Goal: Task Accomplishment & Management: Use online tool/utility

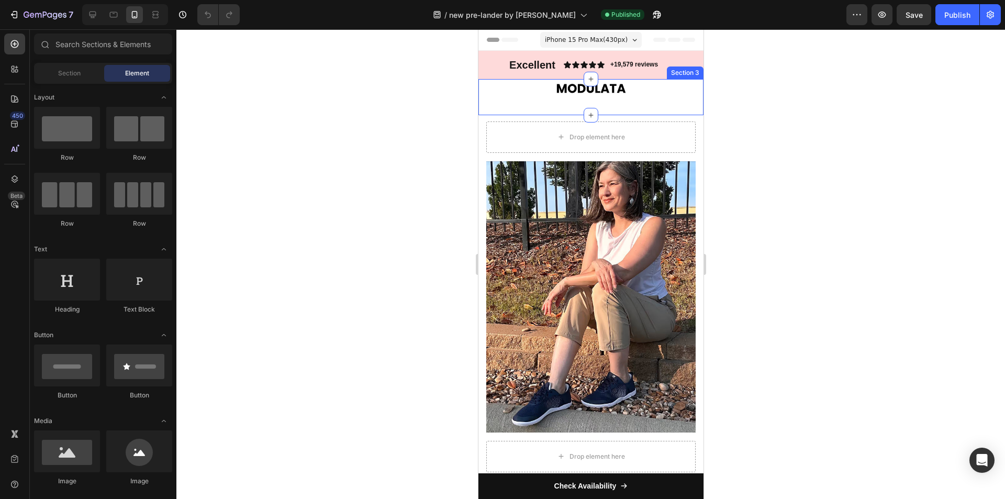
click at [644, 101] on div "Image Section 3" at bounding box center [590, 97] width 225 height 36
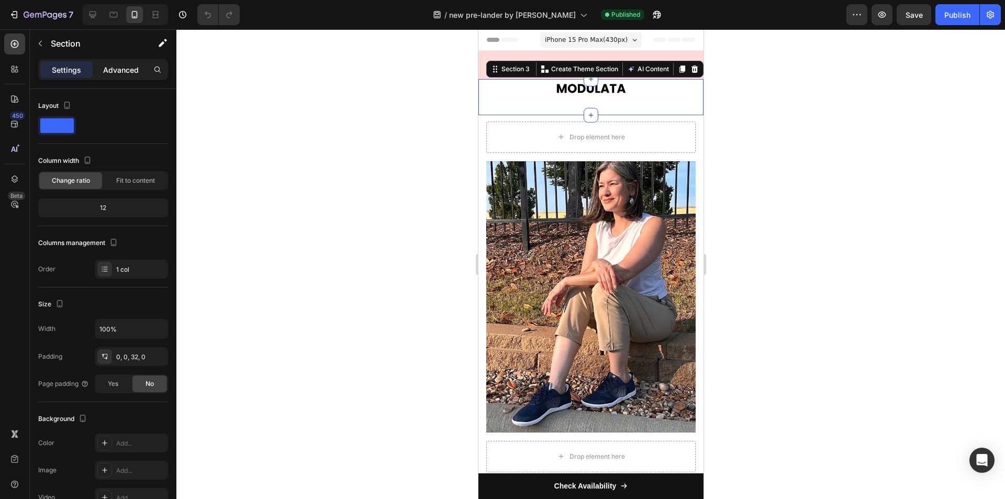
click at [129, 68] on p "Advanced" at bounding box center [121, 69] width 36 height 11
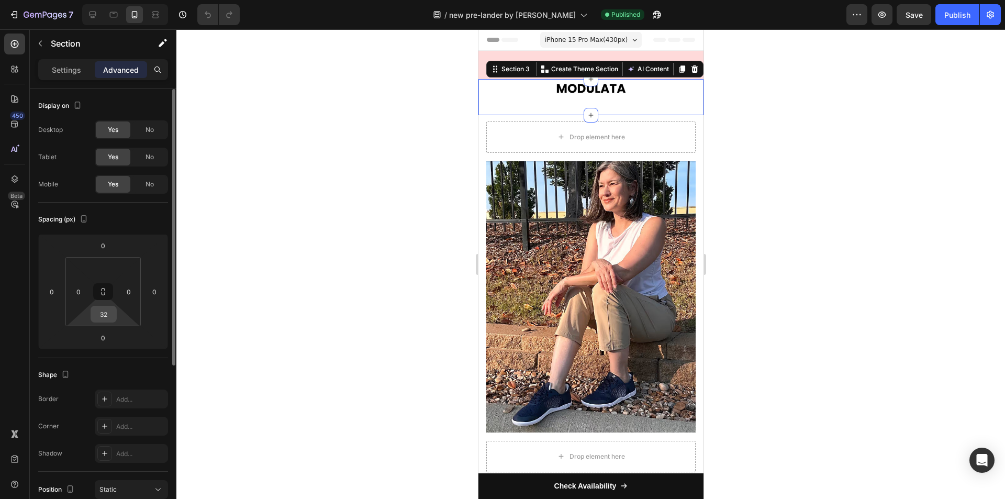
click at [112, 315] on input "32" at bounding box center [103, 314] width 21 height 16
type input "1"
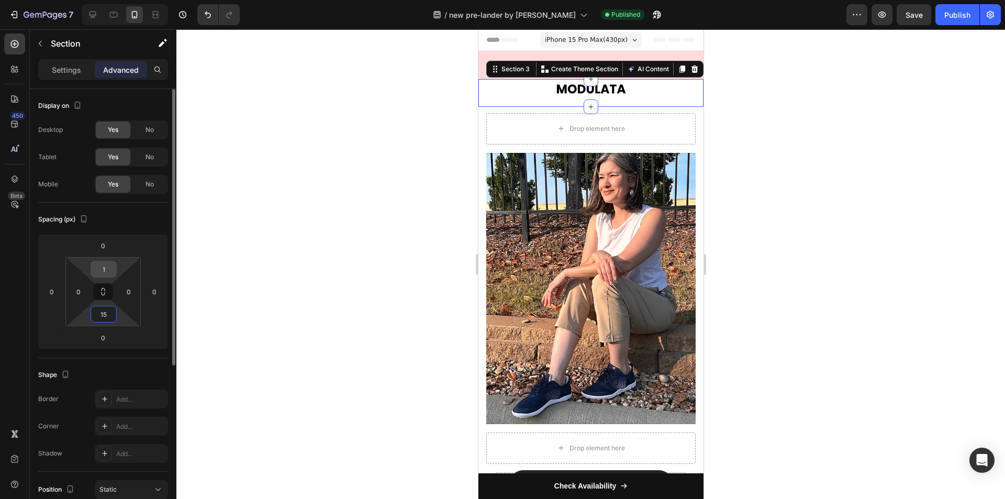
type input "15"
click at [107, 266] on input "1" at bounding box center [103, 269] width 21 height 16
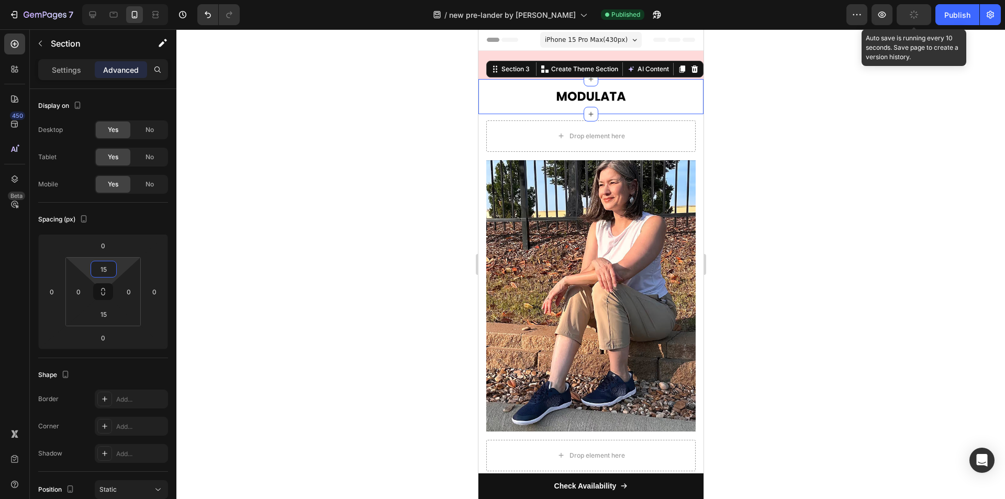
type input "15"
click at [917, 17] on icon "button" at bounding box center [914, 14] width 10 height 10
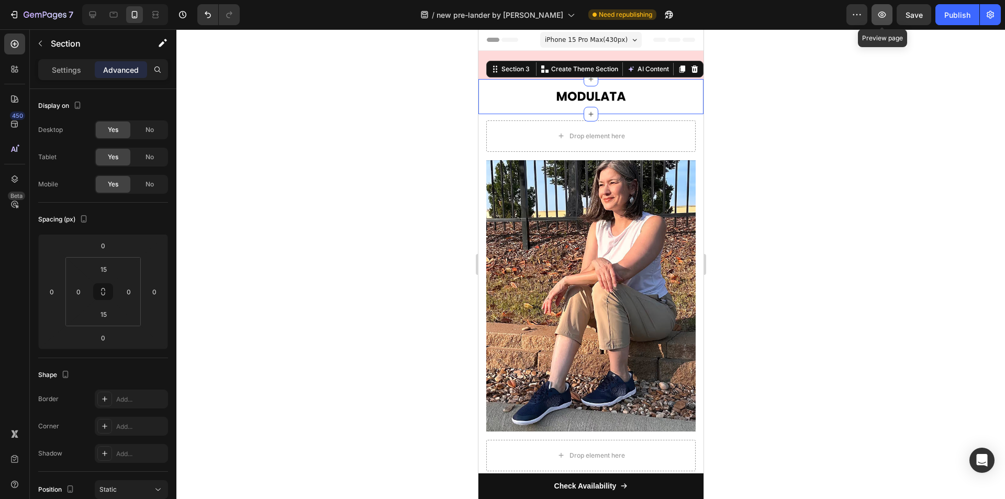
click at [885, 13] on icon "button" at bounding box center [883, 15] width 8 height 6
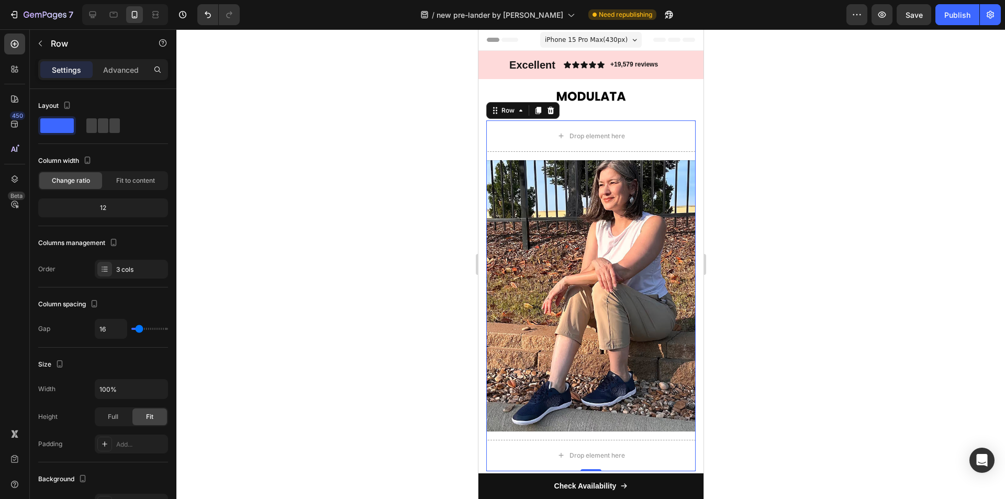
click at [678, 158] on div "Drop element here Image Drop element here Row 0" at bounding box center [590, 295] width 209 height 351
click at [122, 72] on p "Advanced" at bounding box center [121, 69] width 36 height 11
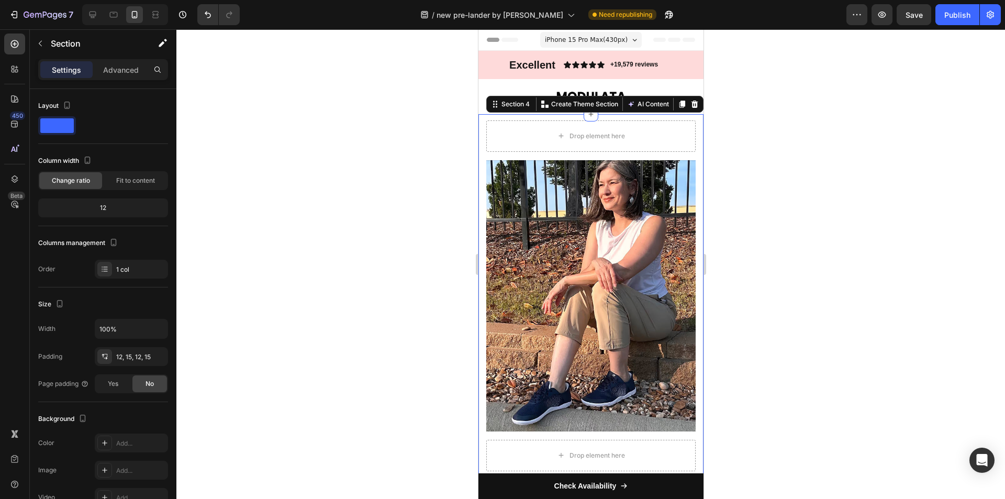
click at [690, 138] on div "Drop element here Image Drop element here Row Row Drop element here Image HF St…" at bounding box center [590, 370] width 225 height 512
click at [114, 65] on p "Advanced" at bounding box center [121, 69] width 36 height 11
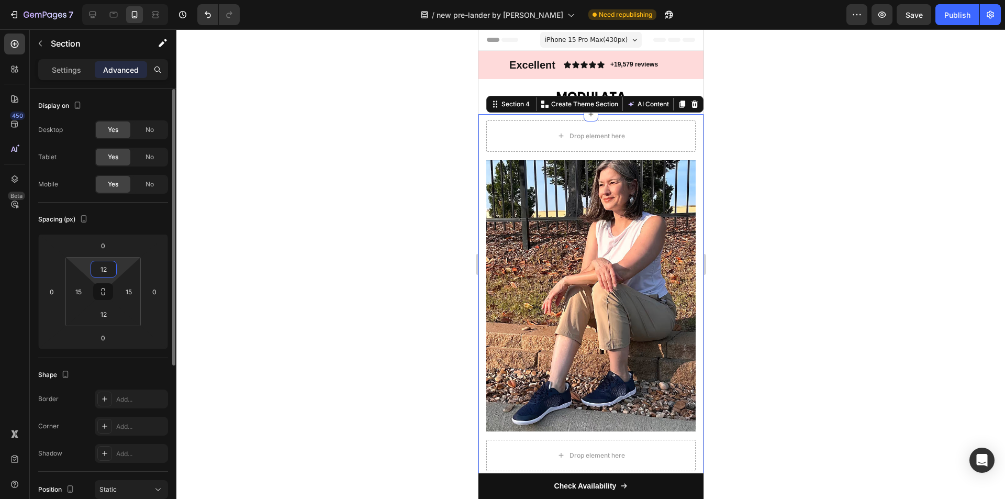
click at [106, 276] on input "12" at bounding box center [103, 269] width 21 height 16
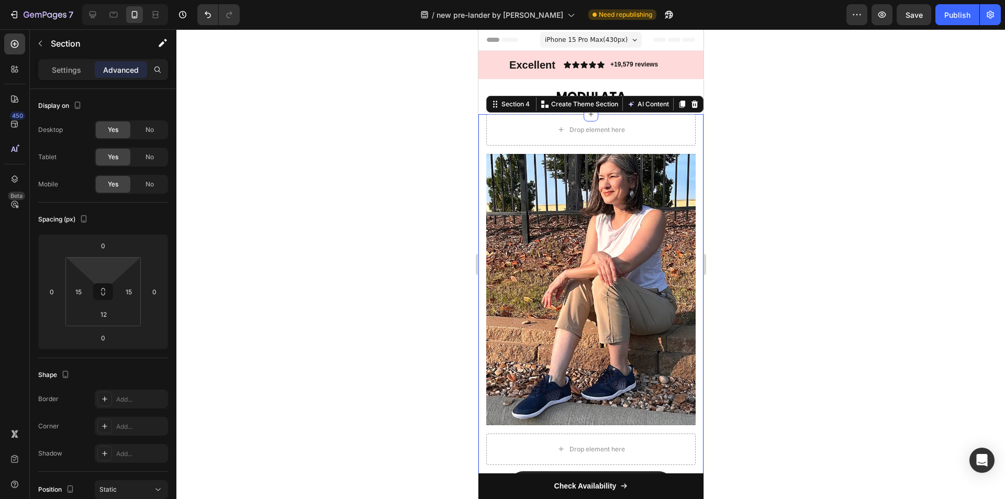
type input "0"
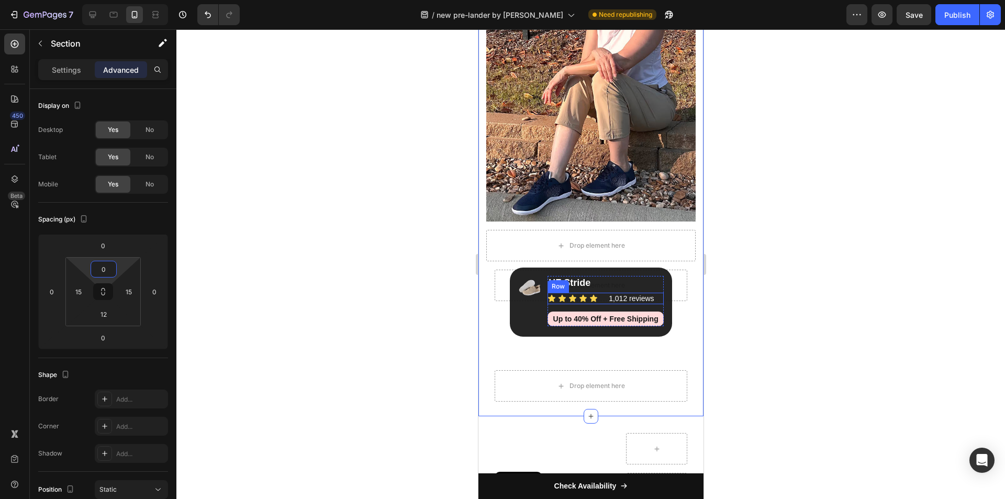
scroll to position [209, 0]
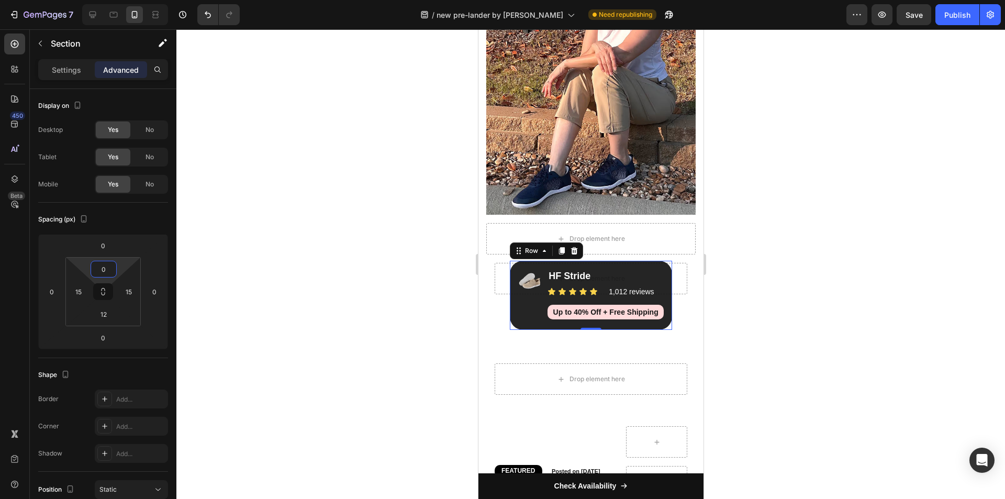
click at [665, 281] on div "Image HF Stride Heading Icon Icon Icon Icon Icon Icon List 1,012 reviews Headin…" at bounding box center [591, 295] width 162 height 69
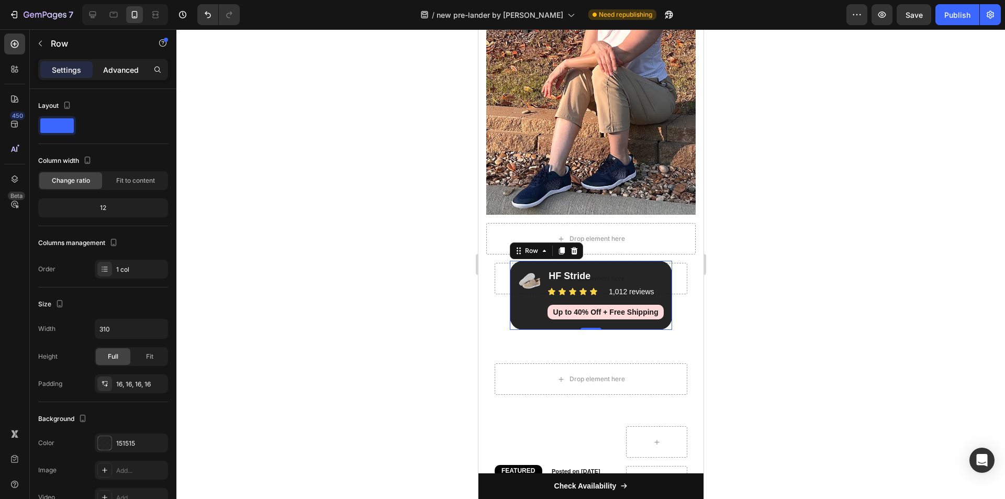
click at [128, 63] on div "Advanced" at bounding box center [121, 69] width 52 height 17
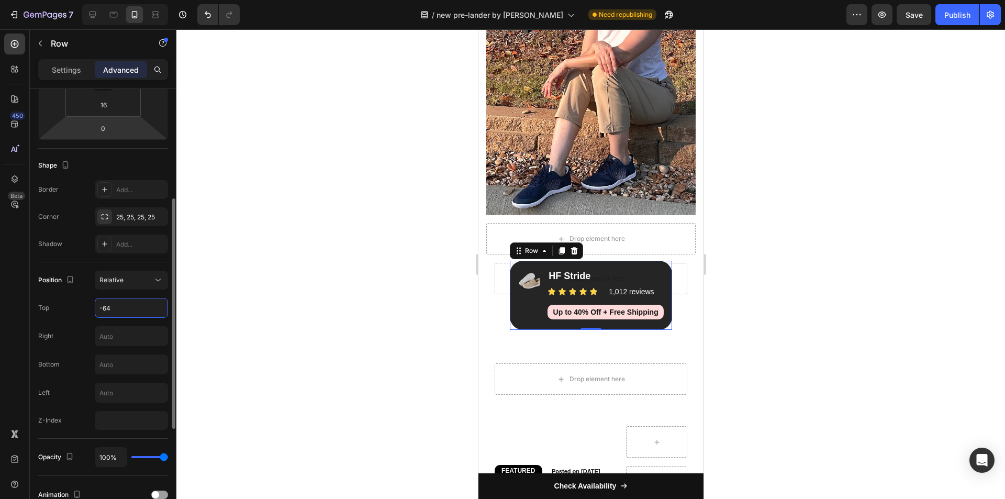
click at [120, 303] on input "-64" at bounding box center [131, 307] width 72 height 19
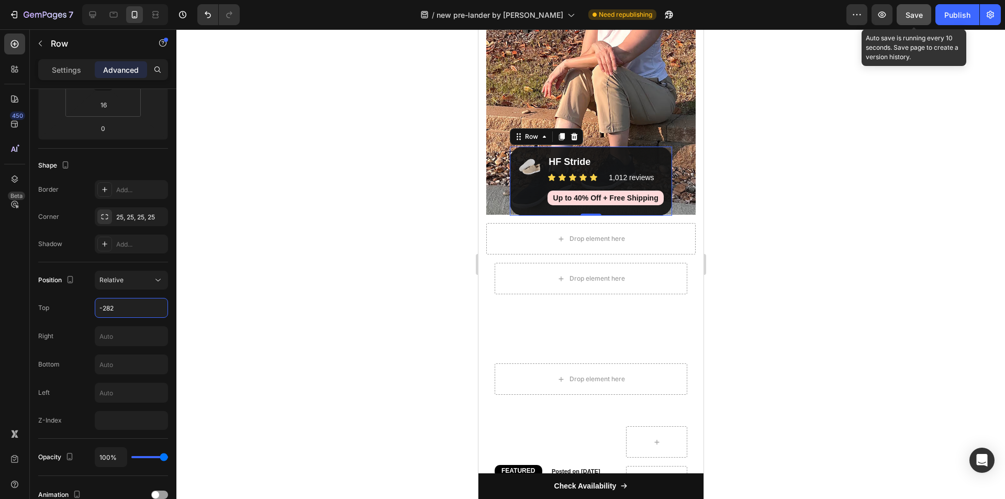
click at [916, 15] on span "Save" at bounding box center [914, 14] width 17 height 9
click at [880, 14] on icon "button" at bounding box center [882, 14] width 10 height 10
click at [878, 16] on icon "button" at bounding box center [882, 14] width 10 height 10
click at [661, 171] on div "Image HF Stride Heading Icon Icon Icon Icon Icon Icon List 1,012 reviews Headin…" at bounding box center [591, 181] width 162 height 69
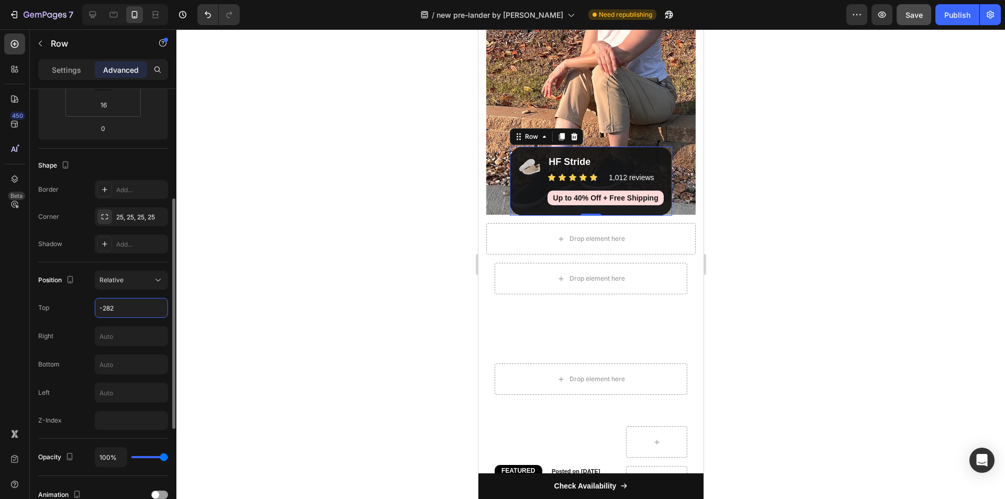
click at [122, 301] on input "-282" at bounding box center [131, 307] width 72 height 19
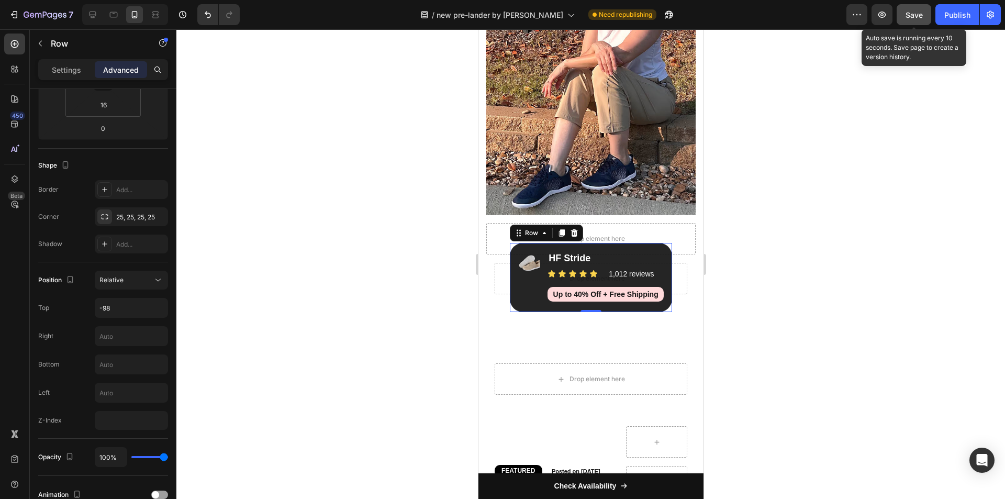
click at [925, 18] on button "Save" at bounding box center [914, 14] width 35 height 21
click at [885, 10] on icon "button" at bounding box center [882, 14] width 10 height 10
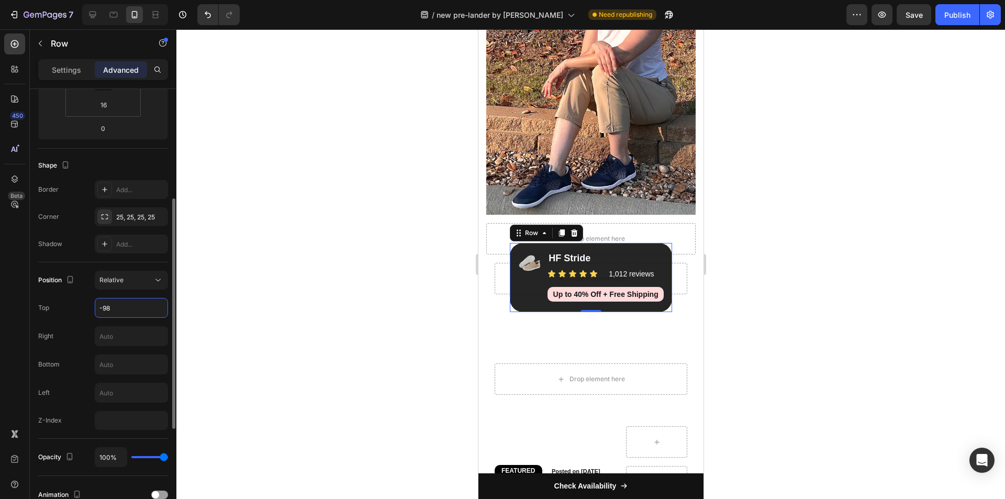
click at [134, 306] on input "-98" at bounding box center [131, 307] width 72 height 19
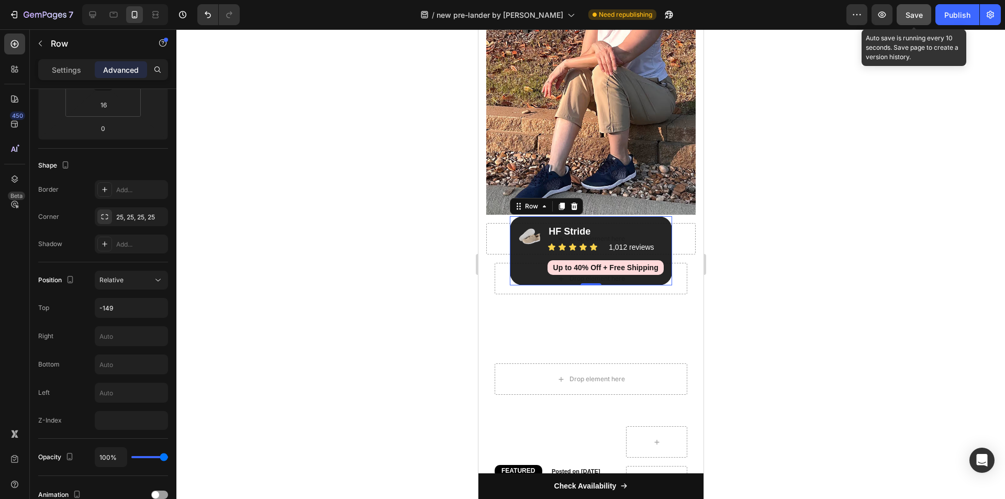
click at [925, 12] on button "Save" at bounding box center [914, 14] width 35 height 21
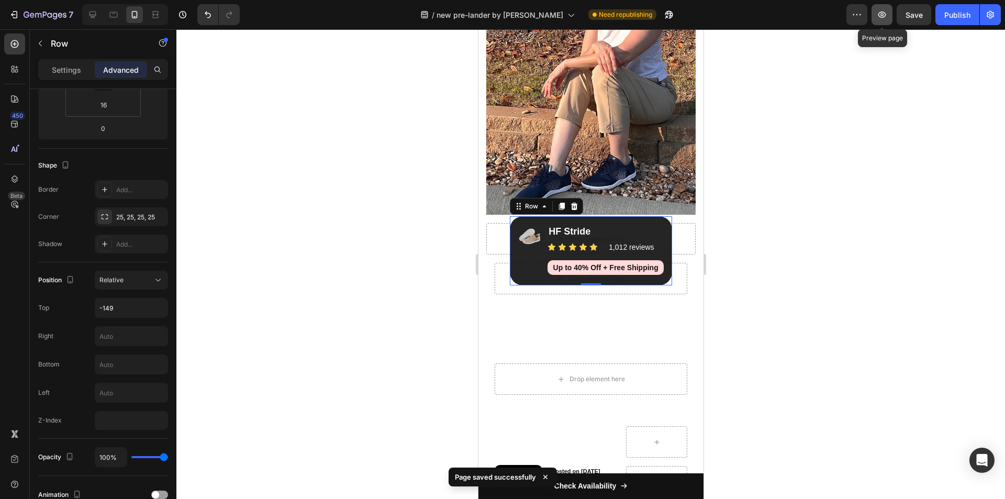
click at [889, 12] on button "button" at bounding box center [882, 14] width 21 height 21
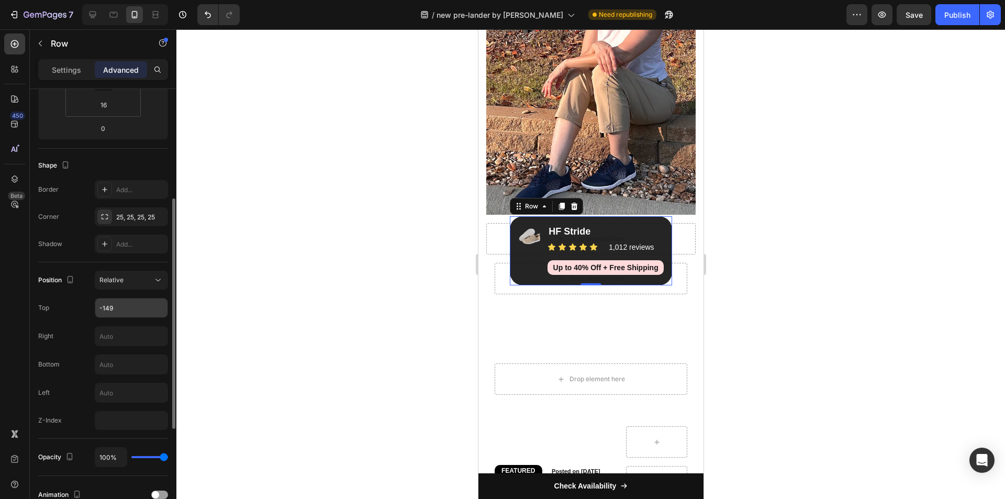
click at [127, 305] on input "-149" at bounding box center [131, 307] width 72 height 19
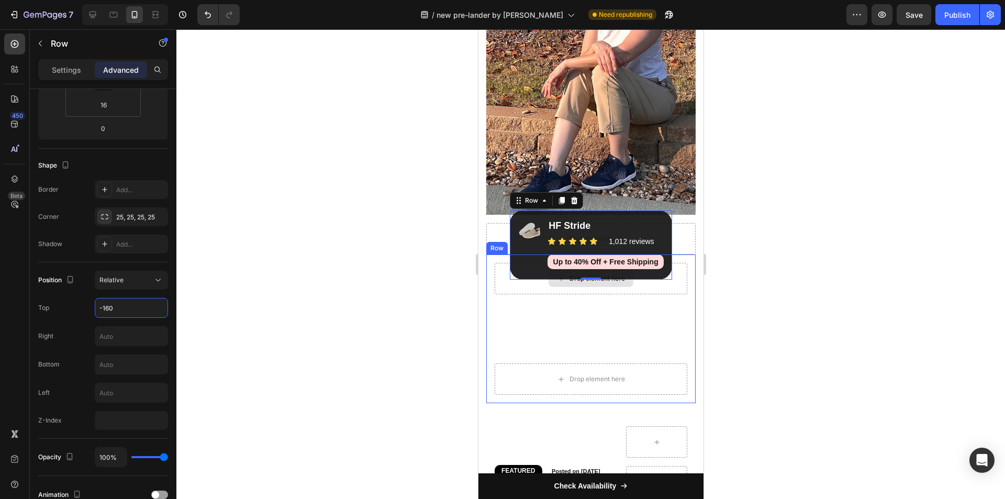
type input "-159"
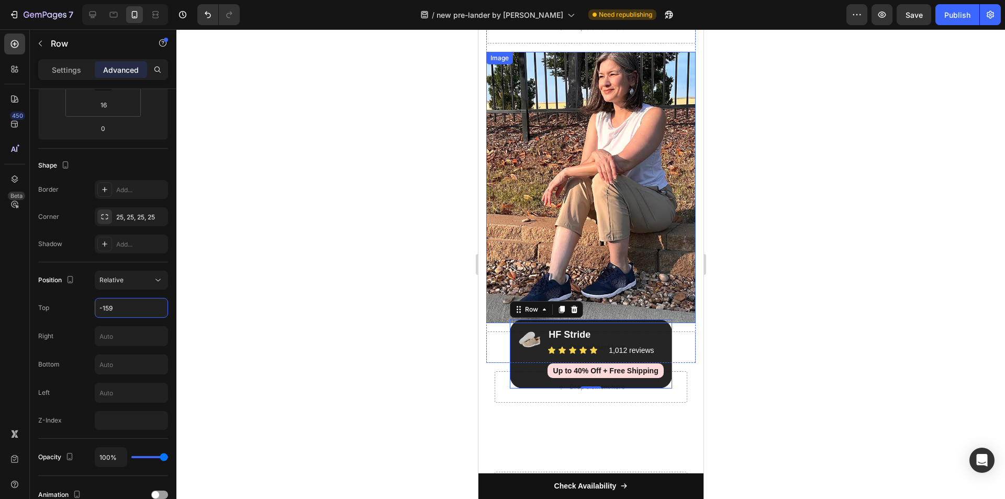
scroll to position [0, 0]
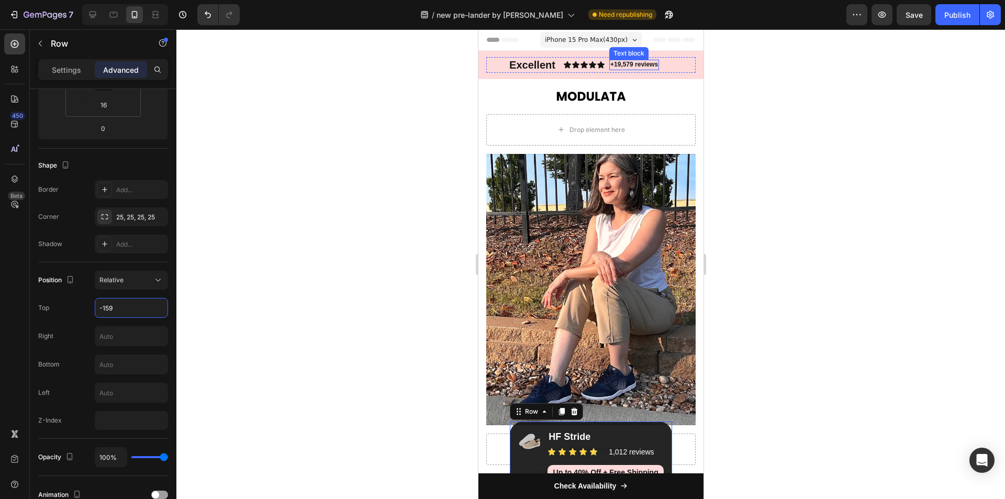
click at [627, 61] on p "+19,579 reviews" at bounding box center [634, 65] width 48 height 8
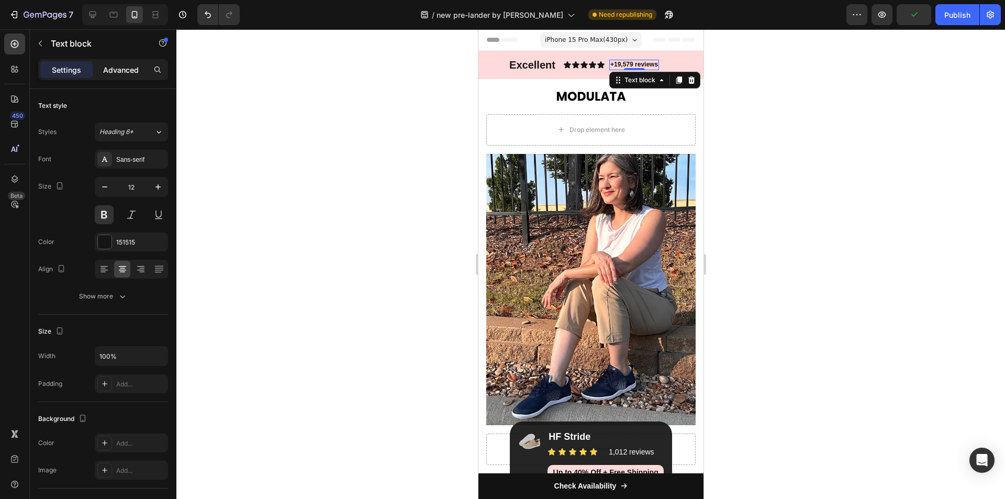
click at [120, 76] on div "Advanced" at bounding box center [121, 69] width 52 height 17
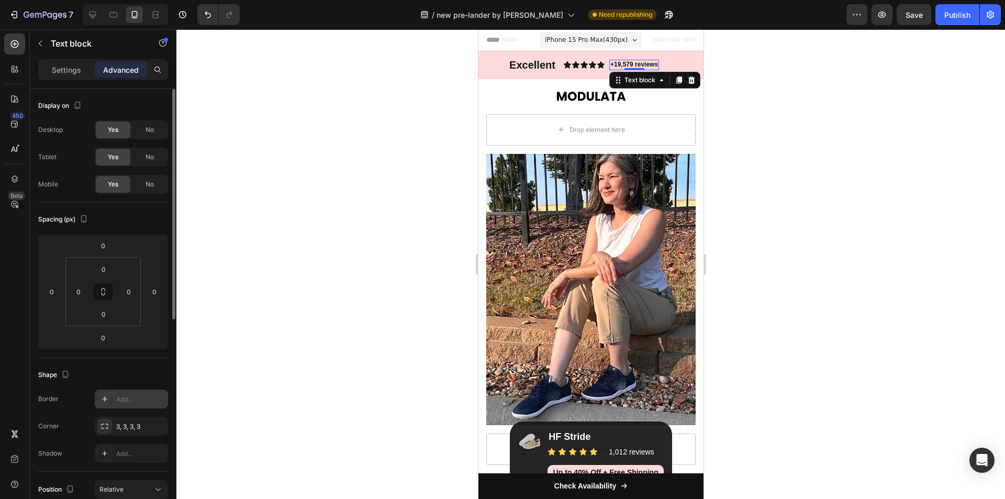
scroll to position [157, 0]
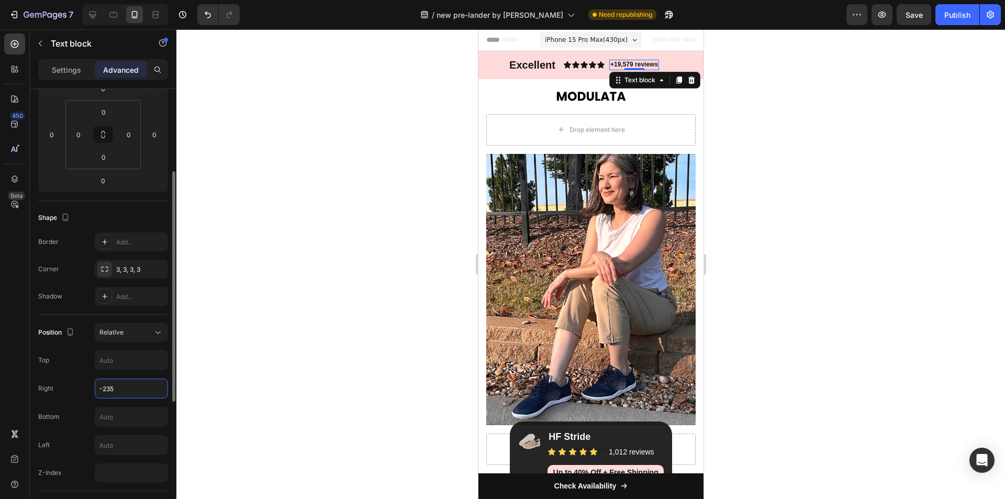
click at [132, 392] on input "-235" at bounding box center [131, 388] width 72 height 19
type input "-240"
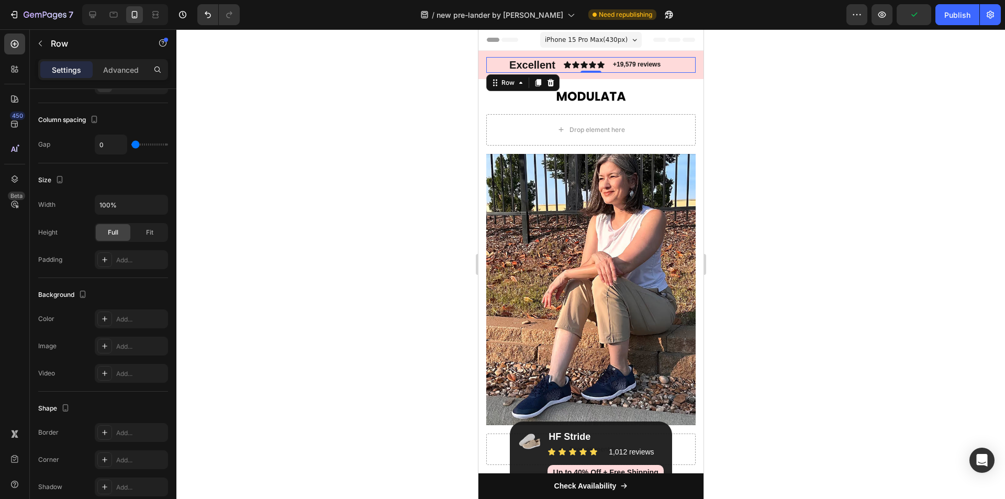
click at [625, 62] on div "Icon Icon Icon Icon Icon Icon List" at bounding box center [605, 65] width 42 height 16
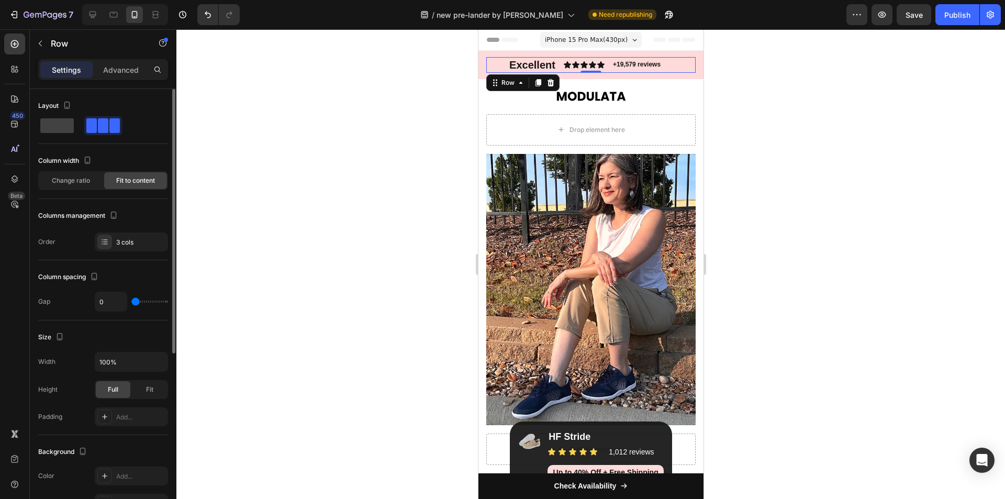
click at [625, 63] on div "Icon Icon Icon Icon Icon Icon List" at bounding box center [605, 65] width 42 height 16
click at [627, 63] on p "+19,579 reviews" at bounding box center [637, 65] width 48 height 8
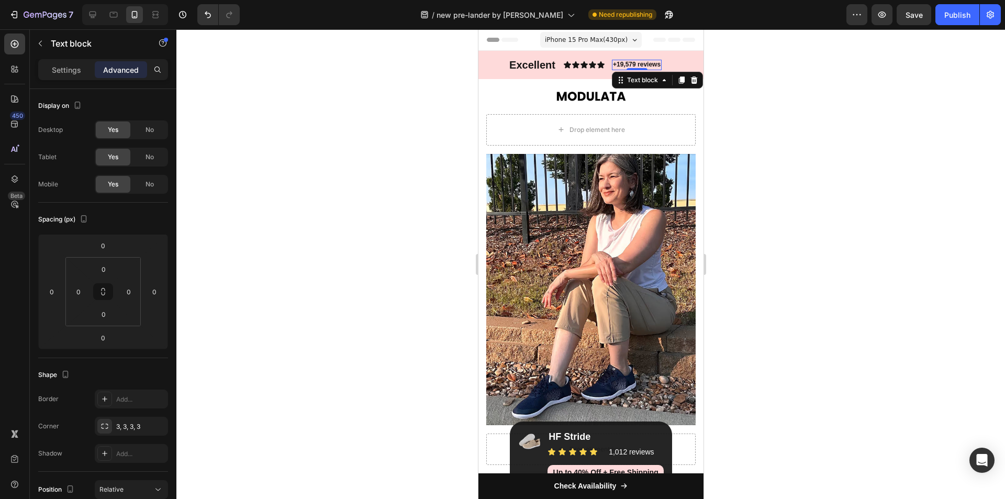
click at [627, 63] on p "+19,579 reviews" at bounding box center [637, 65] width 48 height 8
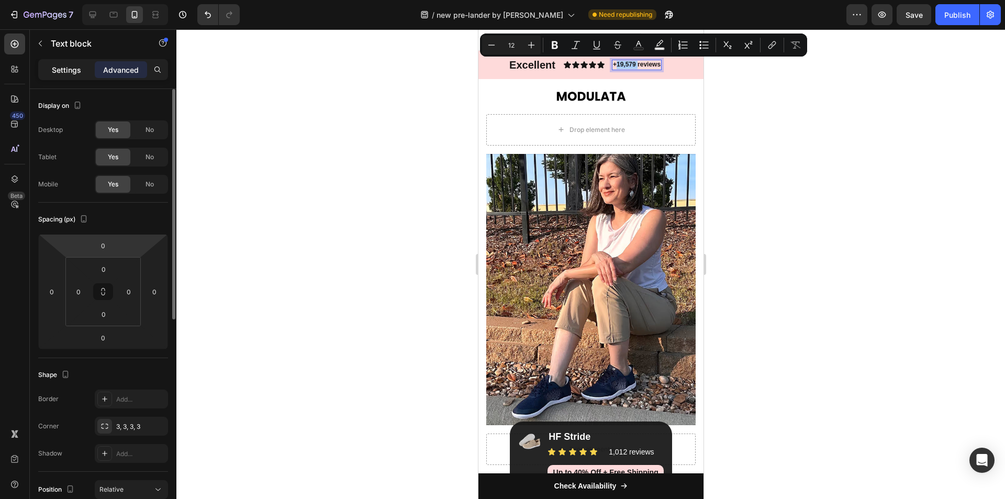
click at [62, 66] on p "Settings" at bounding box center [66, 69] width 29 height 11
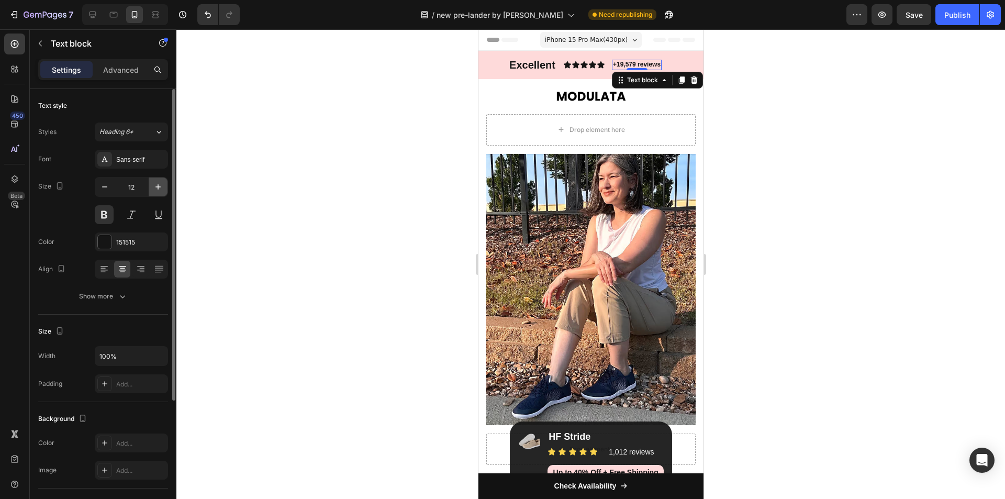
click at [153, 182] on icon "button" at bounding box center [158, 187] width 10 height 10
type input "13"
click at [127, 69] on p "Advanced" at bounding box center [121, 69] width 36 height 11
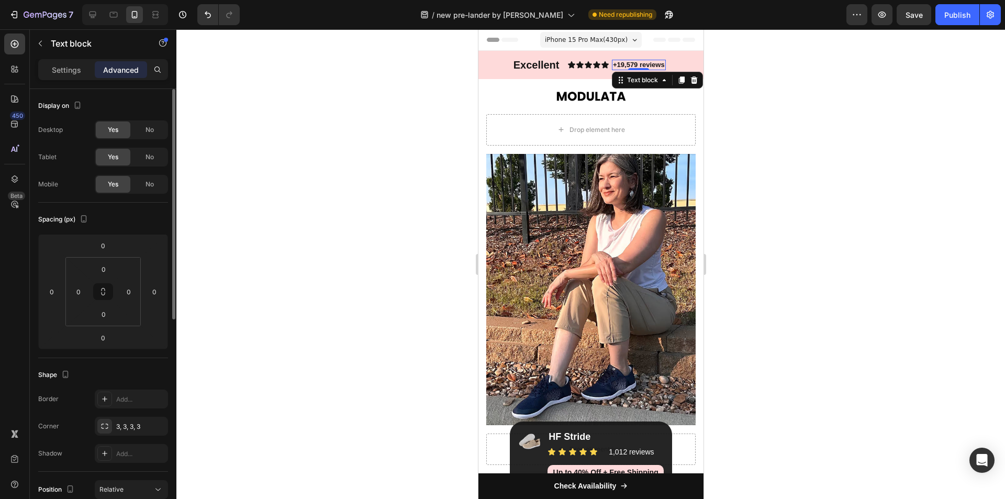
scroll to position [209, 0]
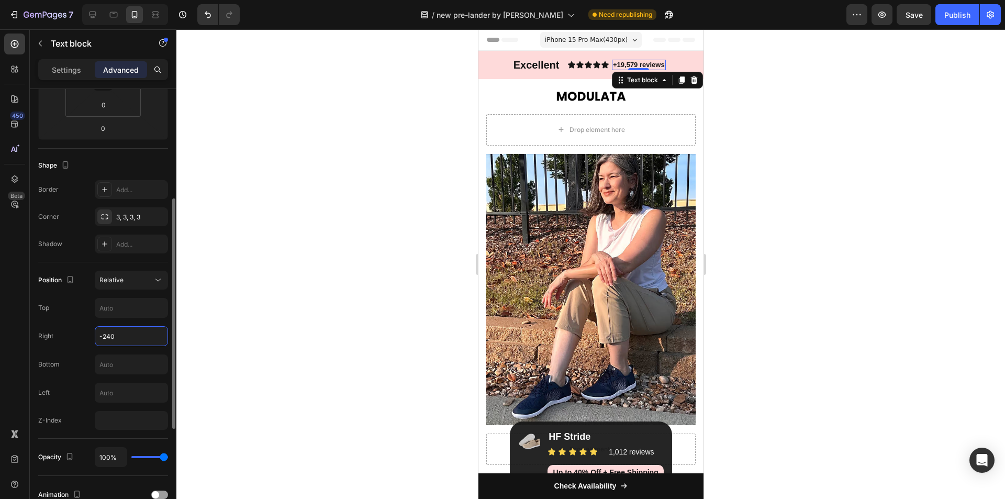
click at [125, 337] on input "-240" at bounding box center [131, 336] width 72 height 19
type input "-243"
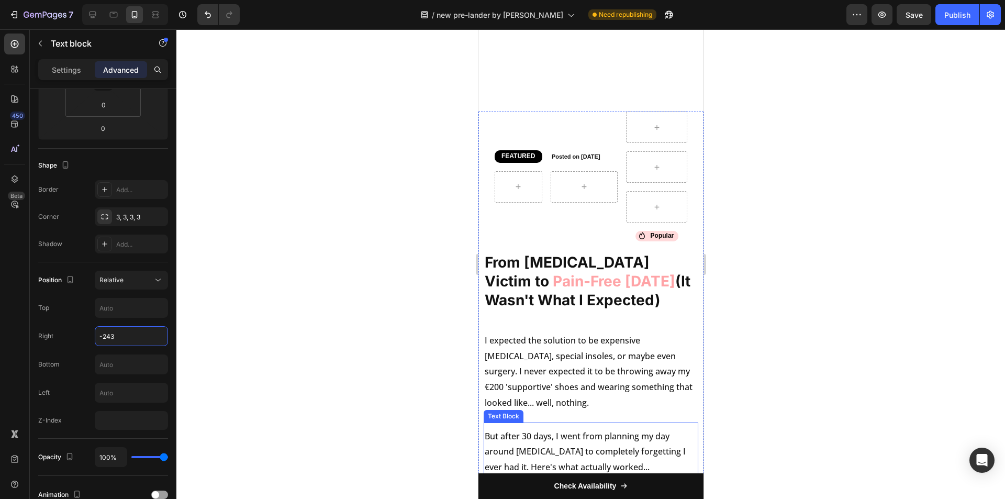
scroll to position [524, 0]
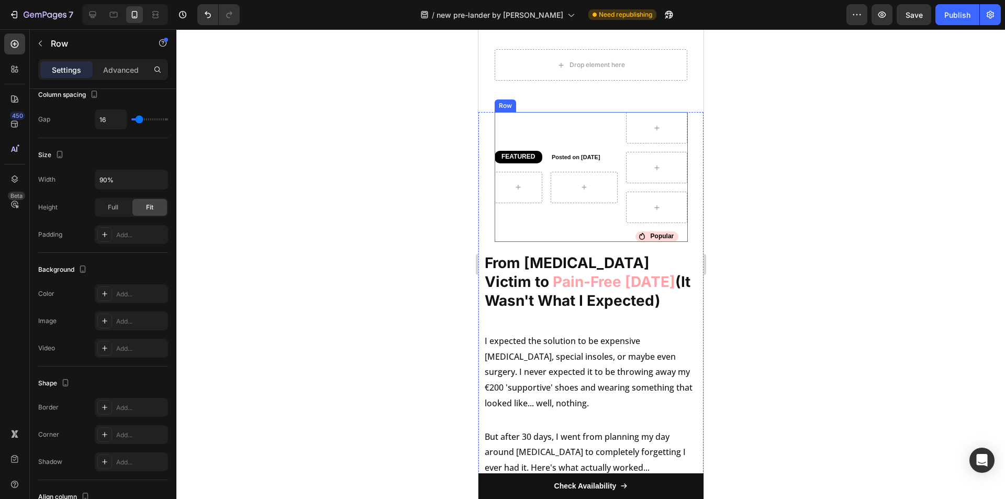
click at [536, 127] on div "FEATURED Heading Row Posted on July 25, 2025 Heading Row" at bounding box center [555, 177] width 123 height 130
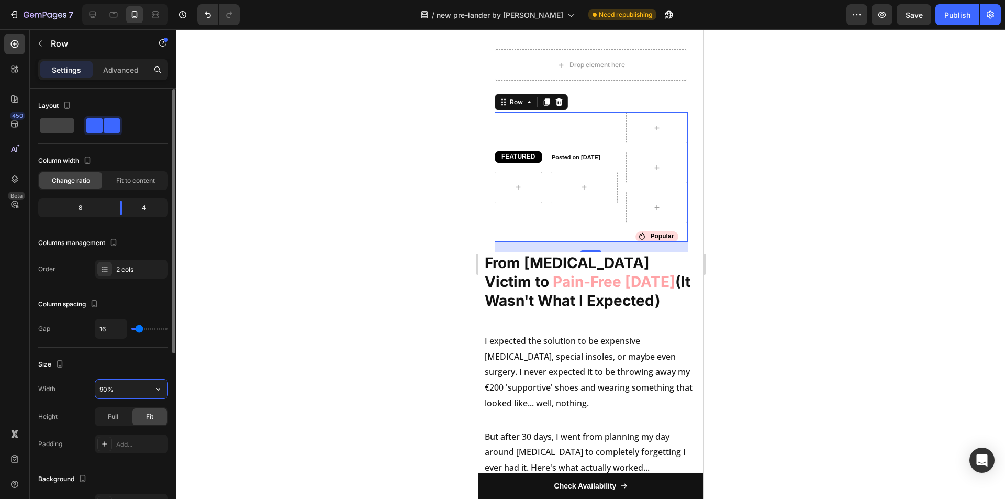
click at [126, 387] on input "90%" at bounding box center [131, 389] width 72 height 19
type input "95%"
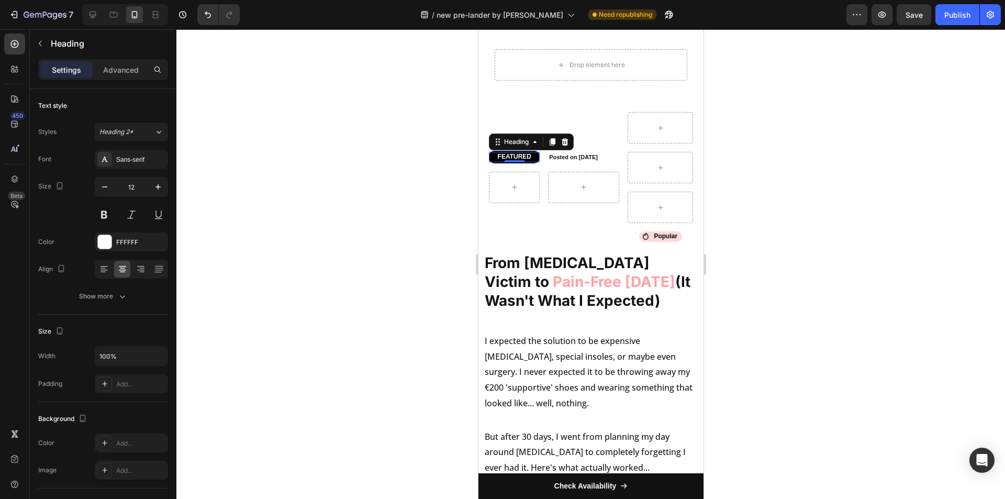
click at [515, 158] on div "FEATURED Heading 0" at bounding box center [514, 157] width 51 height 10
click at [519, 156] on h2 "FEATURED" at bounding box center [514, 157] width 51 height 10
click at [519, 156] on p "FEATURED" at bounding box center [514, 157] width 49 height 8
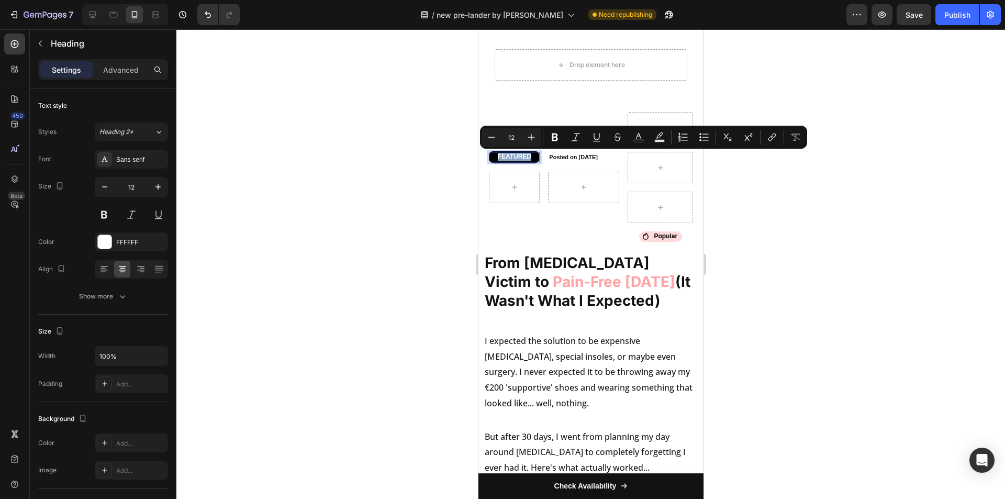
click at [519, 156] on p "FEATURED" at bounding box center [514, 157] width 49 height 8
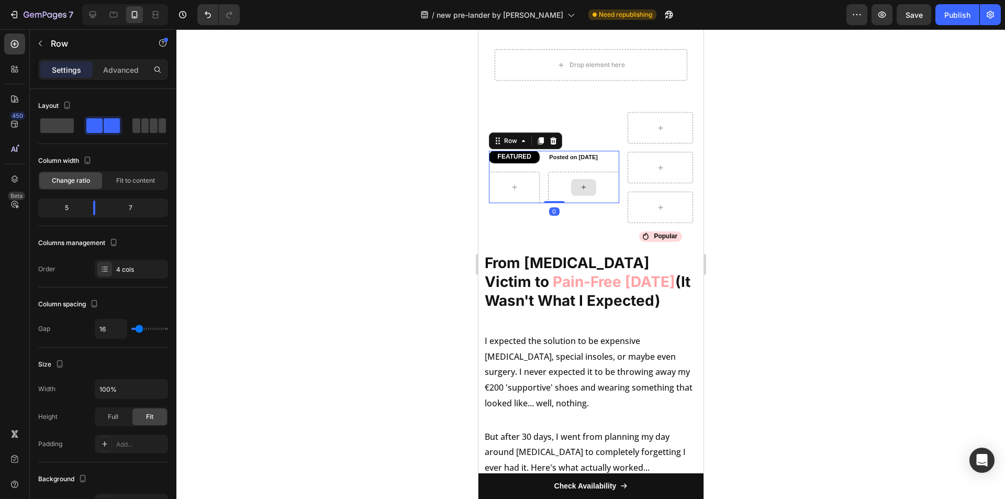
click at [548, 196] on div at bounding box center [583, 187] width 71 height 31
click at [886, 16] on icon "button" at bounding box center [883, 15] width 8 height 6
click at [515, 156] on p "FEATURED" at bounding box center [514, 157] width 49 height 8
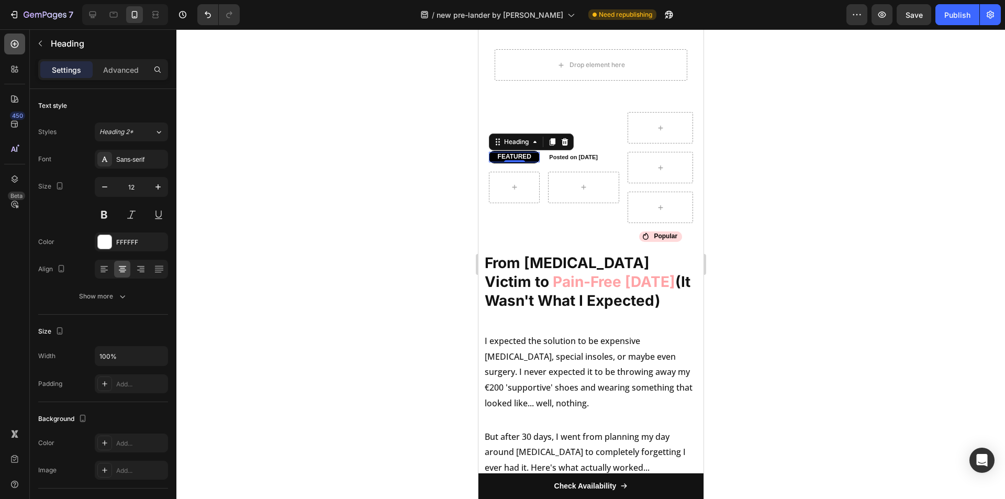
click at [12, 42] on icon at bounding box center [15, 44] width 8 height 8
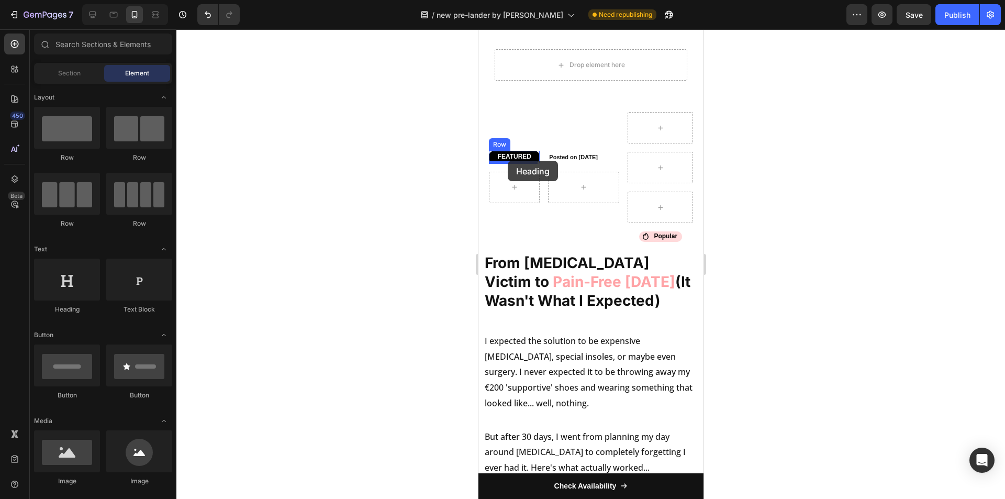
drag, startPoint x: 569, startPoint y: 318, endPoint x: 507, endPoint y: 161, distance: 168.8
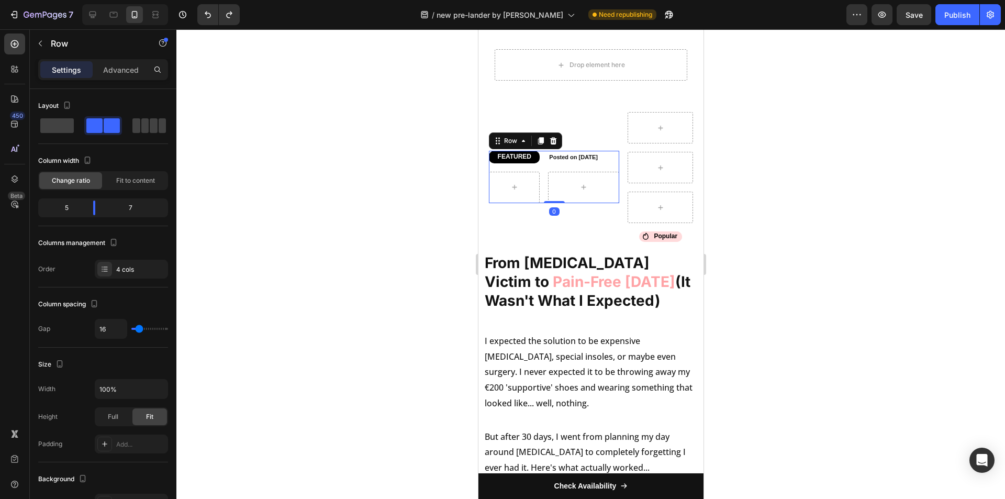
click at [539, 160] on div "FEATURED Heading Row Posted on July 25, 2025 Heading Row 0" at bounding box center [554, 177] width 130 height 52
click at [18, 179] on icon at bounding box center [14, 179] width 10 height 10
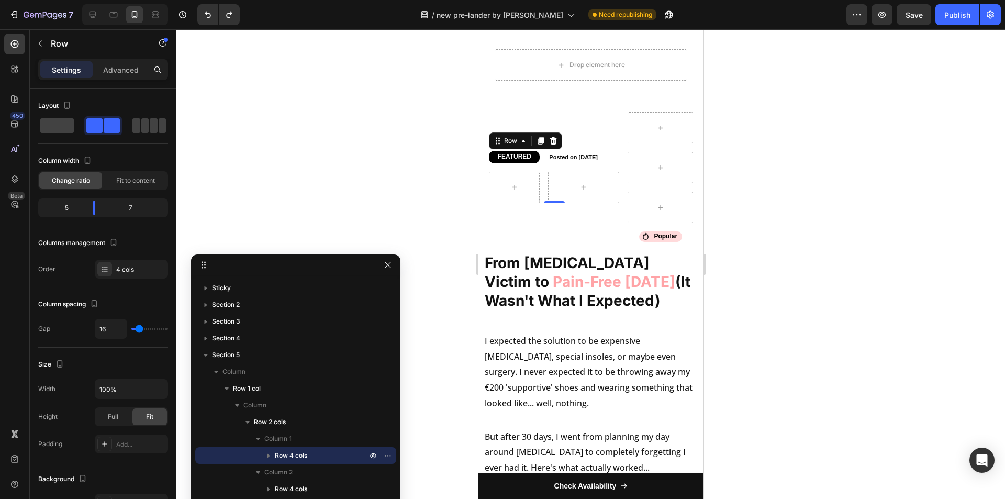
click at [273, 452] on icon "button" at bounding box center [268, 455] width 10 height 10
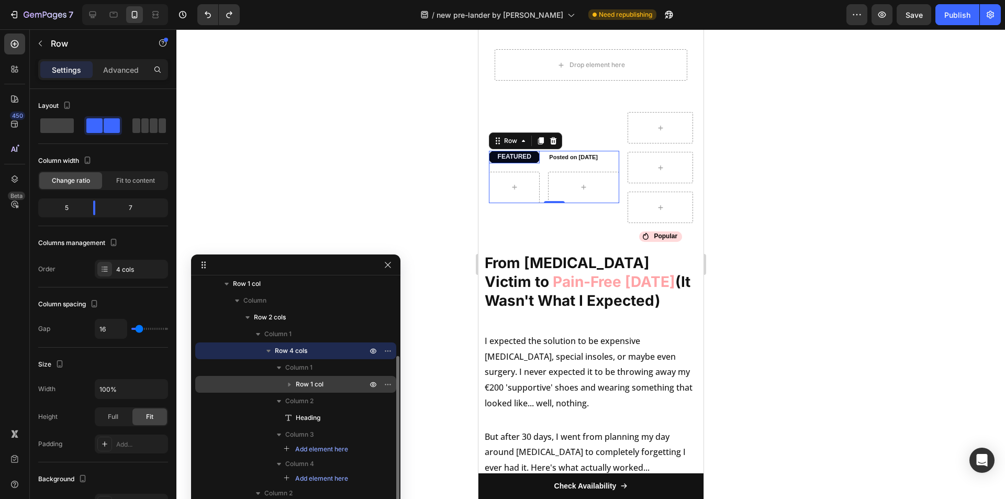
click at [301, 385] on span "Row 1 col" at bounding box center [310, 384] width 28 height 10
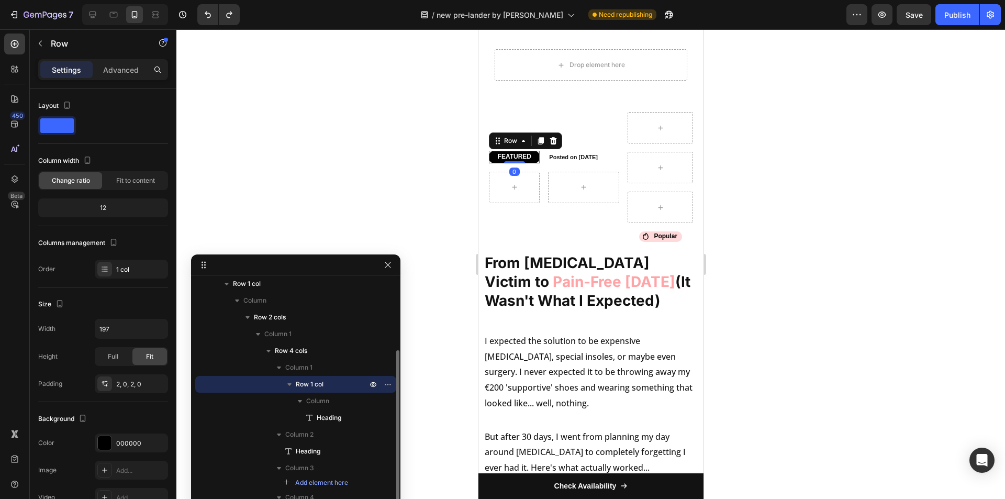
click at [293, 384] on icon "button" at bounding box center [289, 384] width 10 height 10
click at [290, 384] on icon "button" at bounding box center [290, 385] width 3 height 4
click at [119, 70] on p "Advanced" at bounding box center [121, 69] width 36 height 11
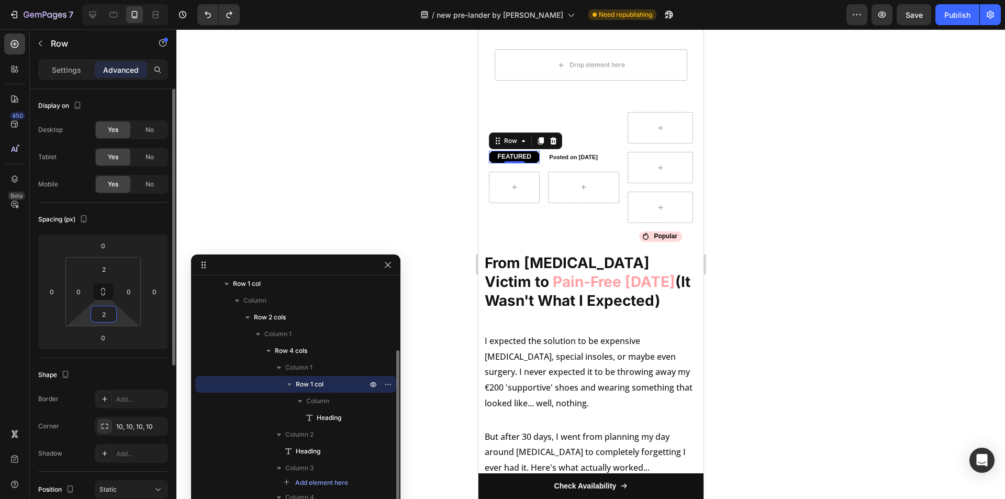
click at [103, 307] on input "2" at bounding box center [103, 314] width 21 height 16
type input "15"
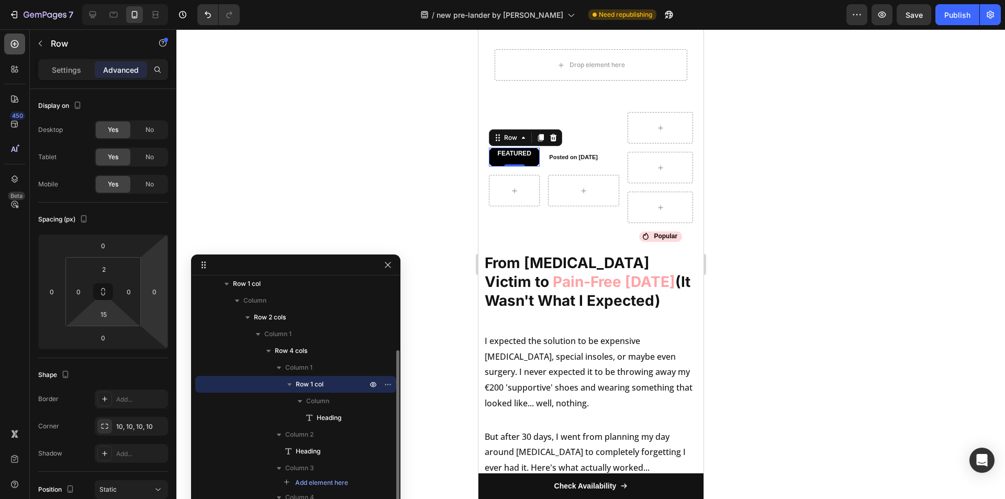
click at [18, 43] on icon at bounding box center [15, 44] width 8 height 8
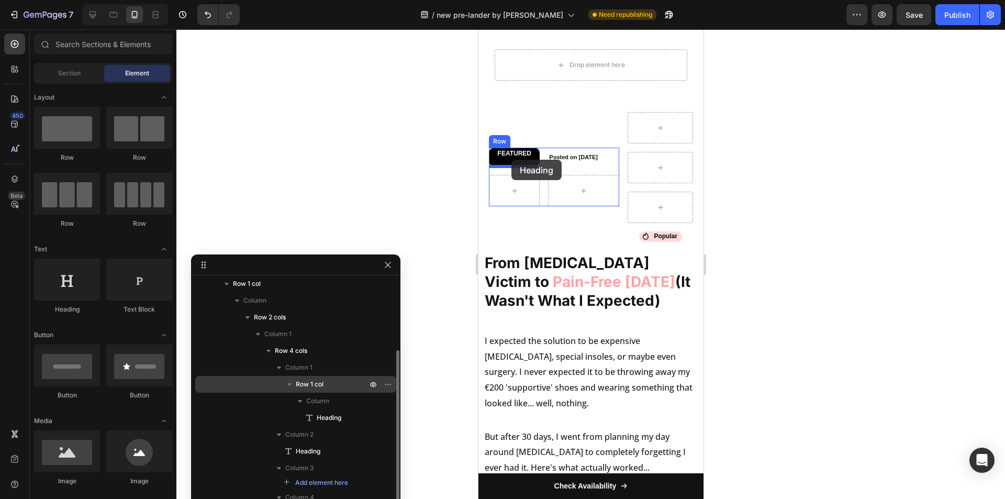
drag, startPoint x: 568, startPoint y: 320, endPoint x: 511, endPoint y: 160, distance: 170.1
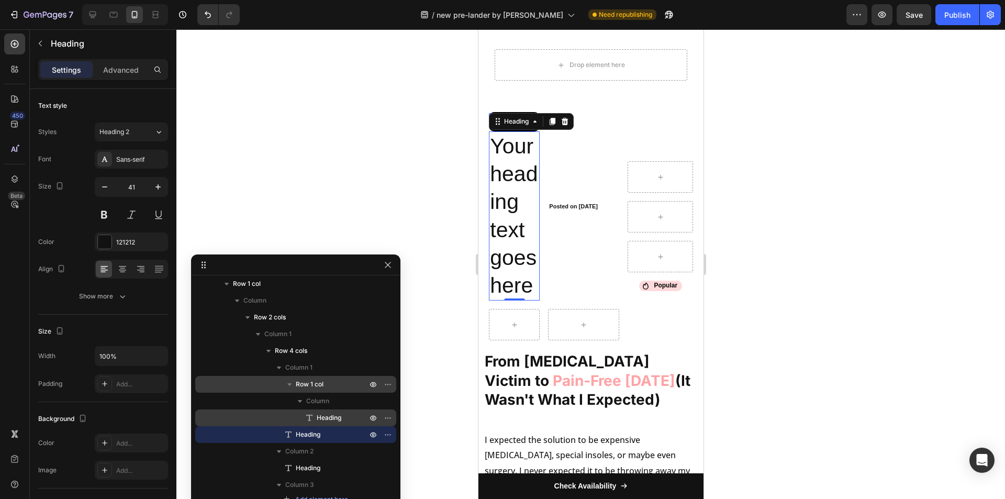
drag, startPoint x: 307, startPoint y: 434, endPoint x: 345, endPoint y: 419, distance: 40.5
click at [345, 419] on div "Row 1 col Column Heading Heading" at bounding box center [295, 409] width 201 height 67
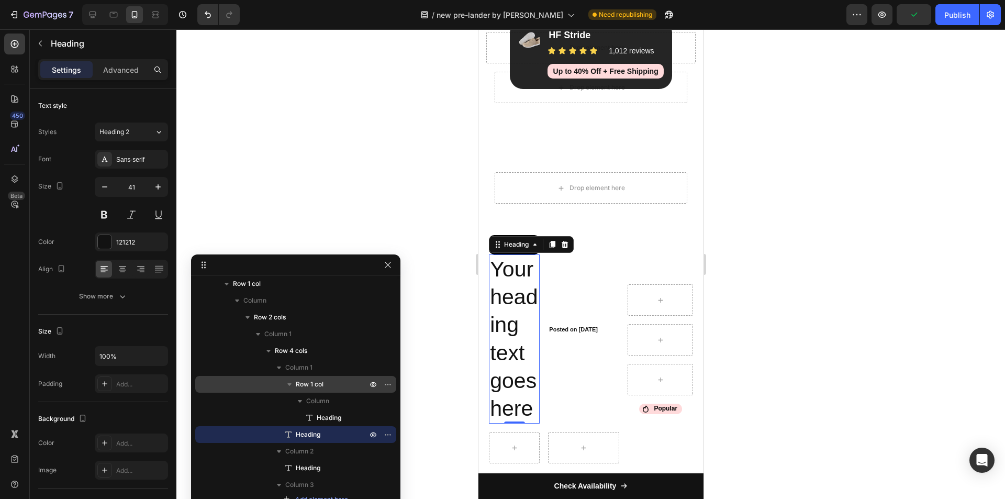
scroll to position [367, 0]
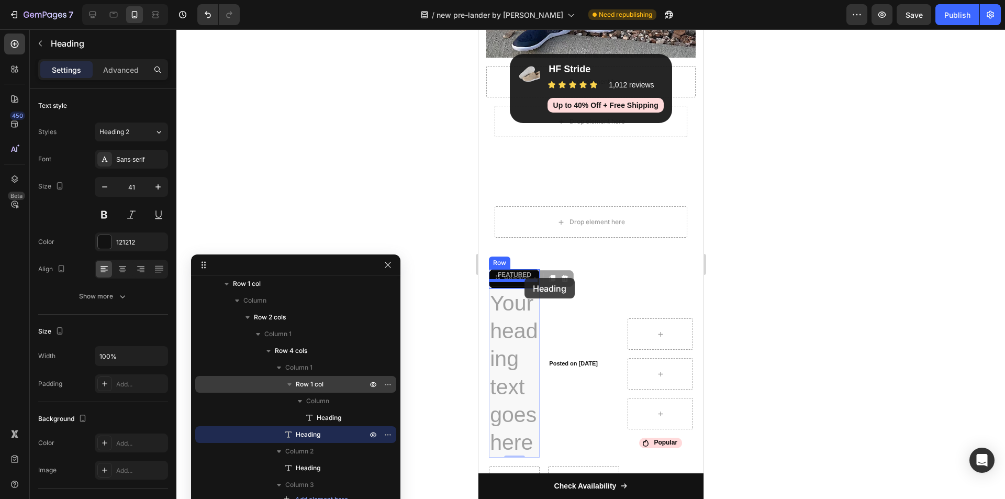
drag, startPoint x: 511, startPoint y: 280, endPoint x: 524, endPoint y: 278, distance: 13.3
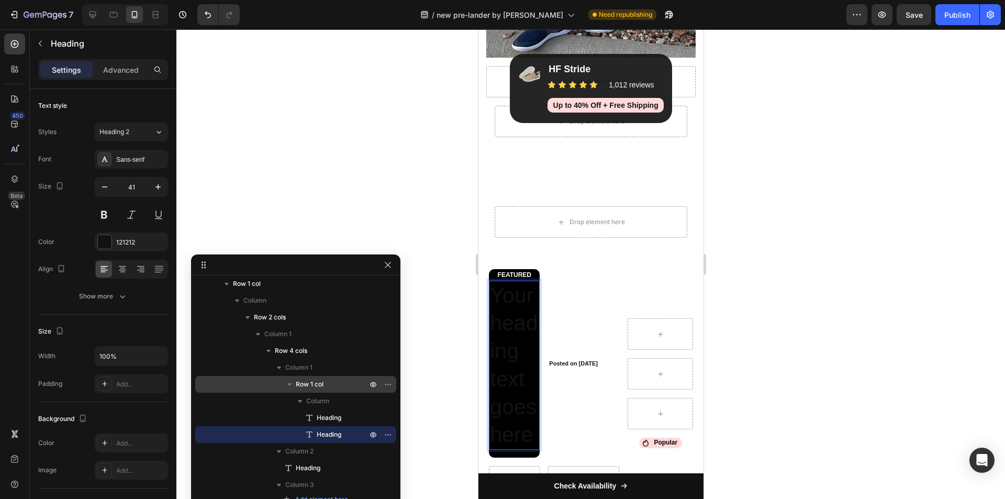
click at [518, 344] on h2 "Your heading text goes here" at bounding box center [514, 366] width 51 height 170
click at [518, 344] on p "Your heading text goes here" at bounding box center [514, 366] width 49 height 168
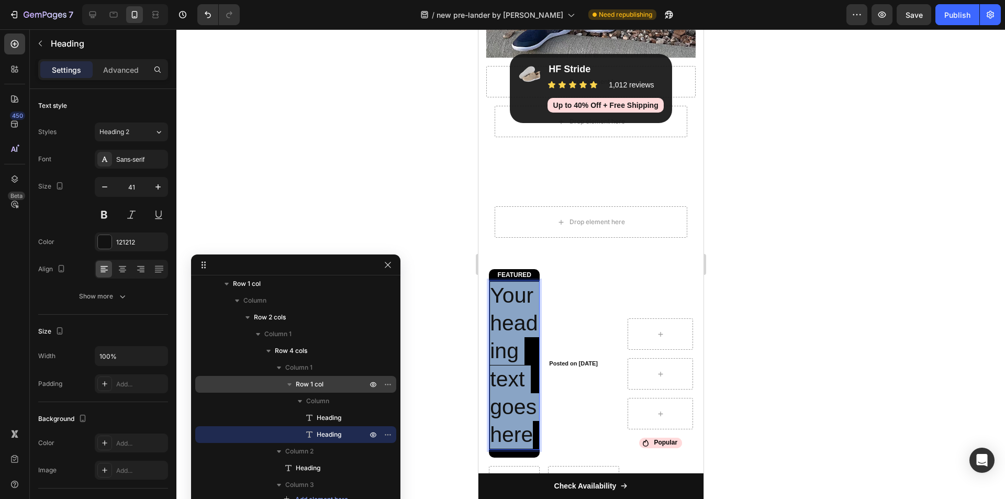
click at [518, 344] on p "Your heading text goes here" at bounding box center [514, 366] width 49 height 168
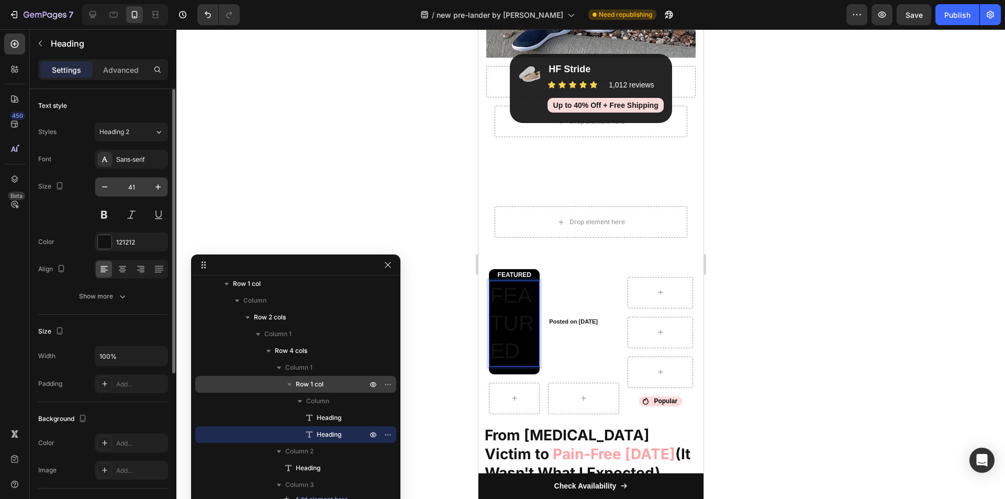
click at [130, 189] on input "41" at bounding box center [131, 187] width 35 height 19
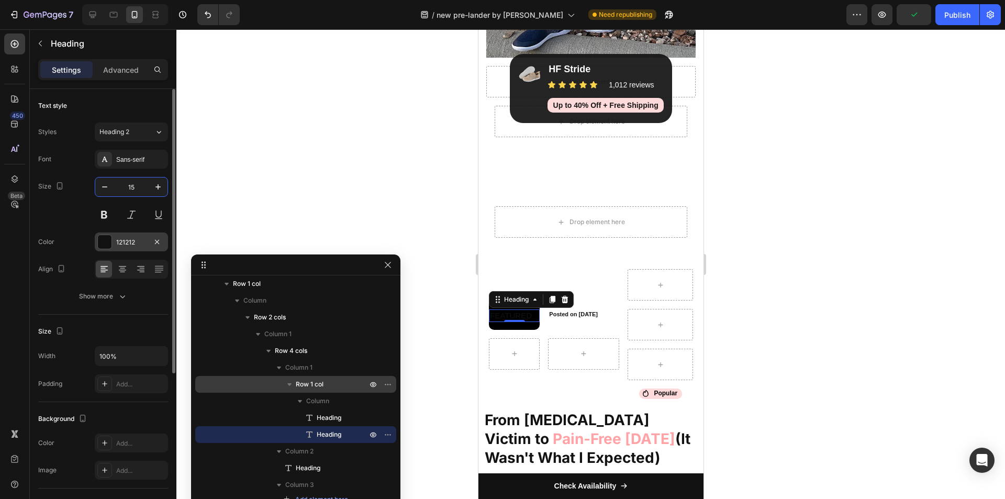
type input "15"
click at [108, 236] on div at bounding box center [105, 242] width 14 height 14
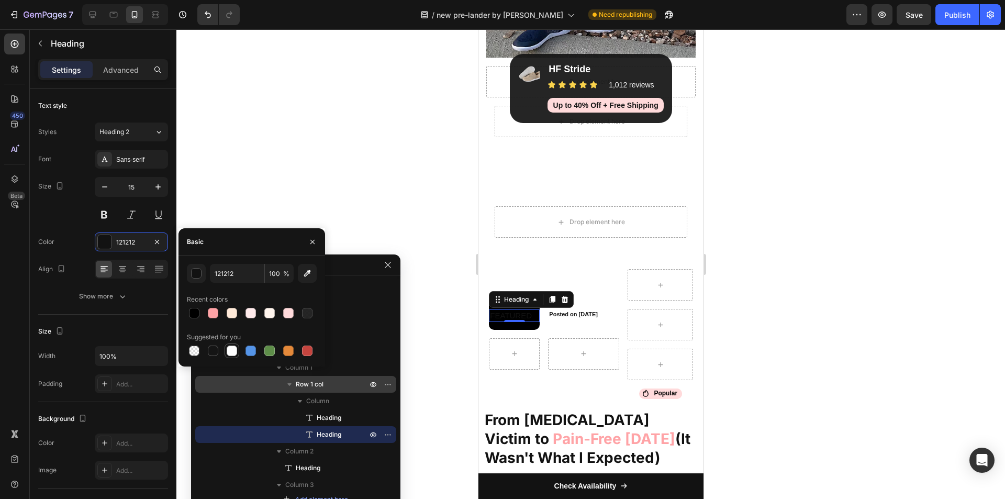
click at [227, 351] on div at bounding box center [232, 351] width 10 height 10
type input "FFFFFF"
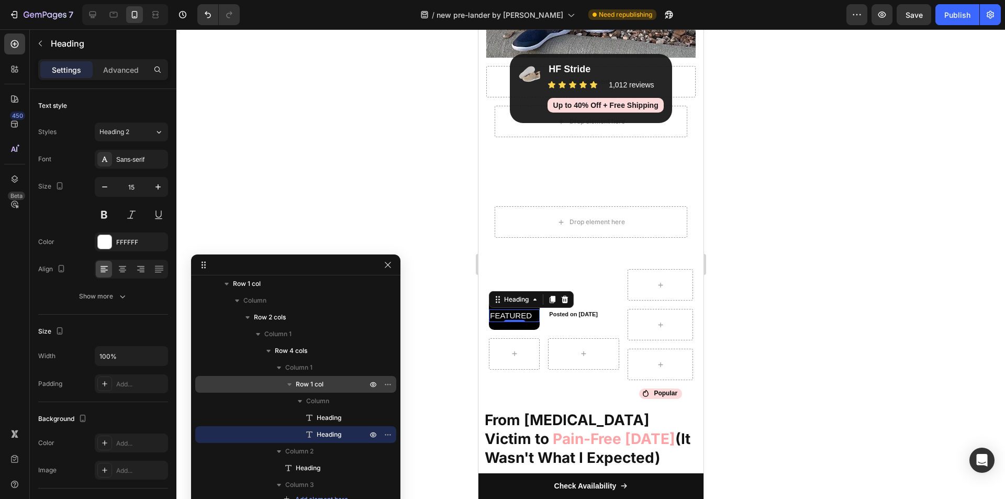
click at [726, 313] on div at bounding box center [590, 264] width 829 height 470
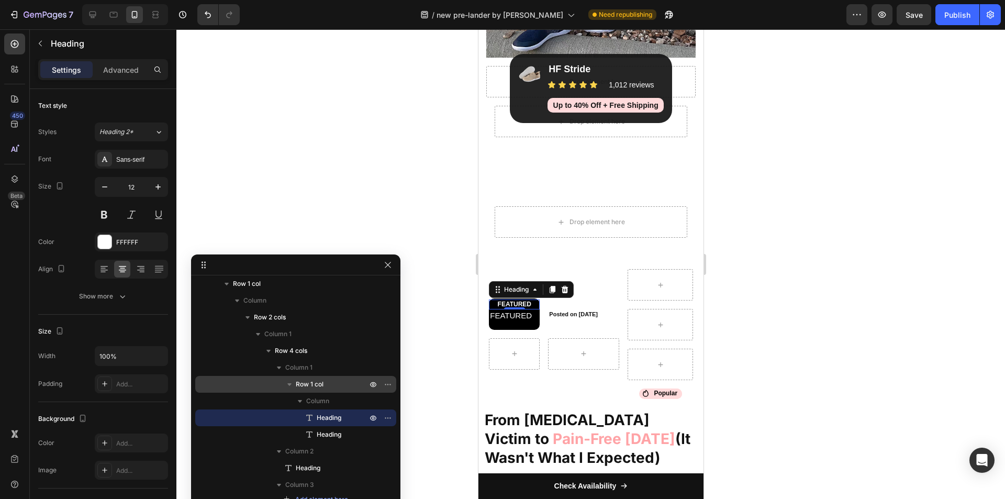
click at [521, 304] on p "FEATURED" at bounding box center [514, 305] width 49 height 8
click at [557, 292] on div at bounding box center [552, 289] width 13 height 13
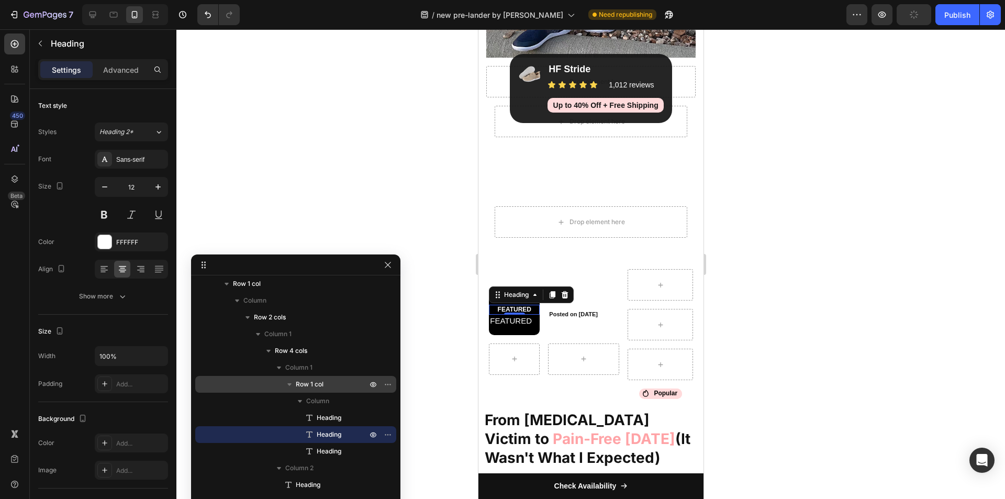
click at [514, 307] on h2 "FEATURED" at bounding box center [514, 310] width 51 height 10
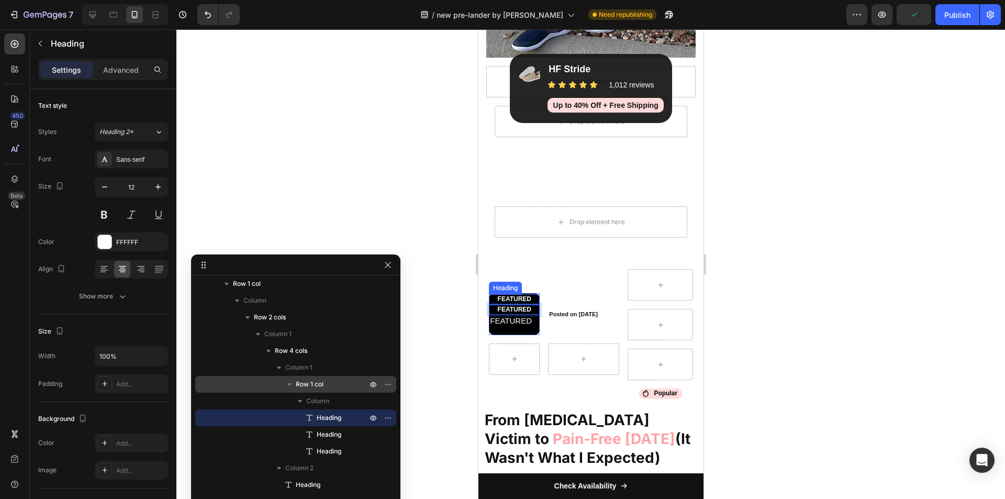
click at [523, 300] on p "FEATURED" at bounding box center [514, 299] width 49 height 8
click at [567, 284] on icon at bounding box center [564, 284] width 7 height 7
click at [520, 301] on p "FEATURED" at bounding box center [514, 305] width 49 height 8
click at [564, 292] on icon at bounding box center [564, 289] width 7 height 7
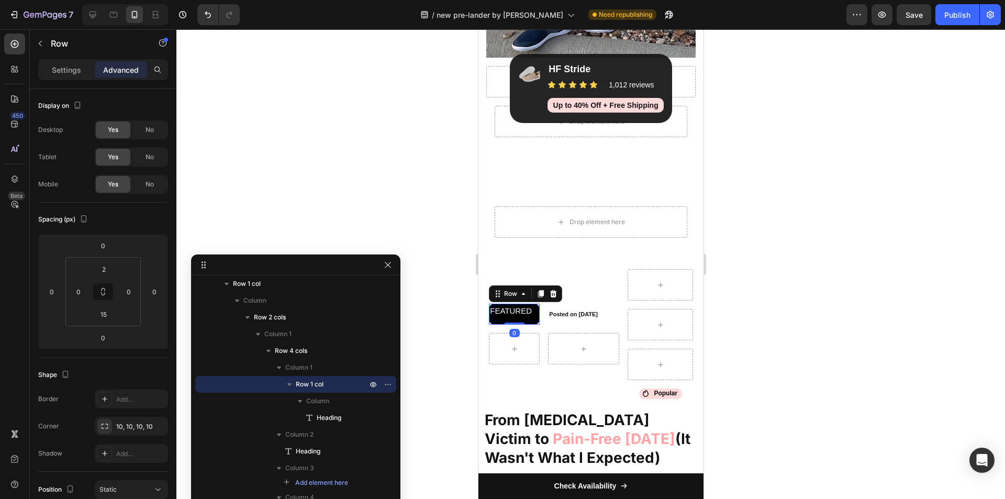
click at [518, 317] on div "FEATURED Heading Row 0" at bounding box center [514, 314] width 51 height 21
click at [106, 316] on input "15" at bounding box center [103, 314] width 21 height 16
type input "2"
click at [70, 70] on p "Settings" at bounding box center [66, 69] width 29 height 11
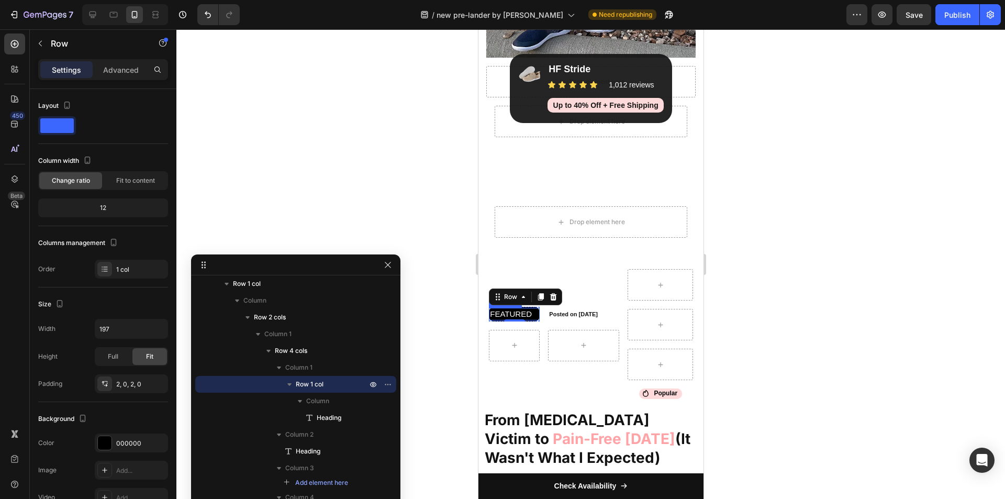
click at [515, 316] on p "FEATURED" at bounding box center [514, 314] width 49 height 10
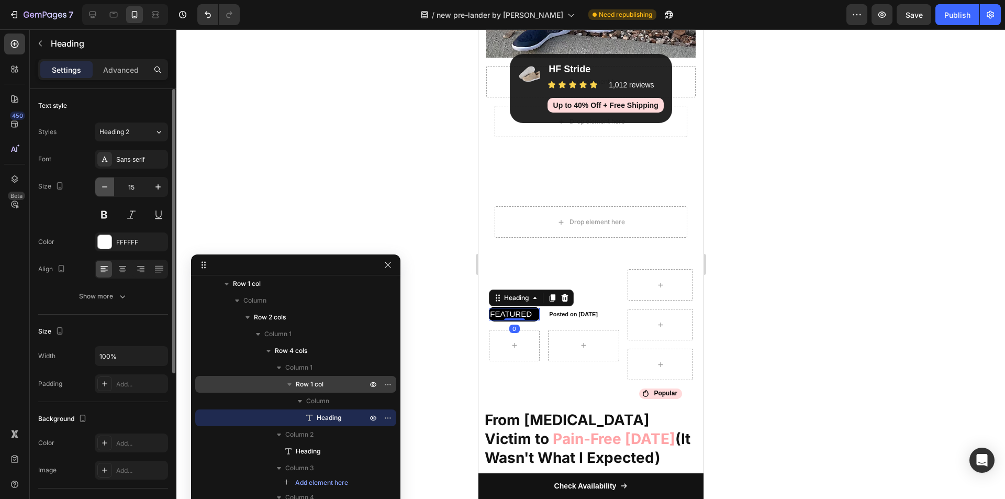
click at [113, 184] on button "button" at bounding box center [104, 187] width 19 height 19
type input "12"
click at [129, 271] on div at bounding box center [122, 269] width 16 height 17
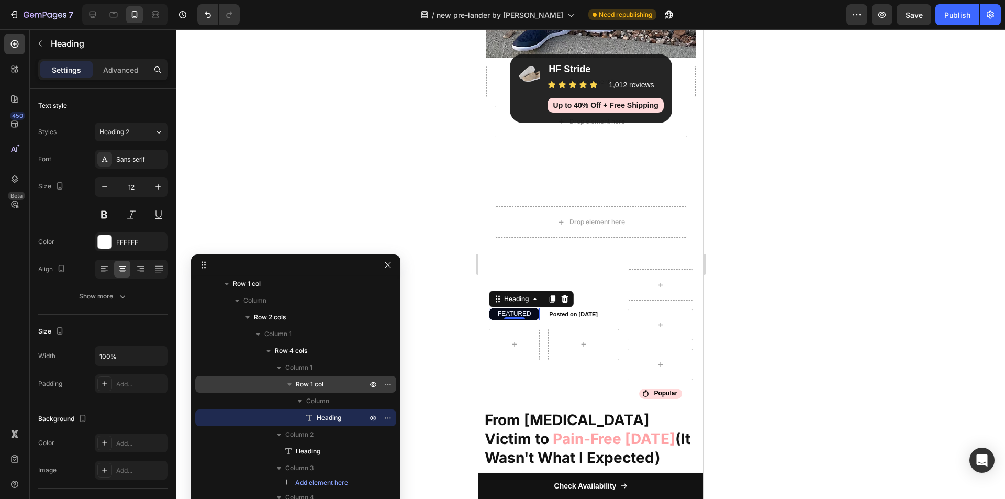
click at [319, 385] on span "Row 1 col" at bounding box center [310, 384] width 28 height 10
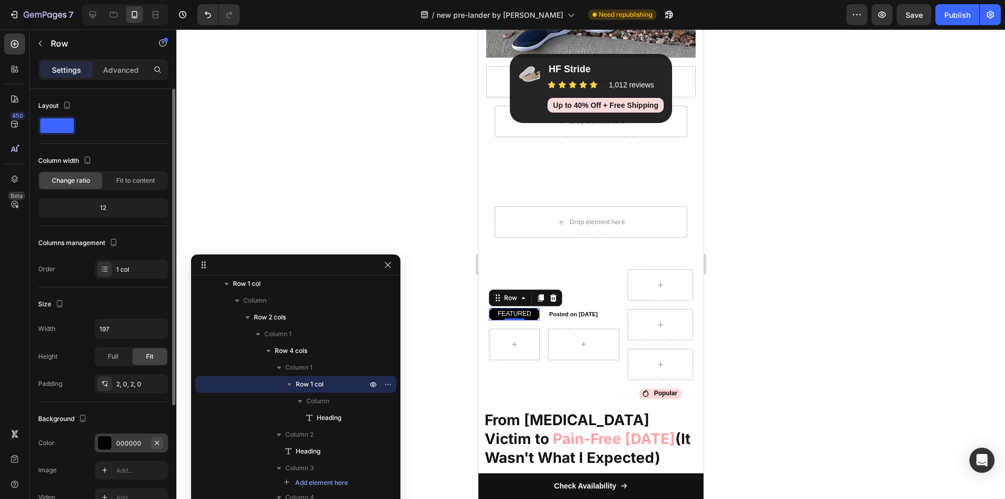
click at [157, 442] on icon "button" at bounding box center [157, 442] width 4 height 4
click at [507, 313] on p "FEATURED" at bounding box center [514, 314] width 49 height 8
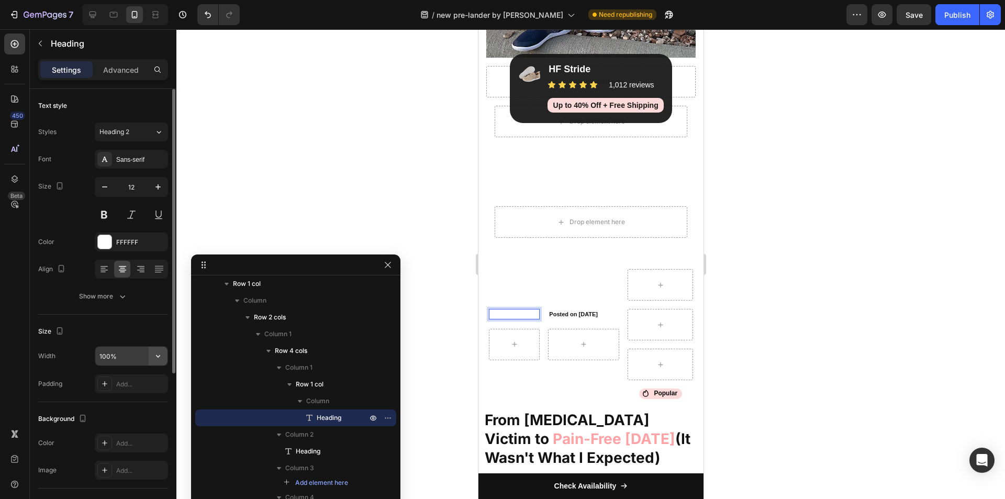
scroll to position [105, 0]
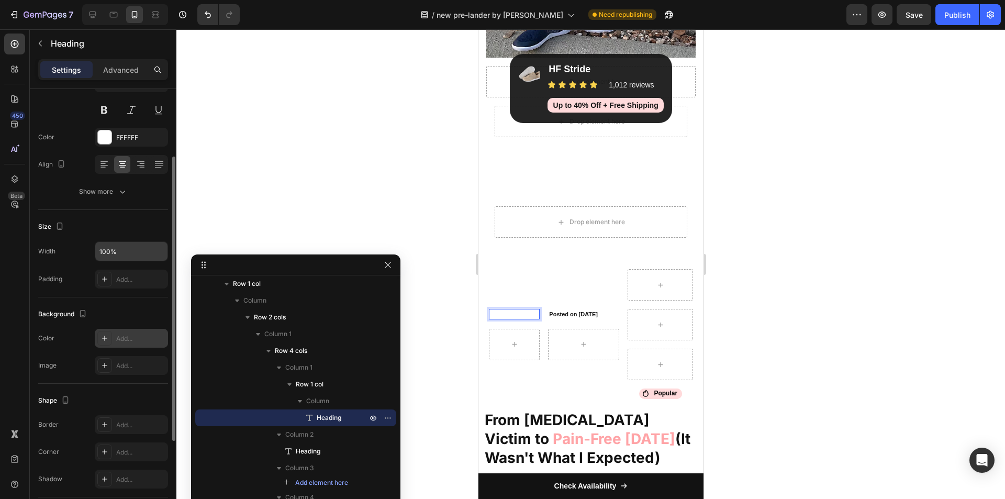
click at [101, 341] on icon at bounding box center [105, 338] width 8 height 8
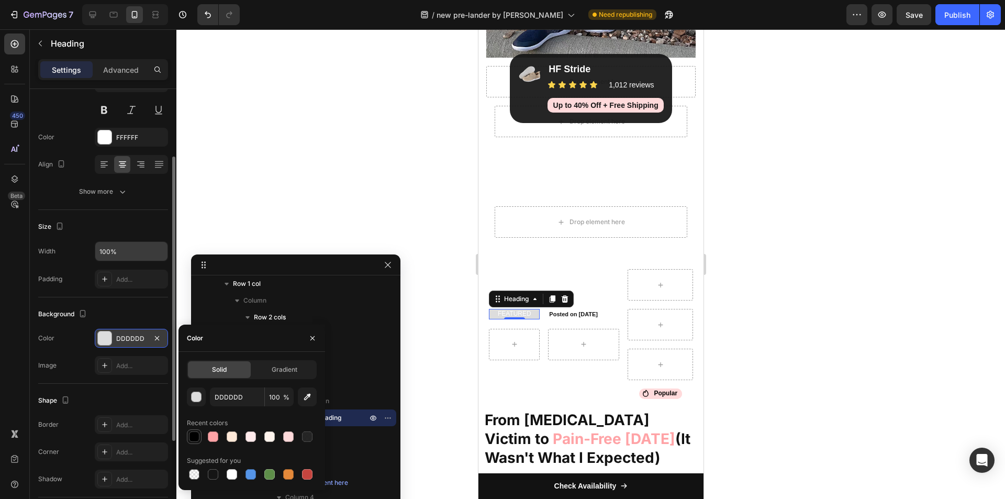
click at [197, 437] on div at bounding box center [194, 436] width 10 height 10
type input "000000"
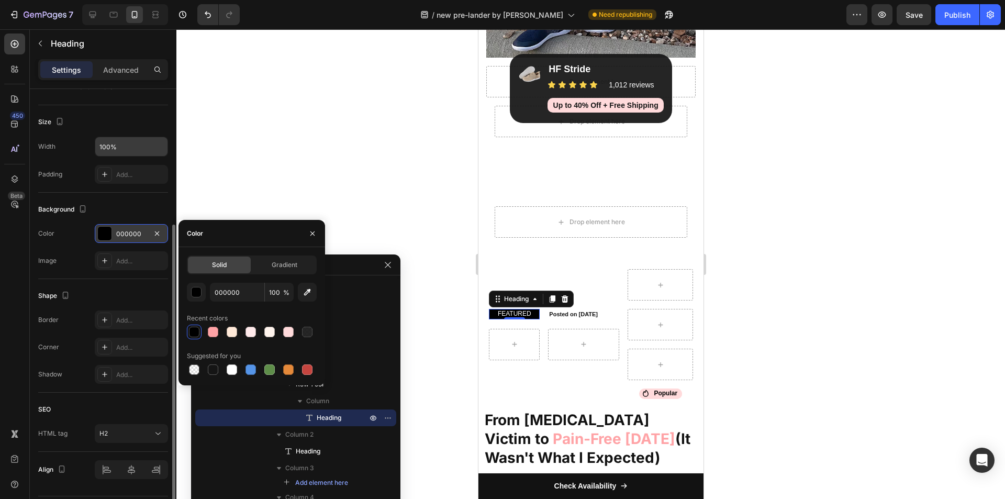
scroll to position [240, 0]
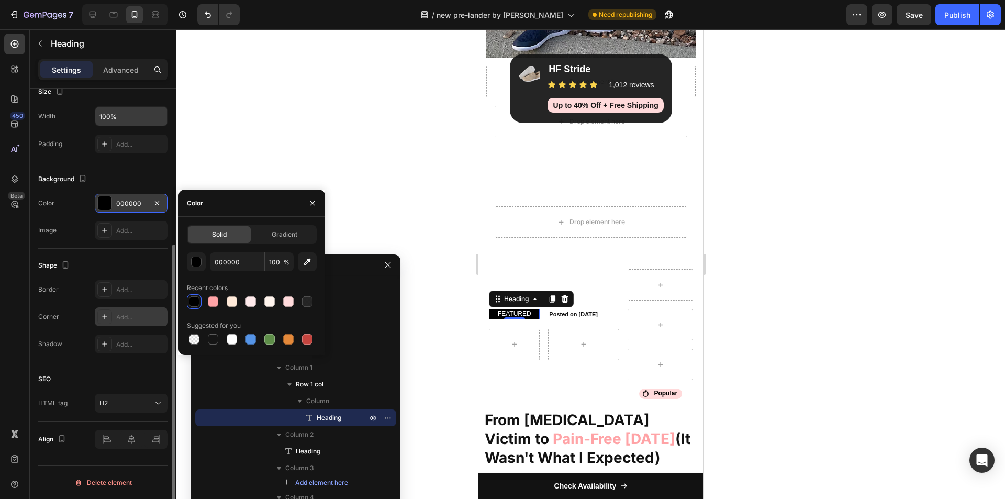
click at [105, 317] on icon at bounding box center [104, 316] width 5 height 5
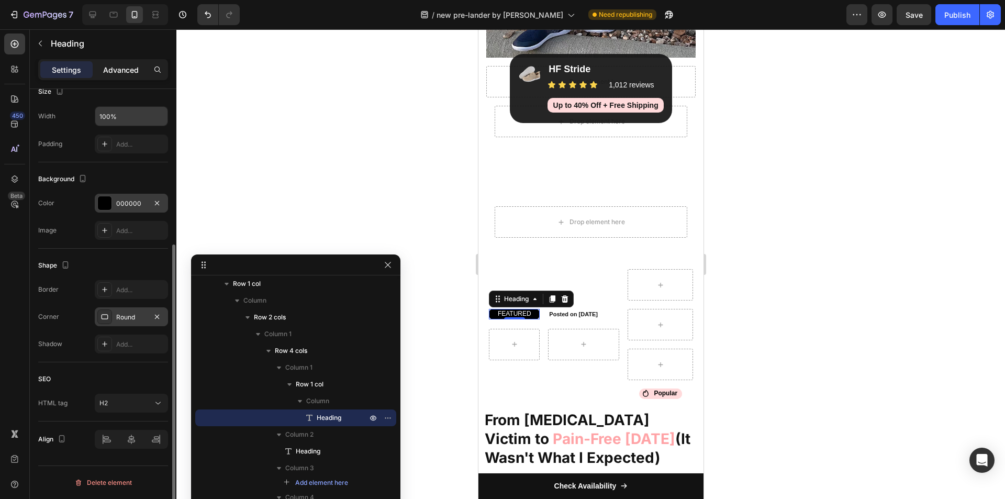
click at [113, 67] on p "Advanced" at bounding box center [121, 69] width 36 height 11
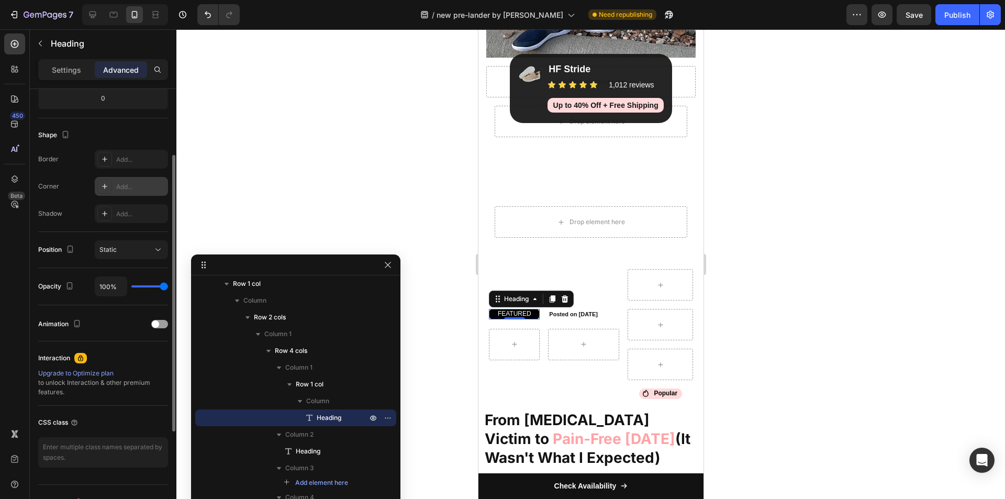
scroll to position [0, 0]
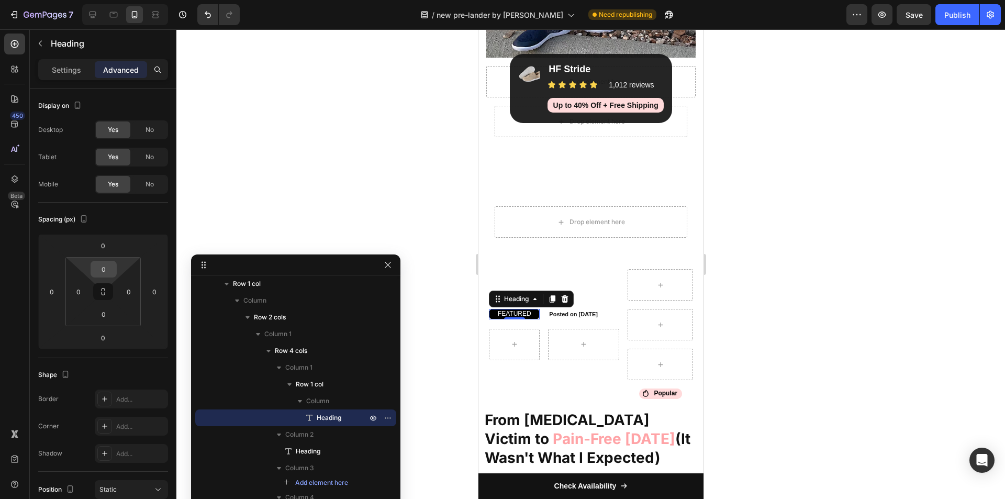
click at [109, 272] on input "0" at bounding box center [103, 269] width 21 height 16
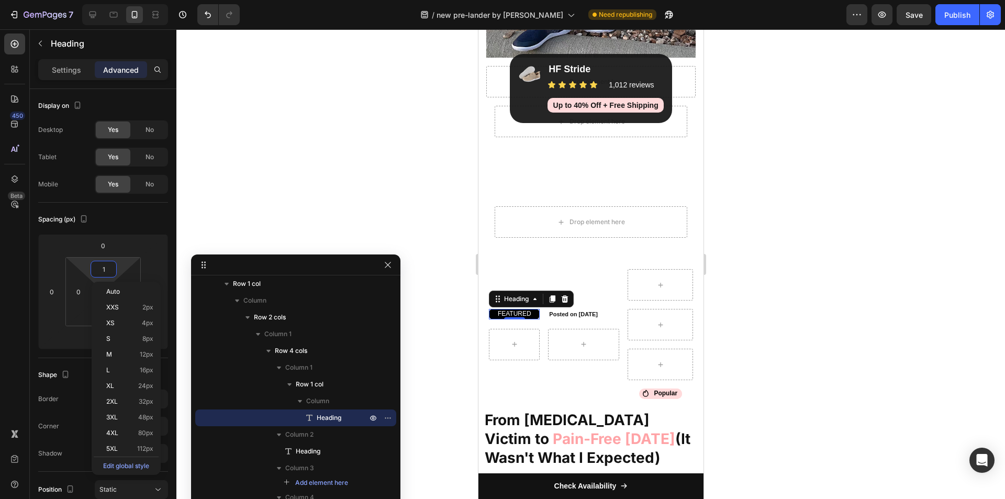
type input "2"
click at [87, 0] on html "7 Version history / new pre-lander by sharif Need republishing Preview Save Pub…" at bounding box center [502, 0] width 1005 height 0
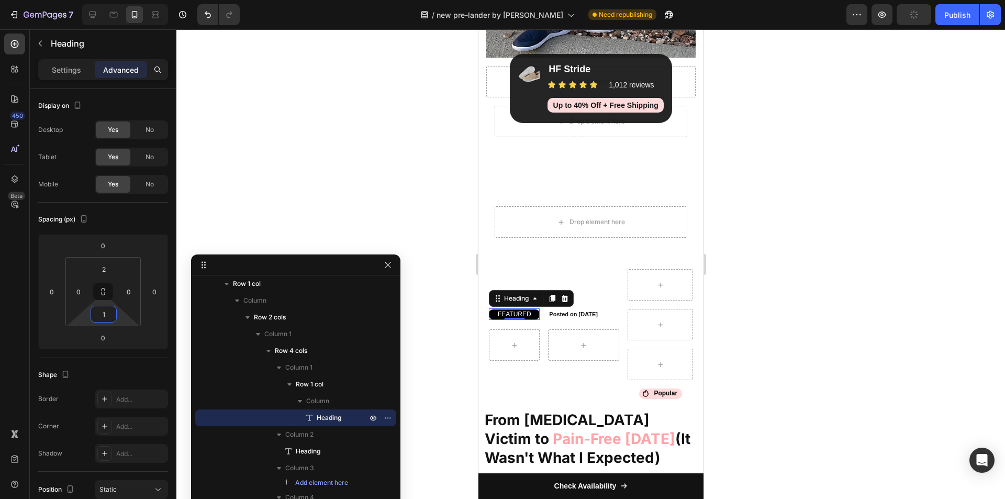
type input "2"
click at [716, 295] on div at bounding box center [590, 264] width 829 height 470
click at [526, 313] on p "FEATURED" at bounding box center [514, 314] width 49 height 8
click at [109, 270] on input "2" at bounding box center [103, 269] width 21 height 16
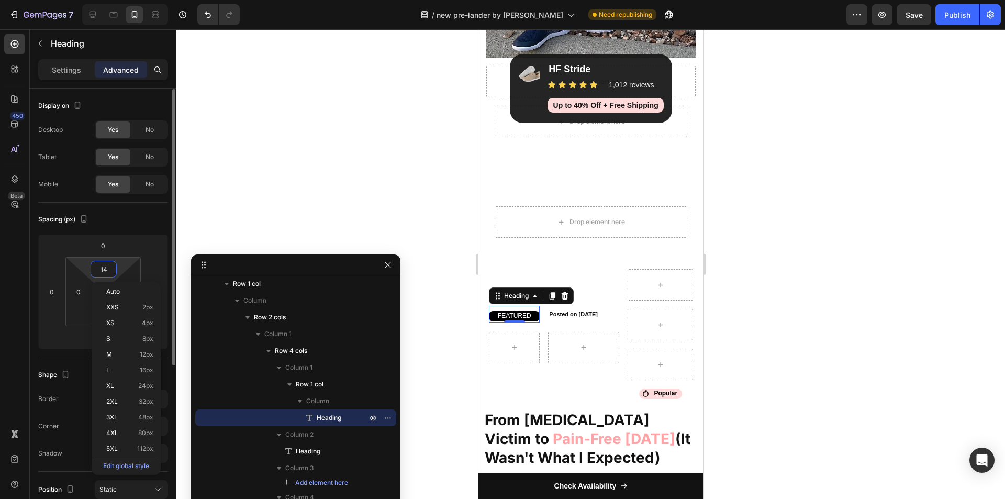
type input "15"
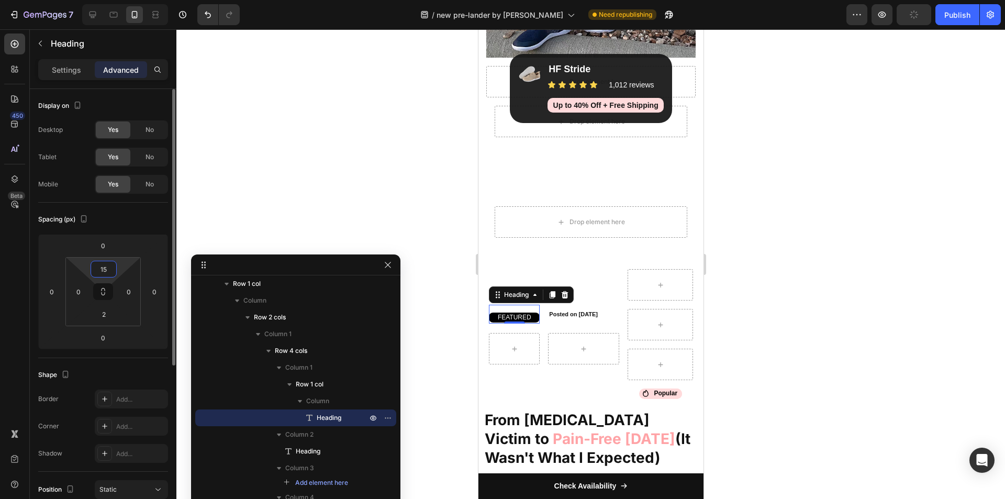
click at [113, 268] on input "15" at bounding box center [103, 269] width 21 height 16
type input "0"
click at [102, 313] on input "2" at bounding box center [103, 314] width 21 height 16
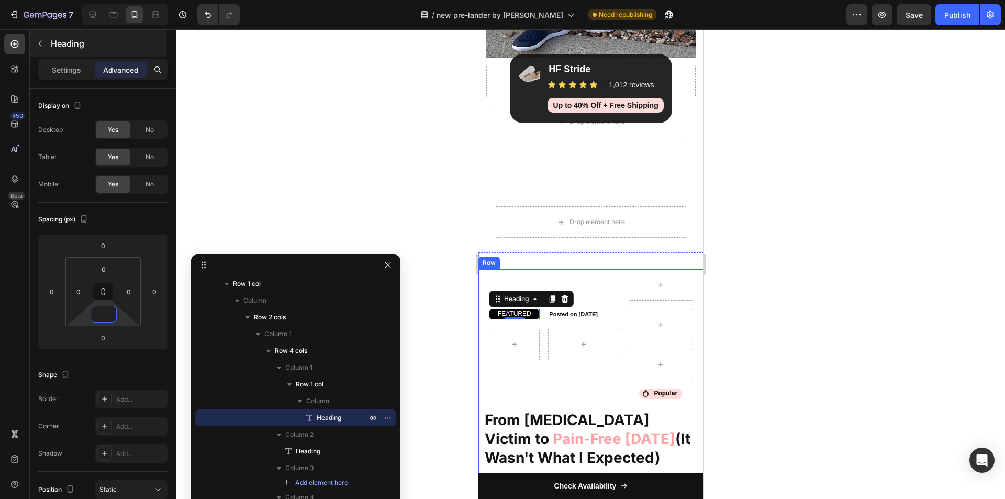
type input "0"
drag, startPoint x: 47, startPoint y: 57, endPoint x: 57, endPoint y: 64, distance: 13.1
click at [50, 58] on div "Heading" at bounding box center [98, 44] width 136 height 30
click at [58, 64] on p "Settings" at bounding box center [66, 69] width 29 height 11
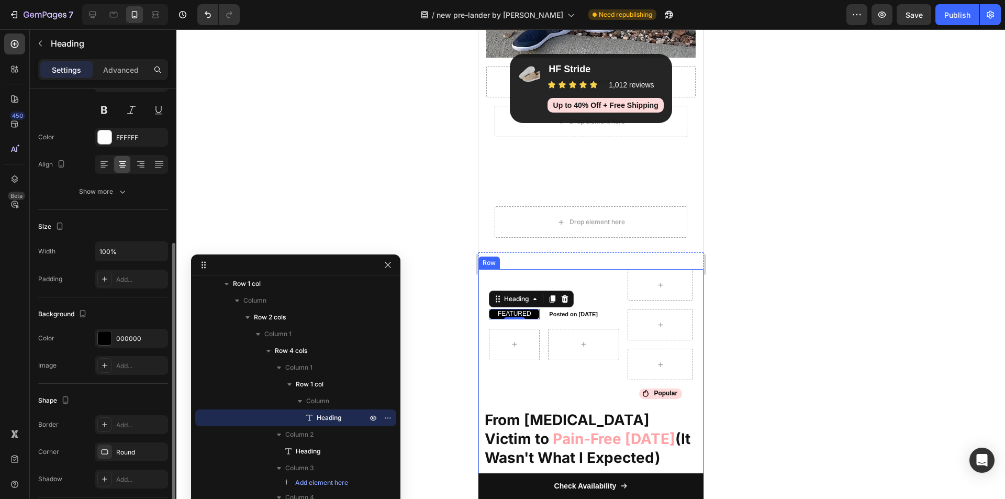
scroll to position [157, 0]
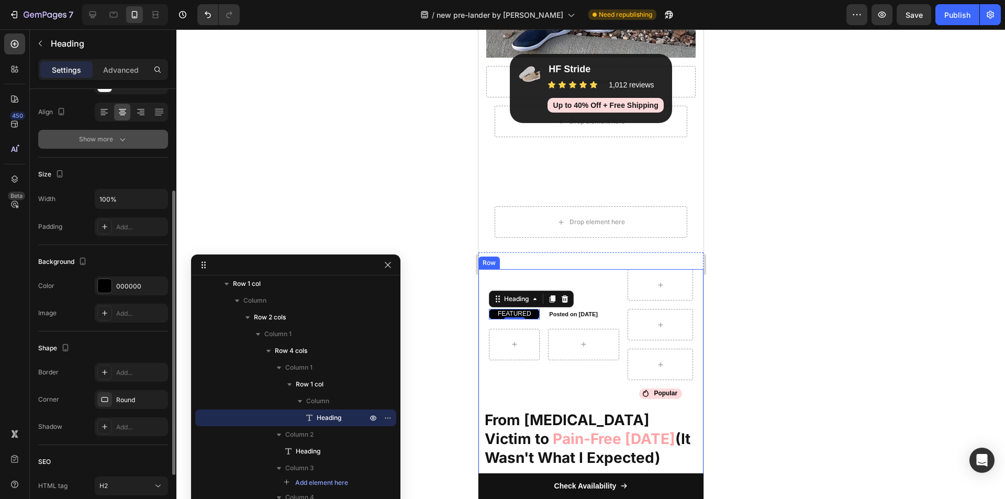
click at [133, 138] on button "Show more" at bounding box center [103, 139] width 130 height 19
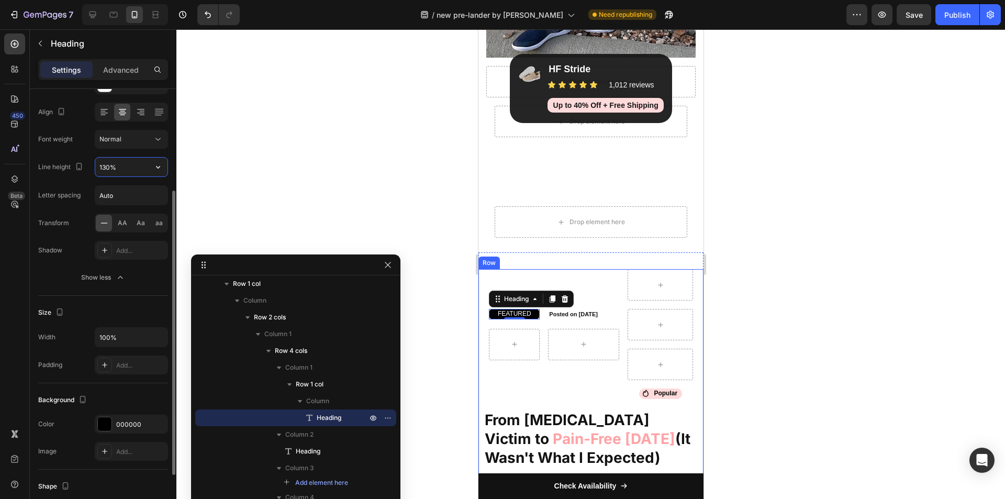
click at [113, 169] on input "130%" at bounding box center [131, 167] width 72 height 19
type input "154%"
click at [565, 267] on div "FEATURED Heading 0 Row Posted on July 25, 2025 Heading Row Icon Popular Heading…" at bounding box center [590, 497] width 225 height 490
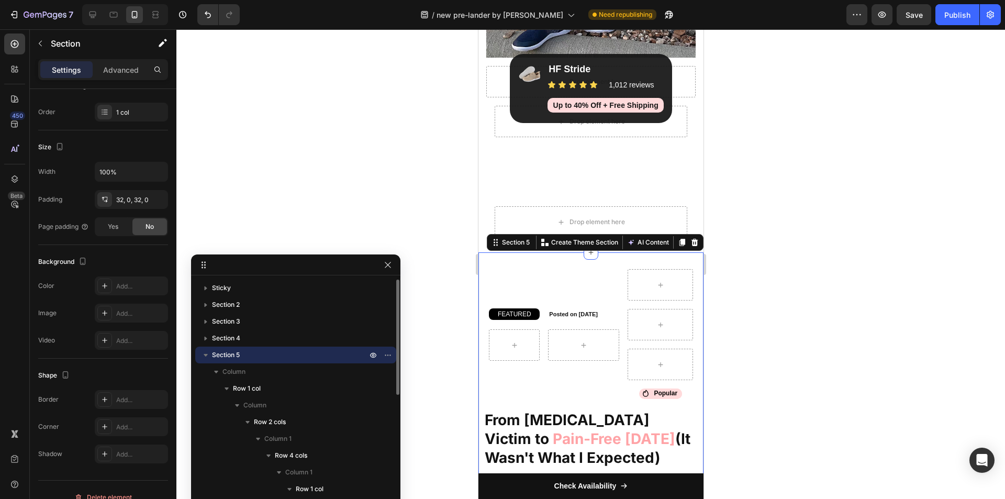
scroll to position [0, 0]
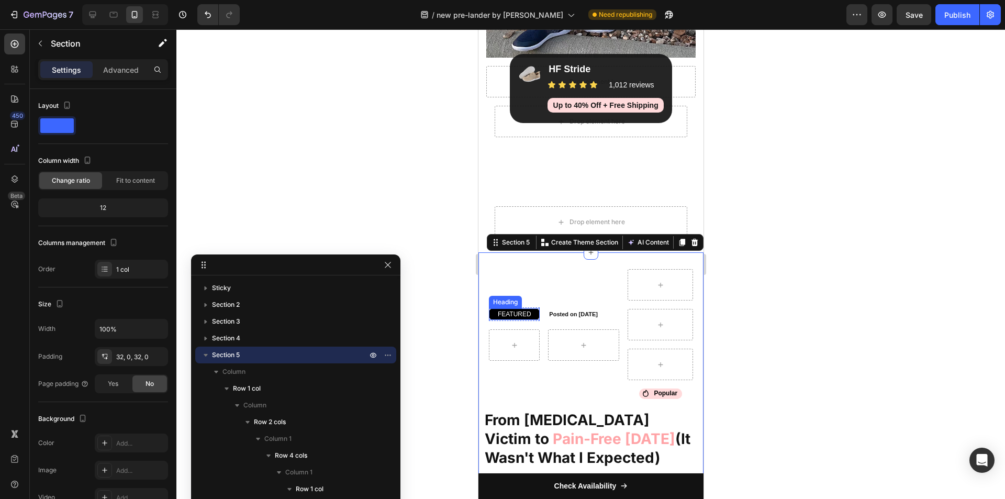
click at [526, 312] on p "FEATURED" at bounding box center [514, 313] width 49 height 9
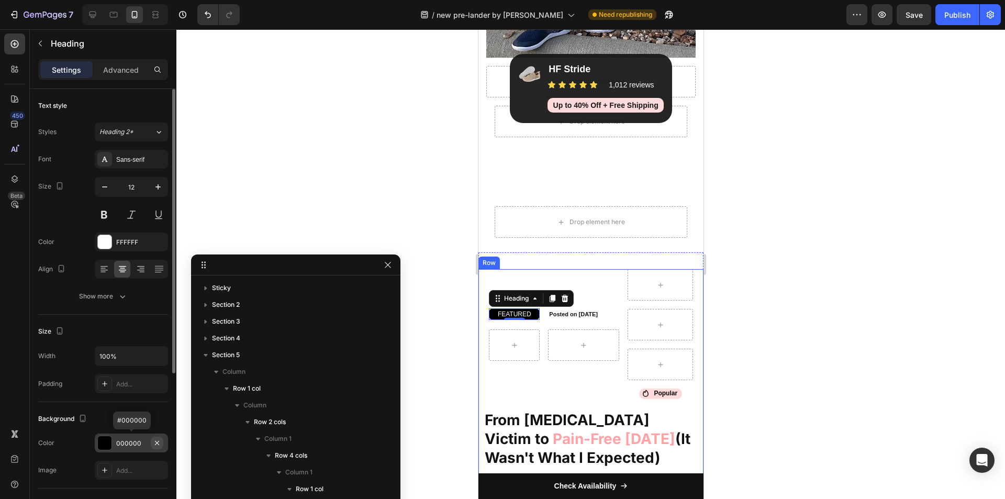
click at [154, 443] on icon "button" at bounding box center [157, 443] width 8 height 8
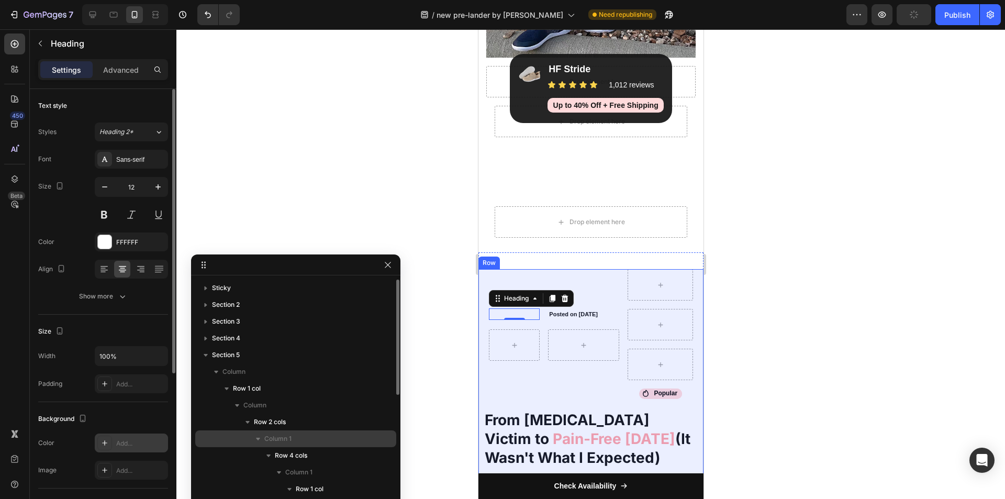
scroll to position [105, 0]
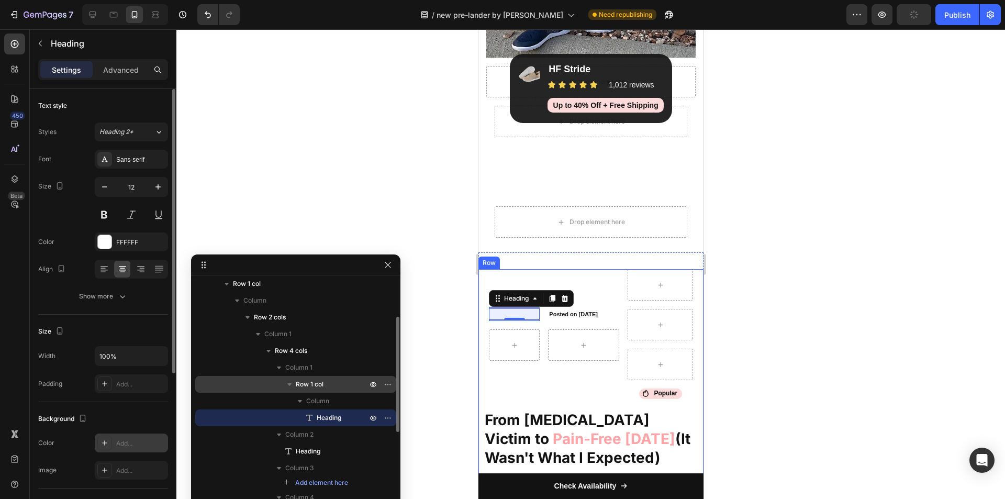
click at [312, 385] on span "Row 1 col" at bounding box center [310, 384] width 28 height 10
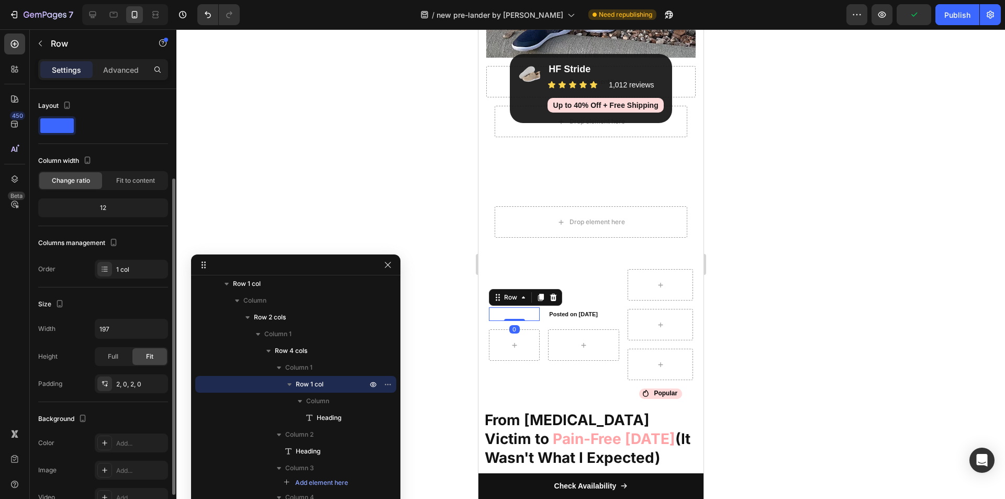
scroll to position [52, 0]
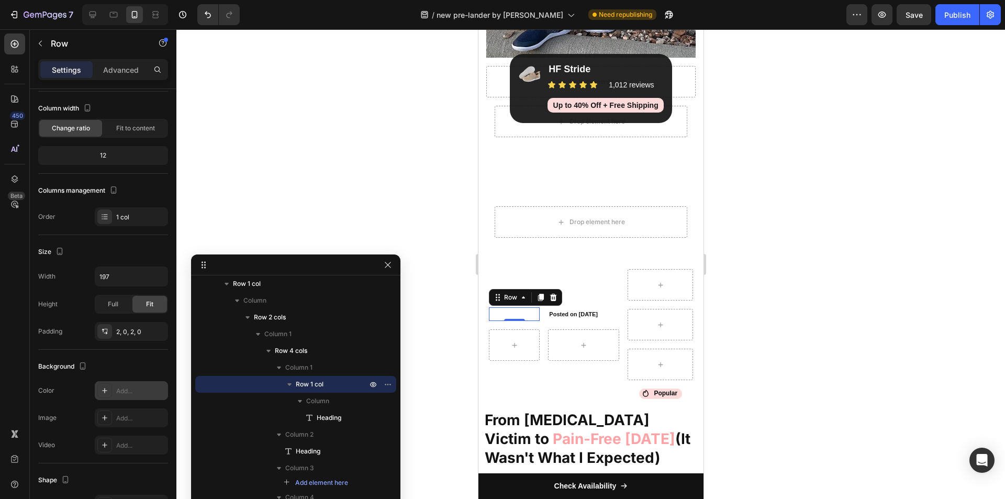
click at [104, 390] on icon at bounding box center [105, 390] width 8 height 8
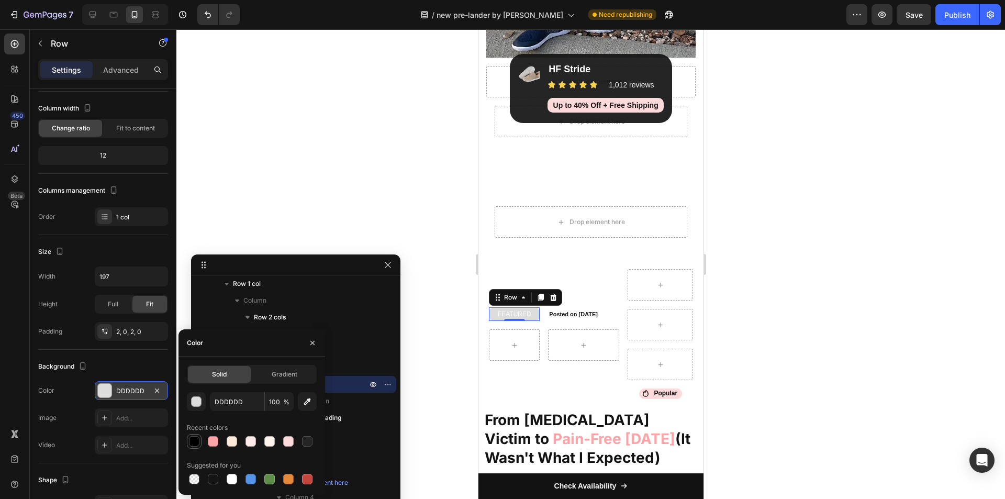
click at [195, 439] on div at bounding box center [194, 441] width 10 height 10
type input "000000"
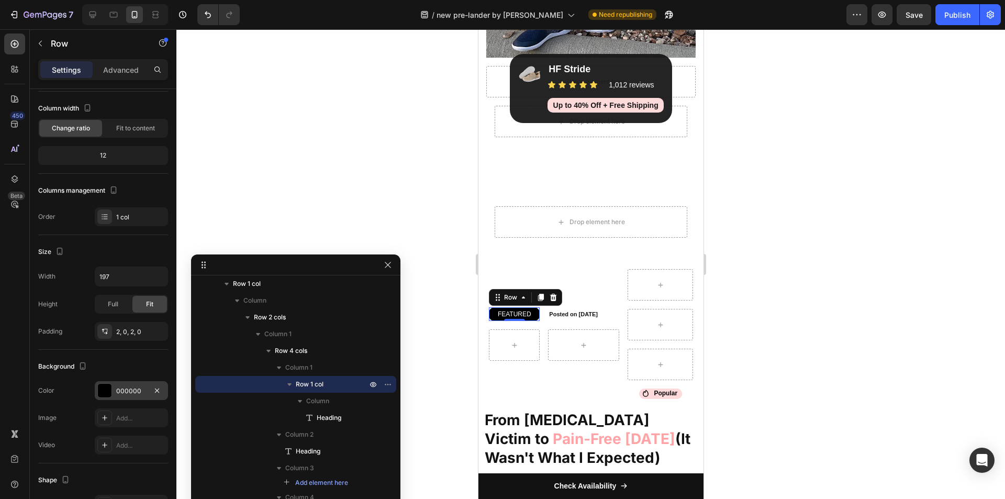
click at [801, 324] on div at bounding box center [590, 264] width 829 height 470
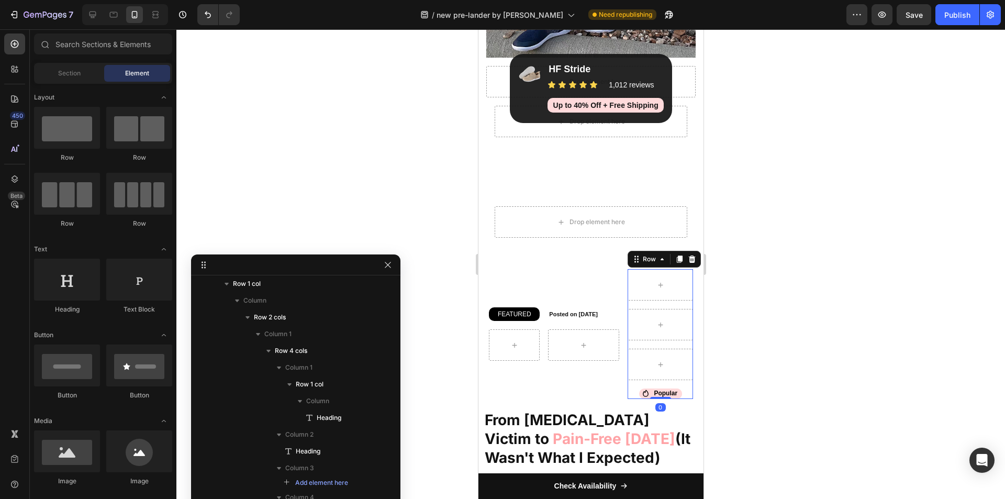
click at [627, 308] on div "Icon Popular Heading Row Row Row 0" at bounding box center [659, 334] width 65 height 130
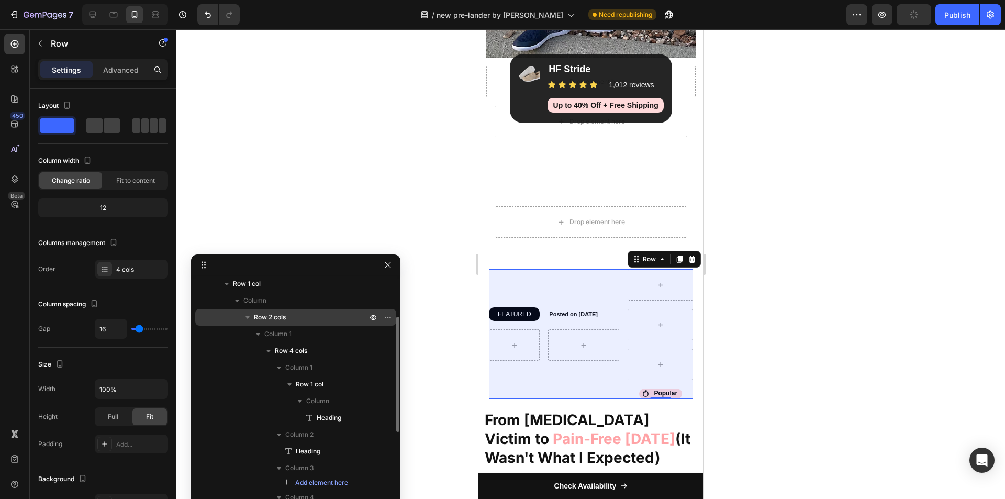
click at [273, 320] on span "Row 2 cols" at bounding box center [270, 317] width 32 height 10
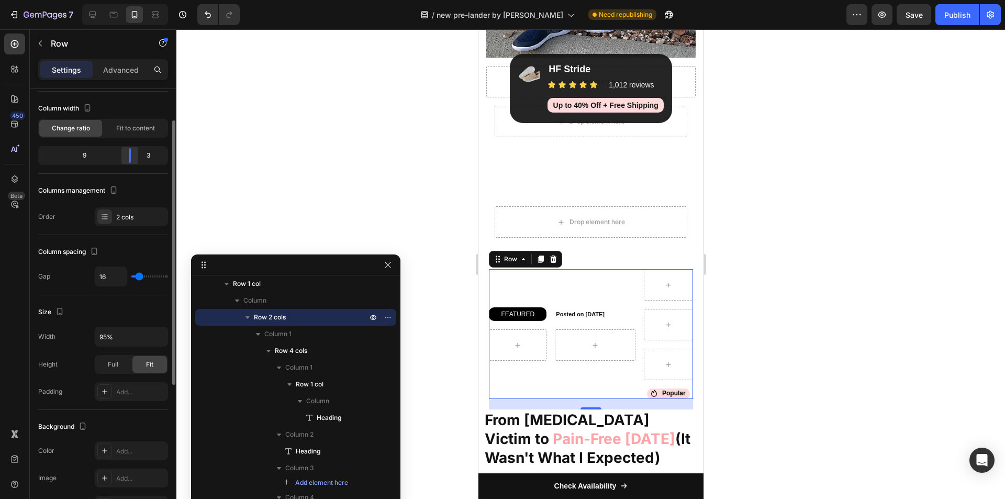
drag, startPoint x: 125, startPoint y: 161, endPoint x: 134, endPoint y: 161, distance: 9.4
click at [134, 161] on div at bounding box center [129, 155] width 19 height 15
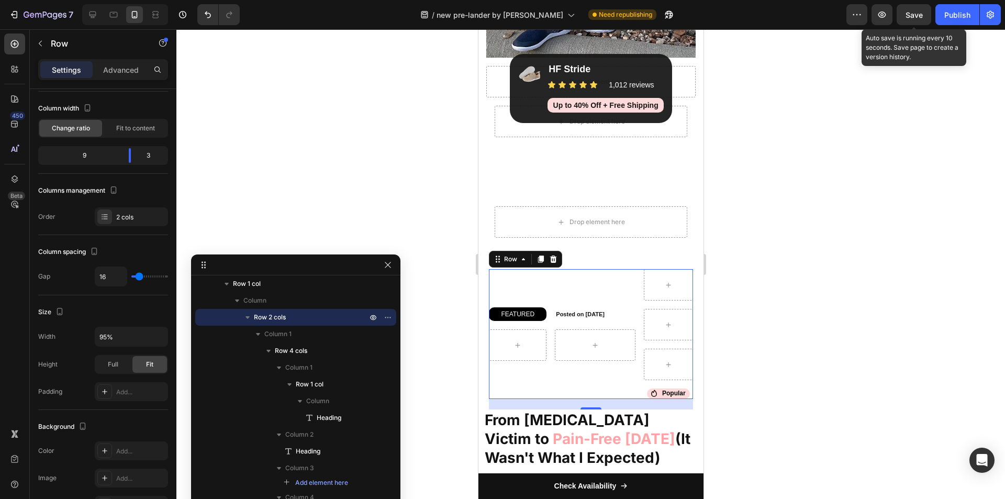
click at [914, 19] on span "Save" at bounding box center [914, 14] width 17 height 9
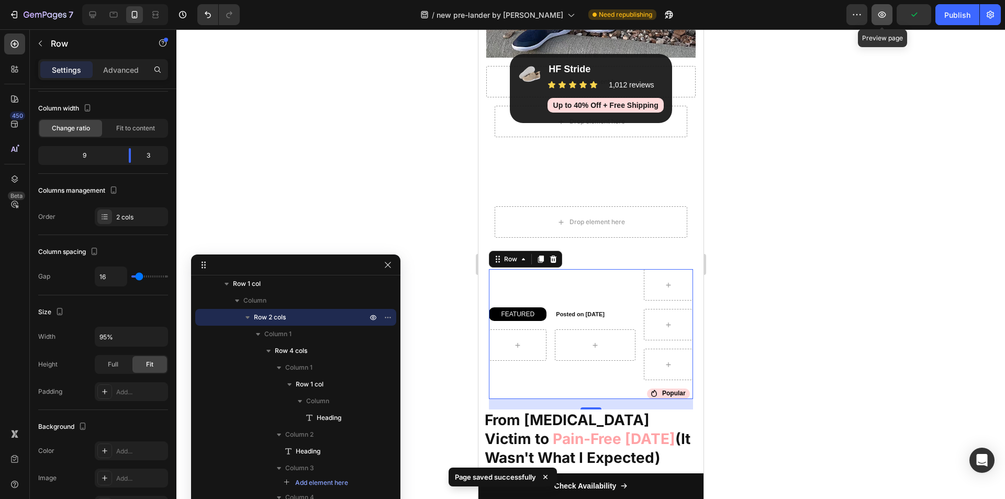
click at [888, 18] on icon "button" at bounding box center [882, 14] width 10 height 10
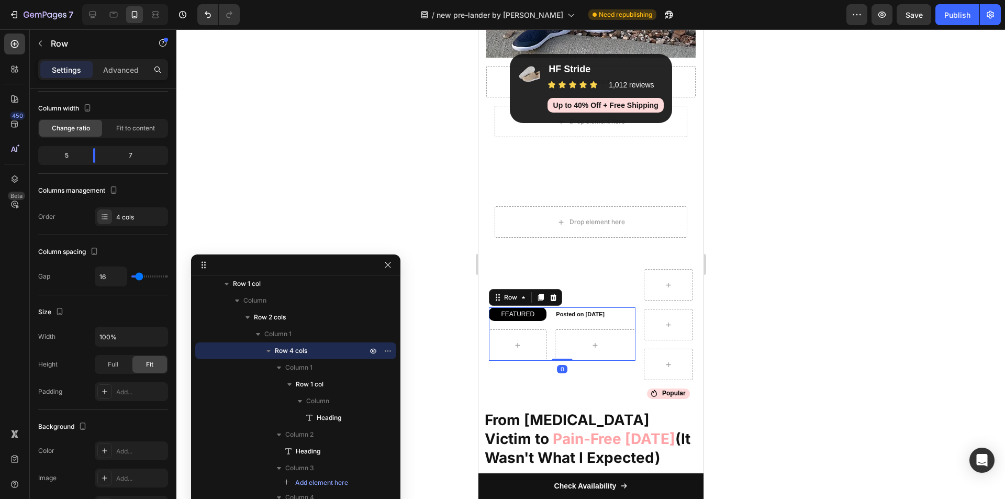
click at [549, 324] on div "FEATURED Heading Row Posted on July 25, 2025 Heading Row 0" at bounding box center [562, 333] width 147 height 53
click at [108, 274] on input "16" at bounding box center [110, 276] width 31 height 19
type input "15"
type input "14"
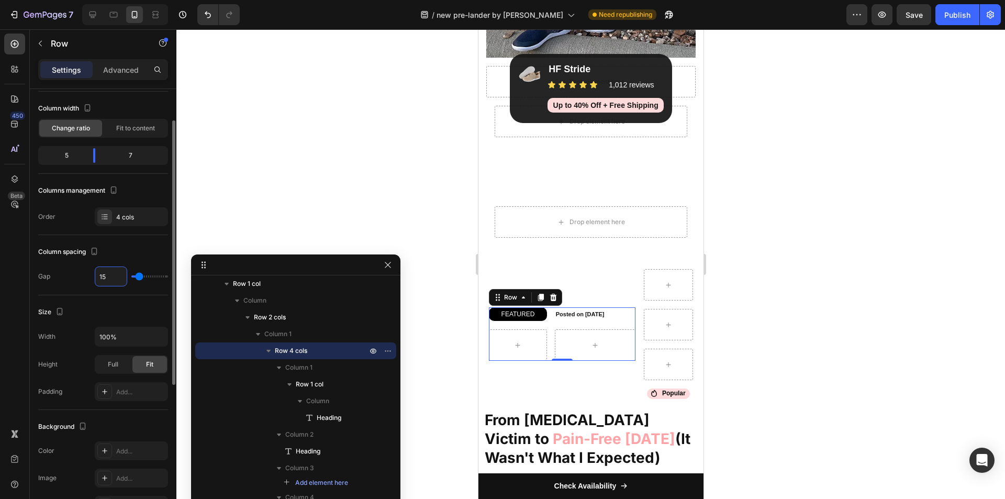
type input "14"
type input "13"
type input "12"
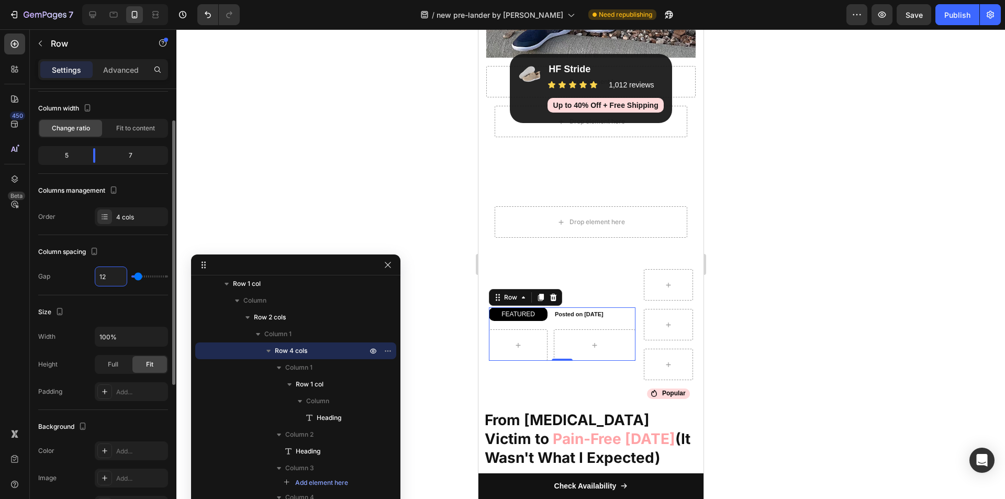
type input "11"
type input "10"
type input "9"
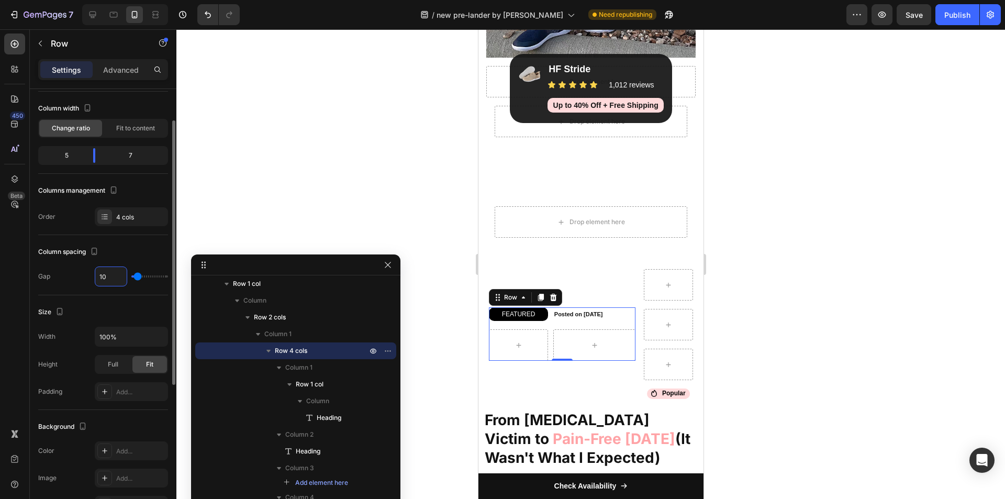
type input "9"
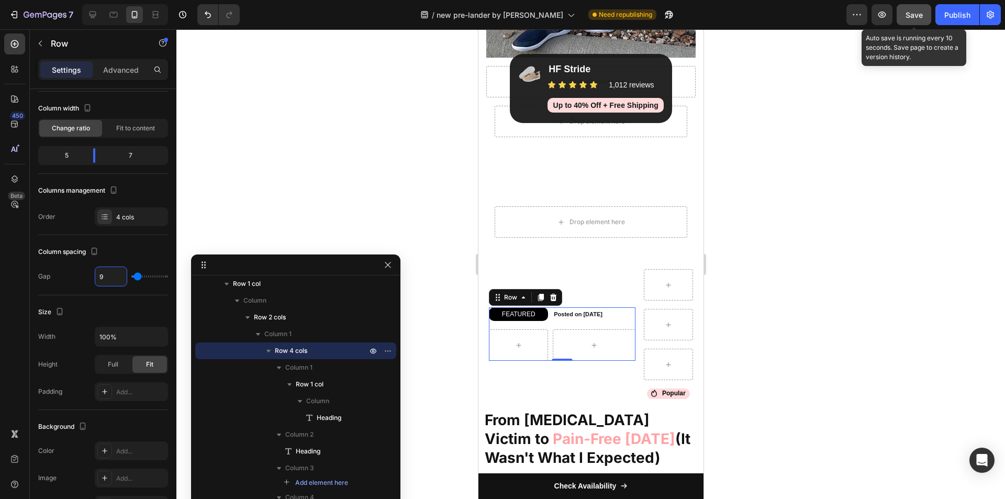
click at [924, 14] on button "Save" at bounding box center [914, 14] width 35 height 21
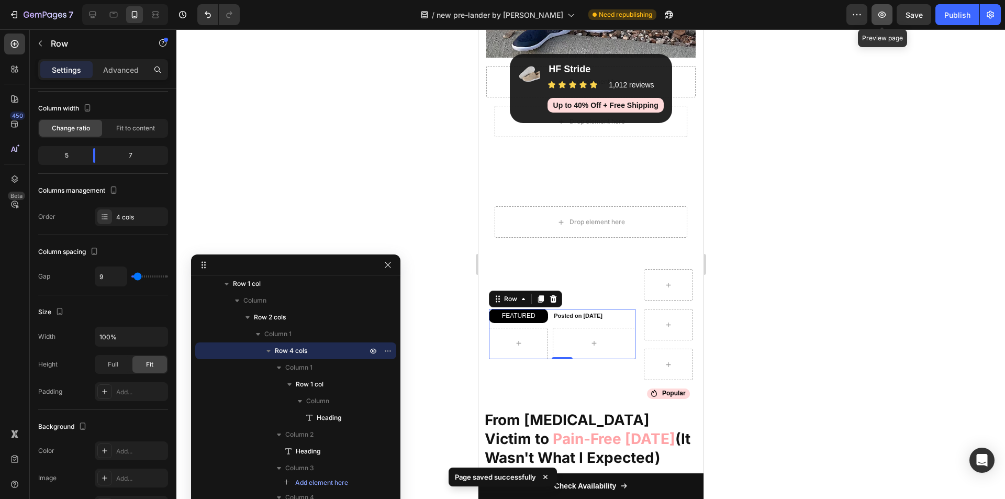
click at [879, 10] on icon "button" at bounding box center [882, 14] width 10 height 10
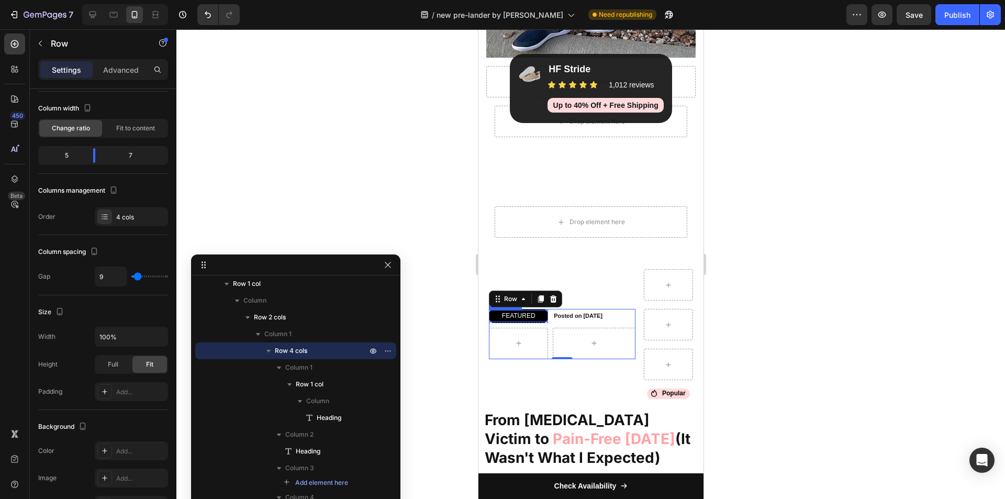
click at [539, 318] on p "FEATURED" at bounding box center [518, 315] width 57 height 9
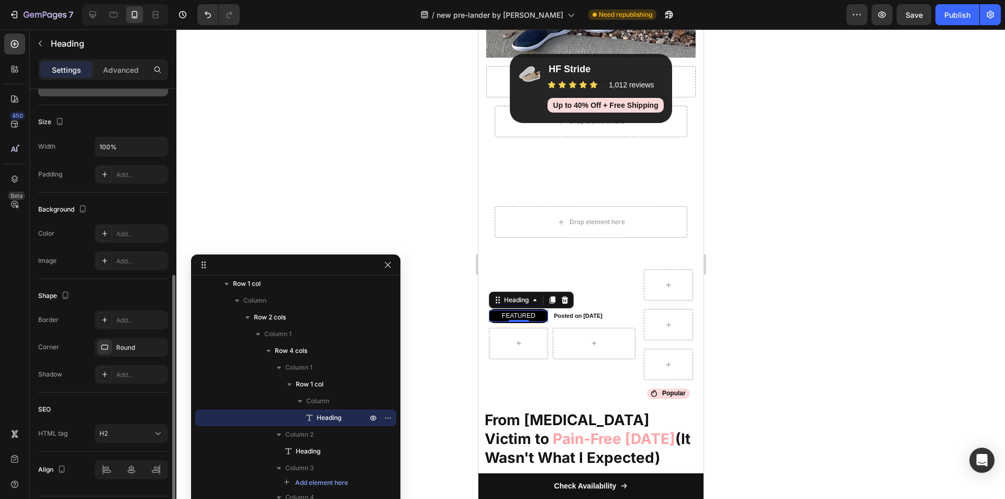
scroll to position [240, 0]
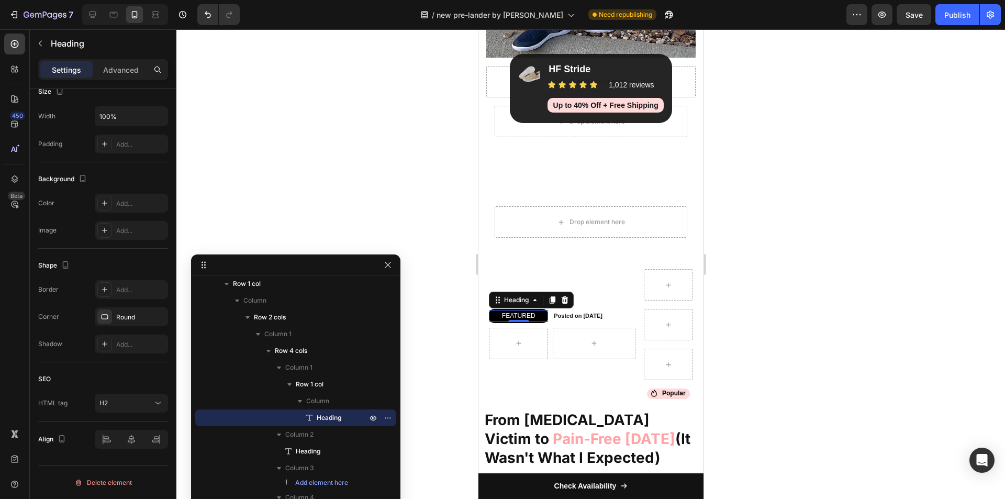
drag, startPoint x: 0, startPoint y: 406, endPoint x: 0, endPoint y: 399, distance: 7.3
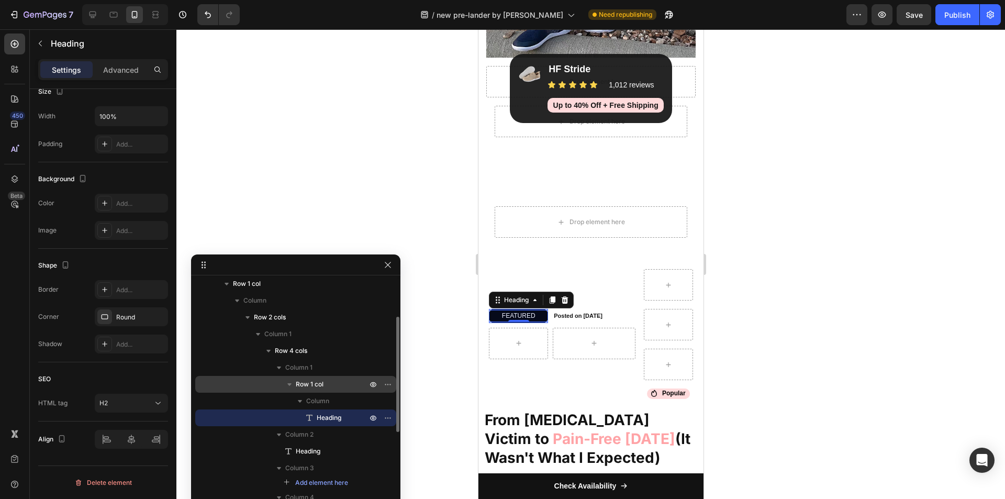
drag, startPoint x: 0, startPoint y: 399, endPoint x: 330, endPoint y: 386, distance: 330.1
click at [330, 386] on p "Row 1 col" at bounding box center [332, 384] width 73 height 10
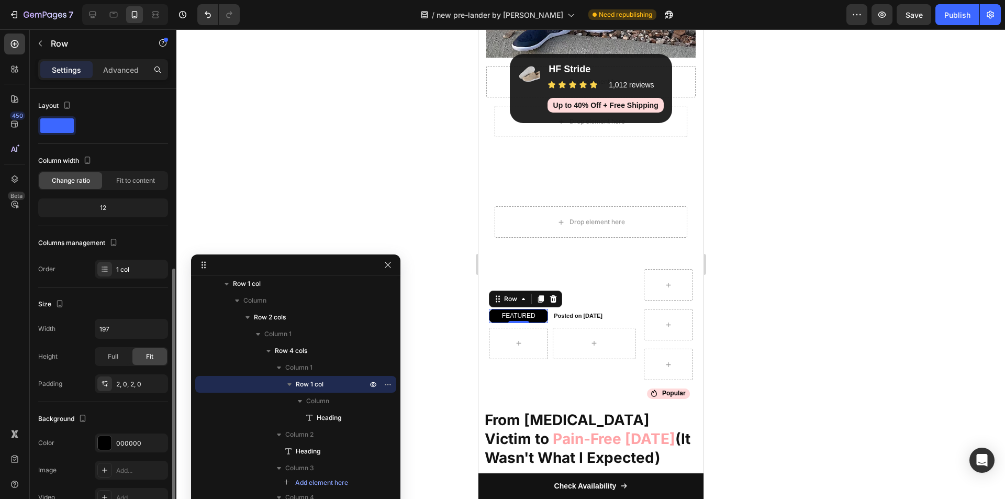
scroll to position [157, 0]
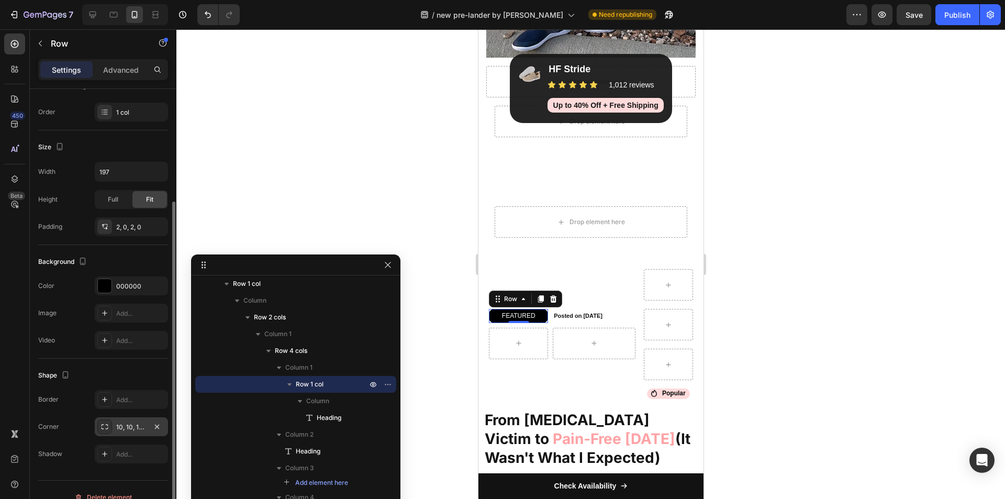
click at [142, 424] on div "10, 10, 10, 10" at bounding box center [131, 427] width 30 height 9
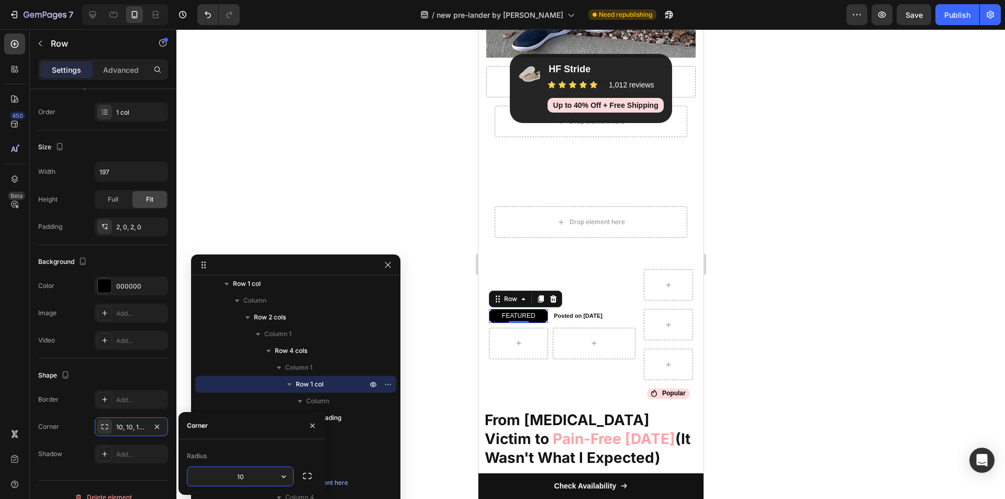
click at [243, 472] on input "10" at bounding box center [240, 476] width 106 height 19
type input "6"
click at [630, 262] on div "FEATURED Heading Row 0 Posted on July 25, 2025 Heading Row Icon Popular Heading…" at bounding box center [590, 497] width 225 height 490
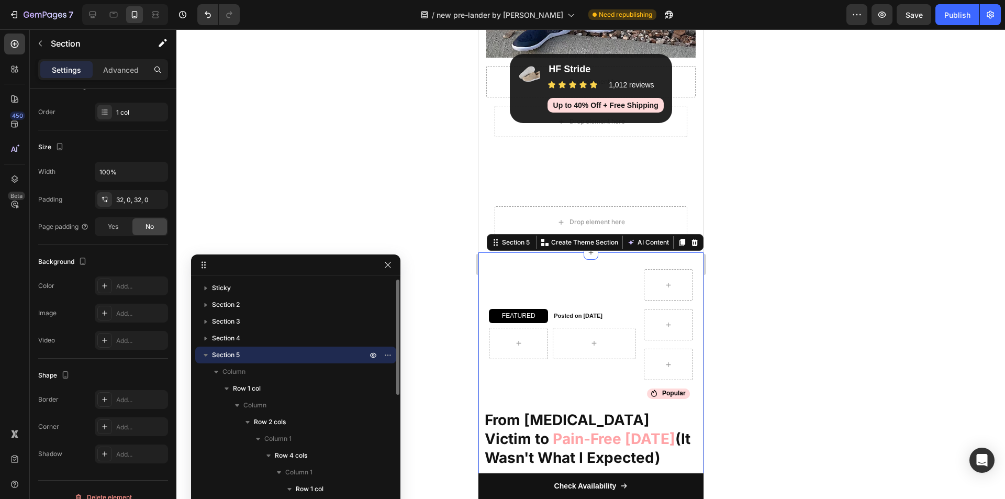
scroll to position [0, 0]
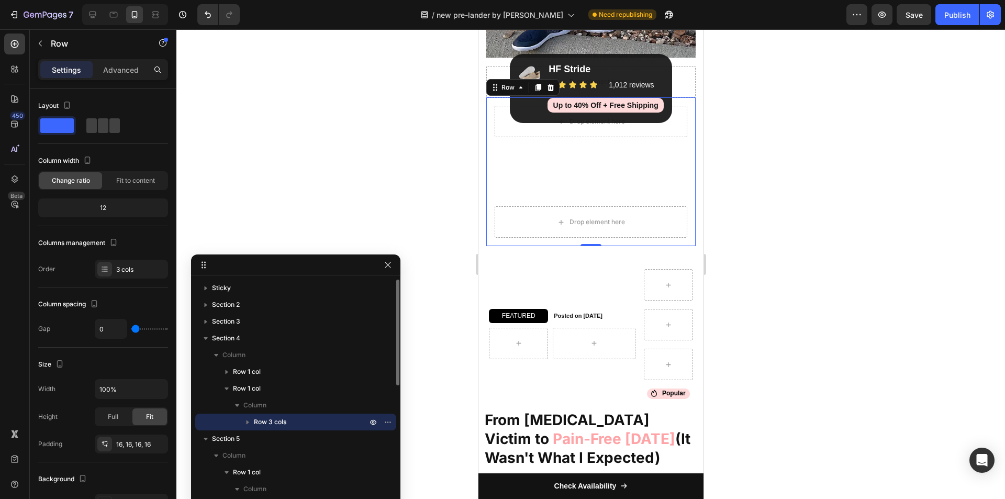
click at [246, 422] on icon "button" at bounding box center [247, 422] width 10 height 10
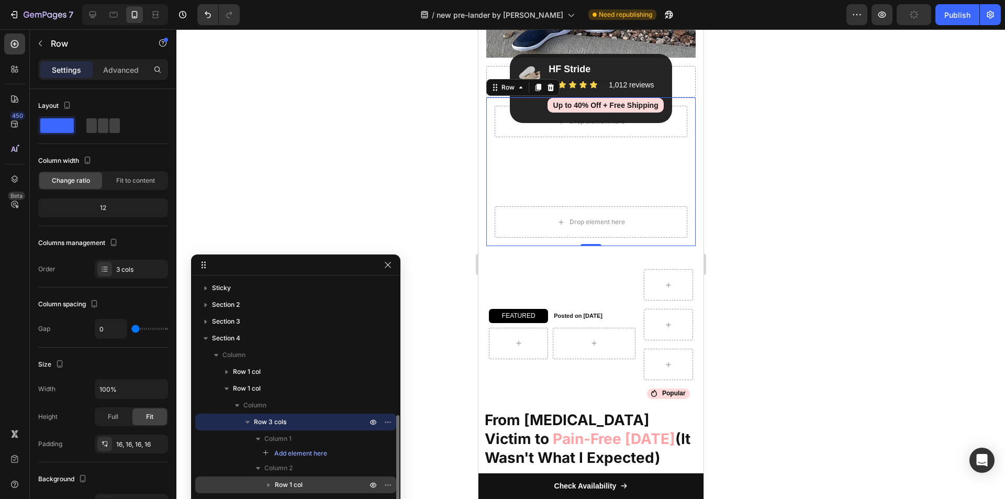
scroll to position [105, 0]
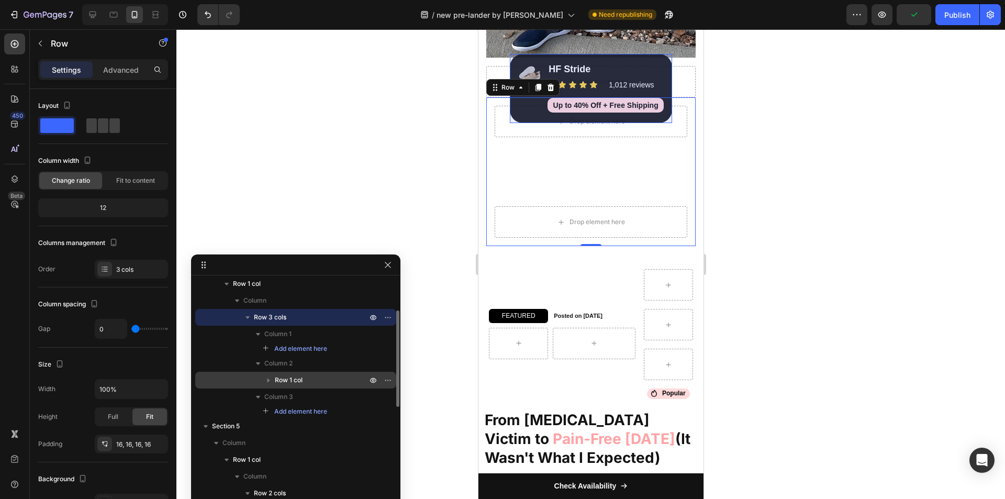
click at [267, 379] on icon "button" at bounding box center [268, 380] width 10 height 10
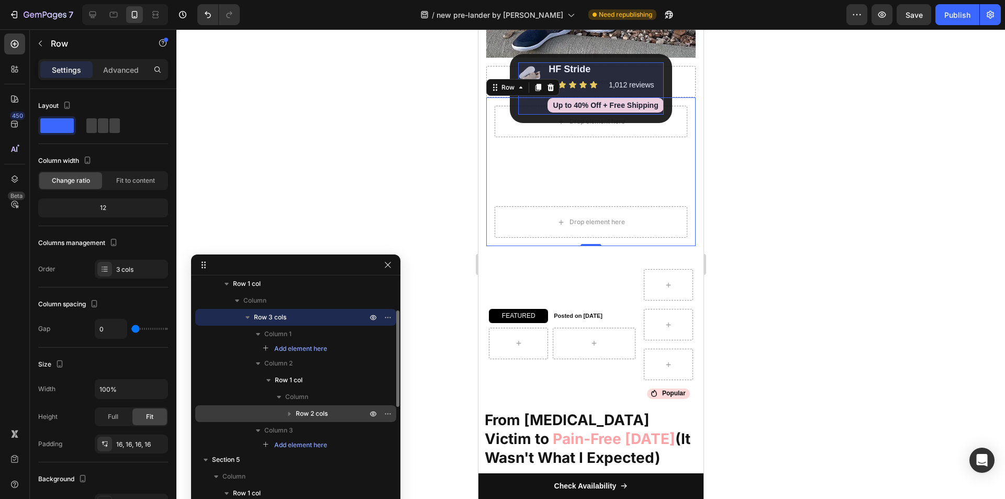
click at [289, 411] on icon "button" at bounding box center [289, 413] width 10 height 10
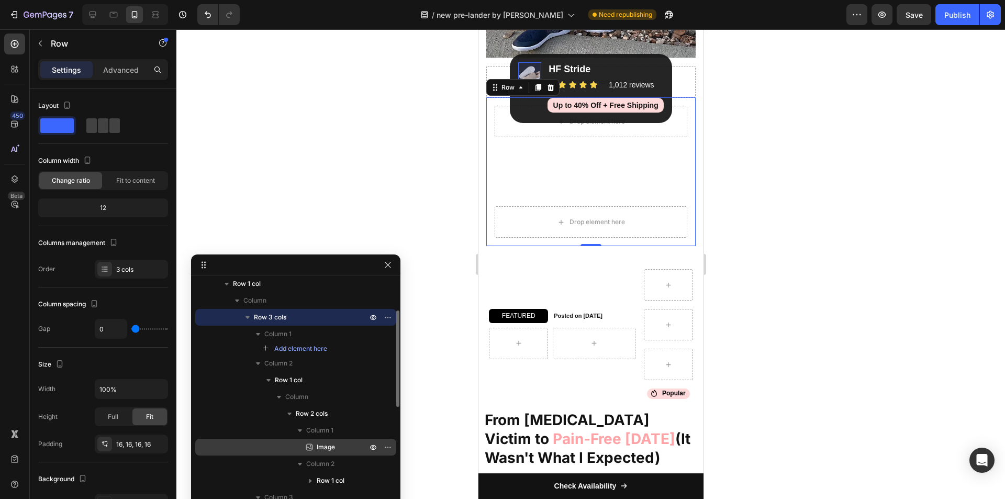
click at [325, 441] on div "Image" at bounding box center [296, 447] width 193 height 17
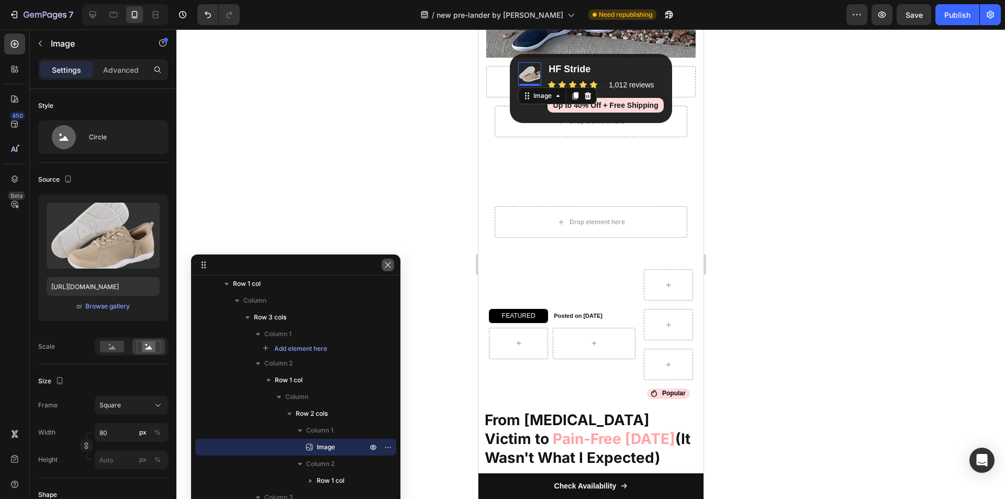
click at [394, 261] on button "button" at bounding box center [388, 265] width 13 height 13
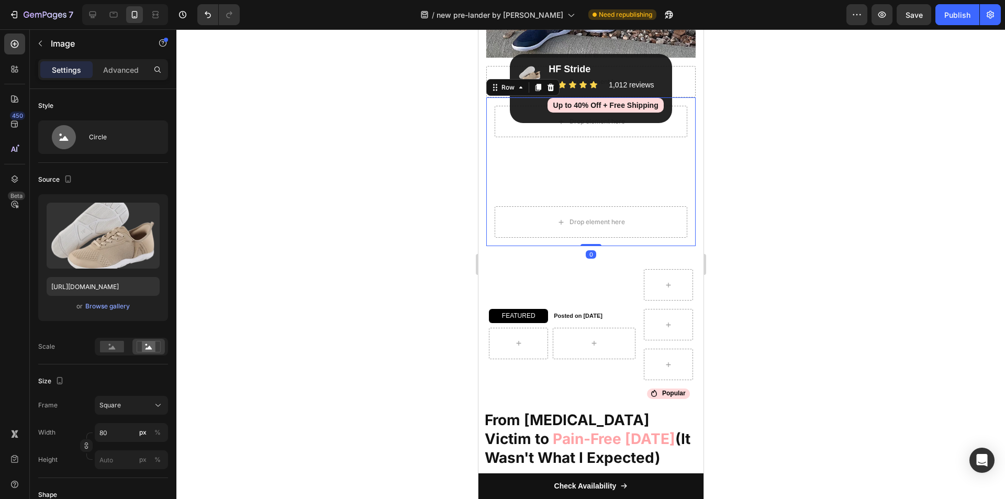
click at [546, 196] on div "Image HF Stride Heading Icon Icon Icon Icon Icon Icon List 1,012 reviews Headin…" at bounding box center [590, 171] width 193 height 69
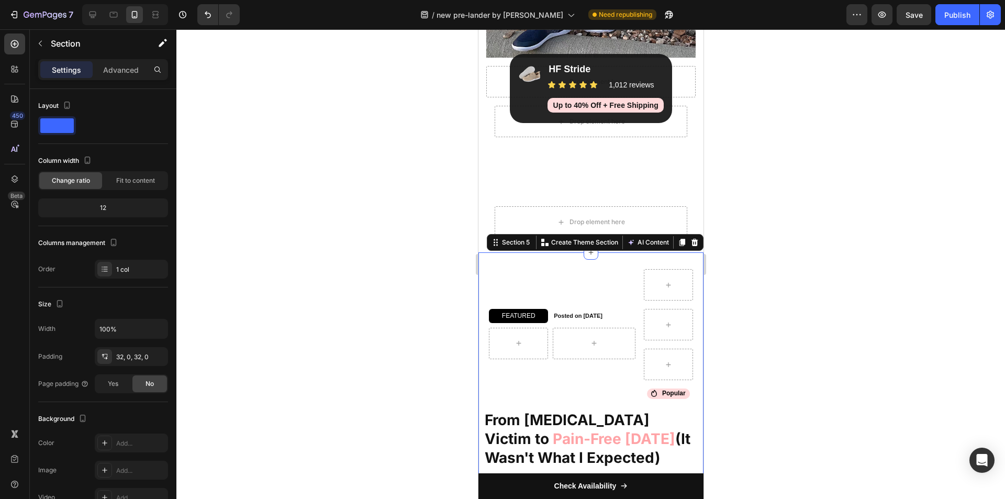
click at [526, 263] on div "FEATURED Heading Row Posted on July 25, 2025 Heading Row Icon Popular Heading R…" at bounding box center [590, 497] width 225 height 490
click at [124, 70] on p "Advanced" at bounding box center [121, 69] width 36 height 11
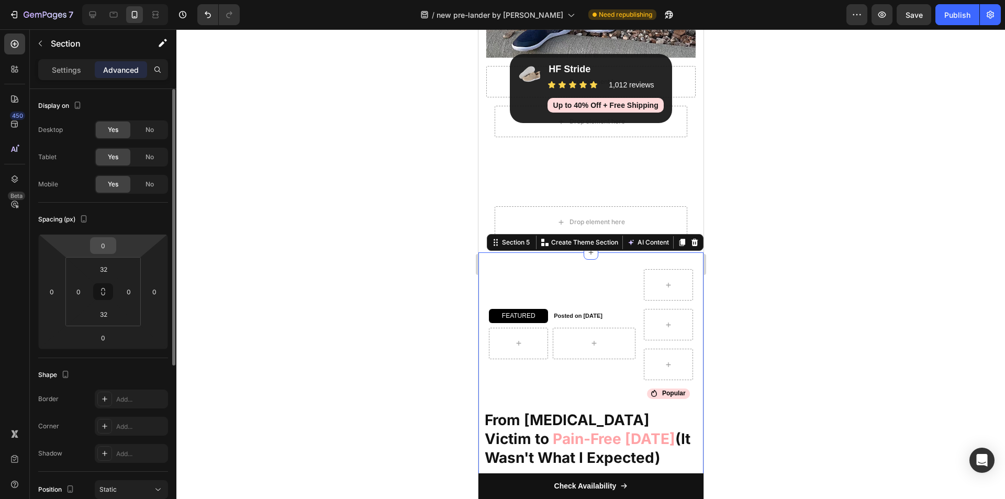
click at [115, 248] on div "0" at bounding box center [103, 245] width 26 height 17
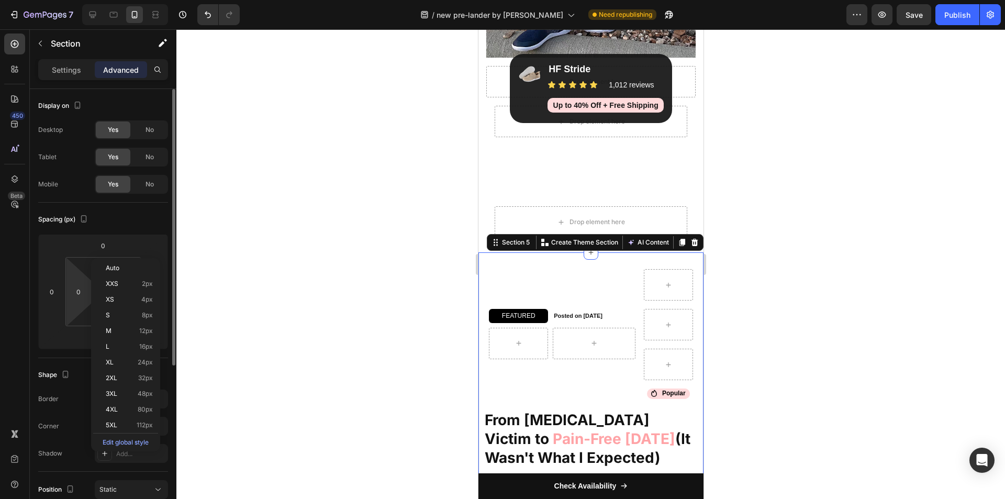
click at [74, 0] on html "7 Version history / new pre-lander by sharif Need republishing Preview Save Pub…" at bounding box center [502, 0] width 1005 height 0
click at [102, 268] on input "32" at bounding box center [103, 269] width 21 height 16
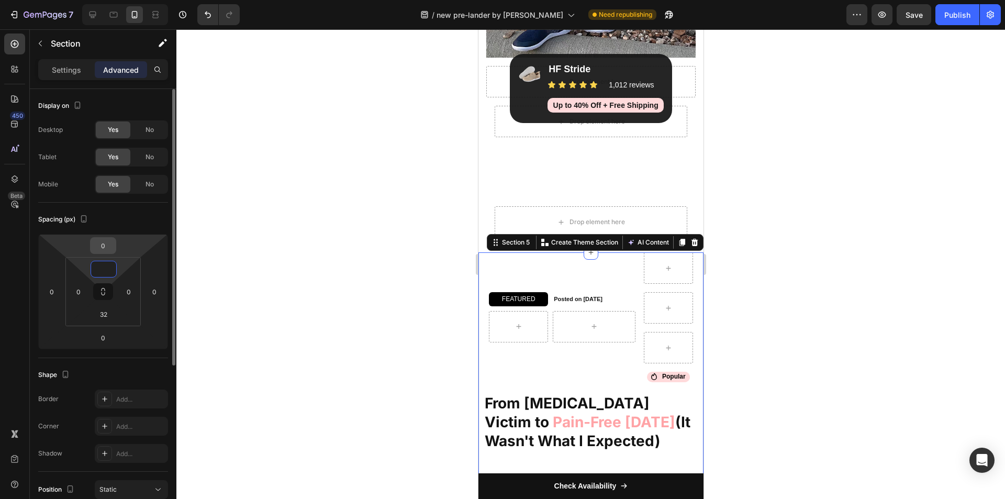
type input "0"
click at [113, 248] on input "0" at bounding box center [103, 246] width 21 height 16
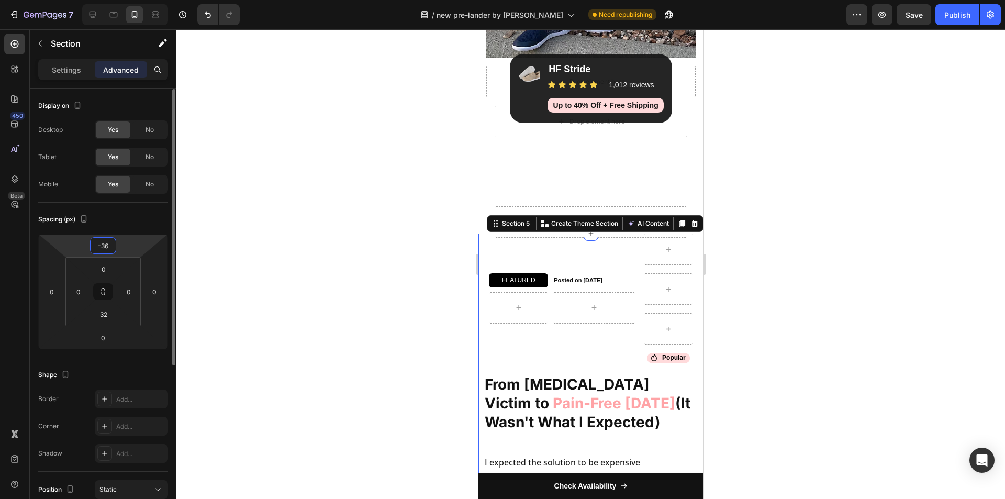
type input "-35"
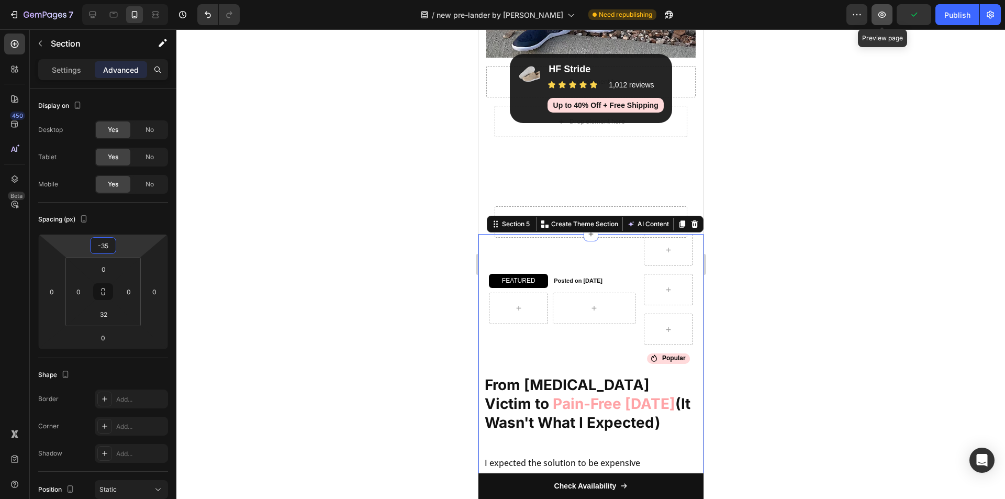
click at [884, 16] on icon "button" at bounding box center [882, 14] width 10 height 10
click at [880, 15] on icon "button" at bounding box center [882, 14] width 10 height 10
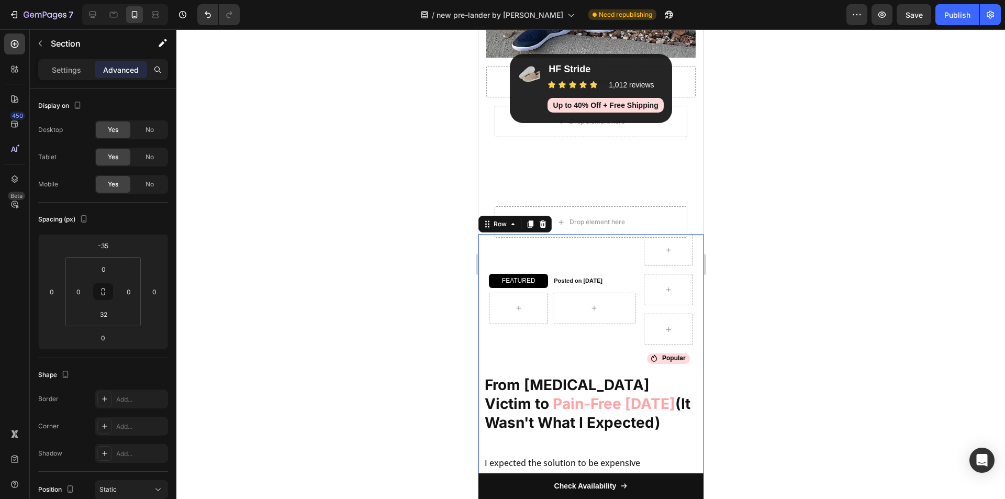
click at [484, 332] on div "FEATURED Heading Row Posted on July 25, 2025 Heading Row Icon Popular Heading R…" at bounding box center [590, 462] width 215 height 457
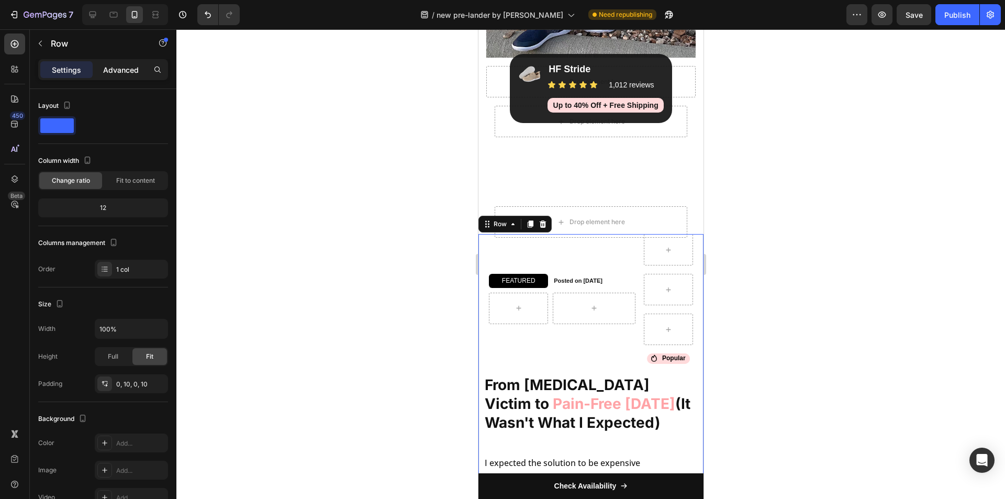
click at [131, 63] on div "Advanced" at bounding box center [121, 69] width 52 height 17
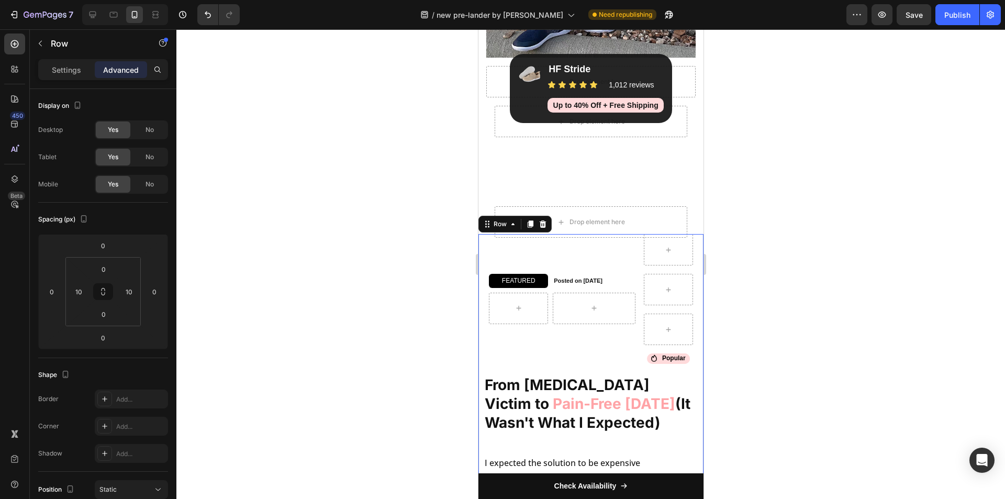
click at [485, 325] on div "FEATURED Heading Row Posted on July 25, 2025 Heading Row Icon Popular Heading R…" at bounding box center [590, 462] width 215 height 457
click at [15, 174] on icon at bounding box center [14, 179] width 10 height 10
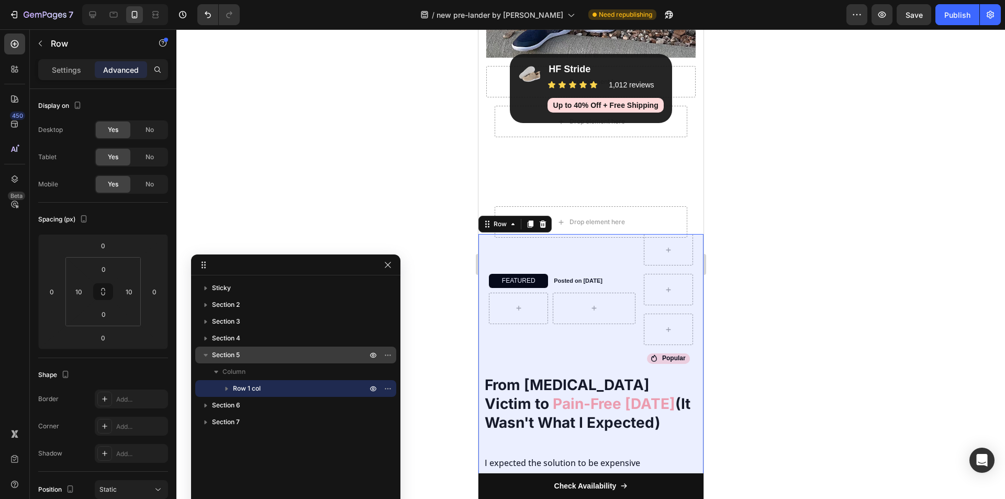
click at [235, 353] on span "Section 5" at bounding box center [226, 355] width 28 height 10
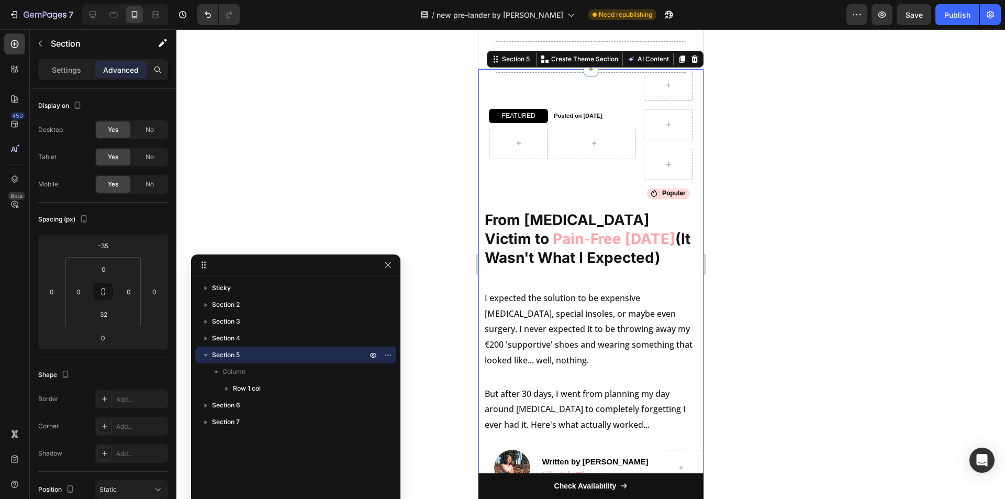
scroll to position [535, 0]
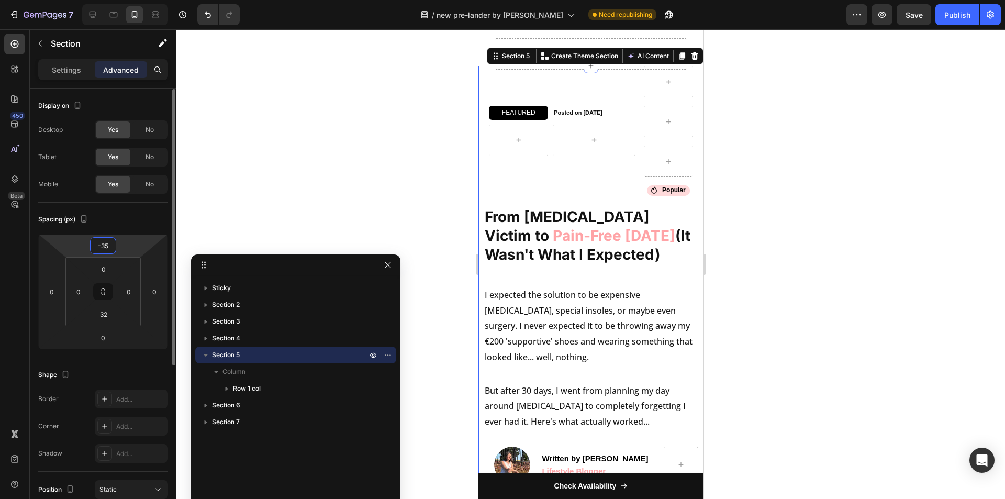
click at [110, 246] on input "-35" at bounding box center [103, 246] width 21 height 16
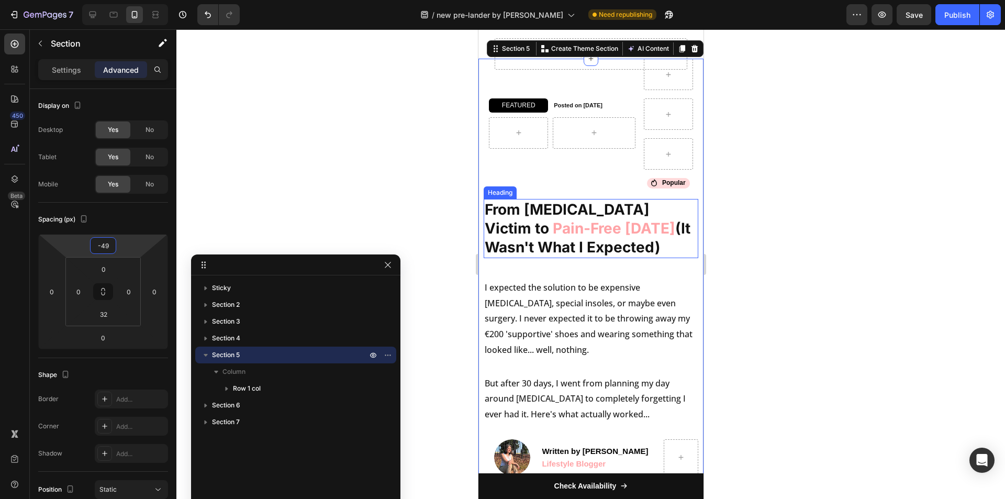
type input "-50"
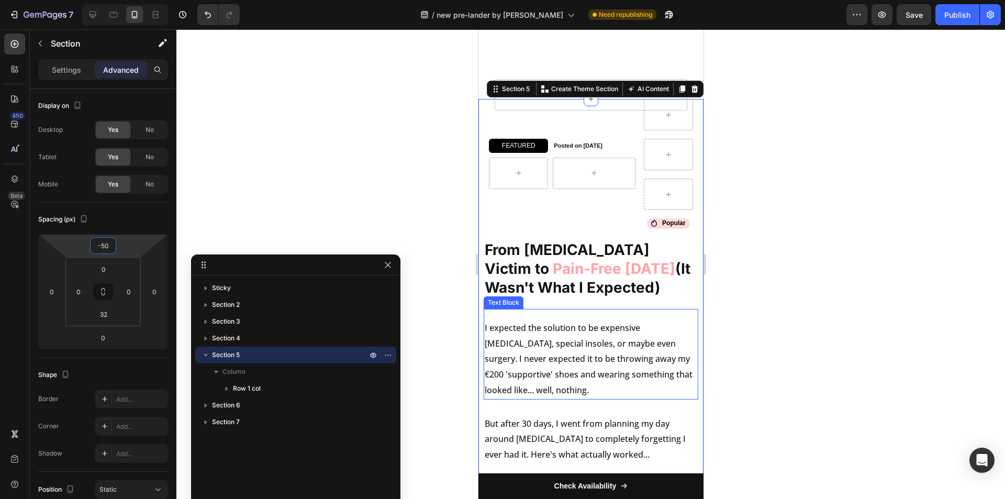
scroll to position [430, 0]
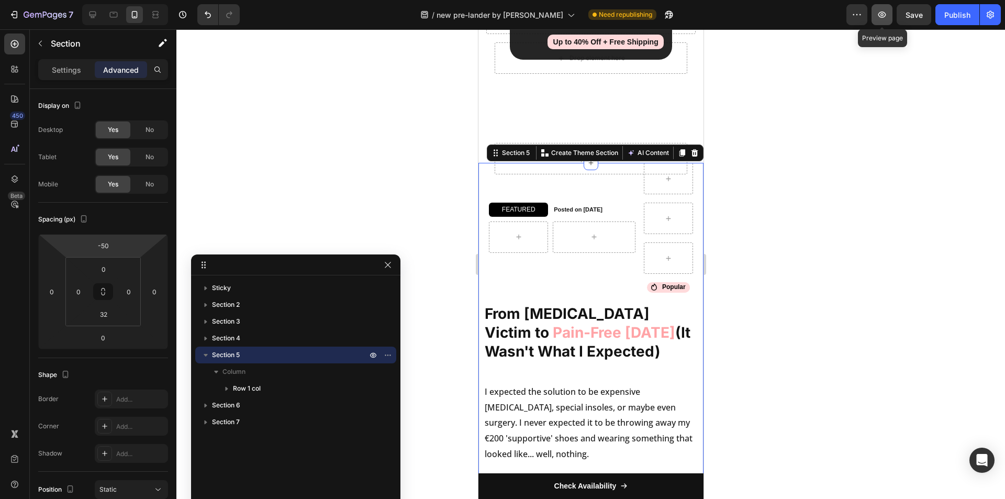
click at [885, 8] on button "button" at bounding box center [882, 14] width 21 height 21
click at [883, 10] on icon "button" at bounding box center [882, 14] width 10 height 10
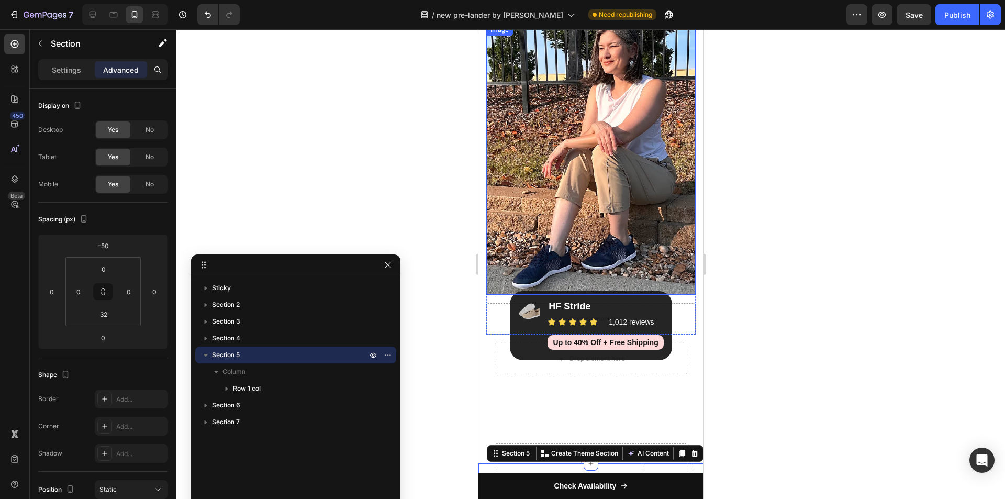
scroll to position [116, 0]
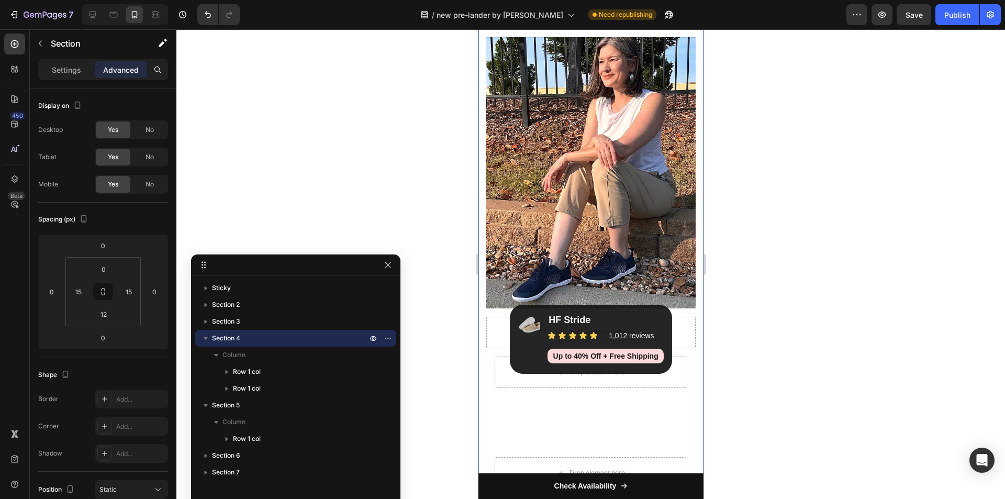
click at [692, 271] on div "Drop element here Image Drop element here Row Row Drop element here Image HF St…" at bounding box center [590, 250] width 225 height 506
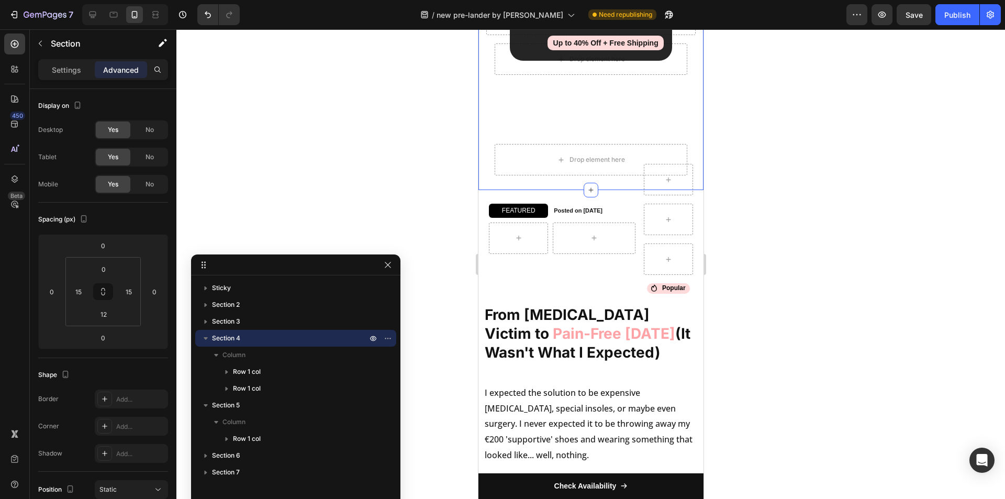
scroll to position [430, 0]
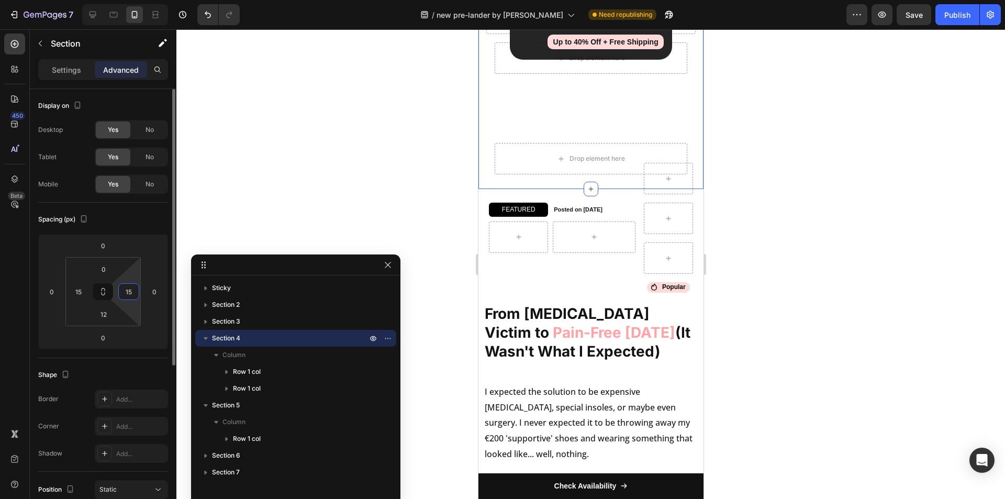
click at [132, 284] on input "15" at bounding box center [129, 292] width 16 height 16
type input "0"
click at [82, 291] on input "15" at bounding box center [79, 292] width 16 height 16
type input "0"
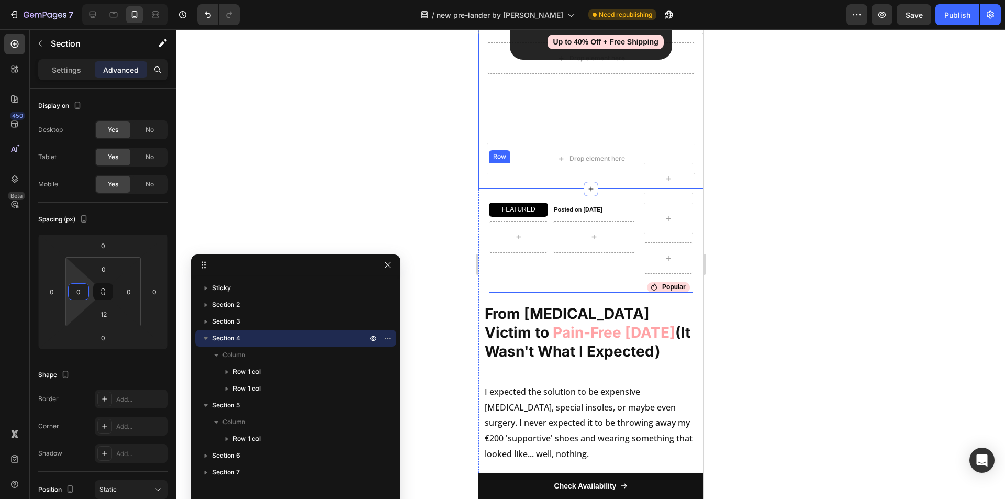
scroll to position [273, 0]
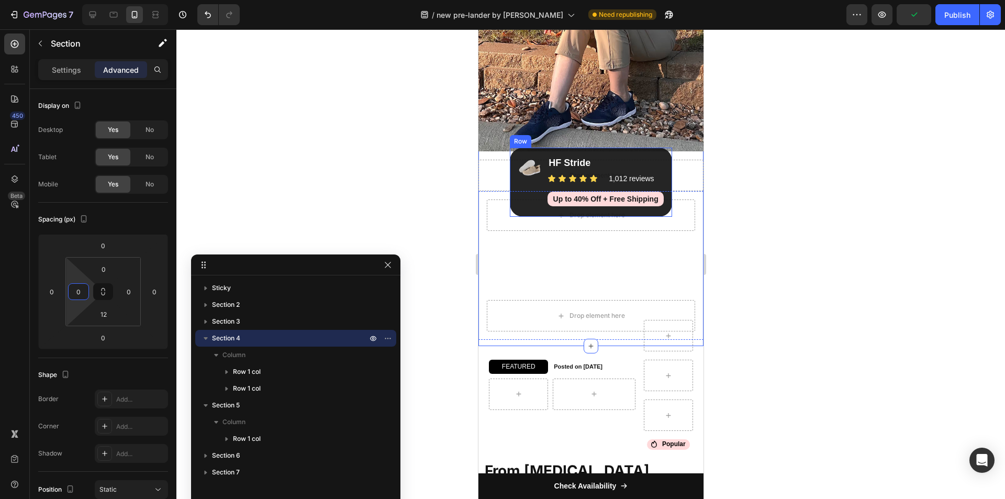
click at [528, 210] on div "Image HF Stride Heading Icon Icon Icon Icon Icon Icon List 1,012 reviews Headin…" at bounding box center [591, 182] width 162 height 69
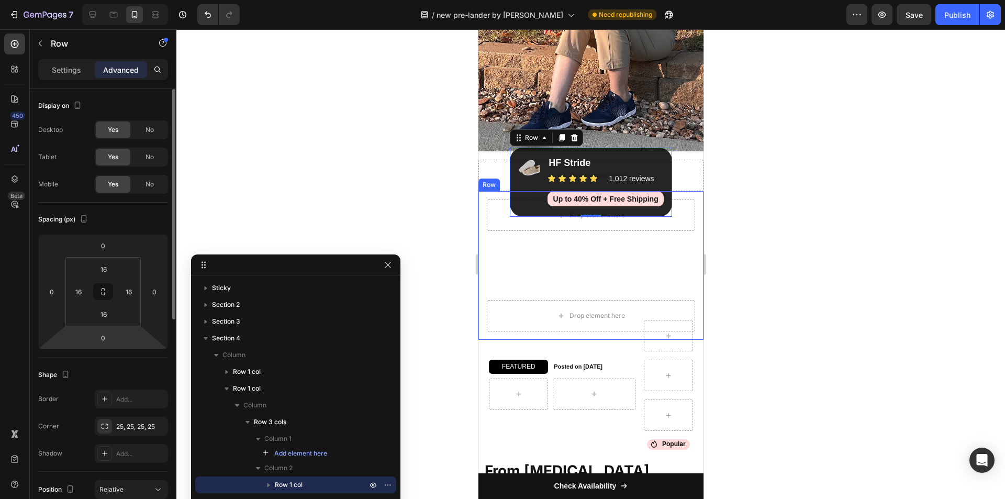
scroll to position [209, 0]
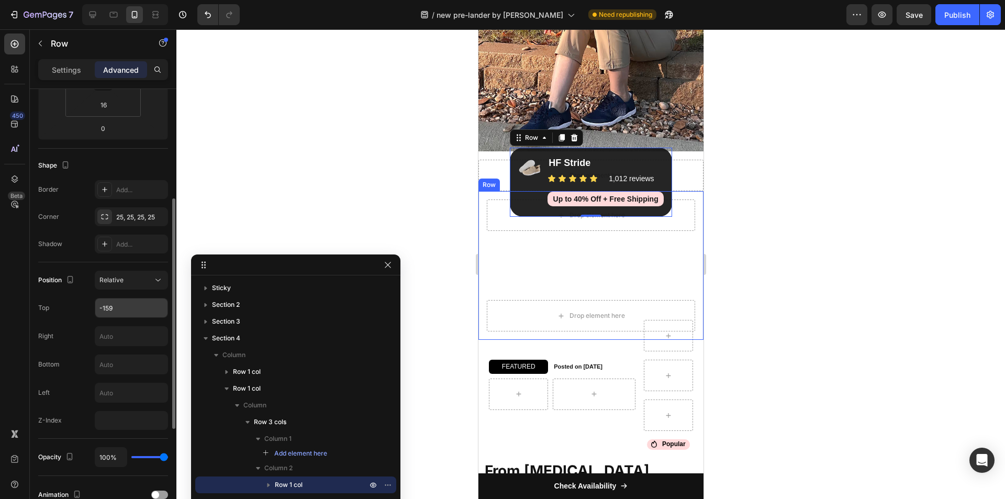
click at [130, 304] on input "-159" at bounding box center [131, 307] width 72 height 19
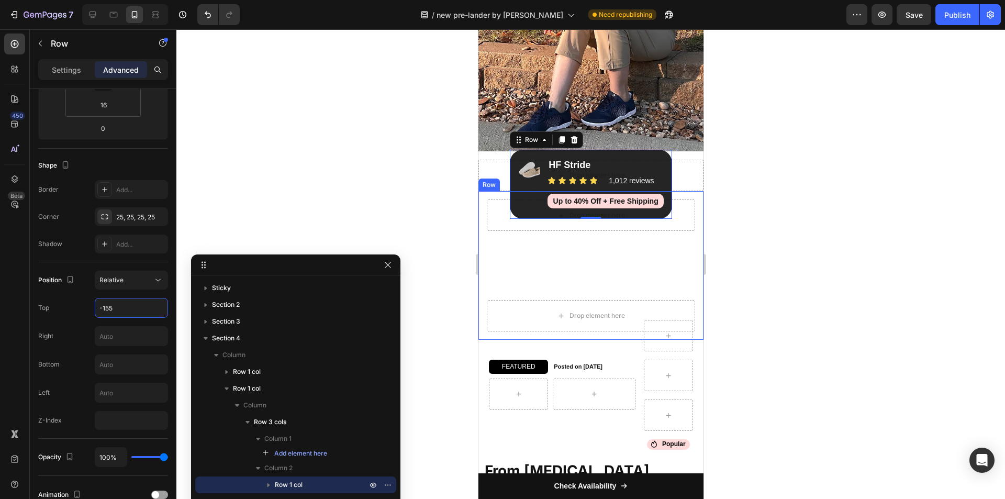
type input "-154"
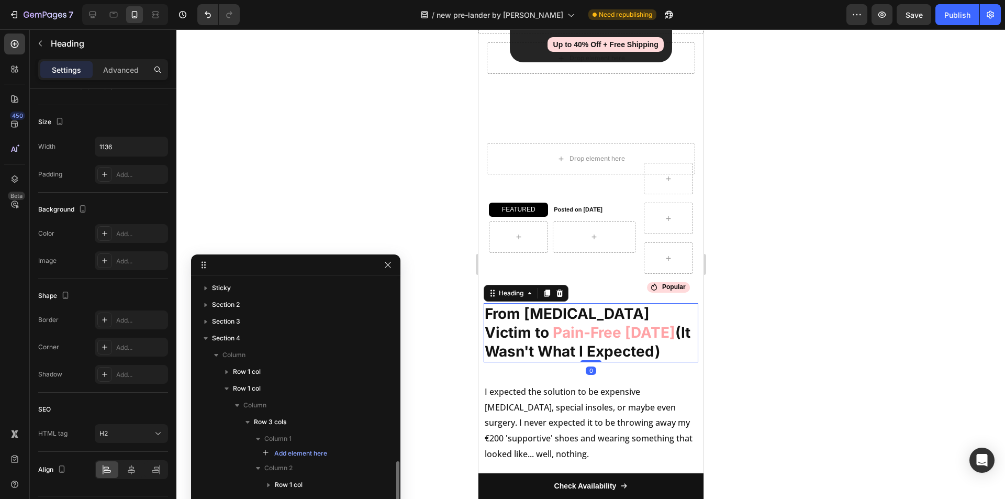
scroll to position [103, 0]
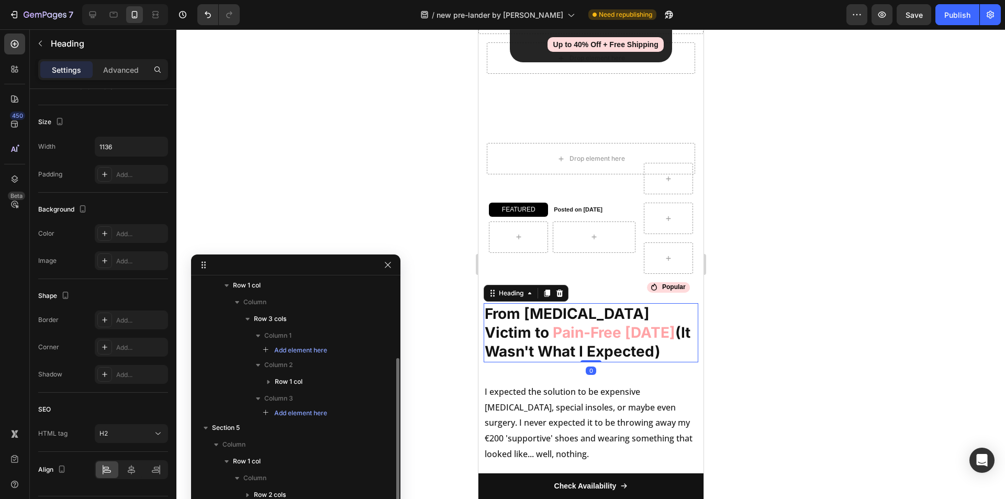
click at [566, 325] on strong "Pain-Free in 30 Days" at bounding box center [613, 333] width 123 height 18
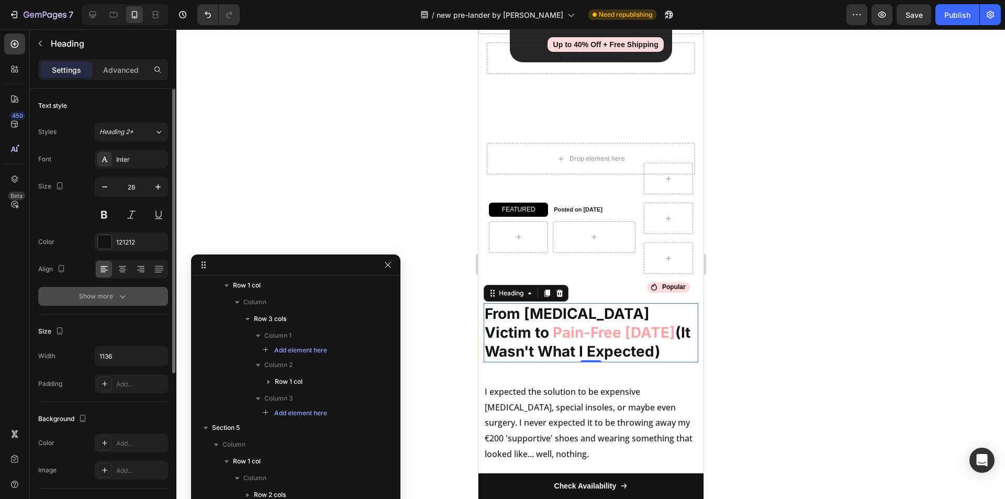
click at [127, 289] on button "Show more" at bounding box center [103, 296] width 130 height 19
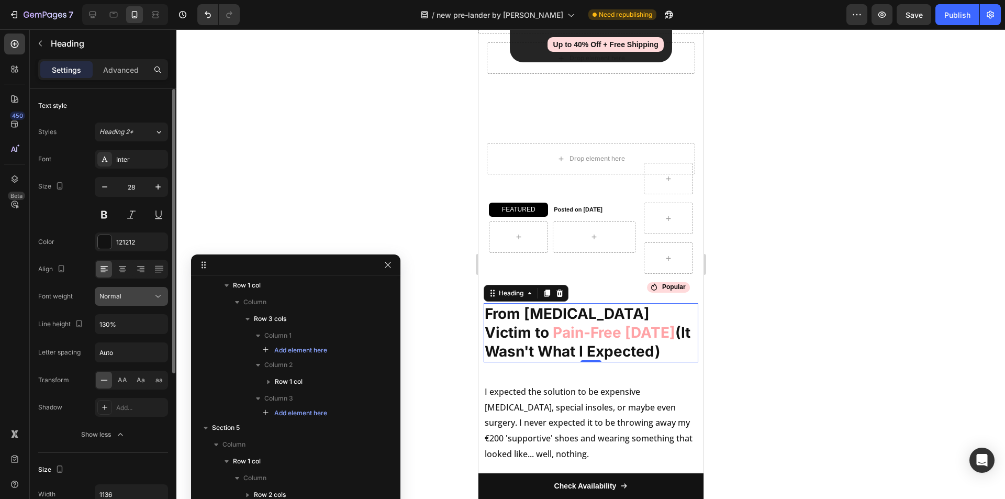
click at [124, 297] on div "Normal" at bounding box center [125, 296] width 53 height 9
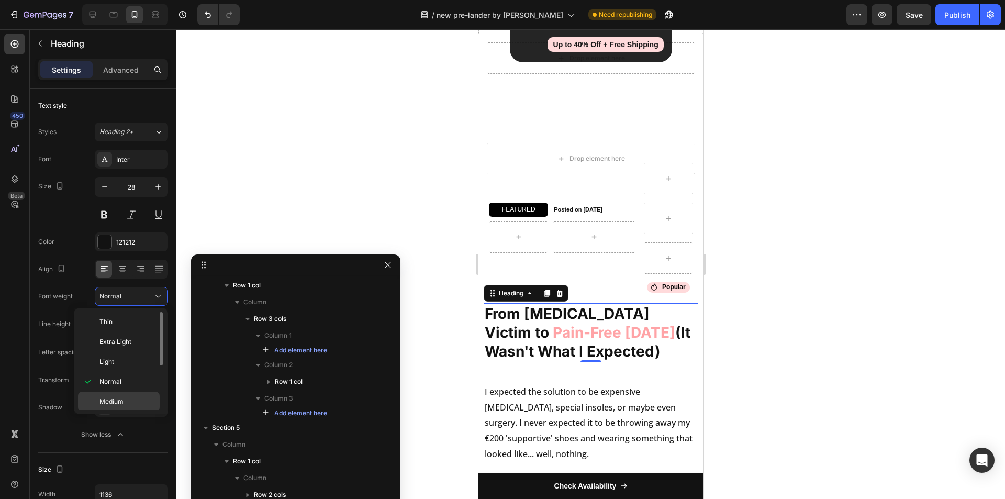
click at [116, 403] on span "Medium" at bounding box center [111, 401] width 24 height 9
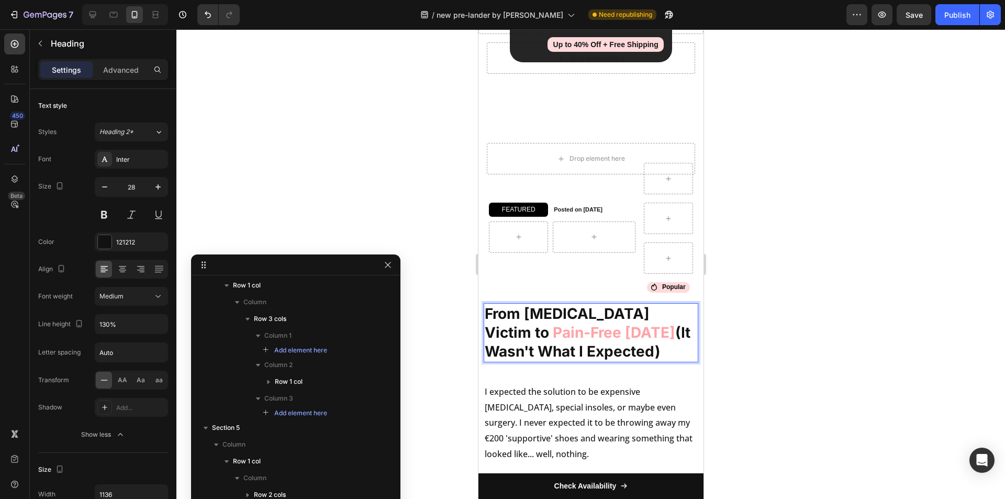
click at [582, 331] on strong "Pain-Free in 30 Days" at bounding box center [613, 333] width 123 height 18
click at [98, 7] on div at bounding box center [92, 14] width 17 height 17
type input "36"
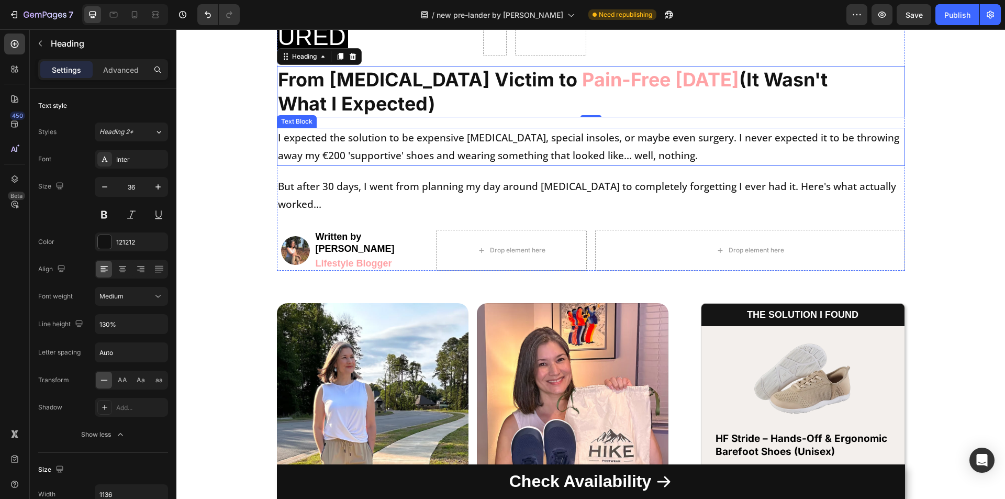
scroll to position [490, 0]
click at [13, 48] on icon at bounding box center [14, 44] width 10 height 10
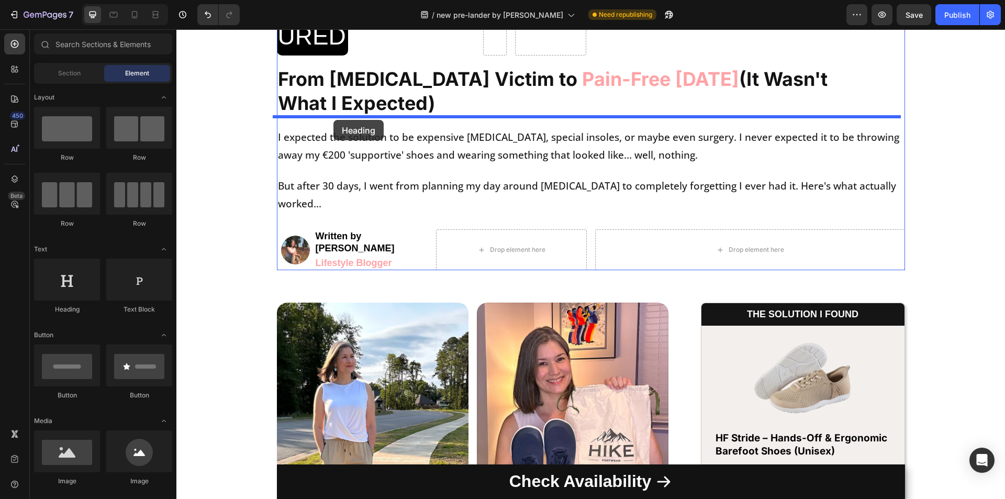
drag, startPoint x: 254, startPoint y: 326, endPoint x: 334, endPoint y: 120, distance: 220.5
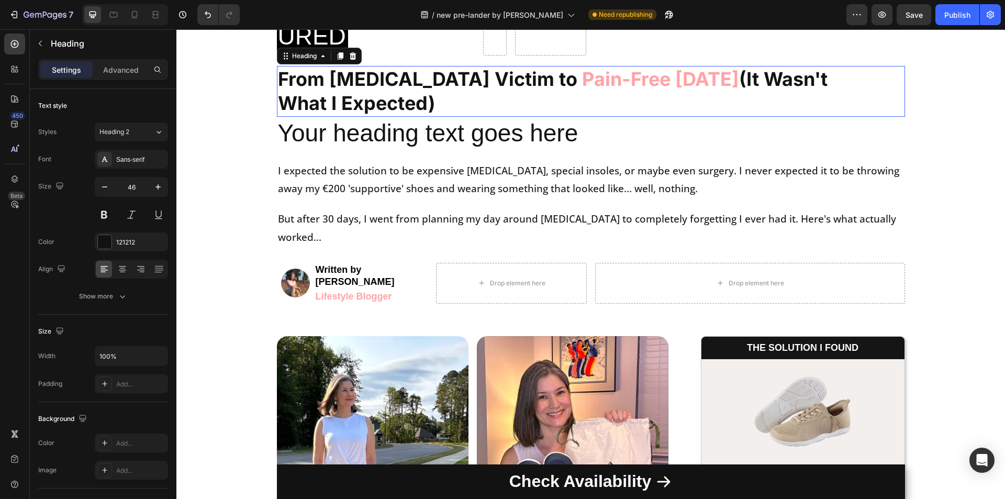
click at [381, 77] on strong "From Foot Pain Victim to" at bounding box center [428, 79] width 300 height 23
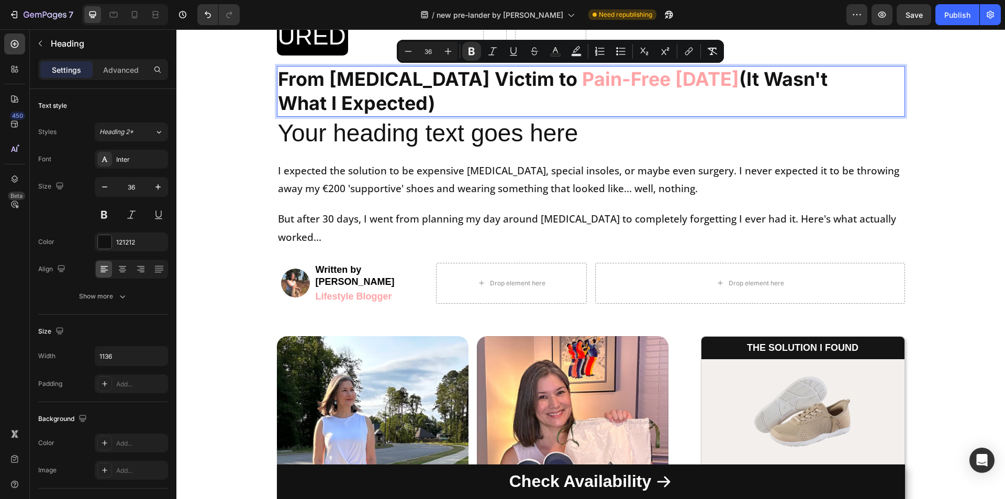
click at [381, 77] on strong "From Foot Pain Victim to" at bounding box center [428, 79] width 300 height 23
copy p "From Foot Pain Victim to Pain-Free in 30 Days (It Wasn't What I Expected)"
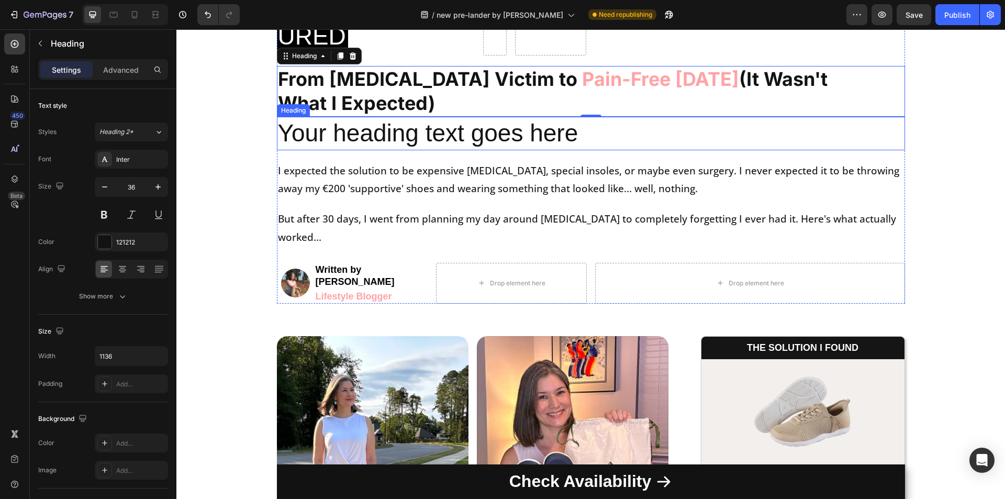
click at [429, 134] on h2 "Your heading text goes here" at bounding box center [591, 134] width 628 height 34
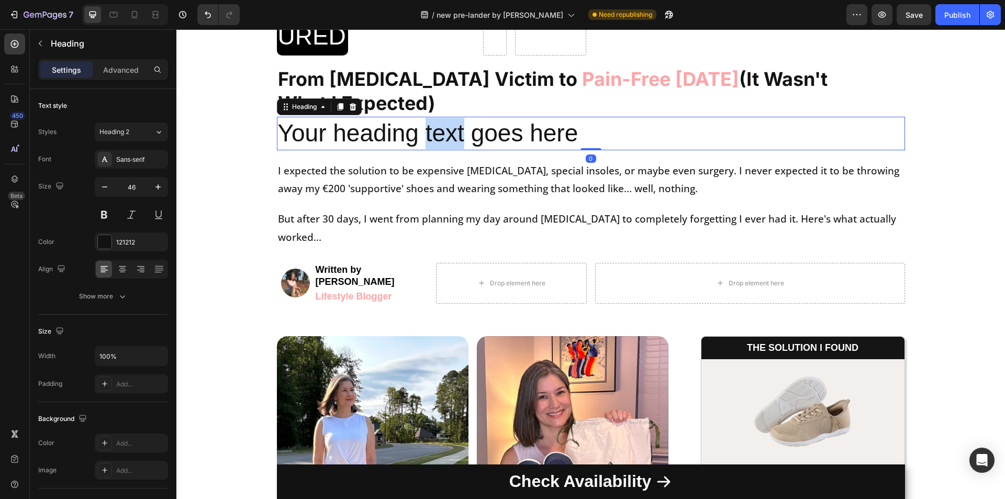
click at [429, 134] on h2 "Your heading text goes here" at bounding box center [591, 134] width 628 height 34
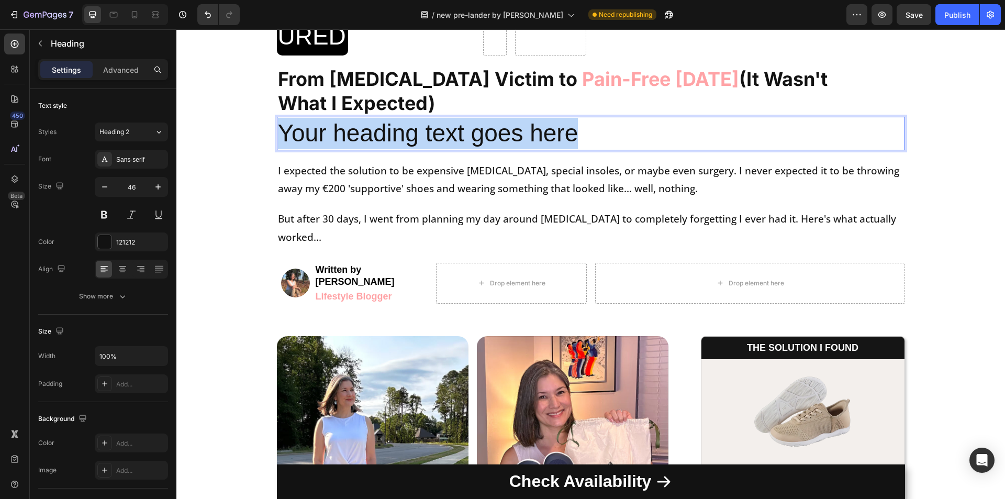
click at [429, 134] on p "Your heading text goes here" at bounding box center [591, 133] width 626 height 31
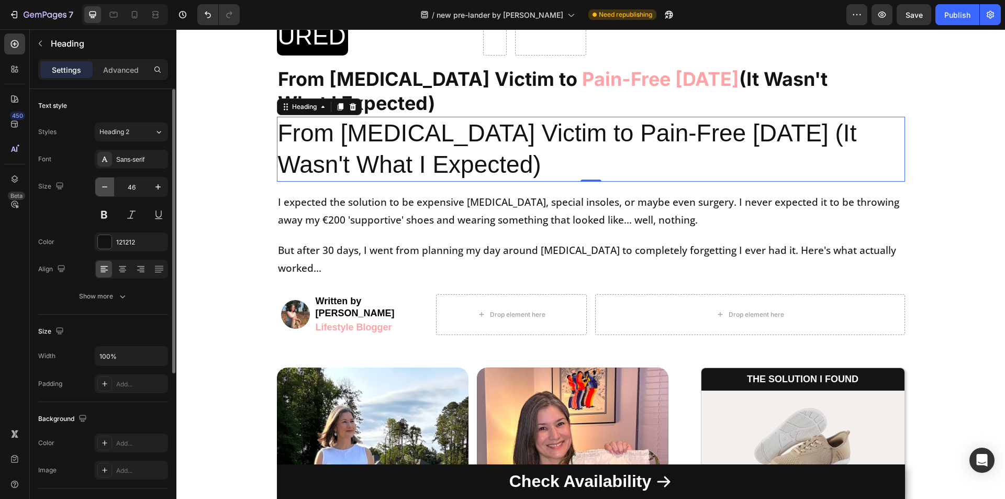
click at [106, 185] on icon "button" at bounding box center [104, 187] width 10 height 10
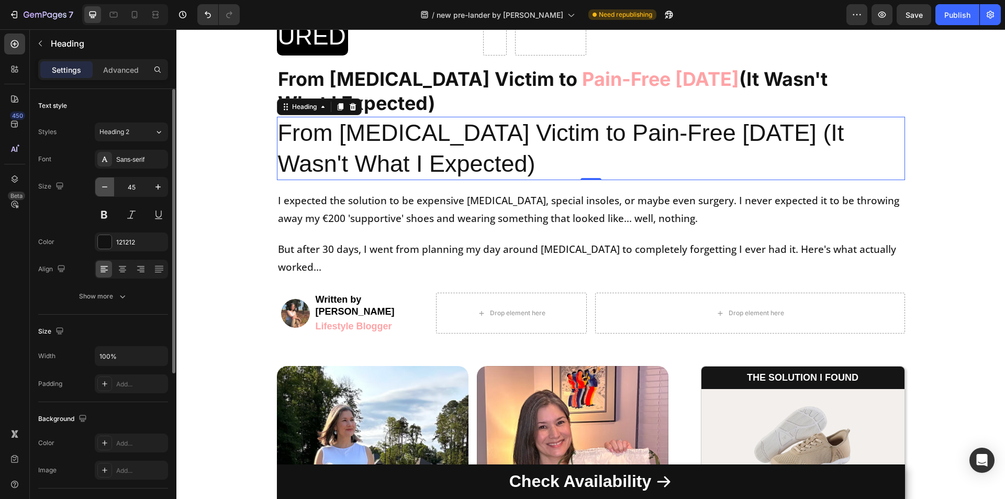
click at [106, 185] on icon "button" at bounding box center [104, 187] width 10 height 10
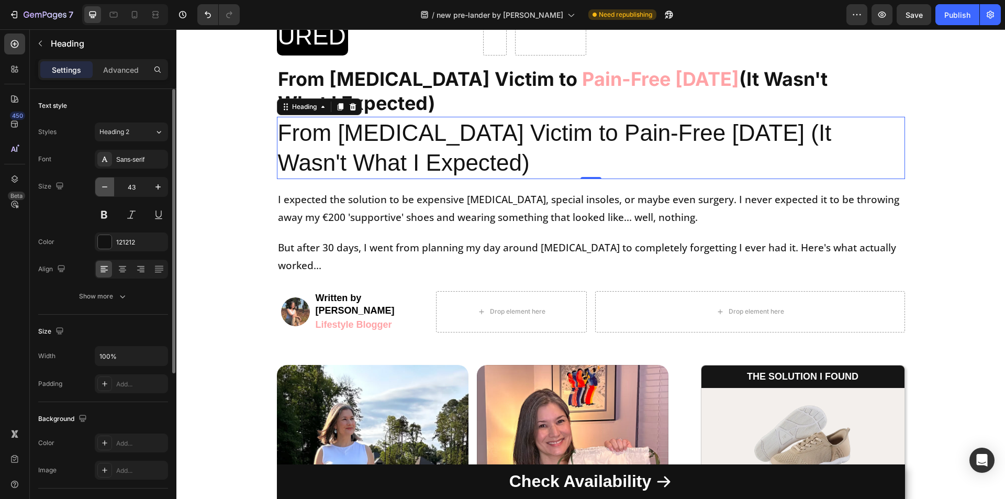
click at [106, 185] on icon "button" at bounding box center [104, 187] width 10 height 10
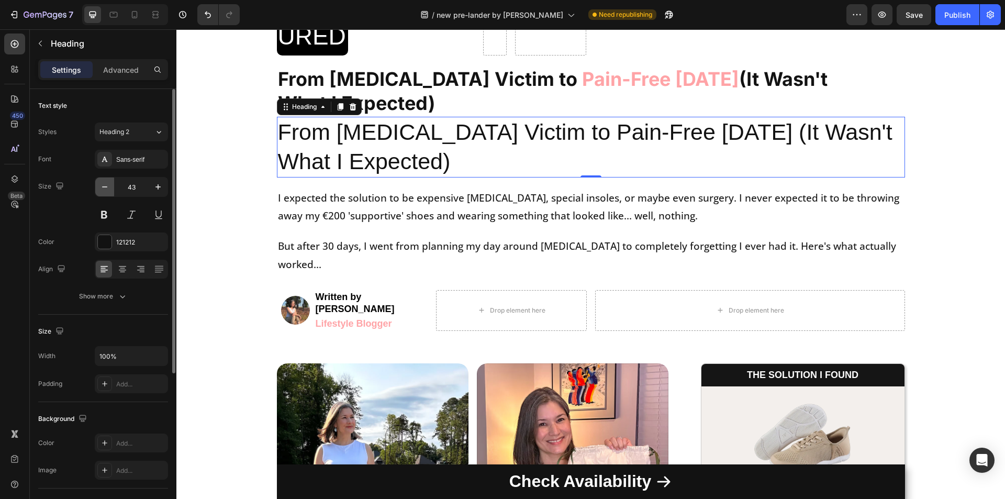
click at [106, 185] on icon "button" at bounding box center [104, 187] width 10 height 10
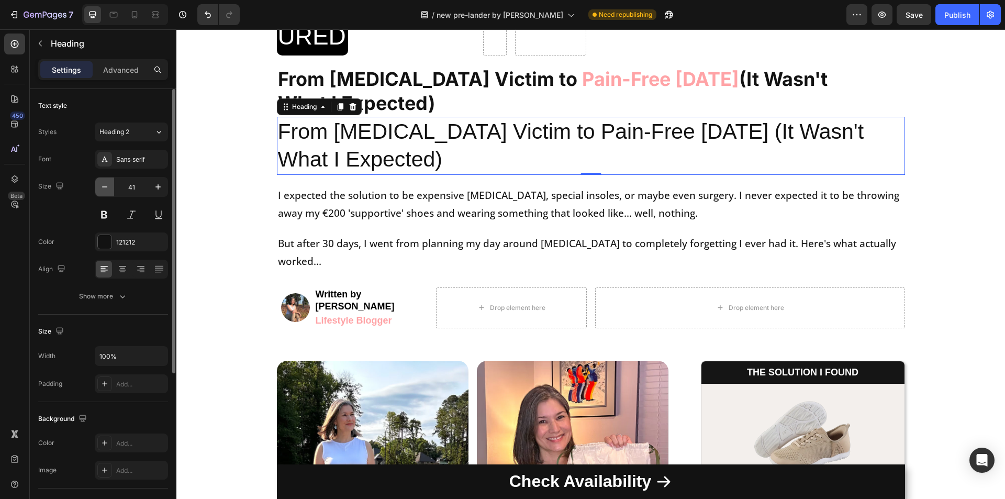
click at [106, 185] on icon "button" at bounding box center [104, 187] width 10 height 10
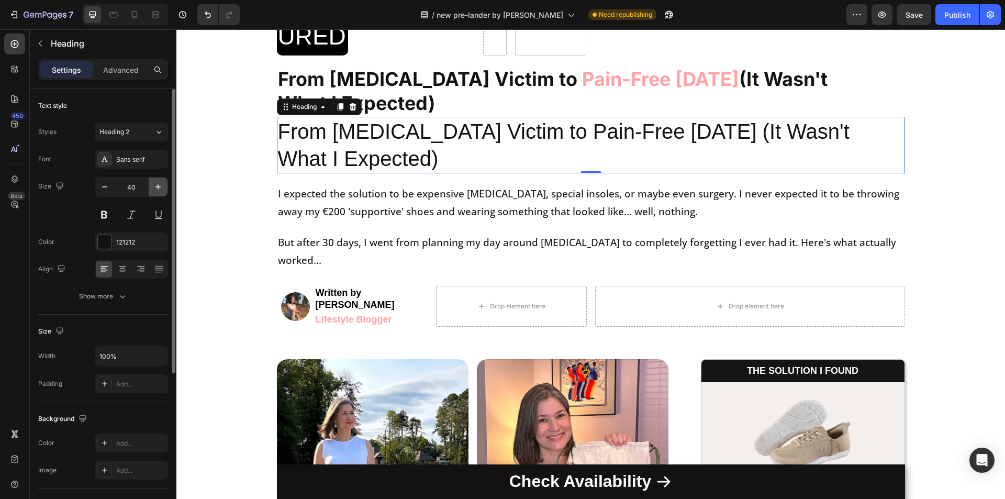
click at [153, 193] on button "button" at bounding box center [158, 187] width 19 height 19
type input "41"
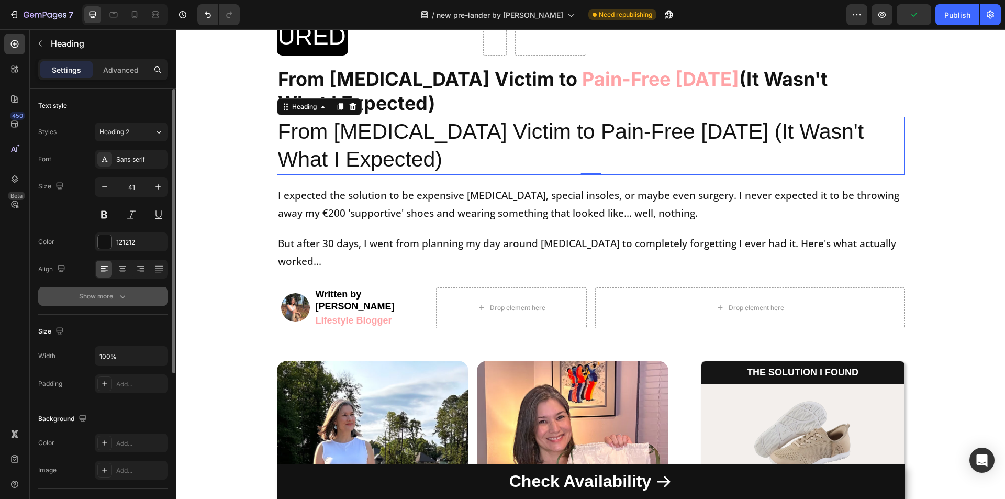
click at [121, 293] on icon "button" at bounding box center [122, 296] width 10 height 10
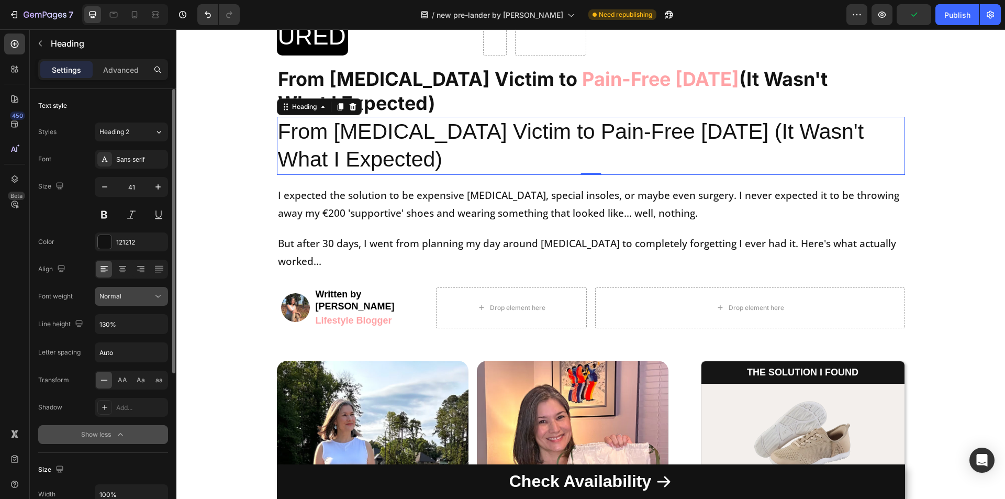
click at [121, 294] on div "Normal" at bounding box center [125, 296] width 53 height 9
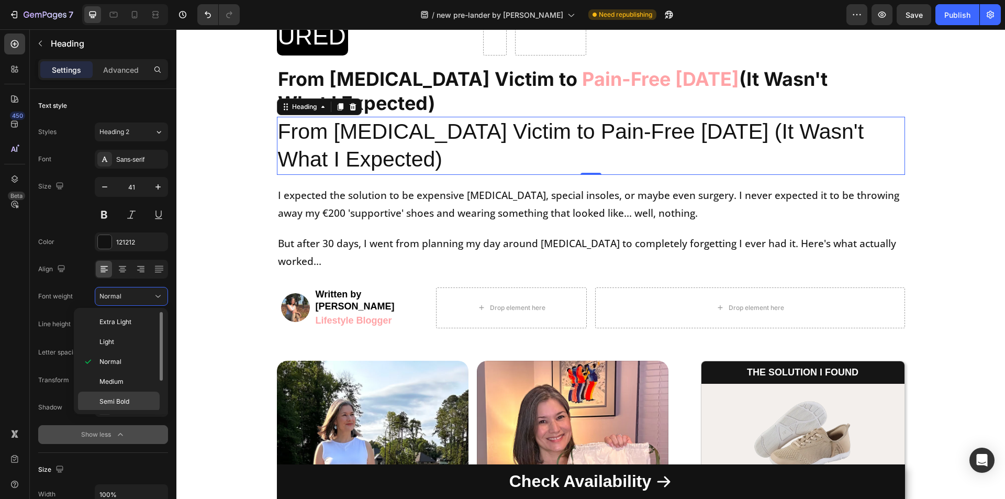
click at [102, 403] on span "Semi Bold" at bounding box center [114, 401] width 30 height 9
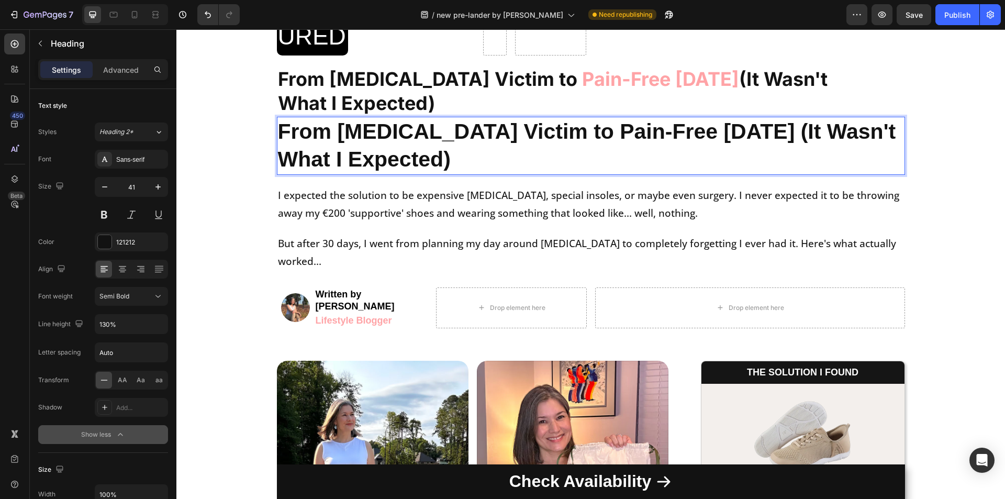
click at [538, 130] on p "From Foot Pain Victim to Pain-Free in 30 Days (It Wasn't What I Expected)" at bounding box center [591, 146] width 626 height 56
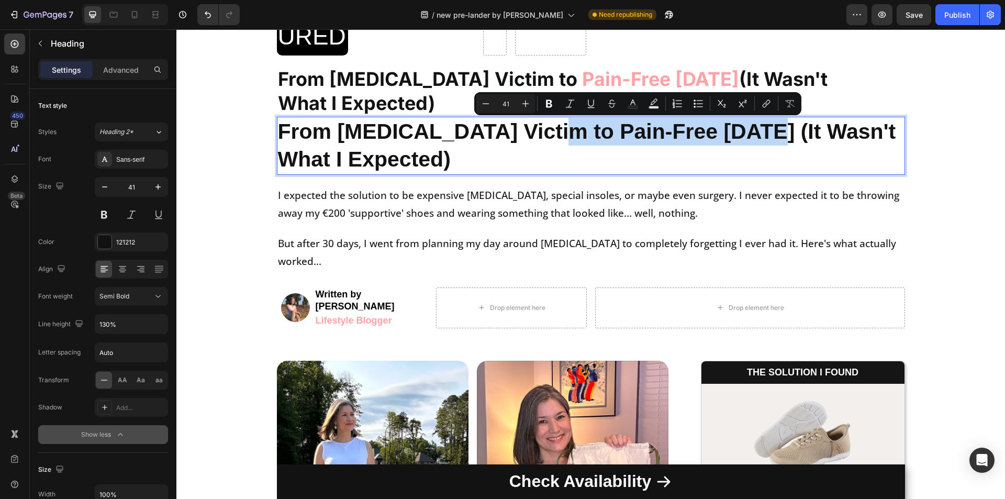
drag, startPoint x: 537, startPoint y: 130, endPoint x: 745, endPoint y: 133, distance: 207.4
click at [745, 133] on p "From Foot Pain Victim to Pain-Free in 30 Days (It Wasn't What I Expected)" at bounding box center [591, 146] width 626 height 56
click at [633, 109] on button "Text Color" at bounding box center [633, 103] width 19 height 19
type input "121212"
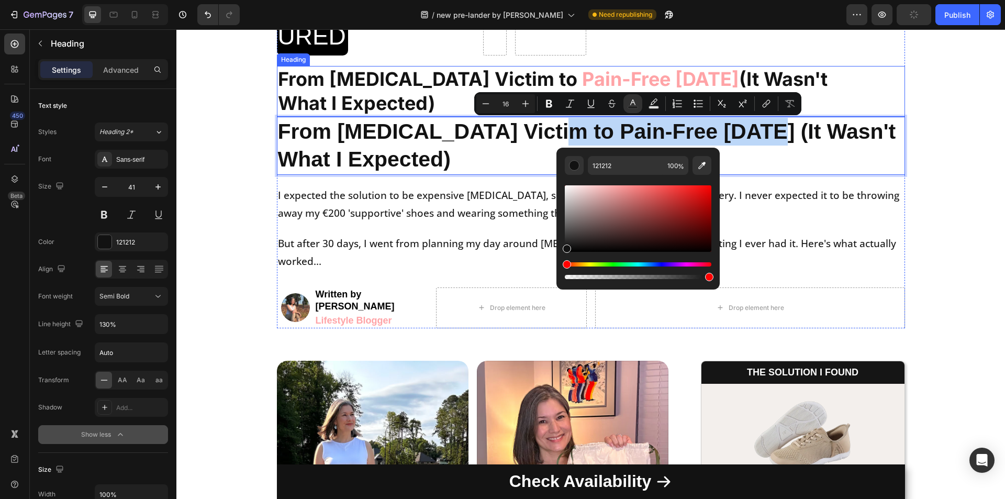
click at [605, 79] on strong "Pain-Free in 30 Days" at bounding box center [660, 79] width 157 height 23
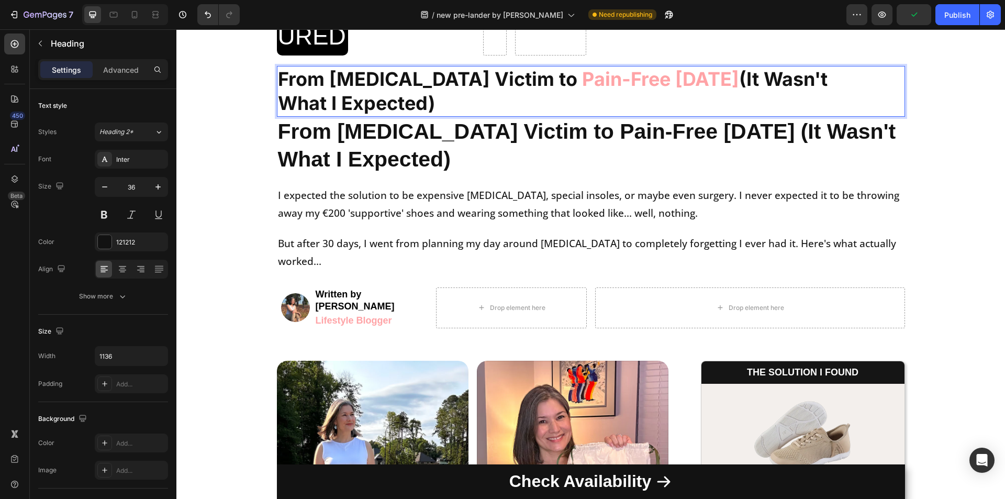
click at [605, 79] on strong "Pain-Free in 30 Days" at bounding box center [660, 79] width 157 height 23
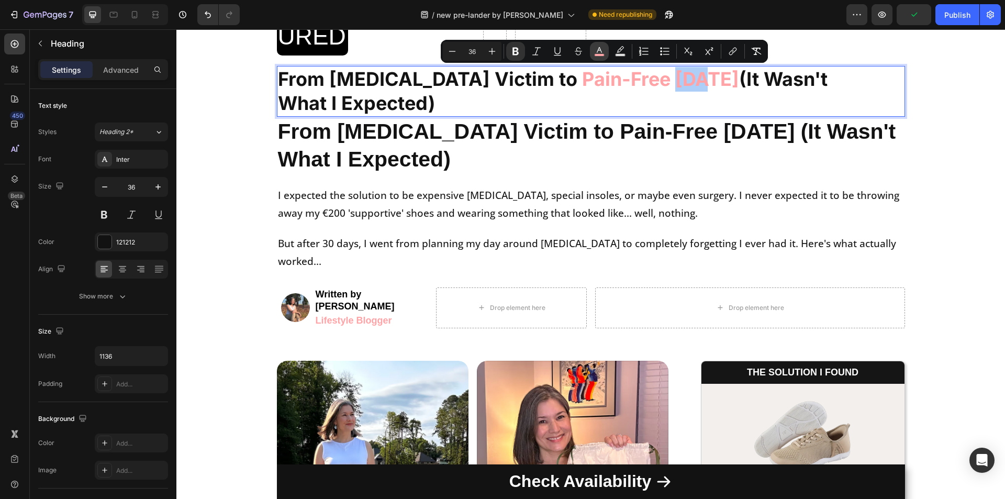
click at [602, 50] on icon "Editor contextual toolbar" at bounding box center [599, 51] width 10 height 10
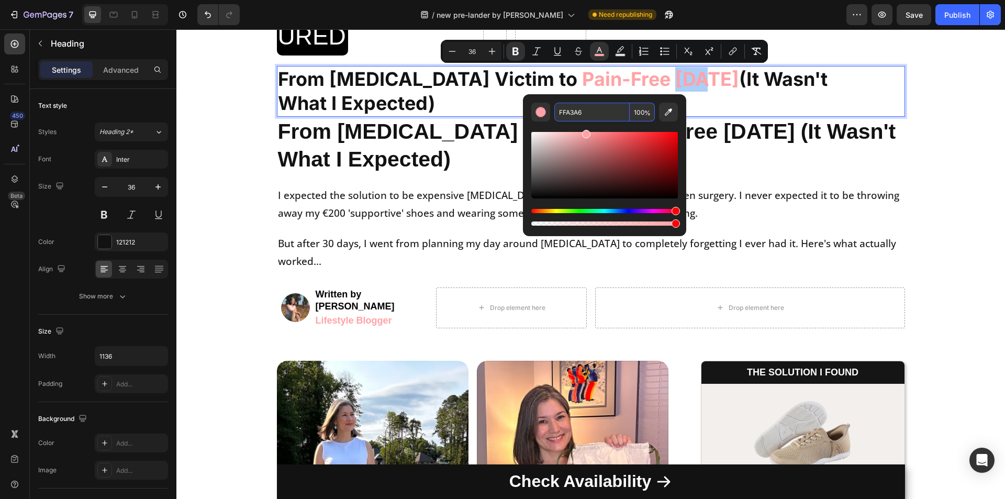
click at [574, 115] on input "FFA3A6" at bounding box center [592, 112] width 75 height 19
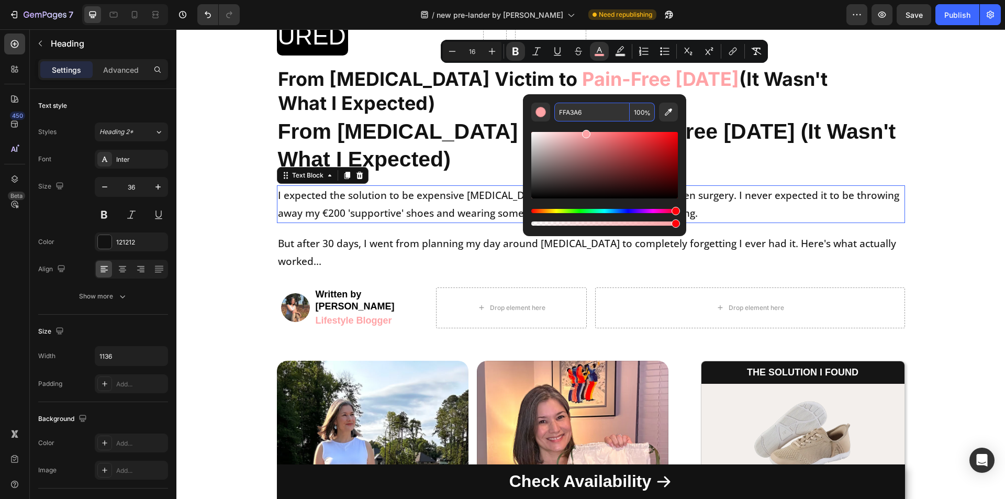
click at [502, 217] on p "I expected the solution to be expensive orthotics, special insoles, or maybe ev…" at bounding box center [591, 204] width 626 height 36
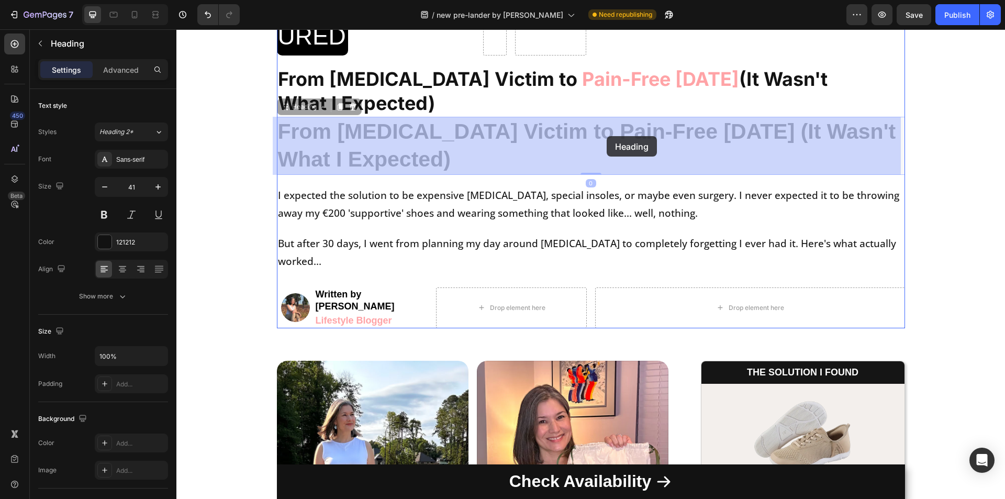
drag, startPoint x: 535, startPoint y: 123, endPoint x: 607, endPoint y: 136, distance: 72.9
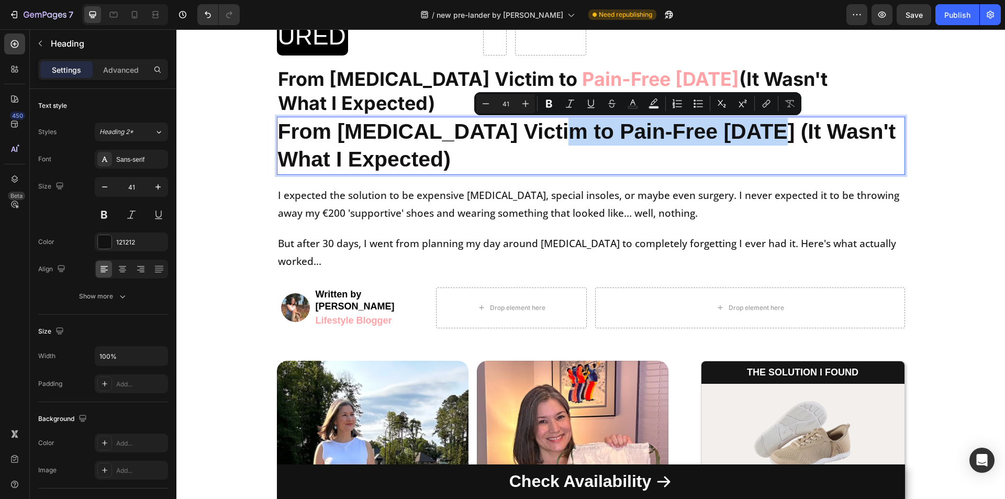
drag, startPoint x: 535, startPoint y: 128, endPoint x: 746, endPoint y: 139, distance: 211.3
click at [746, 139] on p "From Foot Pain Victim to Pain-Free in 30 Days (It Wasn't What I Expected)" at bounding box center [591, 146] width 626 height 56
click at [629, 101] on icon "Editor contextual toolbar" at bounding box center [633, 103] width 10 height 10
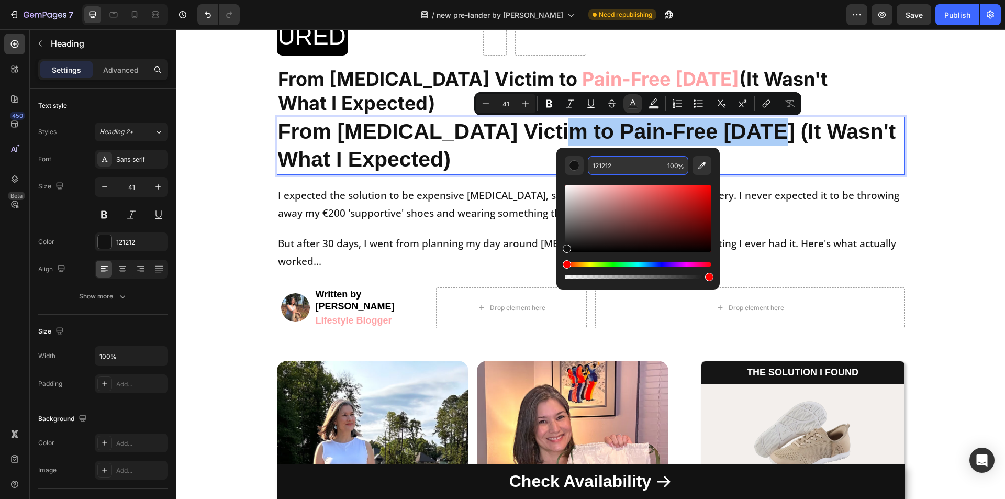
click at [604, 168] on input "121212" at bounding box center [625, 165] width 75 height 19
paste input "FFA3A6"
type input "FFA3A6"
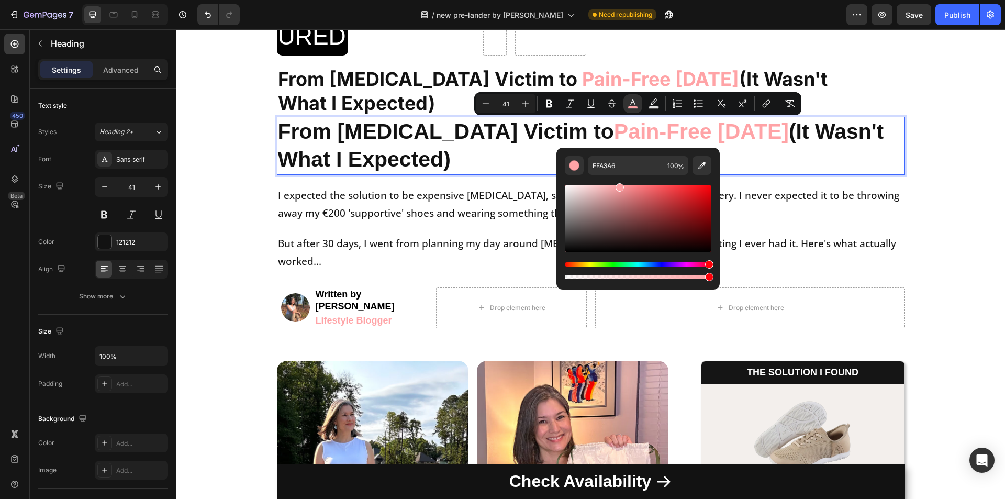
click at [584, 178] on div "Editor contextual toolbar" at bounding box center [638, 228] width 147 height 106
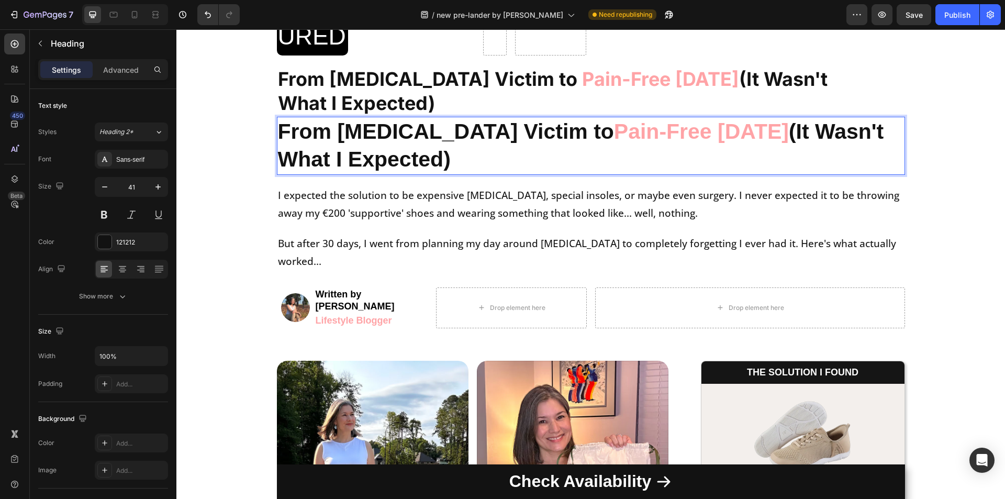
click at [778, 153] on p "From Foot Pain Victim to Pain-Free in 30 Days (It Wasn't What I Expected)" at bounding box center [591, 146] width 626 height 56
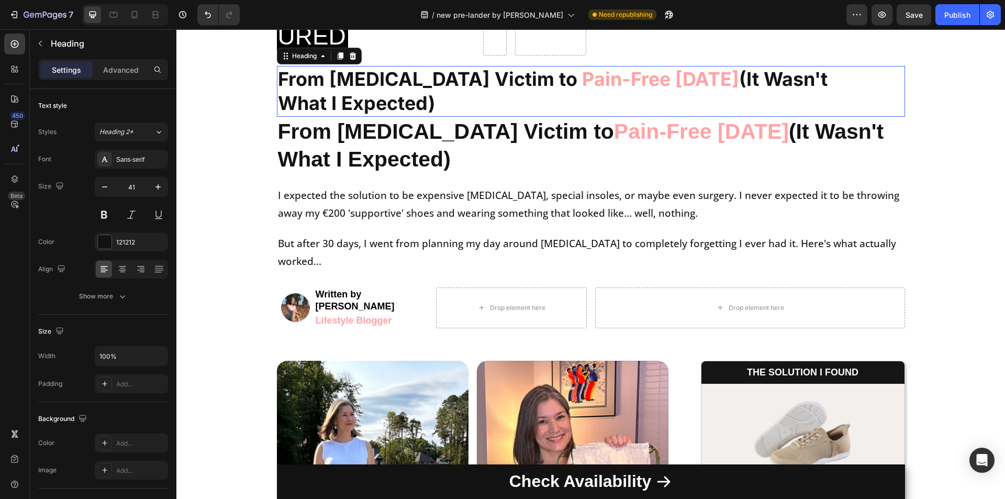
click at [450, 111] on p "⁠⁠⁠⁠⁠⁠⁠ From Foot Pain Victim to Pain-Free in 30 Days (It Wasn't What I Expecte…" at bounding box center [574, 91] width 593 height 49
click at [351, 53] on icon at bounding box center [352, 55] width 7 height 7
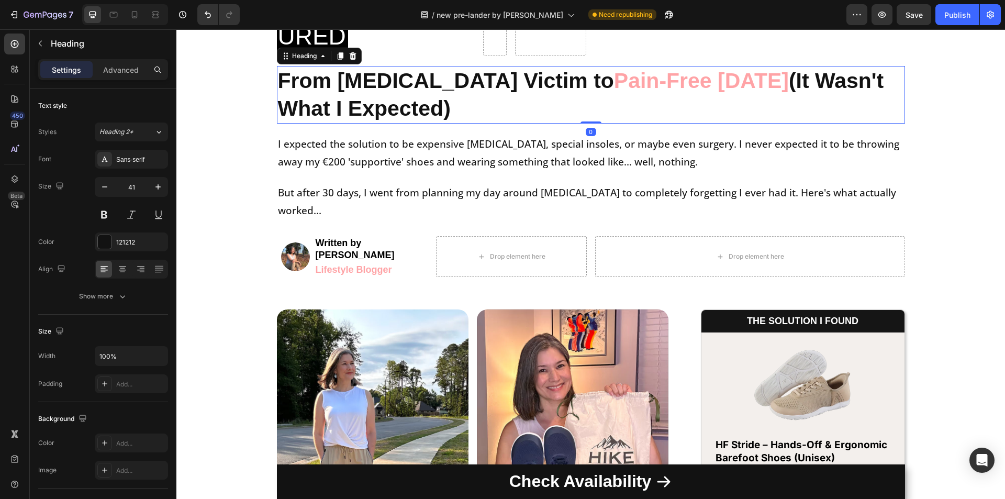
click at [419, 96] on p "From Foot Pain Victim to Pain-Free in 30 Days (It Wasn't What I Expected)" at bounding box center [591, 95] width 626 height 56
click at [138, 17] on icon at bounding box center [134, 14] width 10 height 10
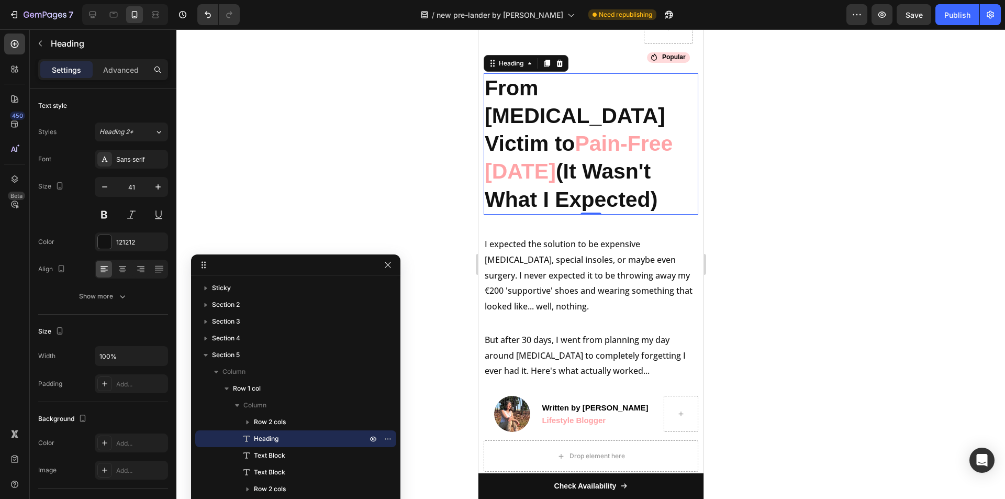
scroll to position [520, 0]
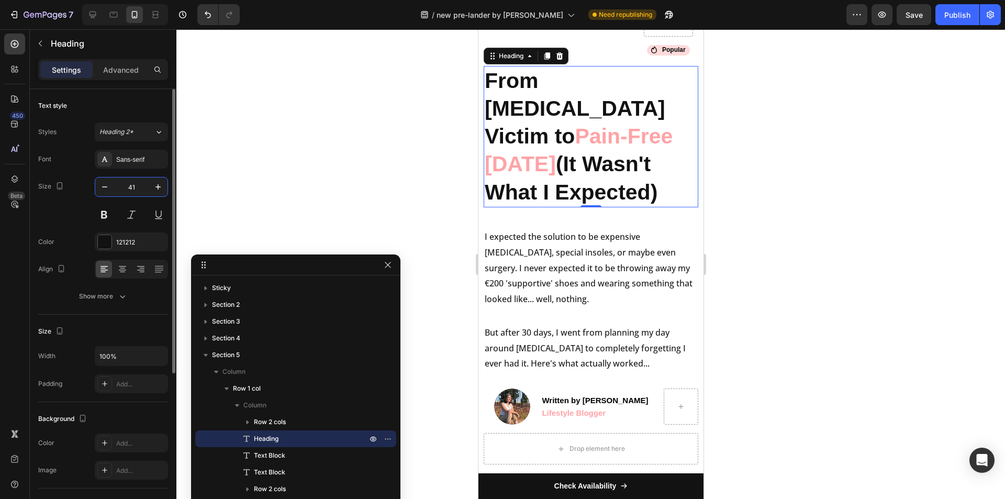
click at [129, 188] on input "41" at bounding box center [131, 187] width 35 height 19
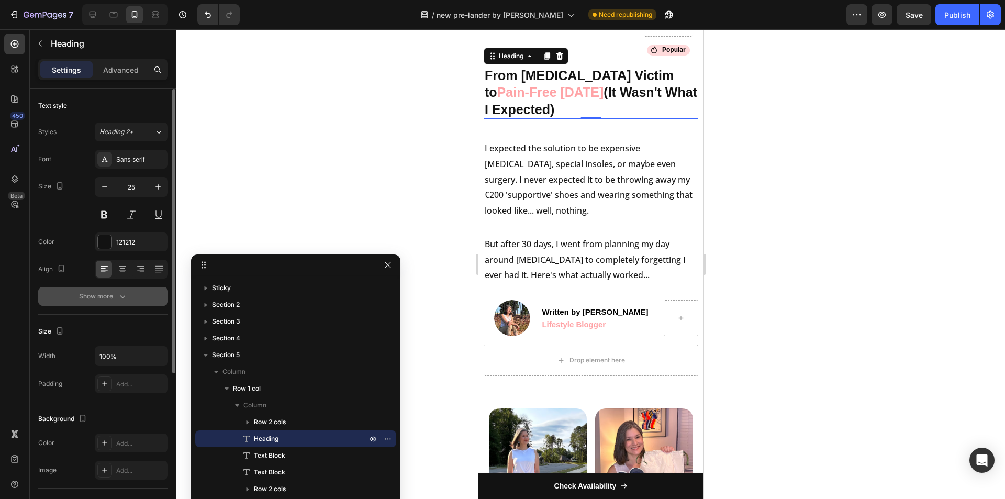
click at [122, 292] on icon "button" at bounding box center [122, 296] width 10 height 10
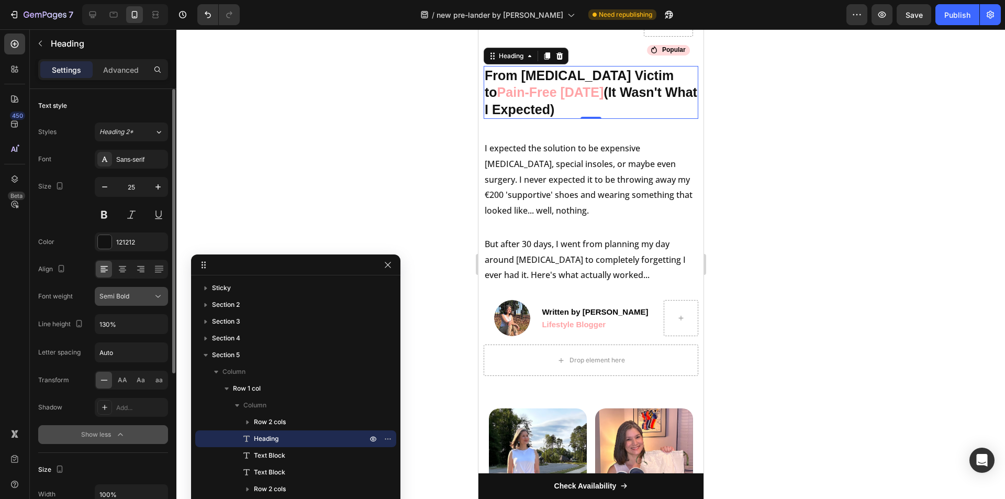
click at [124, 301] on div "Semi Bold" at bounding box center [131, 296] width 64 height 10
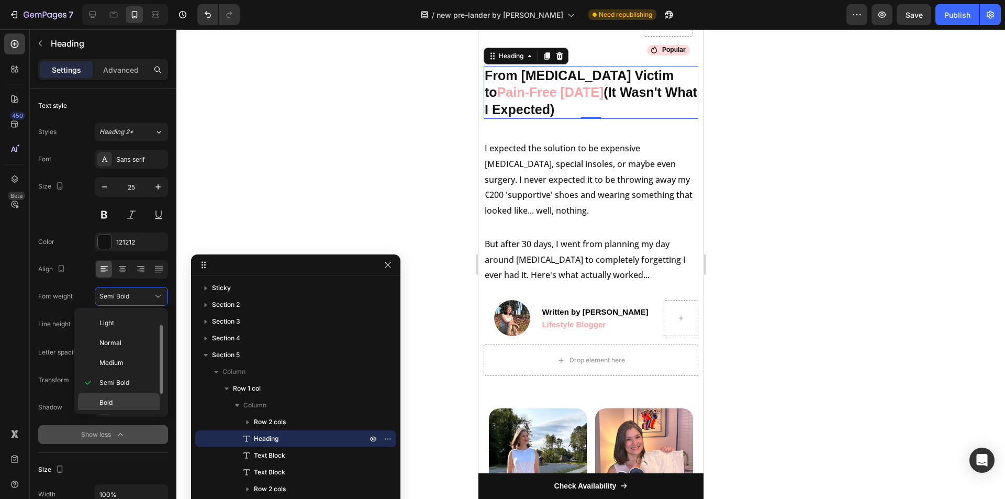
click at [108, 413] on div "Bold" at bounding box center [119, 423] width 82 height 20
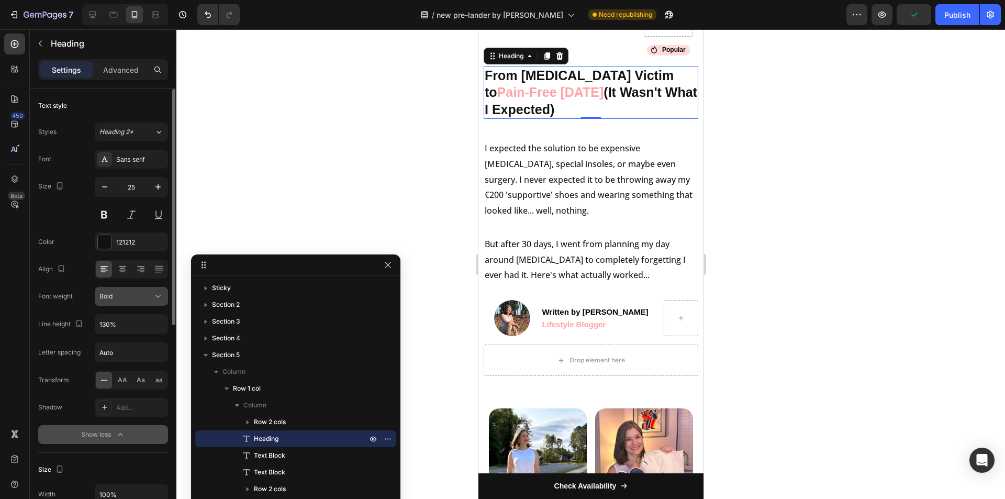
click at [128, 293] on div "Bold" at bounding box center [125, 296] width 53 height 9
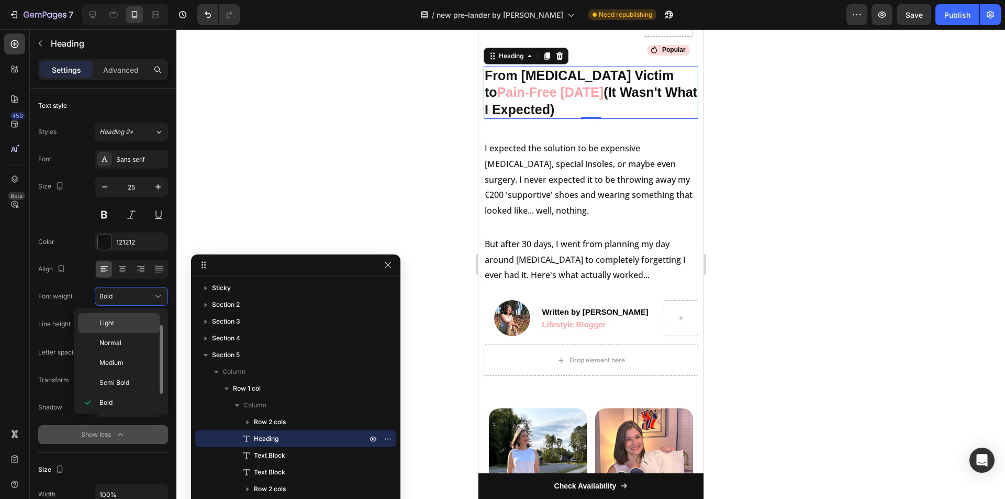
click at [113, 324] on span "Light" at bounding box center [106, 322] width 15 height 9
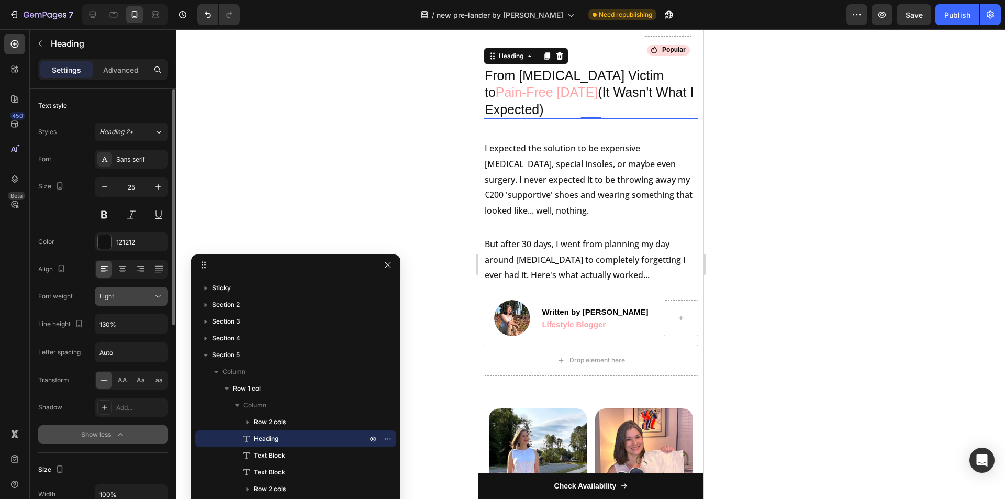
click at [134, 297] on div "Light" at bounding box center [125, 296] width 53 height 9
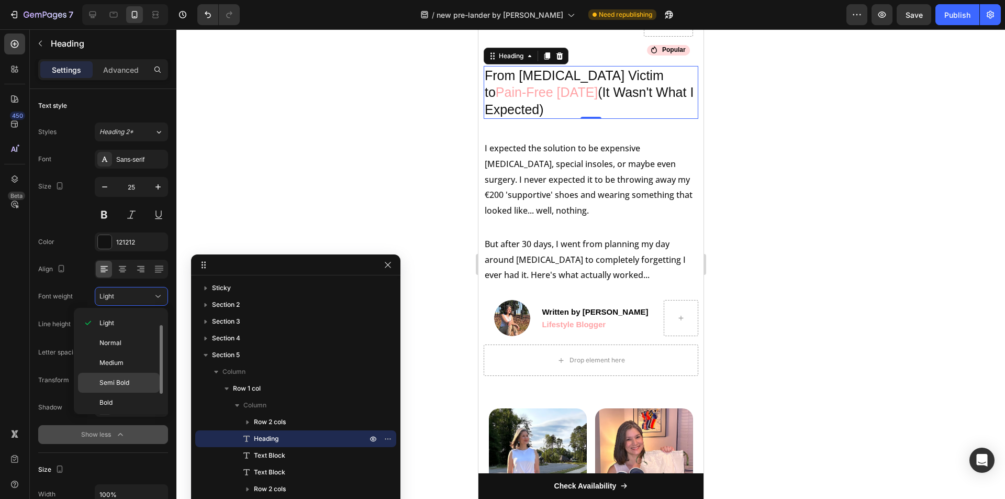
click at [122, 384] on span "Semi Bold" at bounding box center [114, 382] width 30 height 9
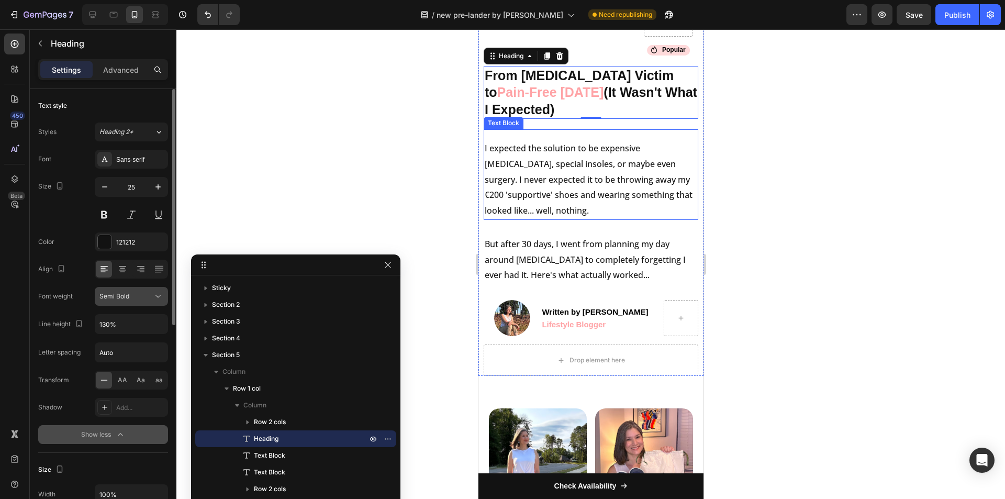
click at [125, 294] on span "Semi Bold" at bounding box center [114, 296] width 30 height 8
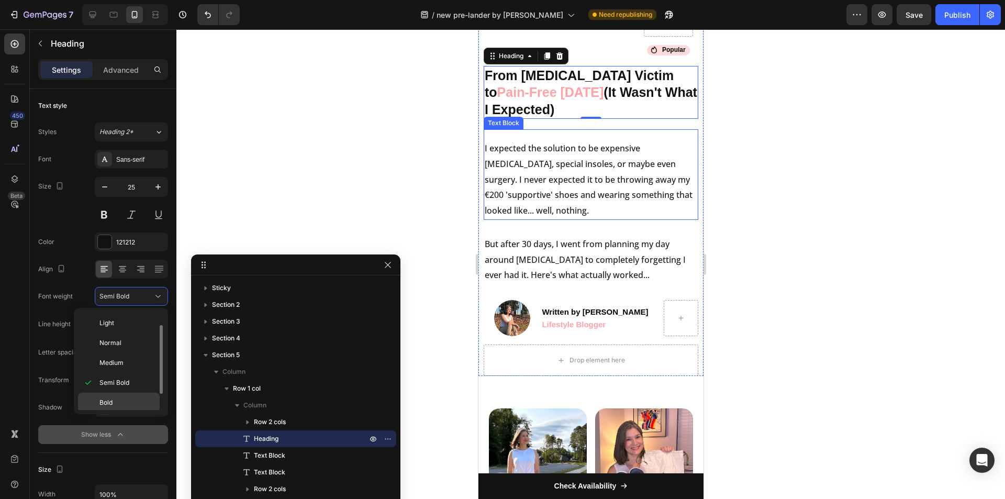
click at [120, 398] on p "Bold" at bounding box center [127, 402] width 56 height 9
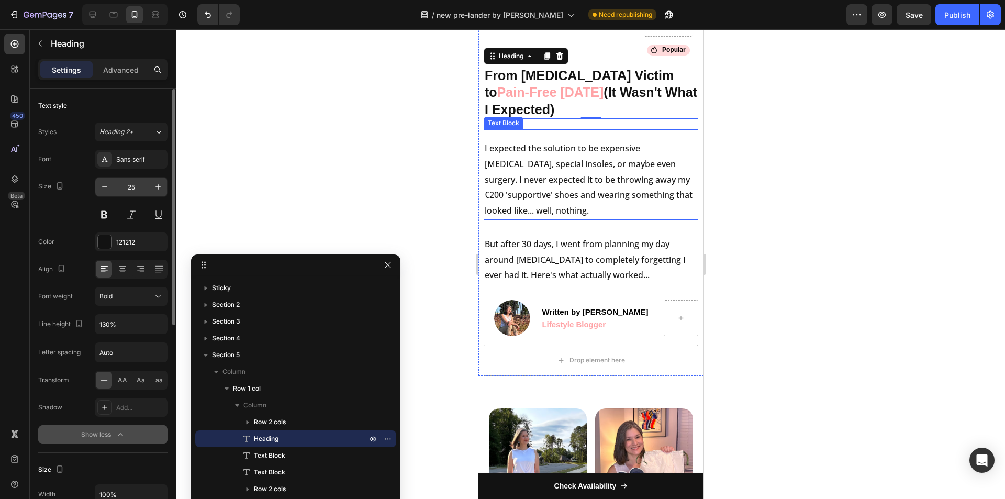
click at [141, 188] on input "25" at bounding box center [131, 187] width 35 height 19
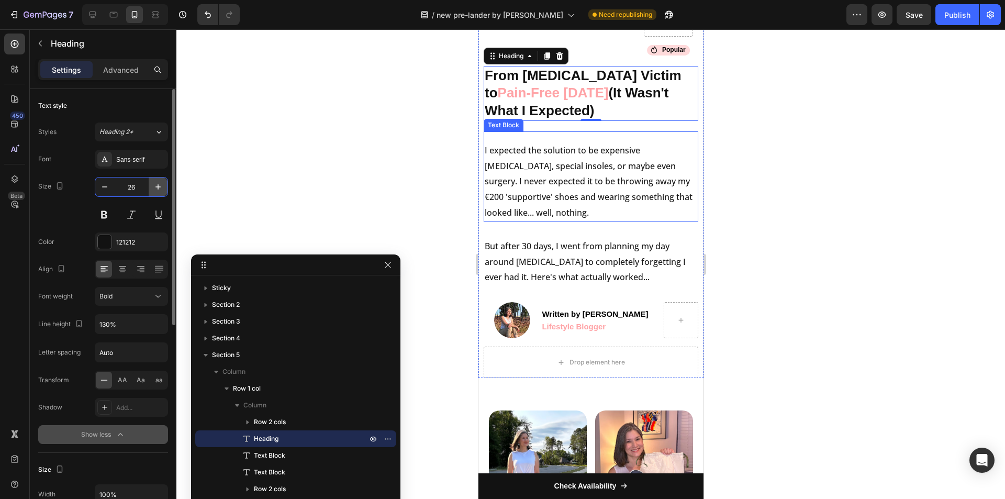
type input "27"
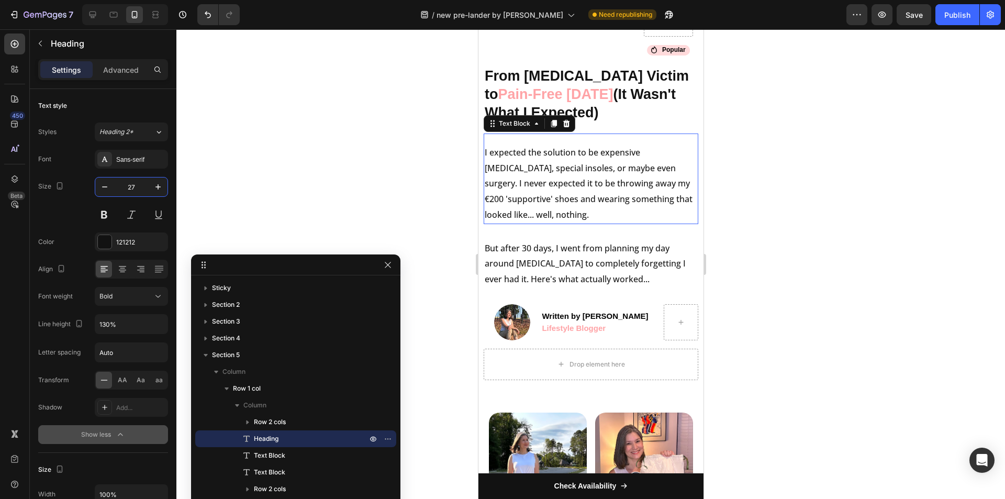
click at [606, 145] on p "I expected the solution to be expensive orthotics, special insoles, or maybe ev…" at bounding box center [590, 184] width 213 height 78
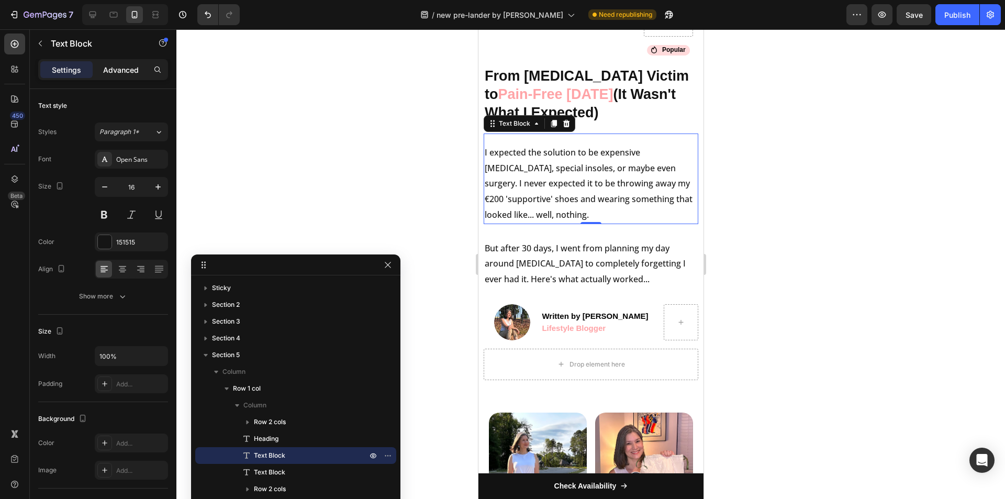
click at [128, 62] on div "Advanced" at bounding box center [121, 69] width 52 height 17
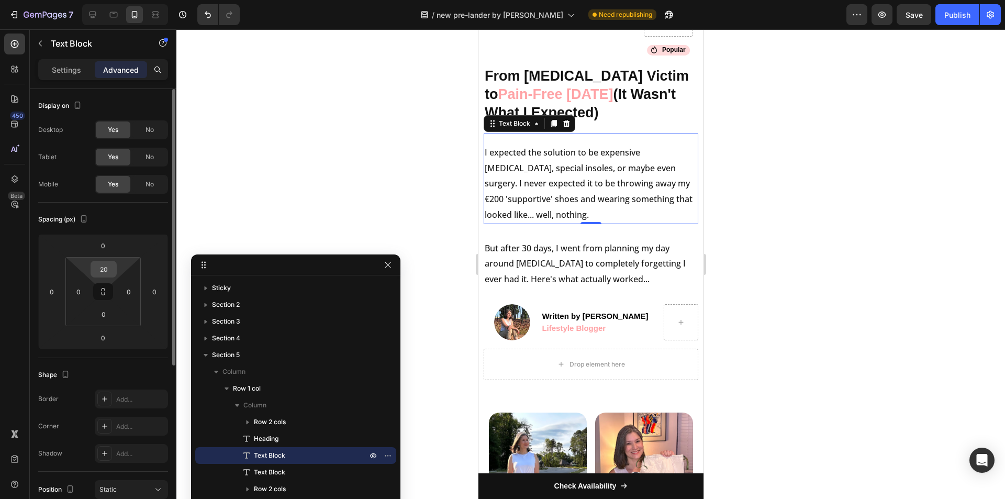
click at [108, 266] on input "20" at bounding box center [103, 269] width 21 height 16
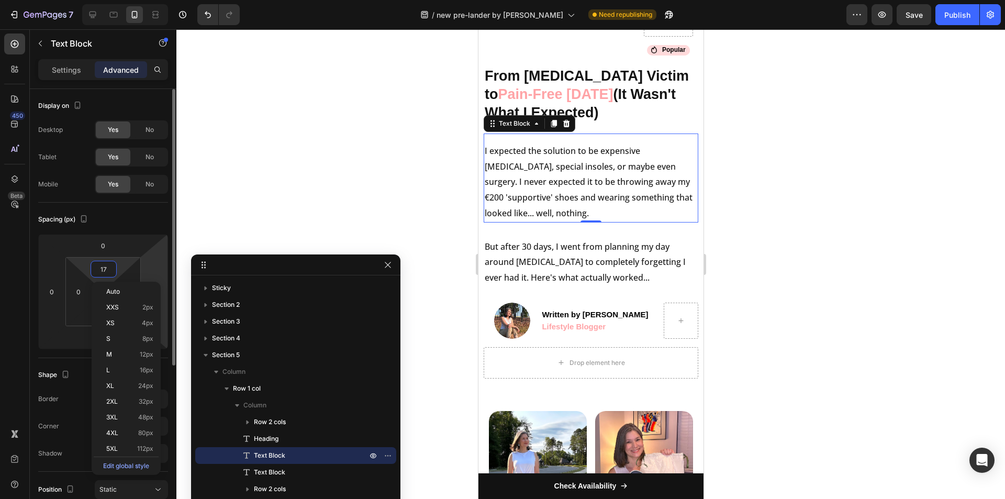
type input "16"
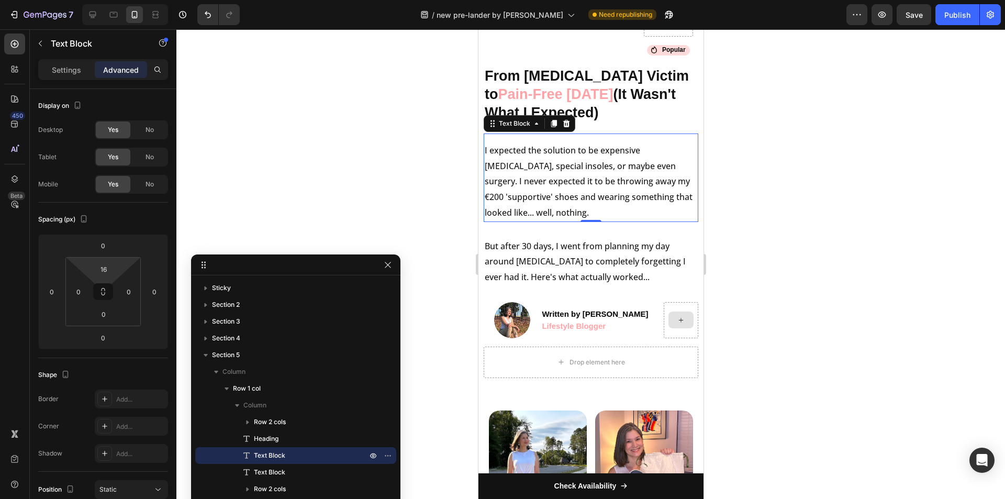
click at [560, 202] on p "I expected the solution to be expensive orthotics, special insoles, or maybe ev…" at bounding box center [590, 182] width 213 height 78
click at [61, 77] on div "Settings" at bounding box center [66, 69] width 52 height 17
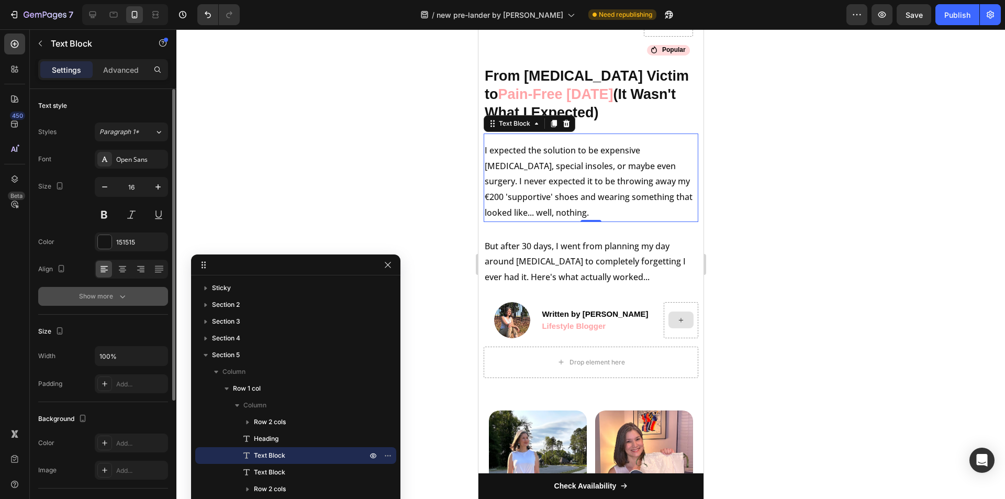
click at [128, 292] on button "Show more" at bounding box center [103, 296] width 130 height 19
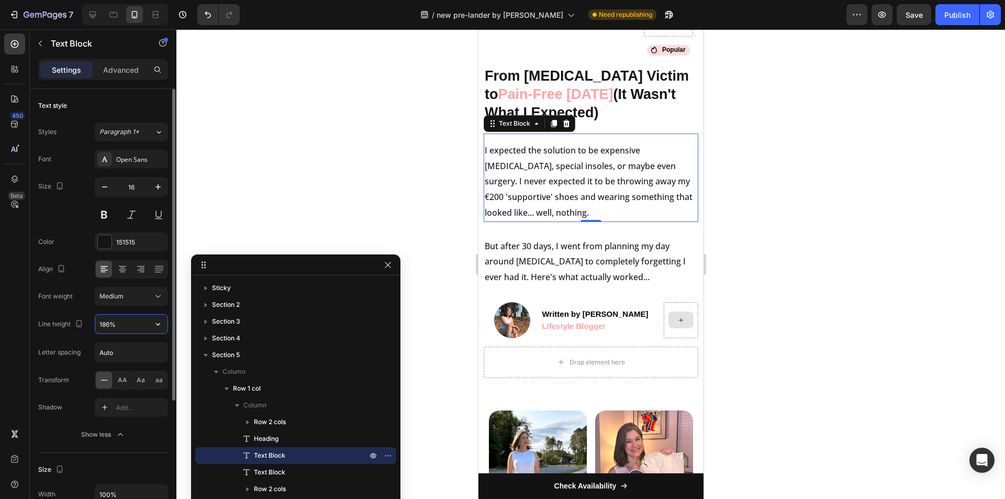
click at [127, 330] on input "186%" at bounding box center [131, 324] width 72 height 19
type input "190%"
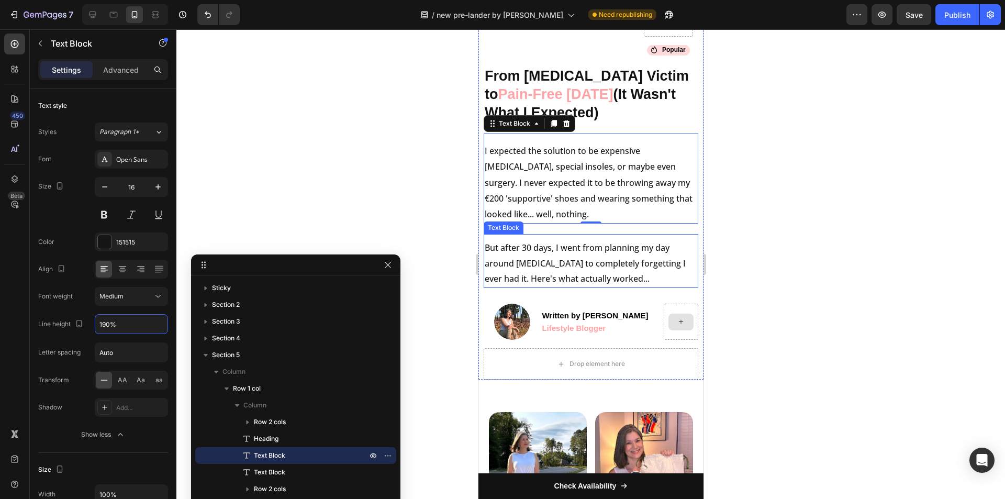
click at [551, 271] on p "But after 30 days, I went from planning my day around foot pain to completely f…" at bounding box center [590, 263] width 213 height 47
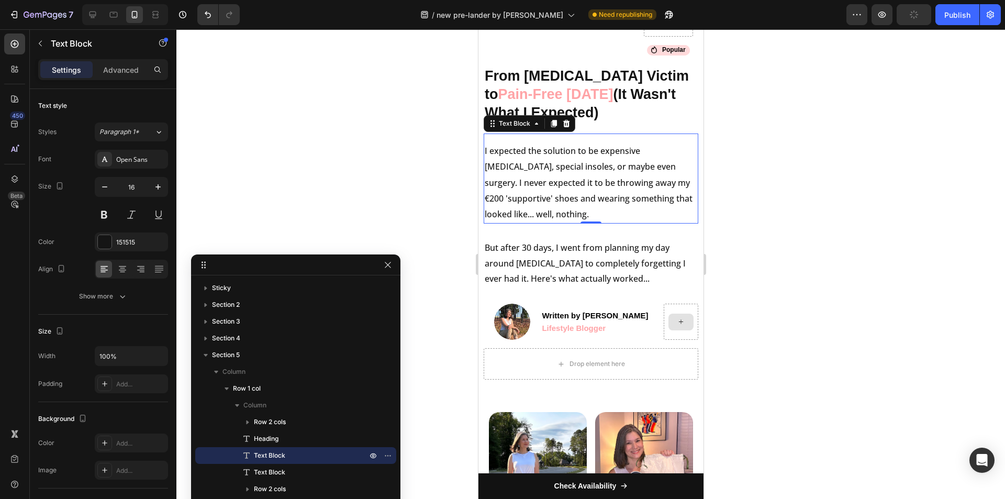
click at [539, 168] on p "I expected the solution to be expensive orthotics, special insoles, or maybe ev…" at bounding box center [590, 183] width 213 height 80
click at [104, 238] on div at bounding box center [105, 242] width 14 height 14
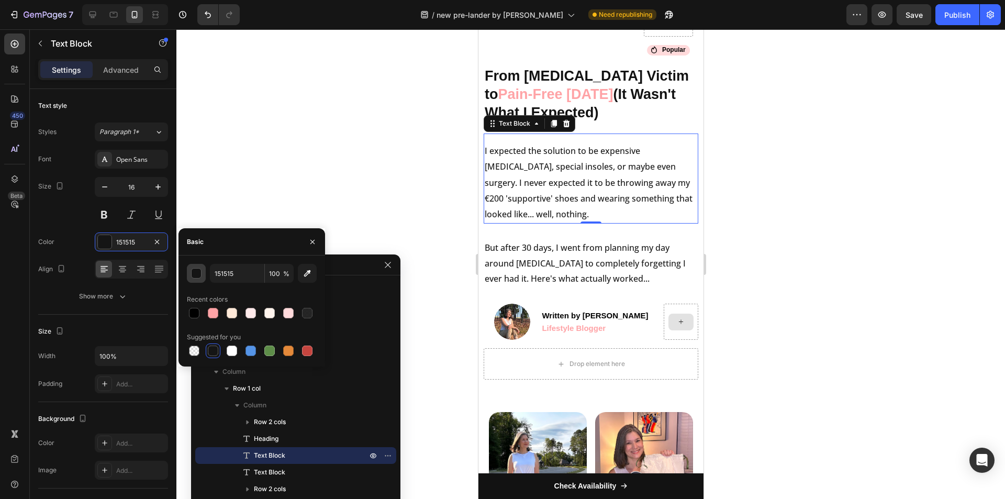
click at [201, 271] on div "button" at bounding box center [197, 274] width 10 height 10
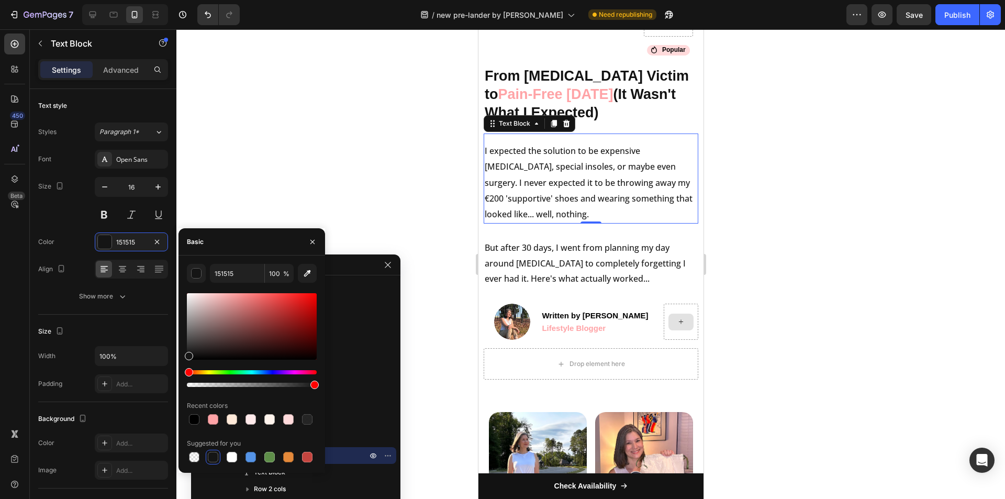
click at [201, 356] on div at bounding box center [252, 326] width 130 height 67
type input "000000"
drag, startPoint x: 201, startPoint y: 356, endPoint x: 189, endPoint y: 365, distance: 15.0
click at [189, 365] on div at bounding box center [252, 340] width 130 height 98
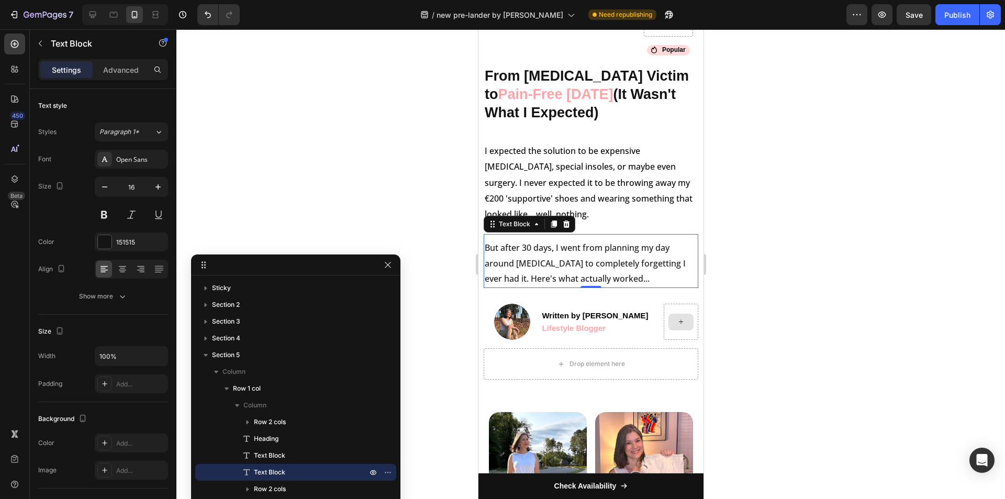
click at [596, 253] on p "But after 30 days, I went from planning my day around foot pain to completely f…" at bounding box center [590, 263] width 213 height 47
click at [108, 242] on div at bounding box center [105, 242] width 14 height 14
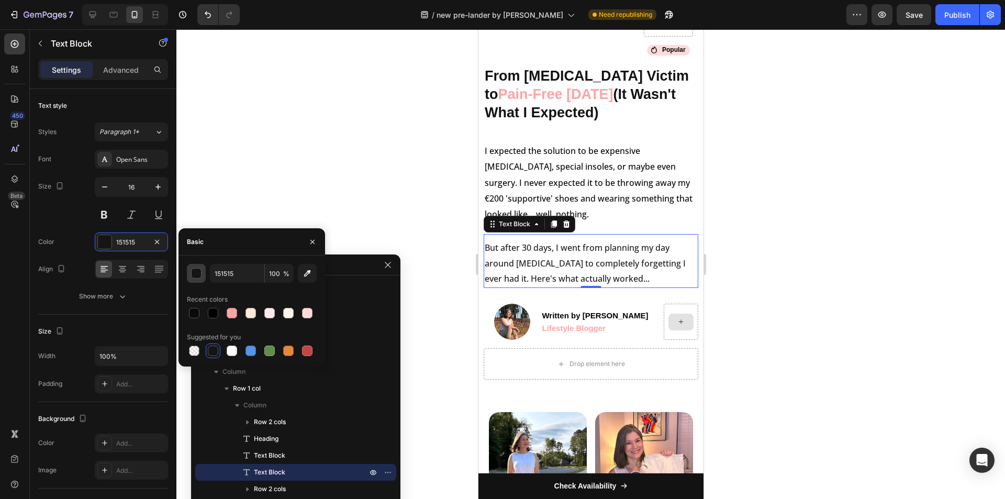
click at [202, 274] on button "button" at bounding box center [196, 273] width 19 height 19
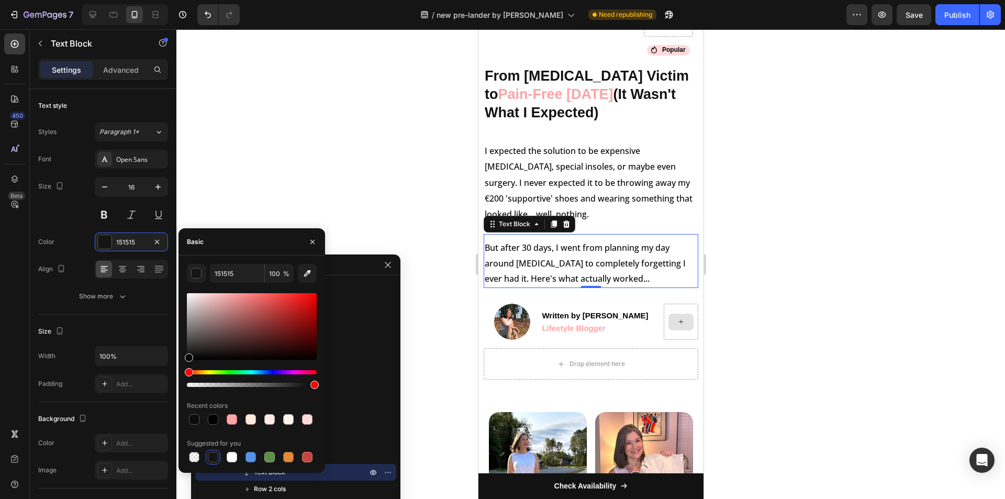
drag, startPoint x: 190, startPoint y: 356, endPoint x: 184, endPoint y: 364, distance: 10.2
click at [184, 364] on div "151515 100 % Recent colors Suggested for you" at bounding box center [252, 364] width 147 height 201
type input "000000"
click at [130, 69] on p "Advanced" at bounding box center [121, 69] width 36 height 11
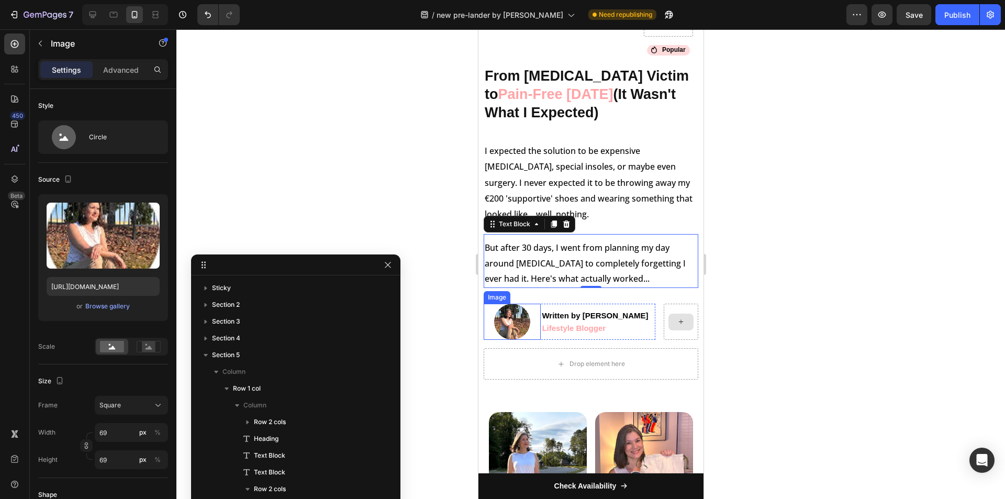
click at [491, 317] on div at bounding box center [511, 322] width 57 height 36
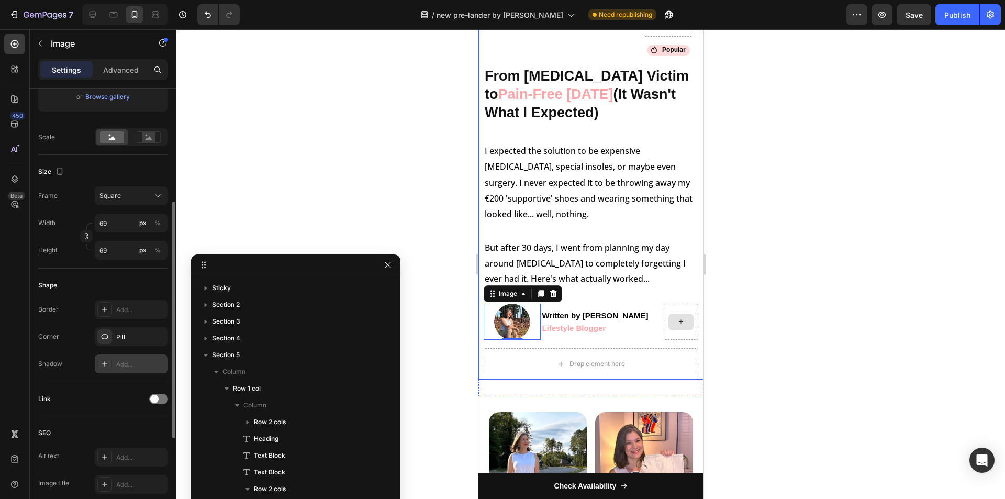
scroll to position [377, 0]
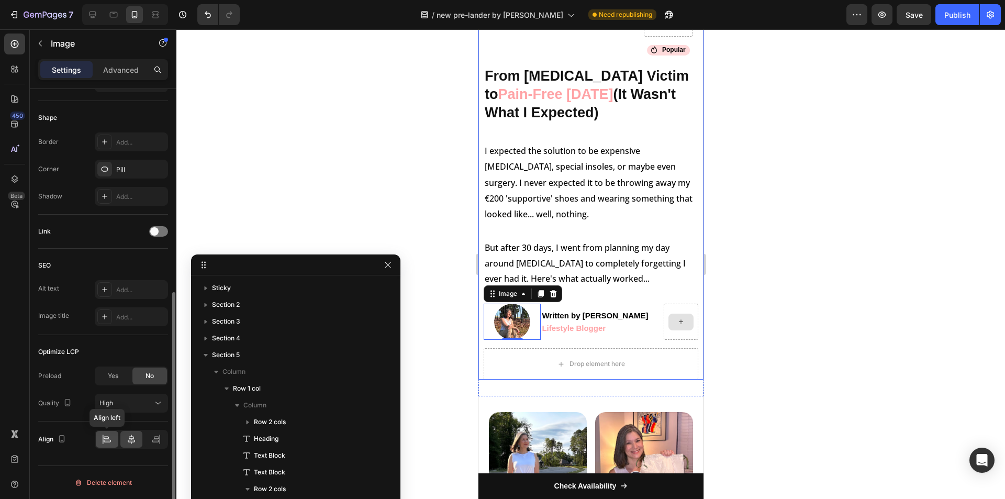
click at [101, 441] on div at bounding box center [107, 439] width 23 height 17
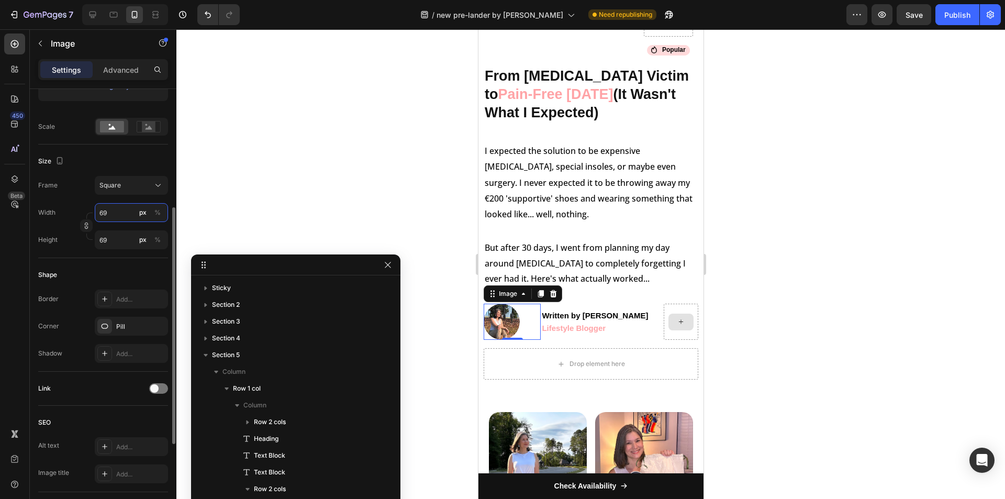
click at [112, 215] on input "69" at bounding box center [131, 212] width 73 height 19
type input "68"
type input "67"
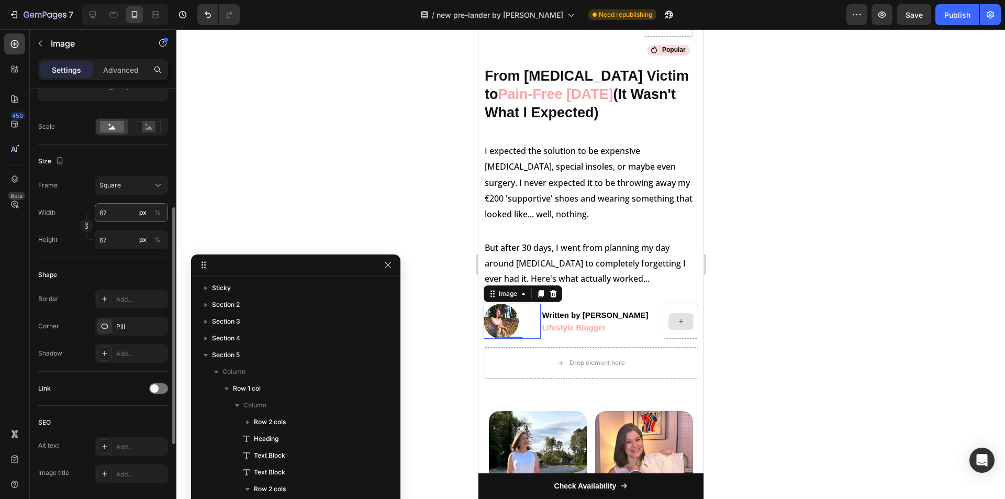
type input "66"
type input "67"
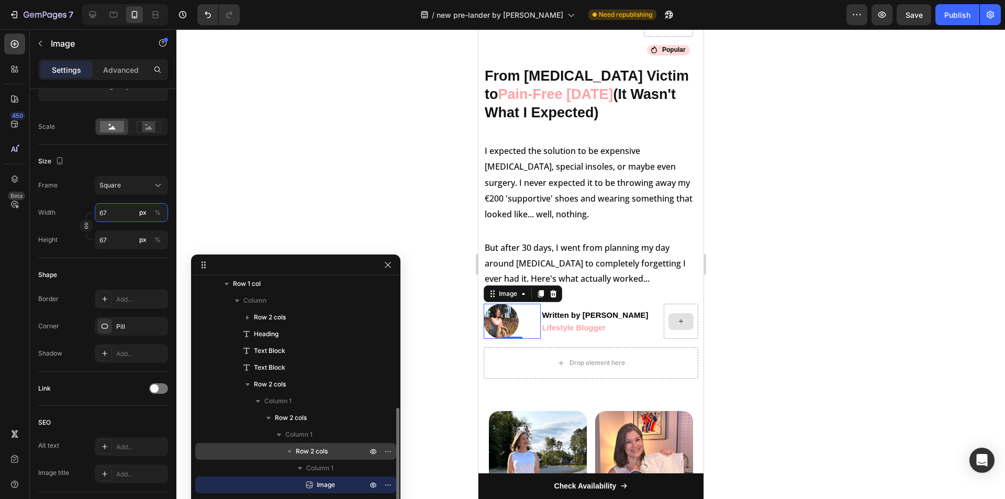
scroll to position [137, 0]
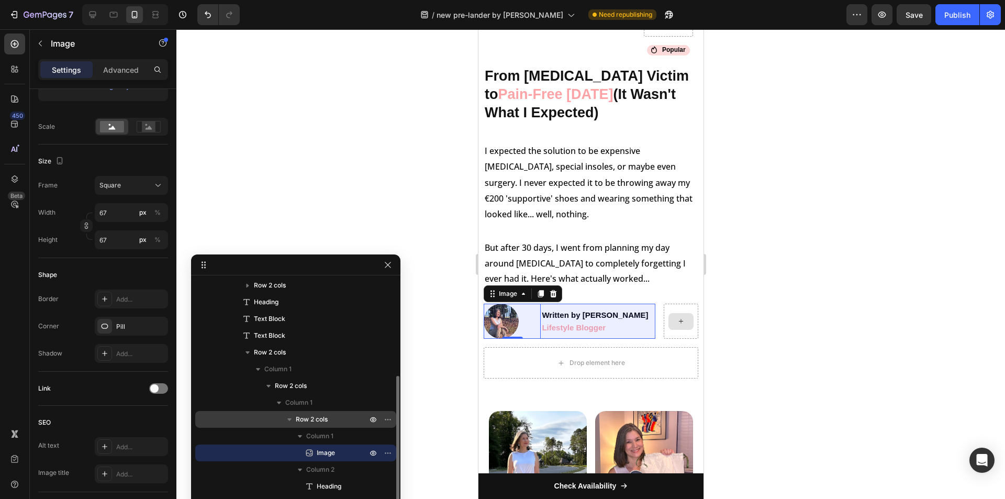
click at [322, 417] on span "Row 2 cols" at bounding box center [312, 419] width 32 height 10
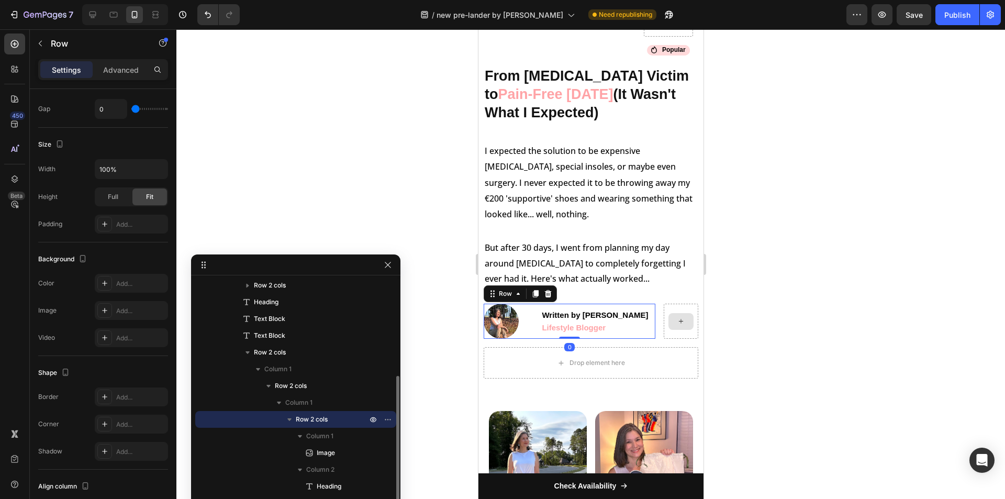
scroll to position [0, 0]
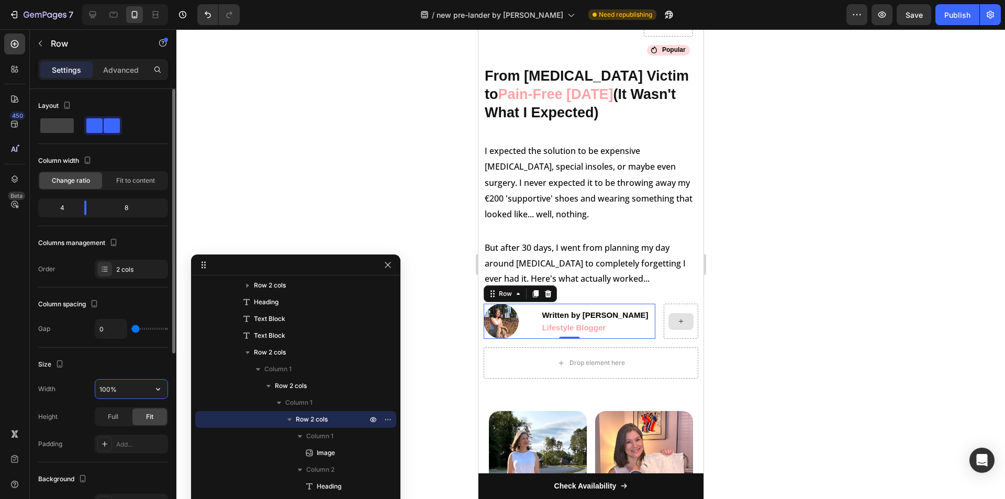
click at [114, 385] on input "100%" at bounding box center [131, 389] width 72 height 19
type input "100%"
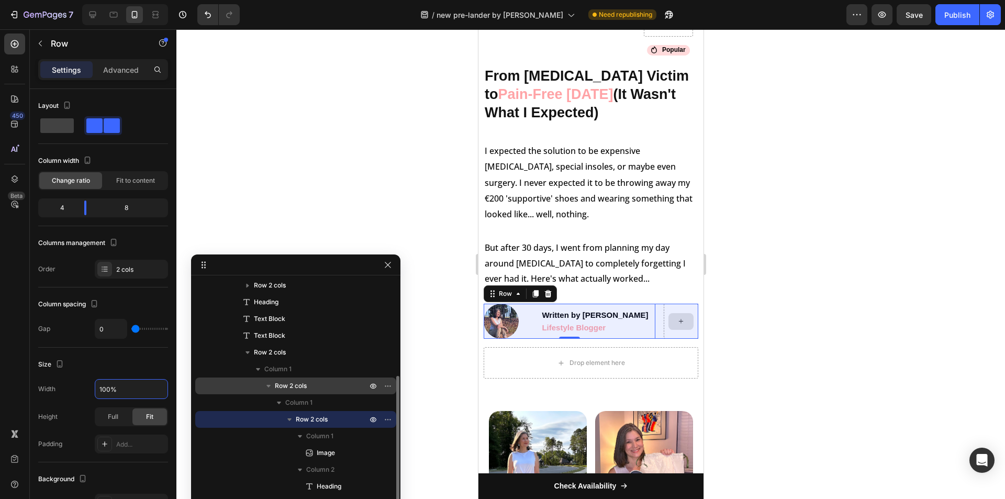
click at [294, 386] on span "Row 2 cols" at bounding box center [291, 386] width 32 height 10
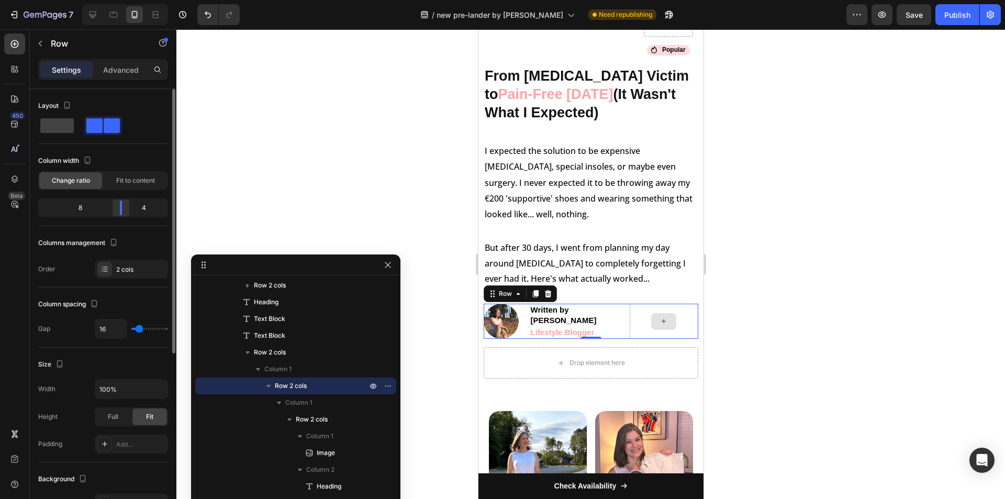
drag, startPoint x: 139, startPoint y: 209, endPoint x: 129, endPoint y: 206, distance: 10.6
click at [129, 206] on div at bounding box center [121, 208] width 19 height 15
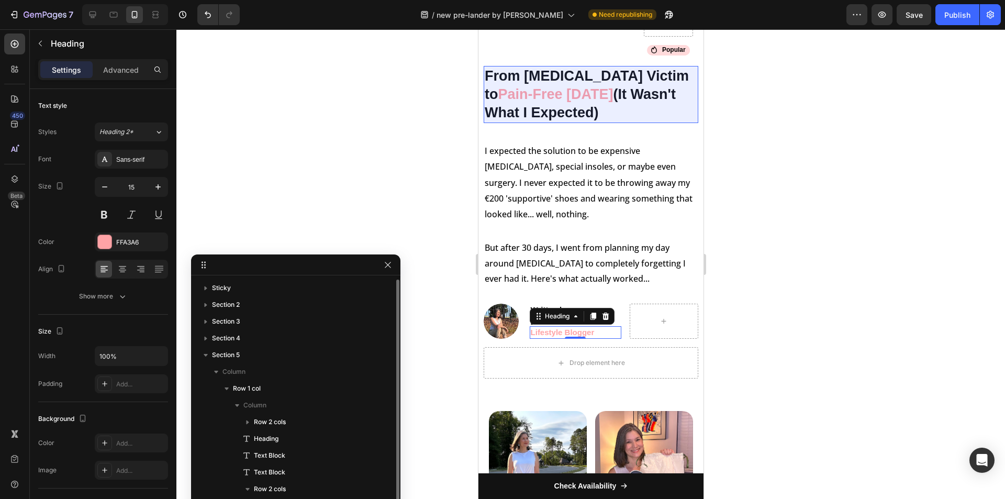
scroll to position [137, 0]
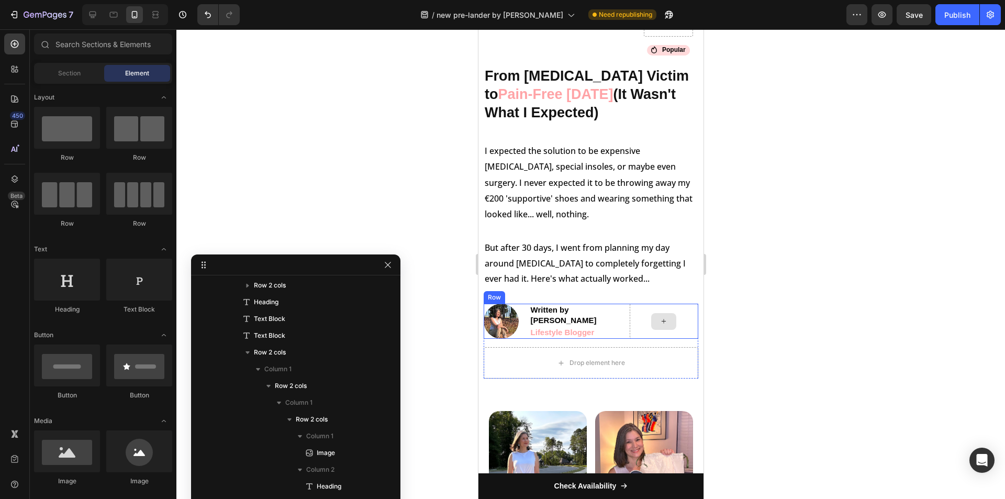
click at [651, 315] on div at bounding box center [663, 321] width 25 height 17
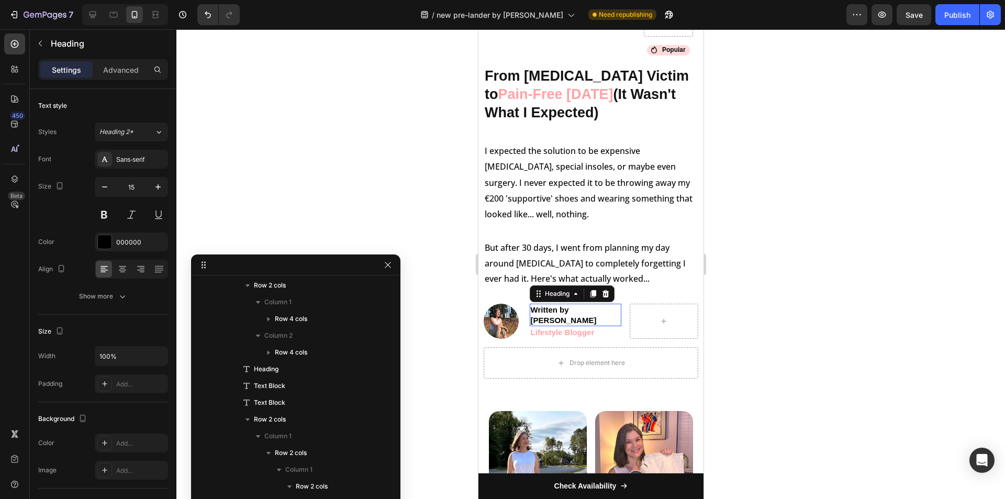
click at [605, 314] on h2 "Written by Jessica Kim" at bounding box center [575, 315] width 92 height 23
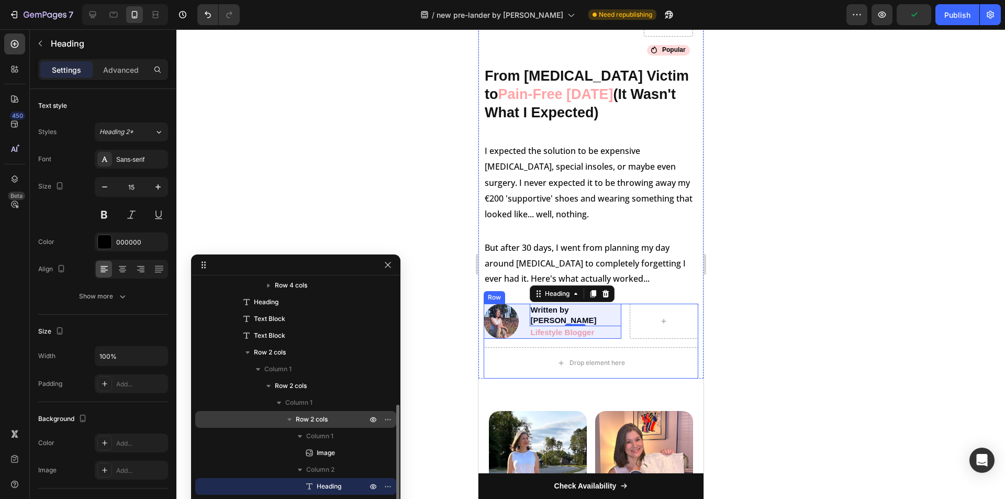
click at [322, 420] on span "Row 2 cols" at bounding box center [312, 419] width 32 height 10
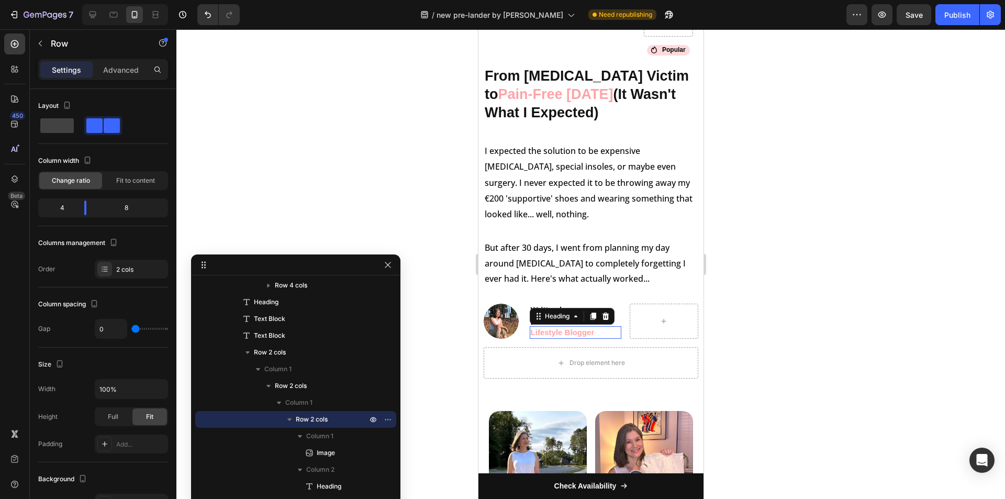
click at [567, 326] on h2 "Lifestyle Blogger" at bounding box center [575, 332] width 92 height 13
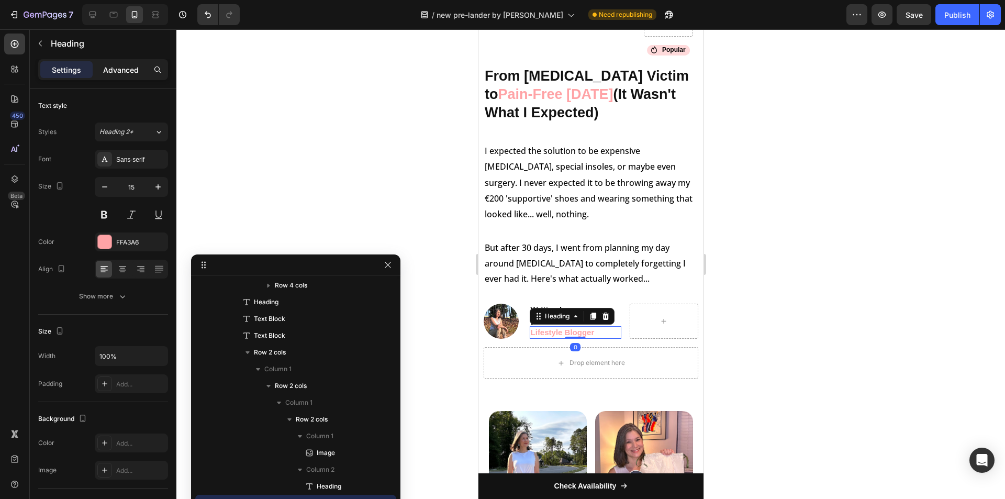
click at [131, 69] on p "Advanced" at bounding box center [121, 69] width 36 height 11
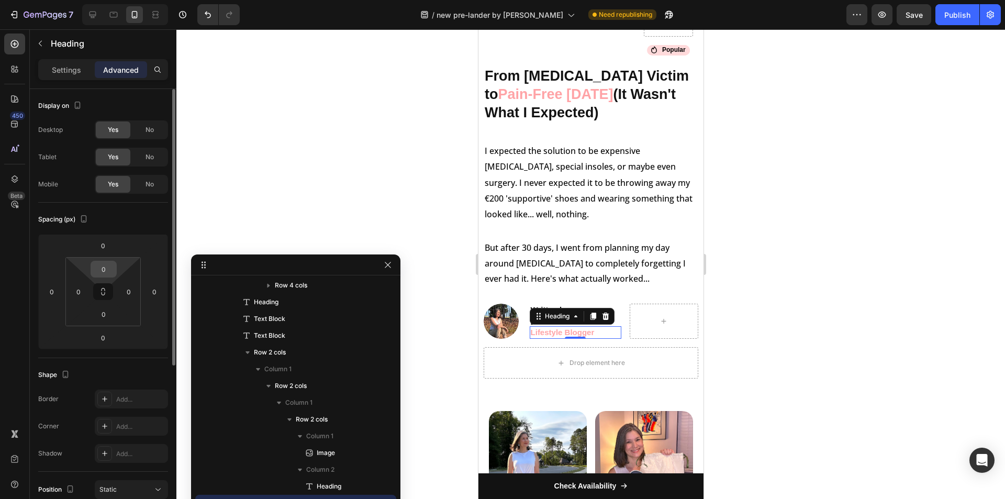
click at [104, 274] on input "0" at bounding box center [103, 269] width 21 height 16
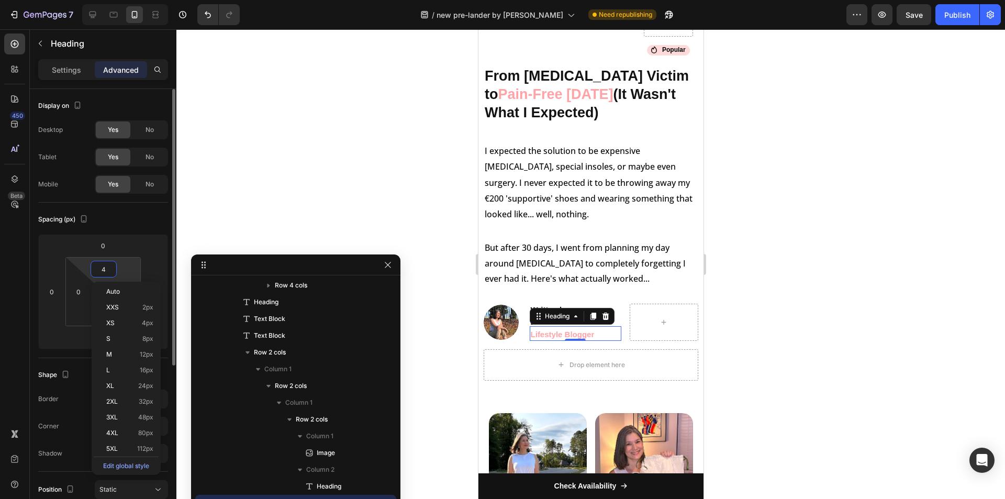
type input "5"
click at [671, 325] on div at bounding box center [663, 323] width 69 height 38
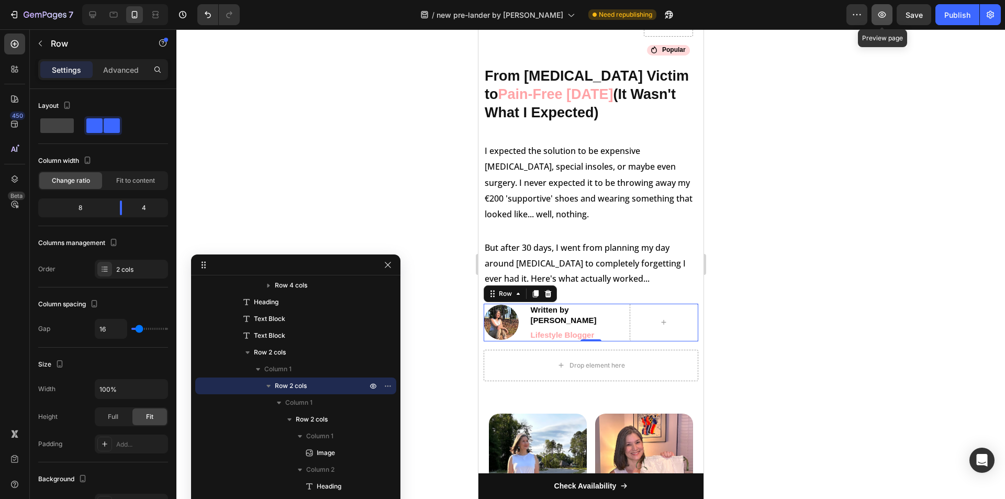
click at [880, 14] on icon "button" at bounding box center [882, 14] width 10 height 10
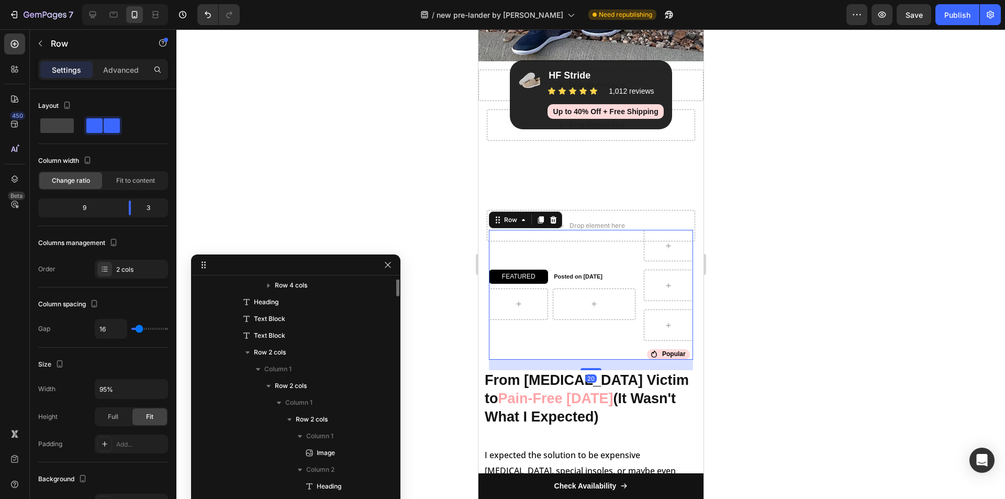
scroll to position [14, 0]
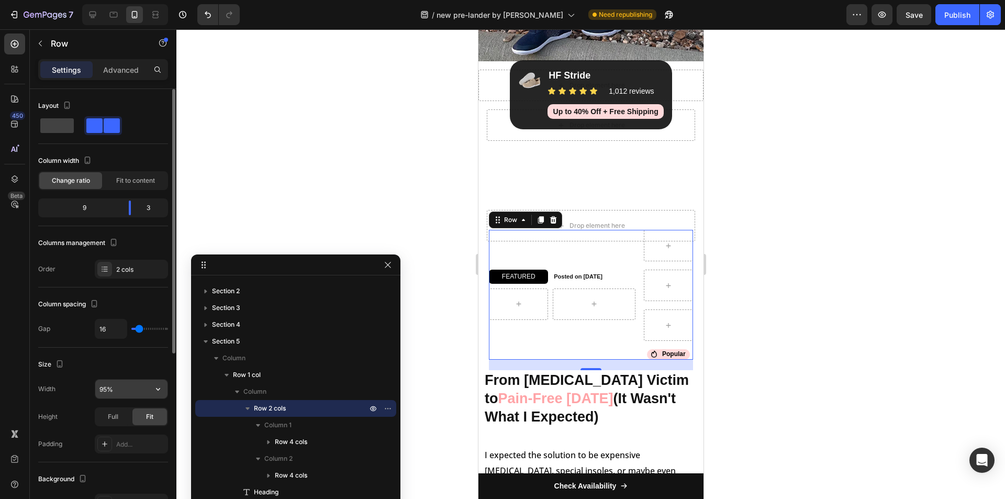
click at [107, 386] on input "95%" at bounding box center [131, 389] width 72 height 19
type input "97%"
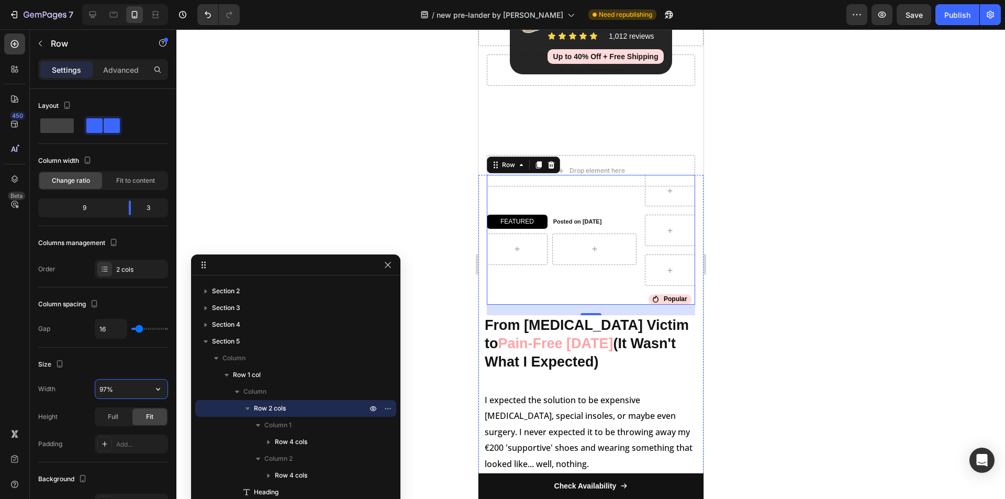
scroll to position [677, 0]
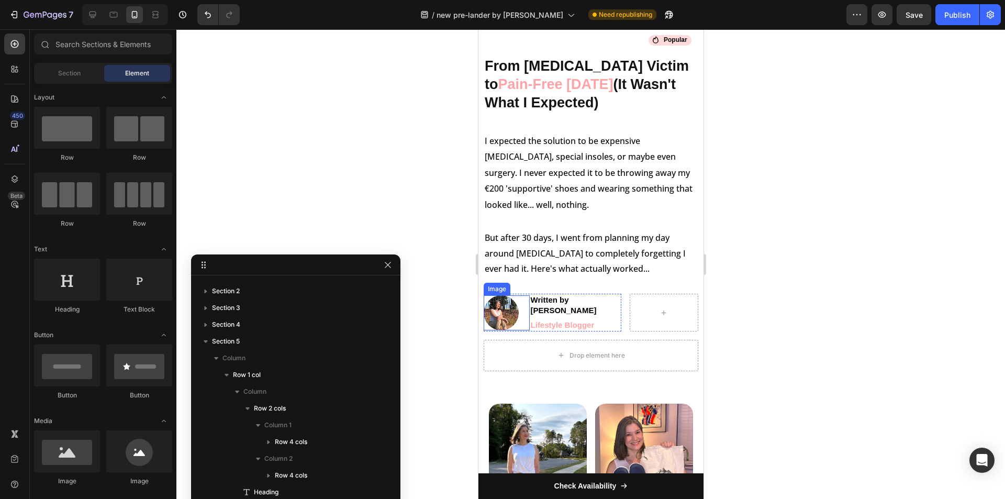
click at [506, 315] on img at bounding box center [500, 312] width 35 height 35
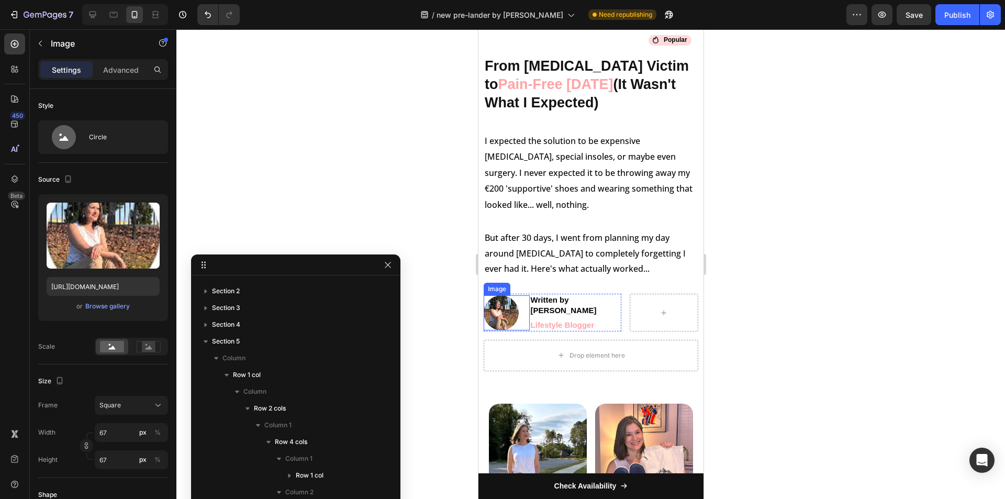
scroll to position [451, 0]
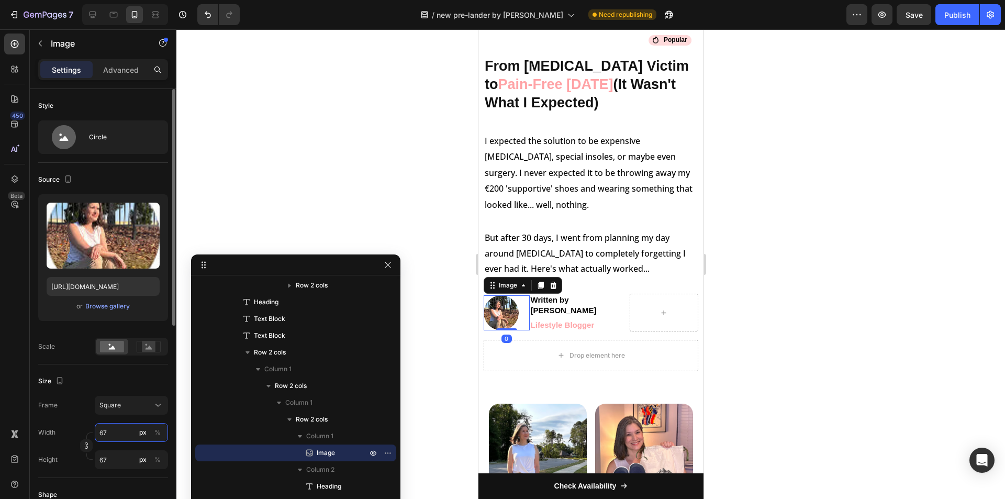
click at [119, 437] on input "67" at bounding box center [131, 432] width 73 height 19
type input "66"
type input "65"
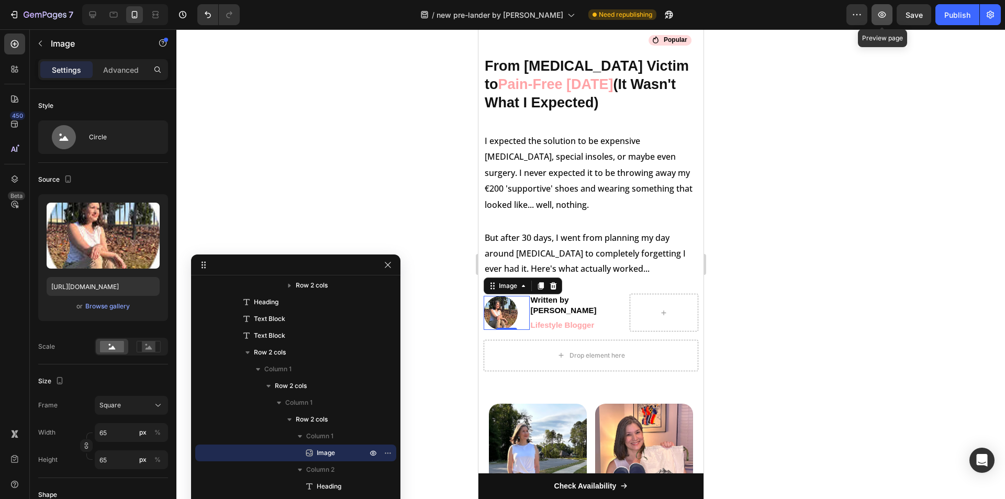
click at [887, 11] on icon "button" at bounding box center [882, 14] width 10 height 10
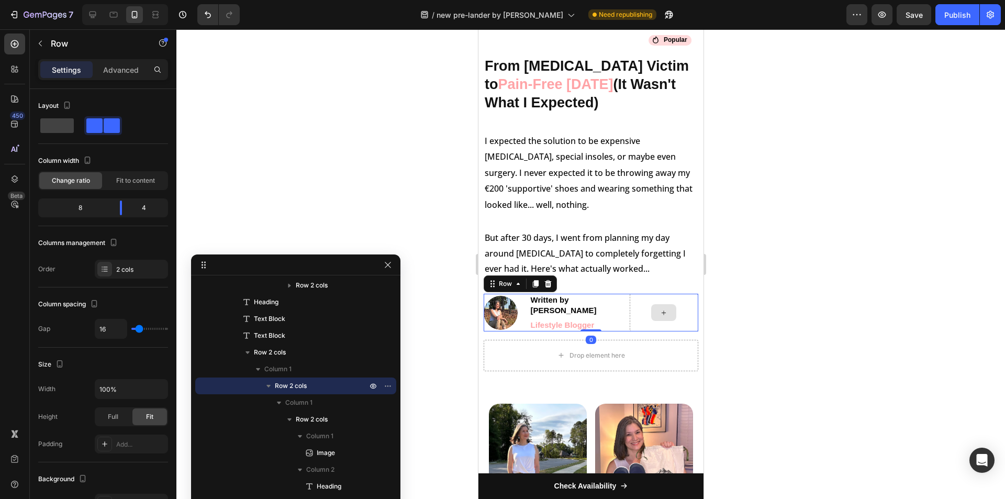
click at [629, 311] on div at bounding box center [663, 313] width 69 height 38
drag, startPoint x: 120, startPoint y: 208, endPoint x: 137, endPoint y: 208, distance: 16.8
click at [137, 208] on div at bounding box center [129, 208] width 19 height 15
click at [884, 16] on icon "button" at bounding box center [882, 14] width 10 height 10
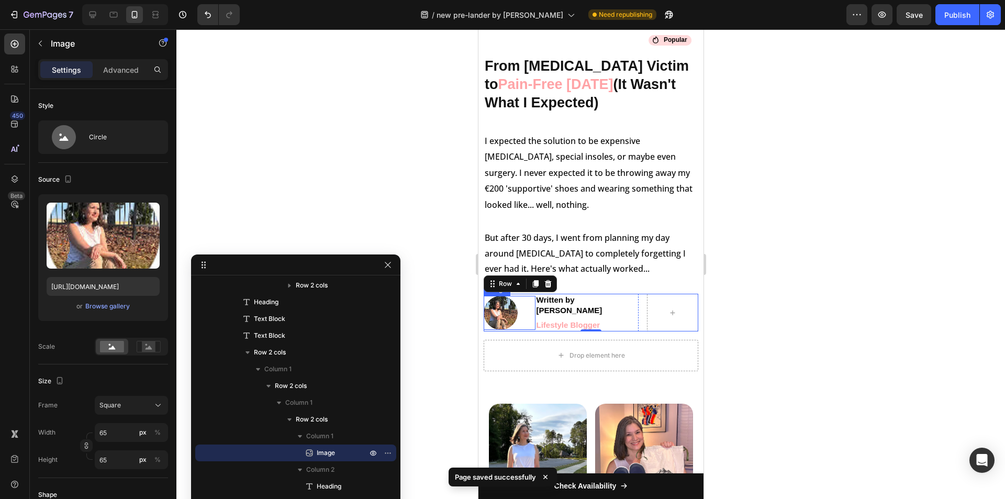
click at [528, 314] on div at bounding box center [509, 313] width 52 height 34
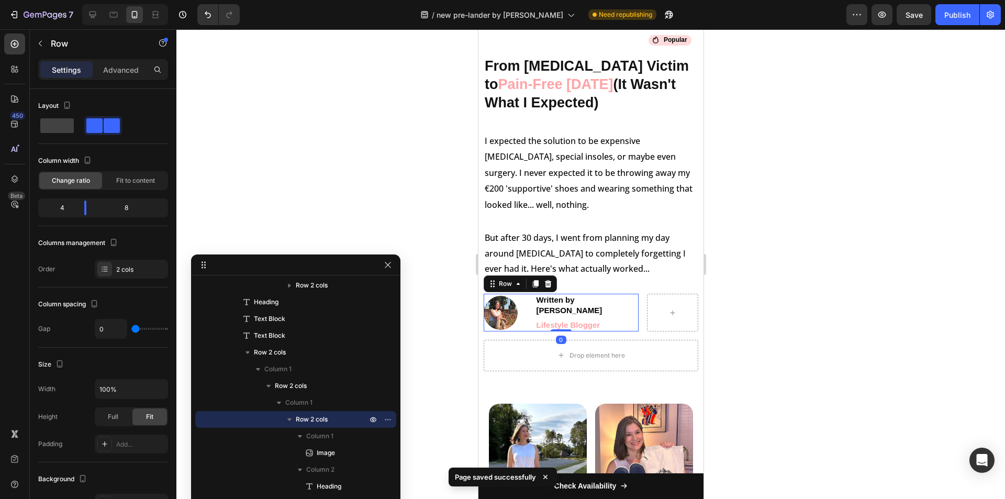
click at [536, 326] on div "Written by Jessica Kim Heading Lifestyle Blogger Heading" at bounding box center [586, 313] width 103 height 38
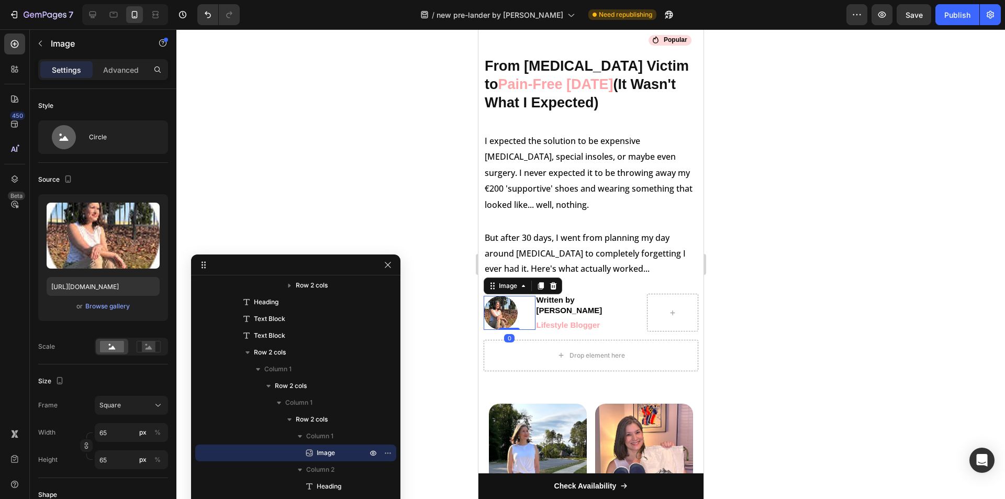
click at [527, 311] on div at bounding box center [509, 313] width 52 height 34
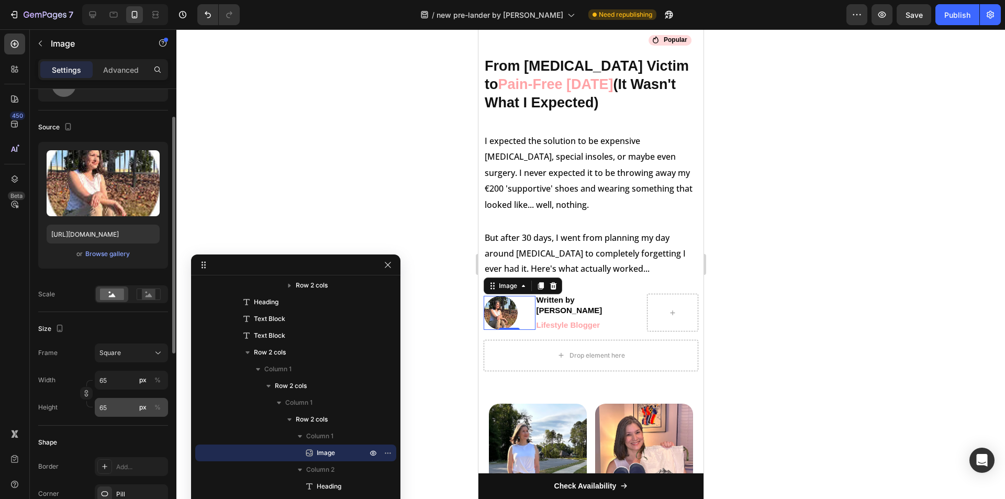
click at [150, 405] on div "px %" at bounding box center [150, 407] width 27 height 19
click at [150, 405] on input "65" at bounding box center [131, 407] width 73 height 19
click at [164, 406] on input "65" at bounding box center [131, 407] width 73 height 19
click at [160, 406] on div "%" at bounding box center [157, 407] width 6 height 9
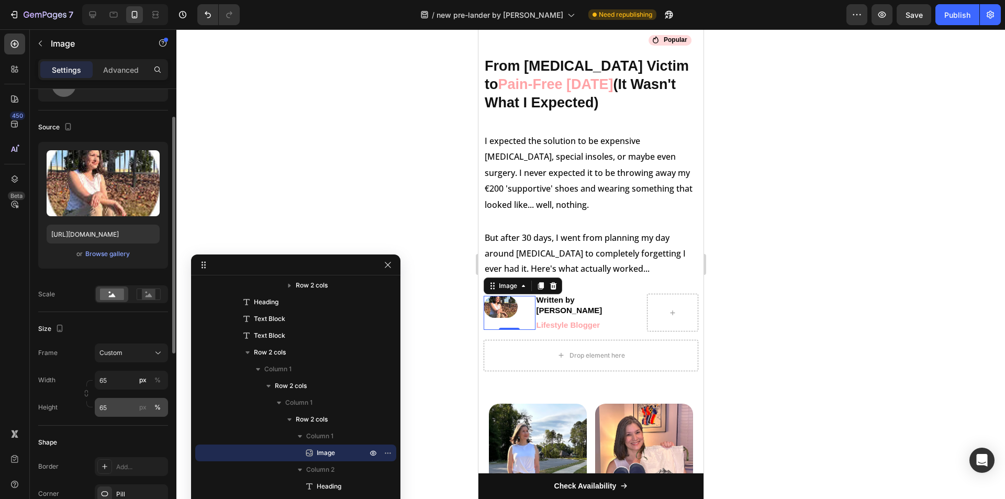
click at [158, 407] on div "%" at bounding box center [157, 407] width 6 height 9
click at [143, 406] on div "px" at bounding box center [142, 407] width 7 height 9
click at [120, 406] on input "65" at bounding box center [131, 407] width 73 height 19
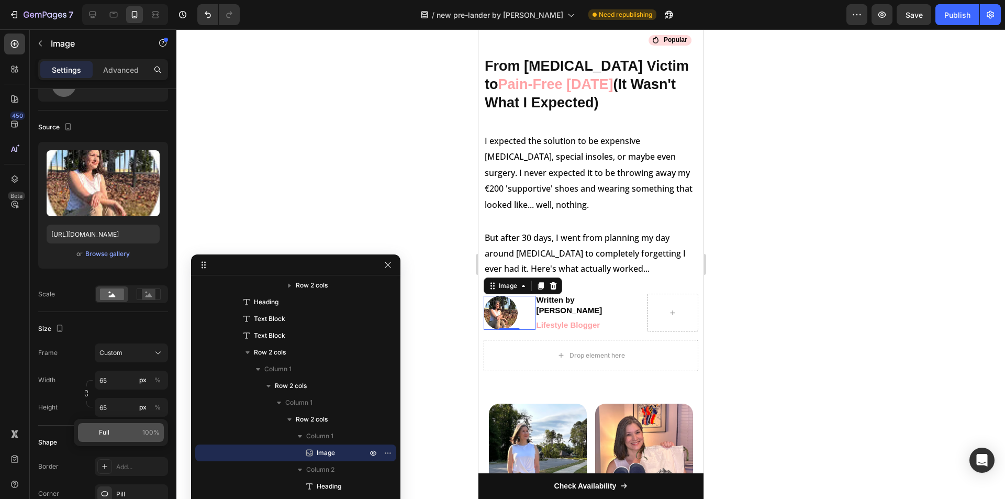
click at [110, 438] on div "Full 100%" at bounding box center [121, 432] width 86 height 19
type input "100"
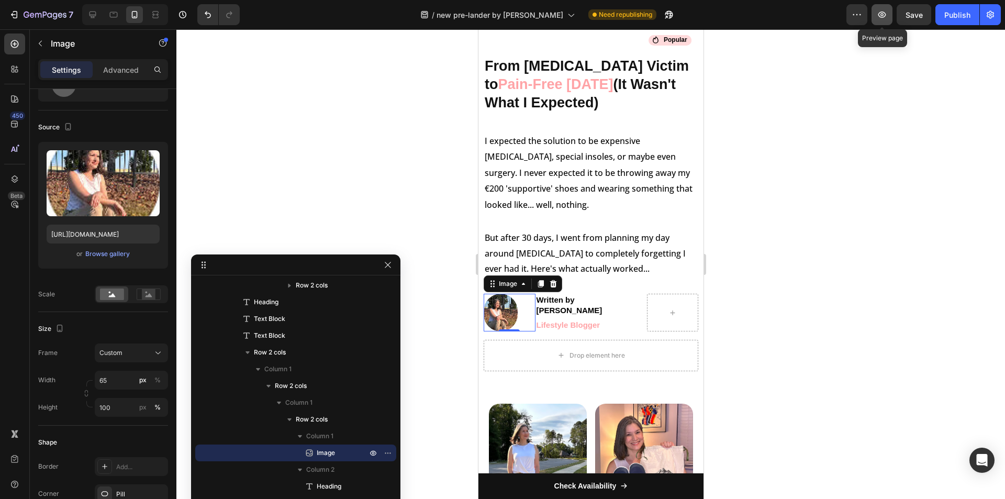
click at [887, 13] on icon "button" at bounding box center [882, 14] width 10 height 10
click at [580, 304] on h2 "Written by Jessica Kim" at bounding box center [586, 305] width 103 height 23
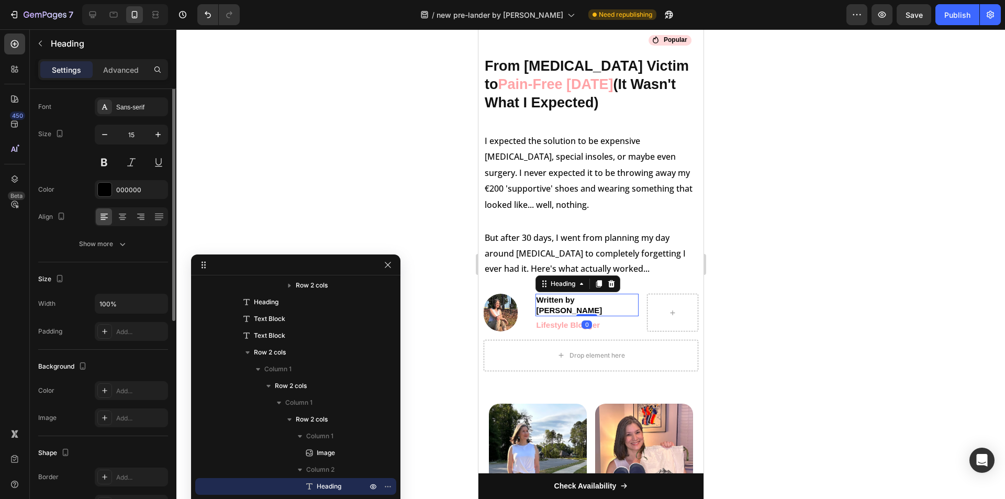
scroll to position [0, 0]
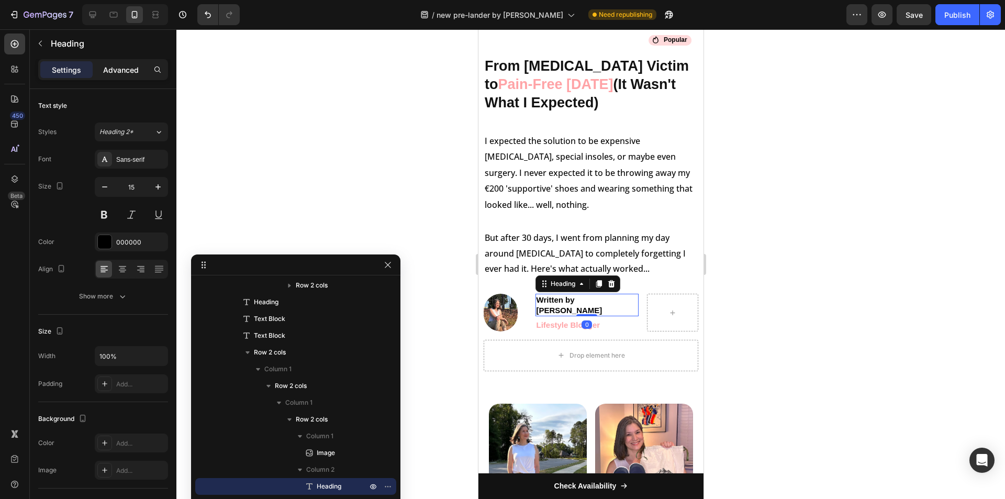
click at [130, 67] on p "Advanced" at bounding box center [121, 69] width 36 height 11
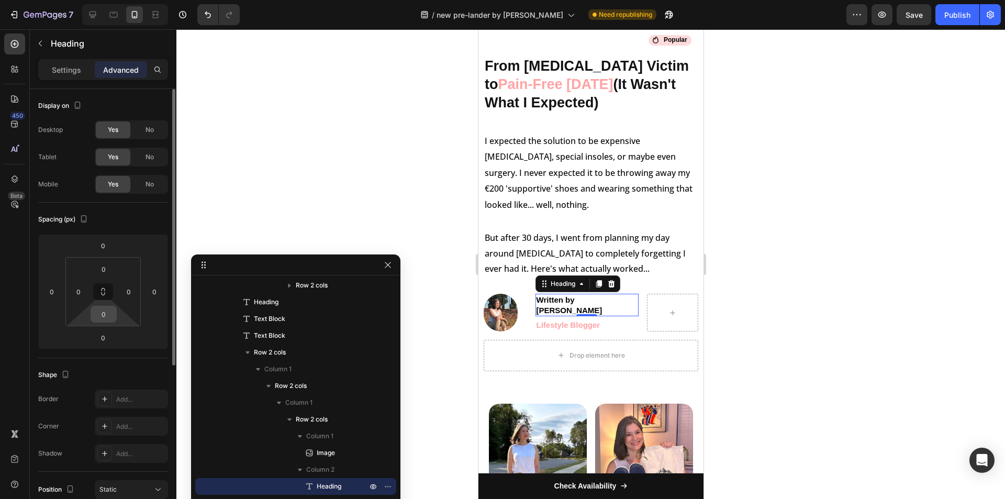
click at [108, 313] on input "0" at bounding box center [103, 314] width 21 height 16
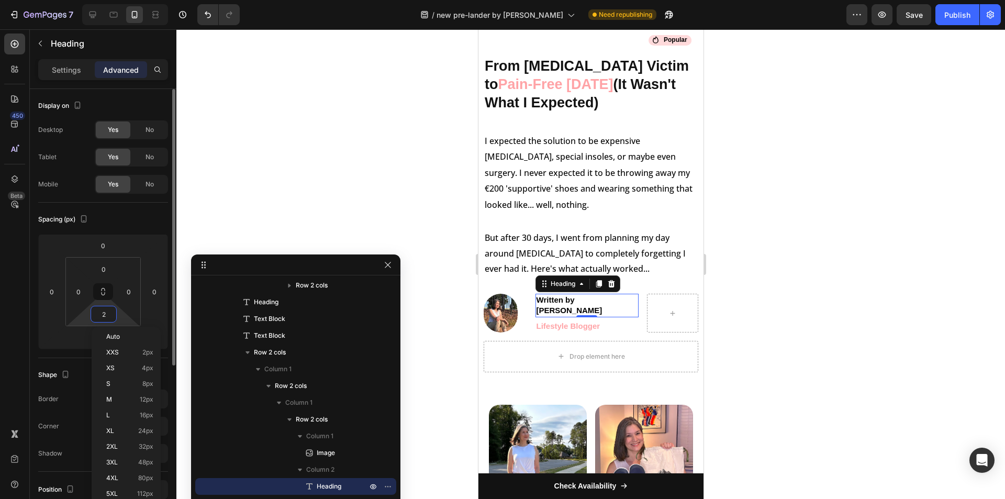
type input "3"
drag, startPoint x: 107, startPoint y: 313, endPoint x: 93, endPoint y: 313, distance: 14.1
click at [93, 313] on div "3" at bounding box center [104, 314] width 26 height 17
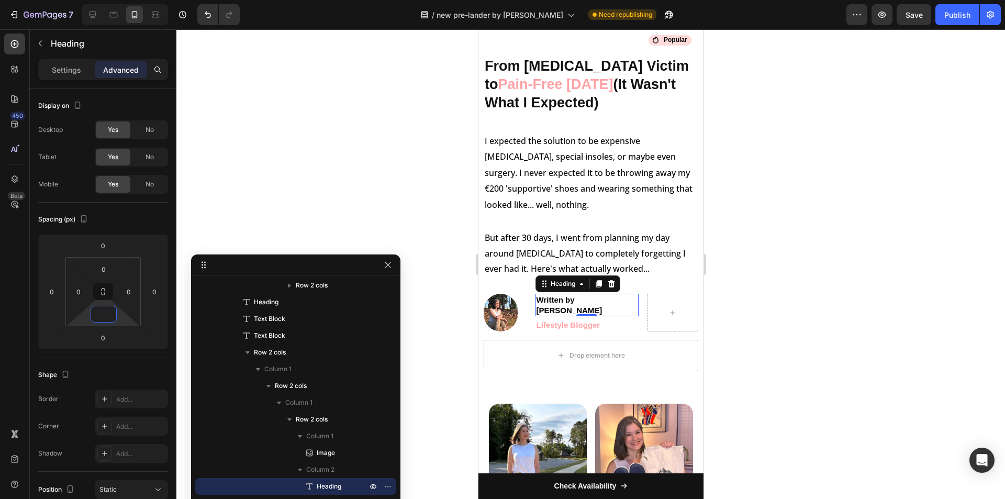
type input "0"
click at [64, 60] on div "Settings Advanced" at bounding box center [103, 69] width 130 height 21
click at [66, 71] on p "Settings" at bounding box center [66, 69] width 29 height 11
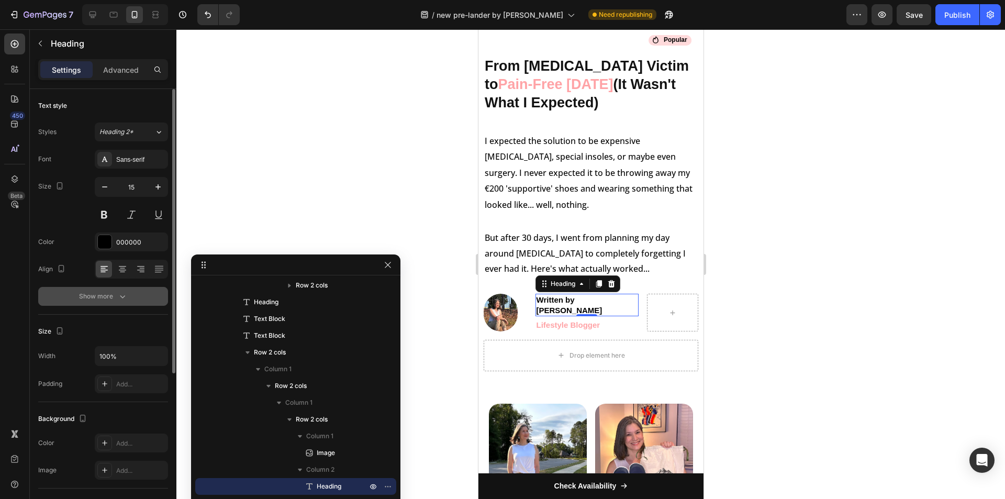
click at [122, 302] on button "Show more" at bounding box center [103, 296] width 130 height 19
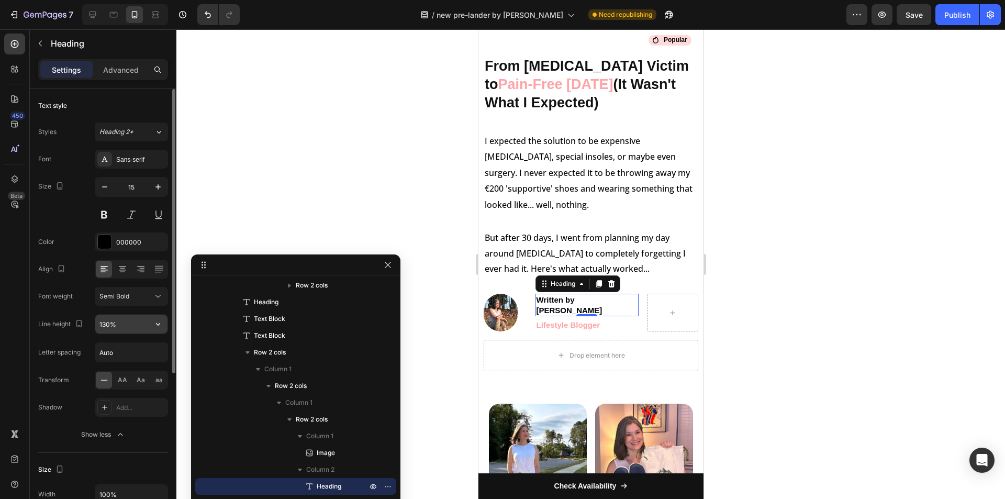
click at [117, 325] on input "130%" at bounding box center [131, 324] width 72 height 19
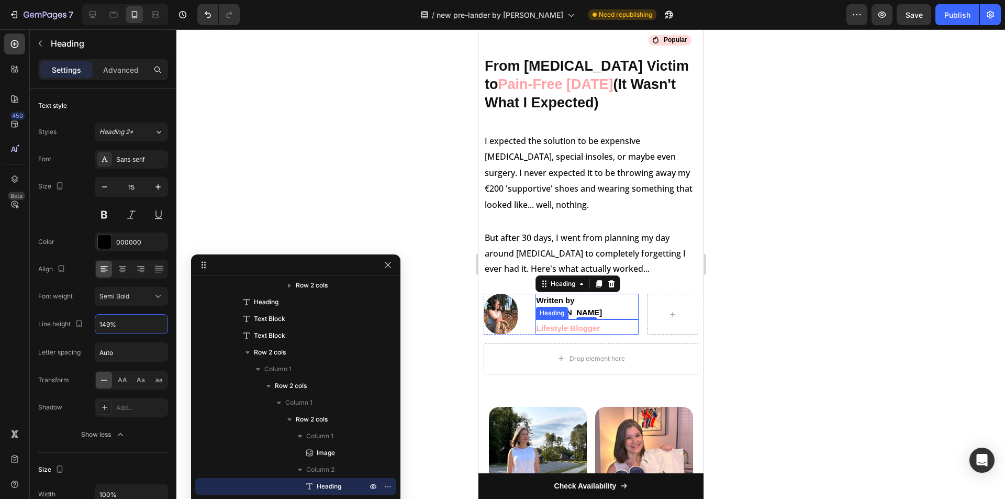
type input "150%"
click at [559, 322] on h2 "Lifestyle Blogger" at bounding box center [586, 328] width 103 height 13
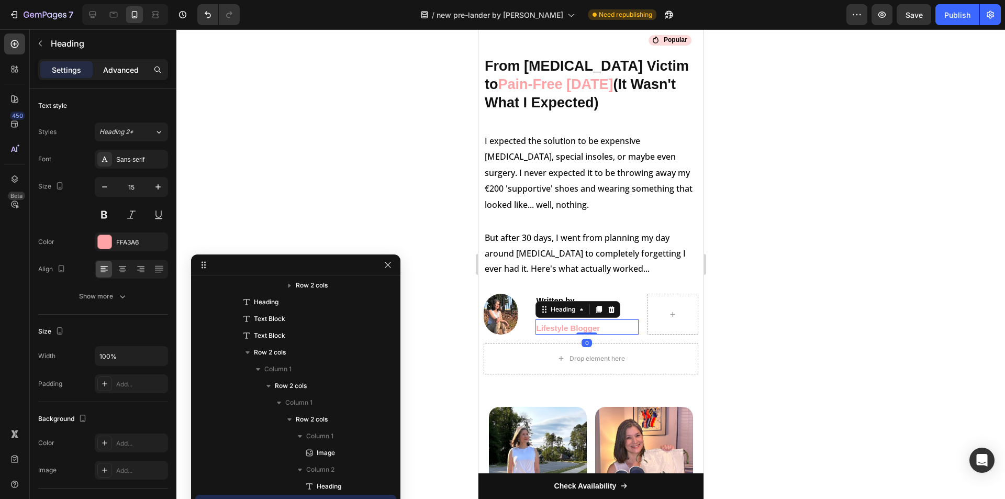
click at [123, 69] on p "Advanced" at bounding box center [121, 69] width 36 height 11
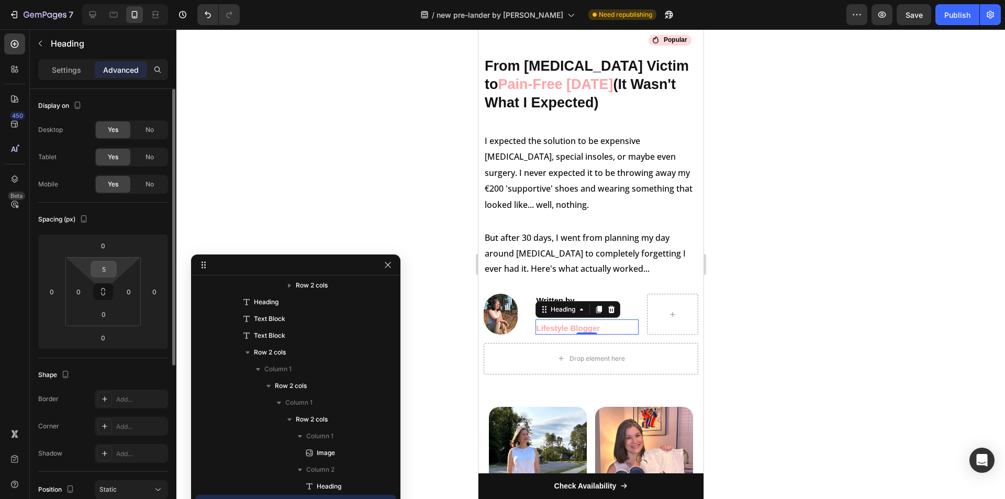
click at [114, 264] on input "5" at bounding box center [103, 269] width 21 height 16
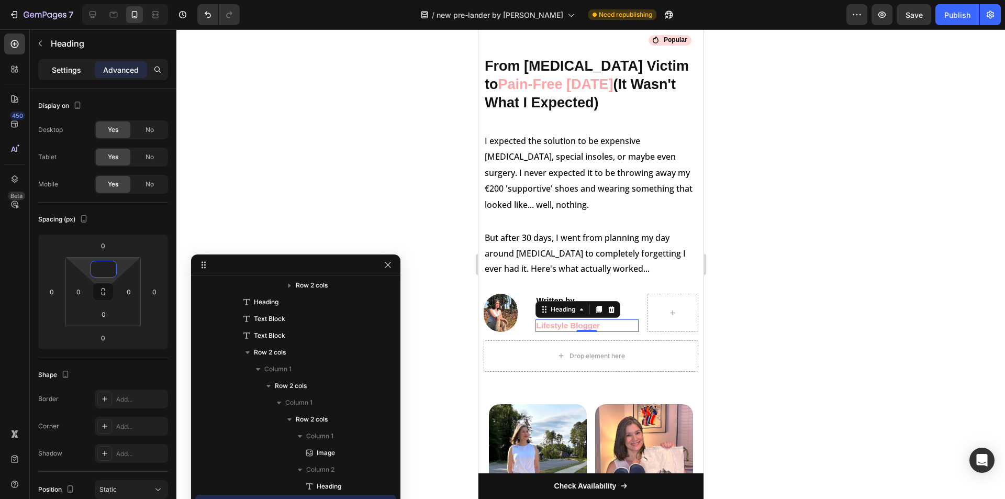
type input "0"
click at [64, 71] on p "Settings" at bounding box center [66, 69] width 29 height 11
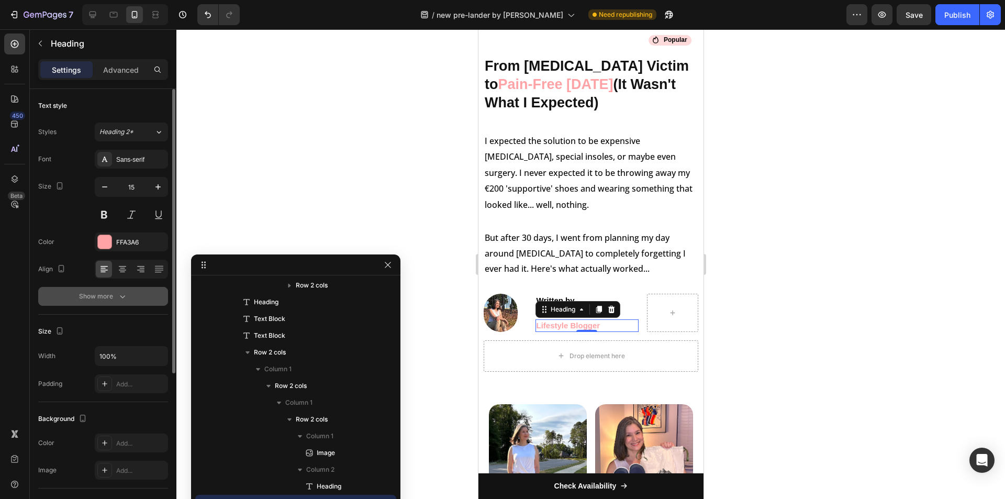
click at [118, 298] on icon "button" at bounding box center [122, 296] width 10 height 10
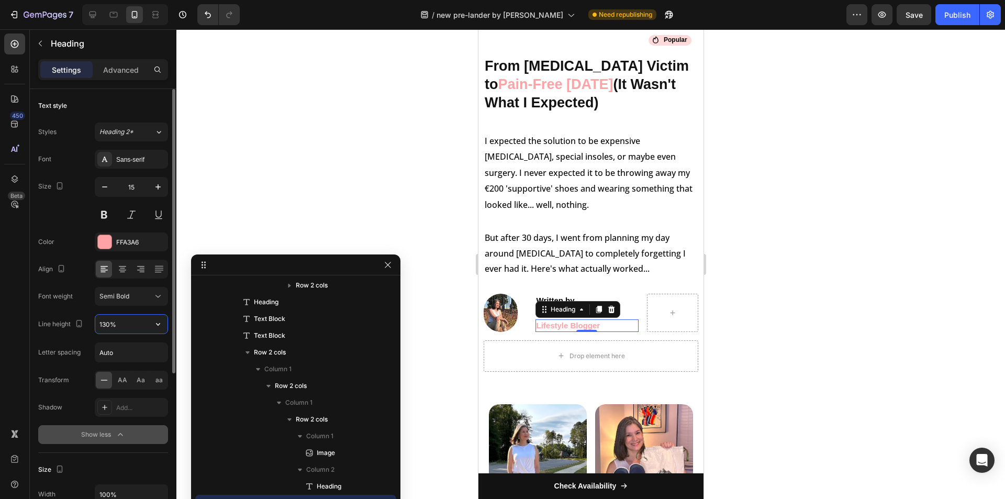
click at [118, 323] on input "130%" at bounding box center [131, 324] width 72 height 19
type input "150%"
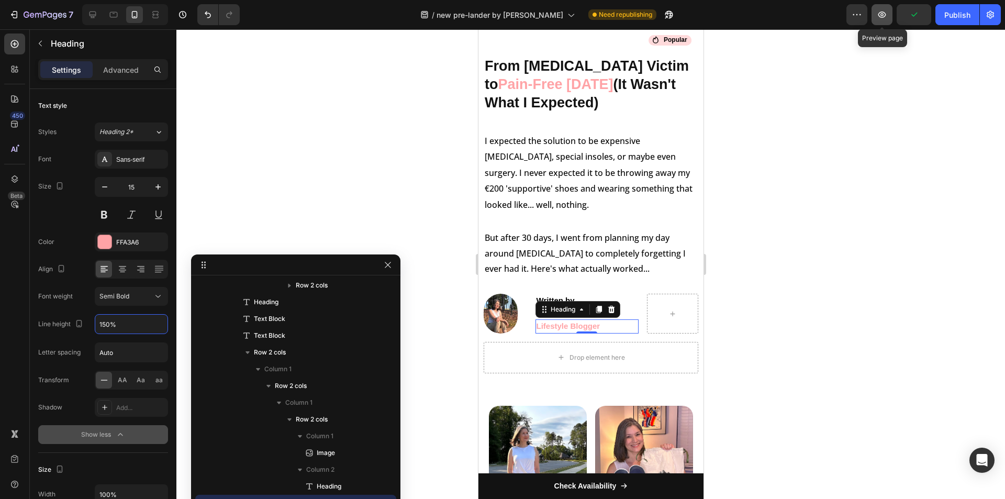
click at [882, 15] on icon "button" at bounding box center [883, 15] width 8 height 6
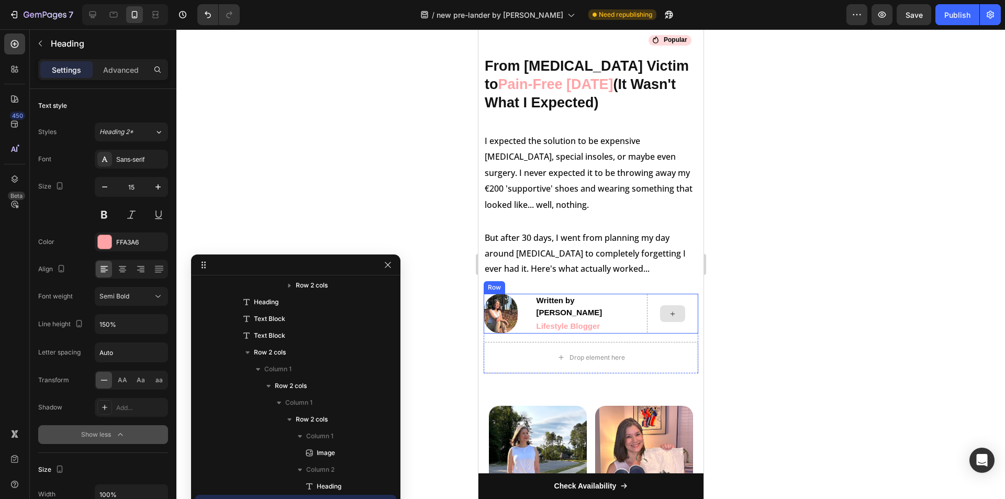
click at [668, 313] on icon at bounding box center [672, 313] width 8 height 9
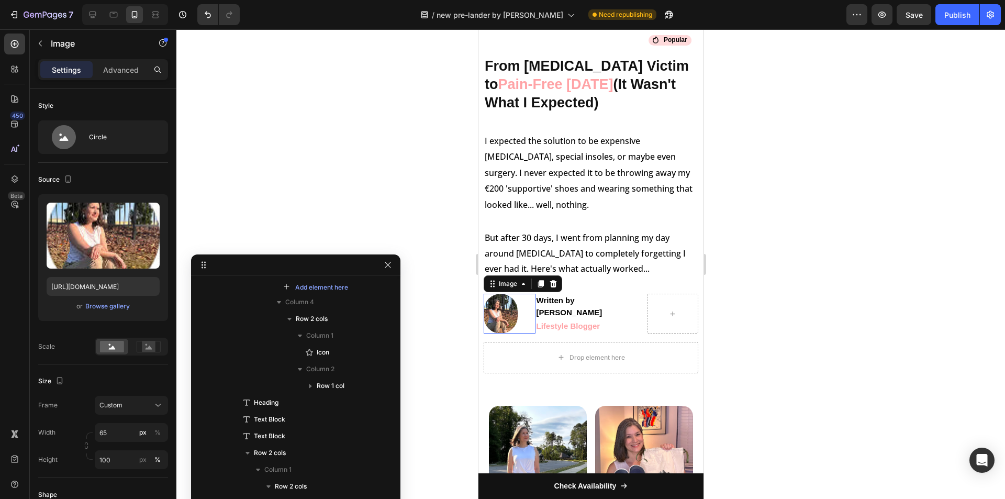
click at [527, 307] on div at bounding box center [509, 314] width 52 height 40
click at [110, 433] on input "65" at bounding box center [131, 432] width 73 height 19
type input "63"
click at [557, 304] on h2 "Written by Jessica Kim" at bounding box center [586, 307] width 103 height 26
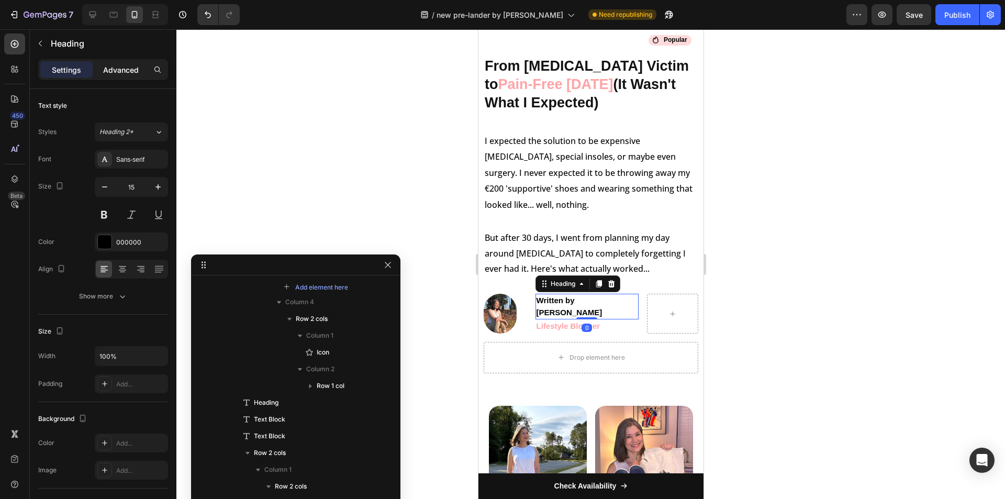
click at [116, 75] on div "Settings Advanced" at bounding box center [103, 69] width 130 height 21
click at [121, 70] on p "Advanced" at bounding box center [121, 69] width 36 height 11
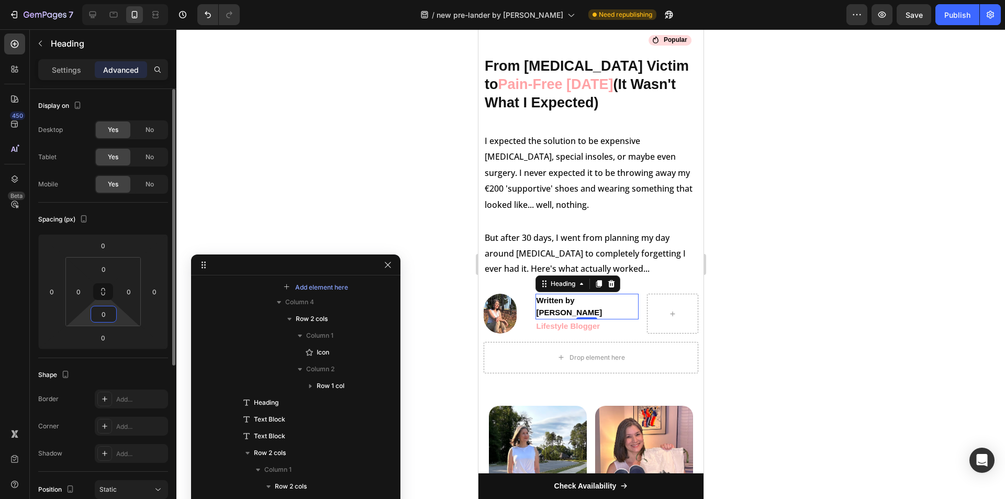
click at [109, 309] on input "0" at bounding box center [103, 314] width 21 height 16
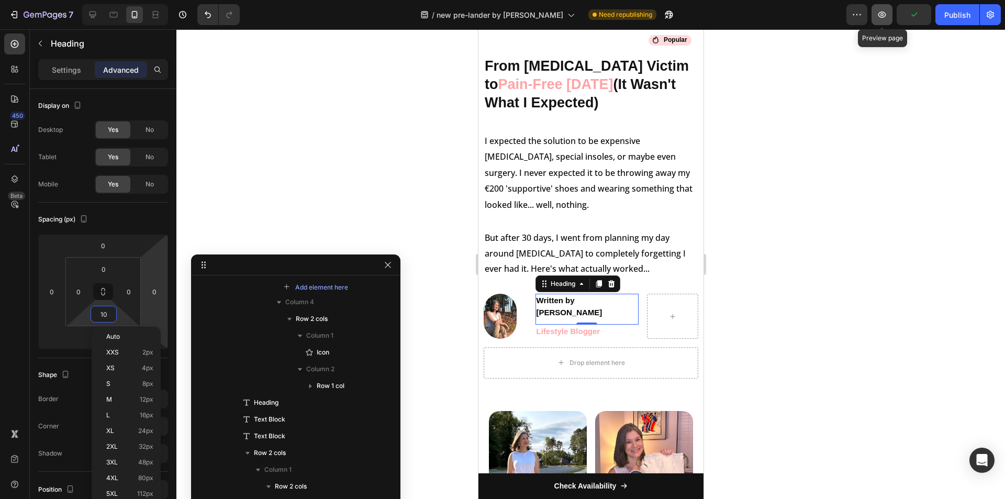
click at [880, 10] on icon "button" at bounding box center [882, 14] width 10 height 10
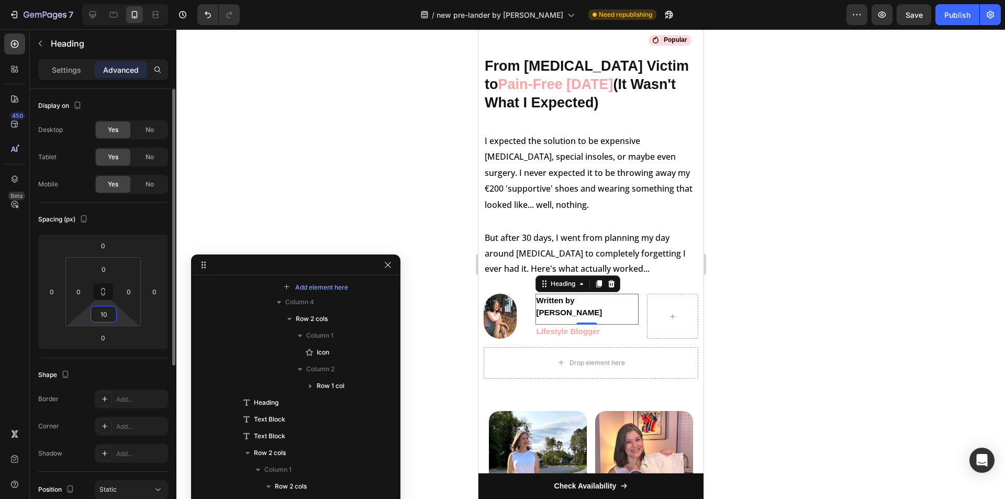
click at [110, 314] on input "10" at bounding box center [103, 314] width 21 height 16
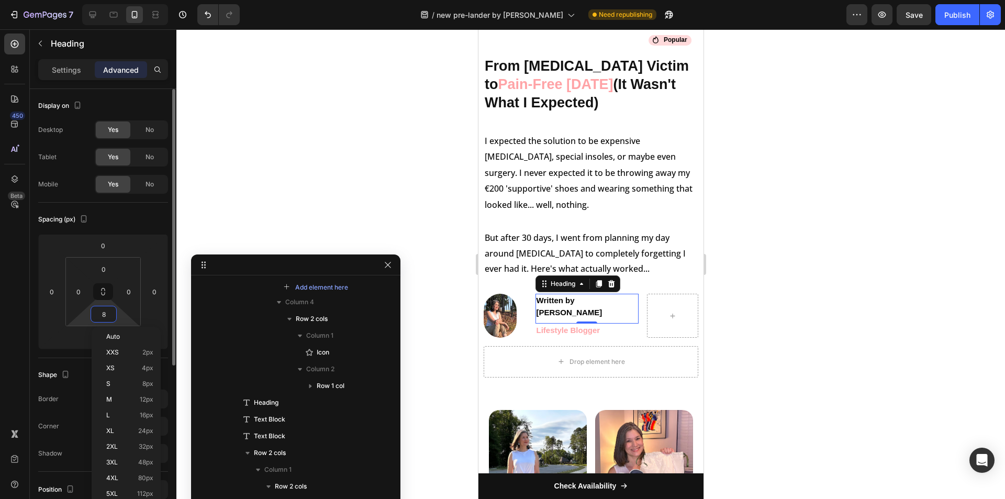
type input "7"
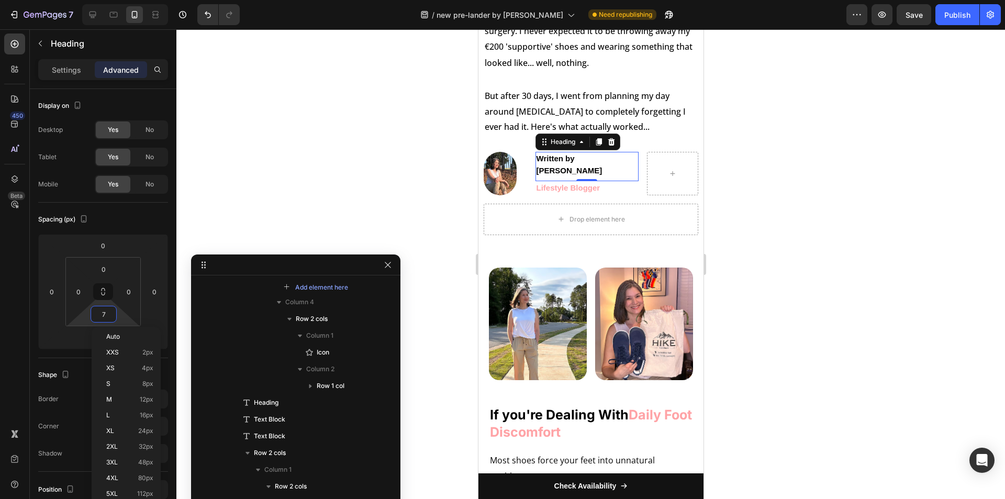
scroll to position [834, 0]
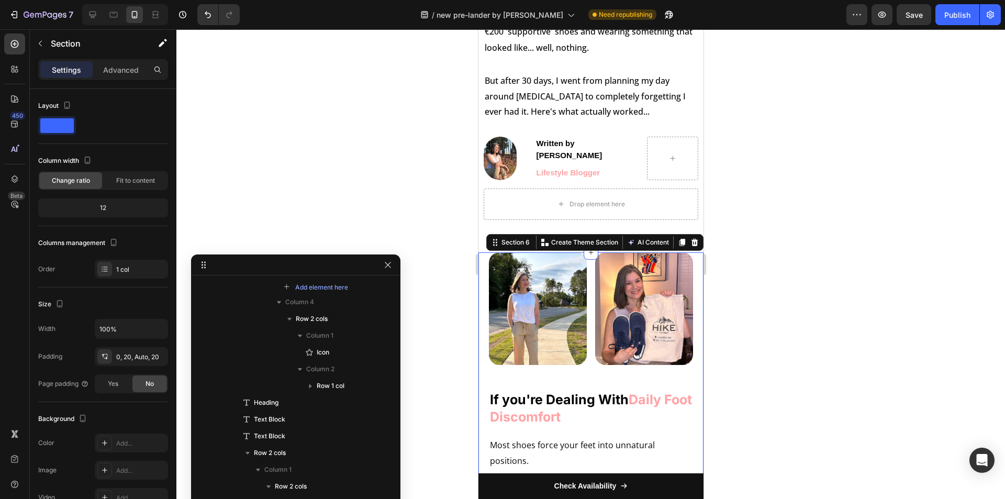
scroll to position [585, 0]
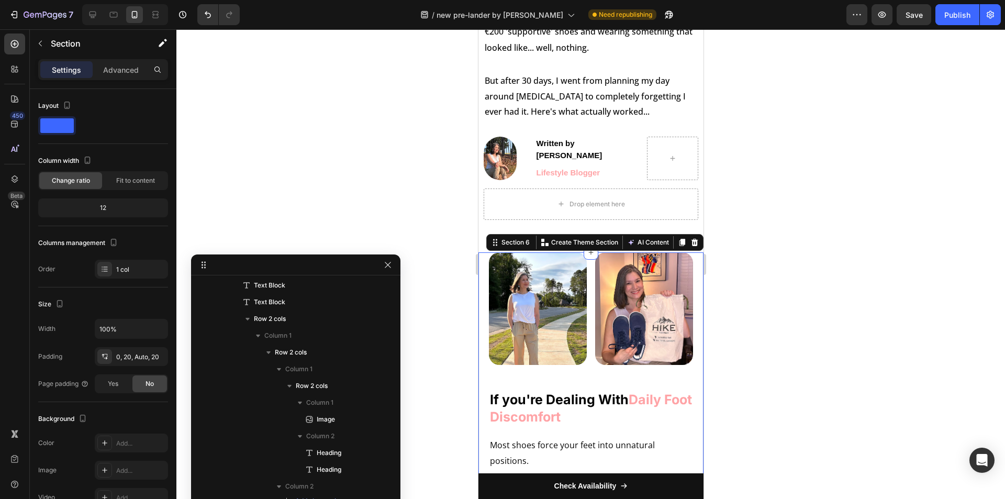
click at [136, 63] on div "Advanced" at bounding box center [121, 69] width 52 height 17
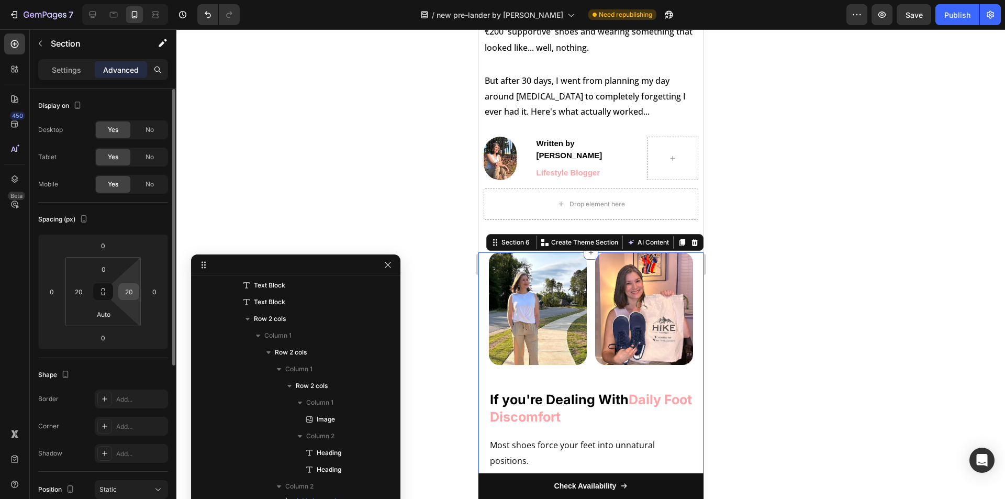
click at [136, 295] on input "20" at bounding box center [129, 292] width 16 height 16
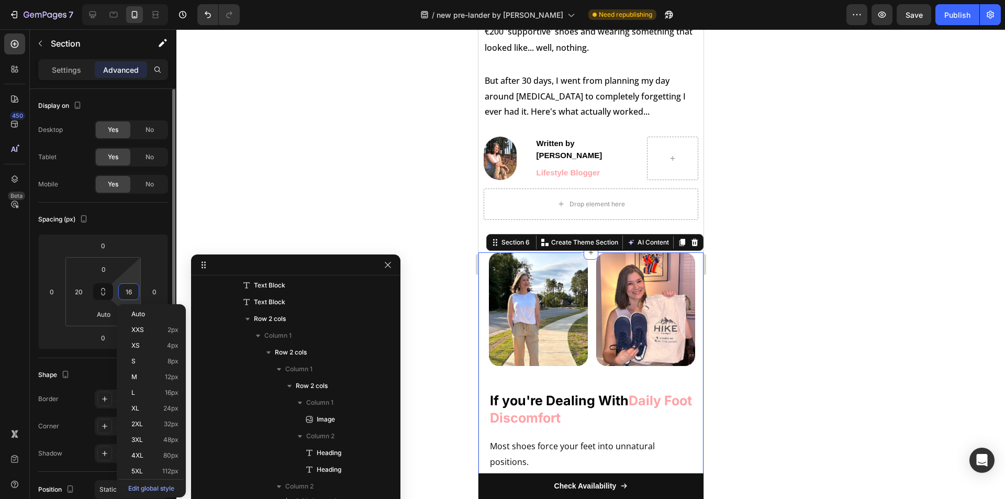
type input "15"
click at [84, 289] on input "20" at bounding box center [79, 292] width 16 height 16
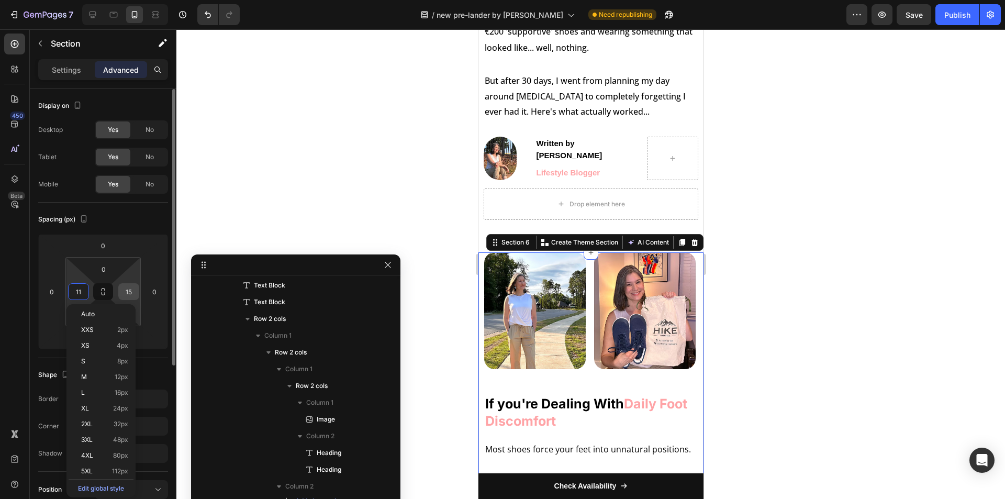
type input "10"
click at [123, 291] on input "15" at bounding box center [129, 292] width 16 height 16
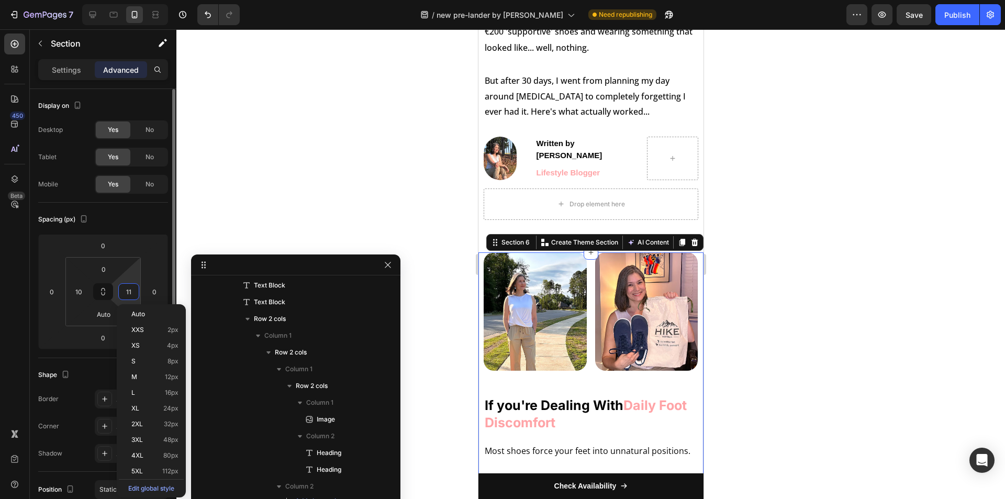
type input "10"
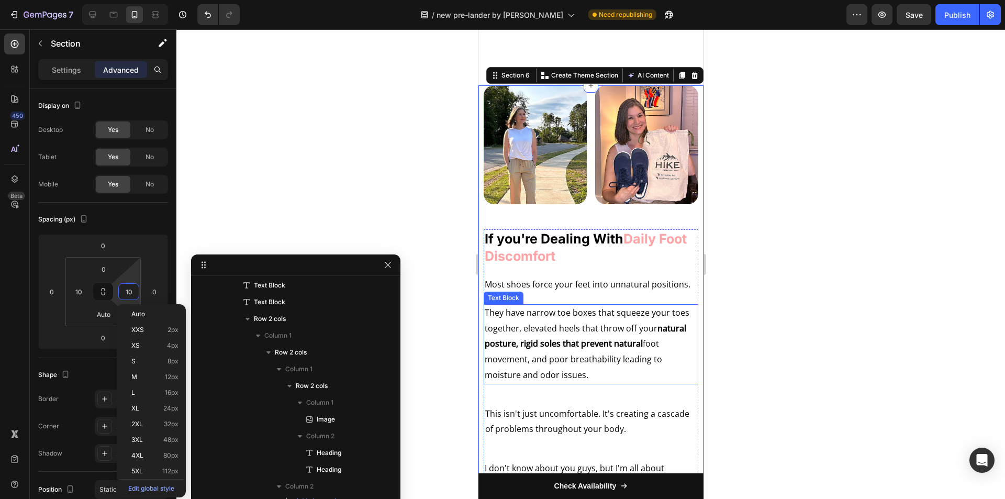
scroll to position [1044, 0]
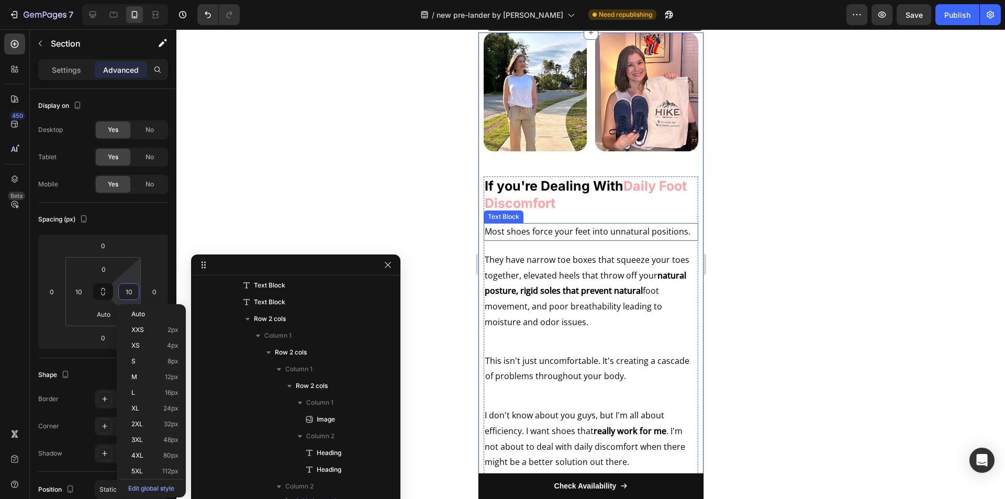
click at [534, 229] on p "Most shoes force your feet into unnatural positions." at bounding box center [590, 232] width 213 height 16
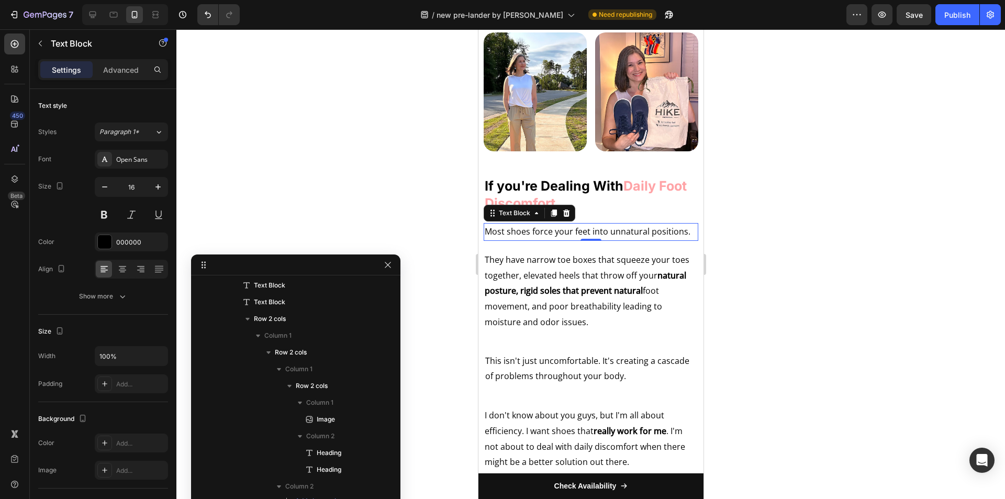
scroll to position [820, 0]
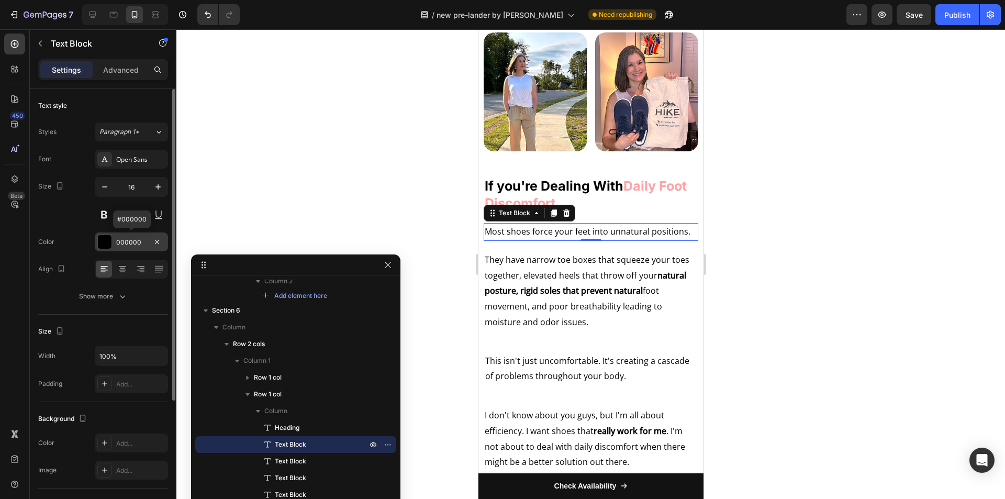
click at [108, 240] on div at bounding box center [105, 242] width 14 height 14
